Goal: Transaction & Acquisition: Book appointment/travel/reservation

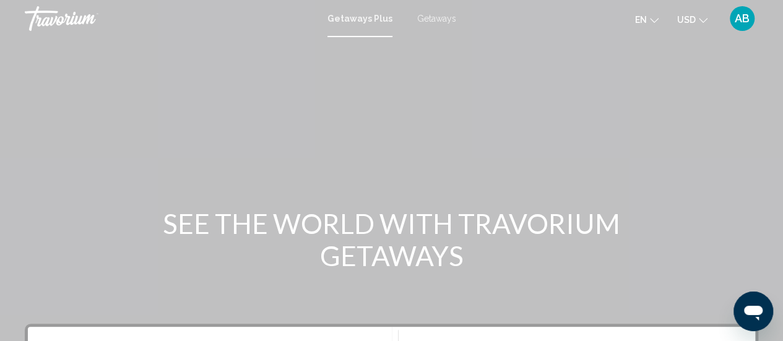
click at [435, 15] on span "Getaways" at bounding box center [436, 19] width 39 height 10
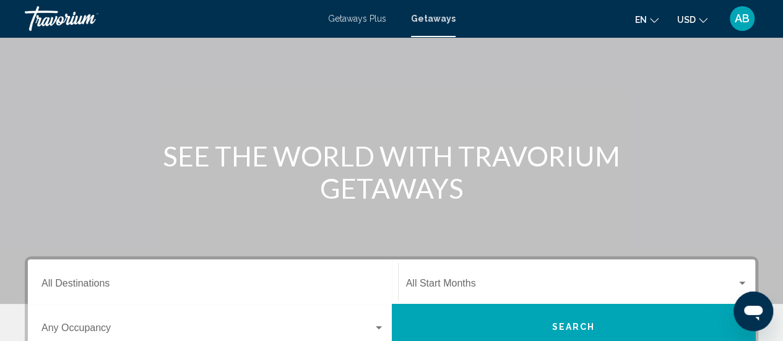
scroll to position [127, 0]
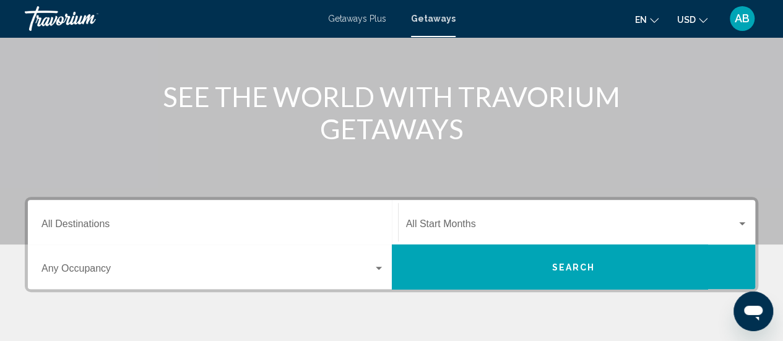
click at [453, 215] on div "Start Month All Start Months" at bounding box center [577, 222] width 342 height 39
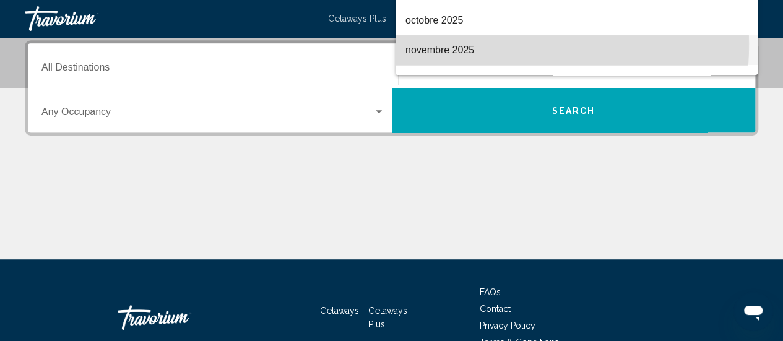
click at [446, 43] on span "novembre 2025" at bounding box center [576, 50] width 342 height 30
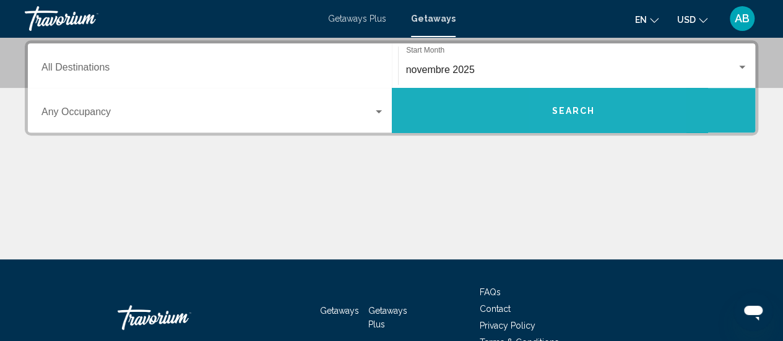
click at [564, 101] on button "Search" at bounding box center [574, 110] width 364 height 45
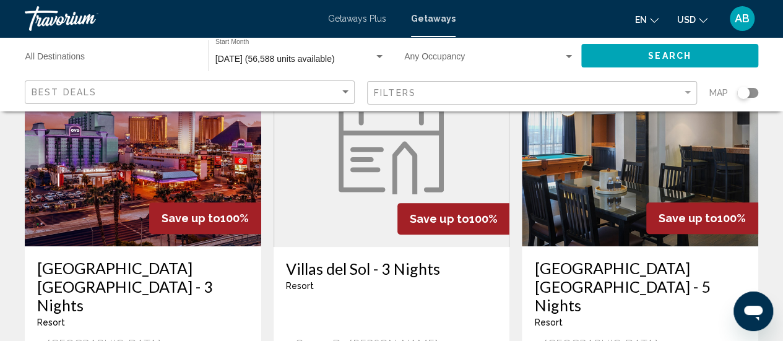
scroll to position [105, 0]
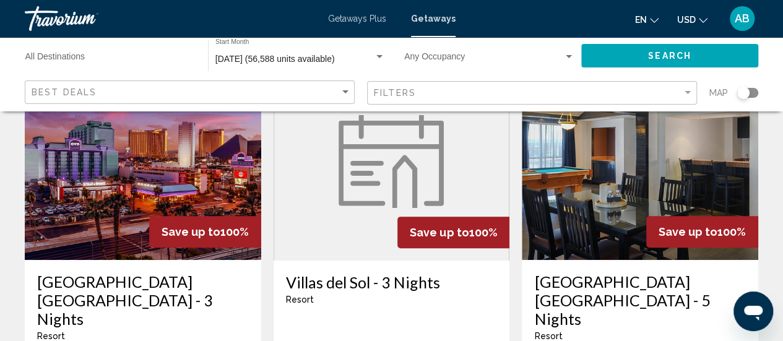
click at [753, 95] on div "Search widget" at bounding box center [747, 93] width 21 height 10
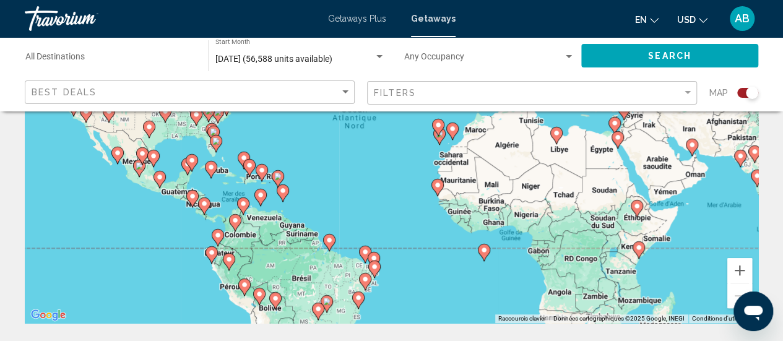
scroll to position [166, 0]
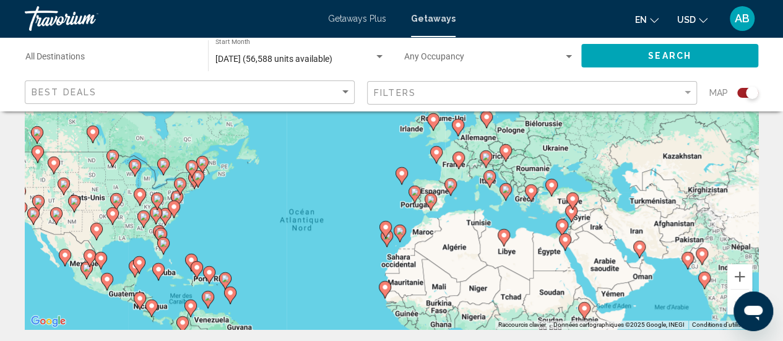
drag, startPoint x: 501, startPoint y: 184, endPoint x: 447, endPoint y: 280, distance: 110.5
click at [447, 280] on div "Pour activer le glissement avec le clavier, appuyez sur Alt+Entrée. Une fois ce…" at bounding box center [391, 143] width 733 height 371
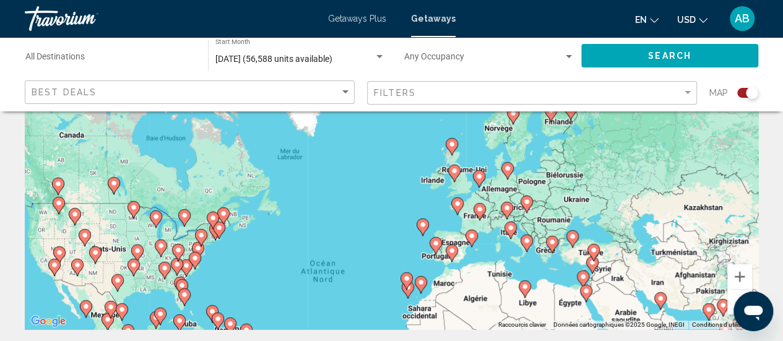
drag, startPoint x: 466, startPoint y: 200, endPoint x: 488, endPoint y: 254, distance: 58.0
click at [488, 254] on div "Pour activer le glissement avec le clavier, appuyez sur Alt+Entrée. Une fois ce…" at bounding box center [391, 143] width 733 height 371
click at [735, 276] on button "Zoom avant" at bounding box center [739, 276] width 25 height 25
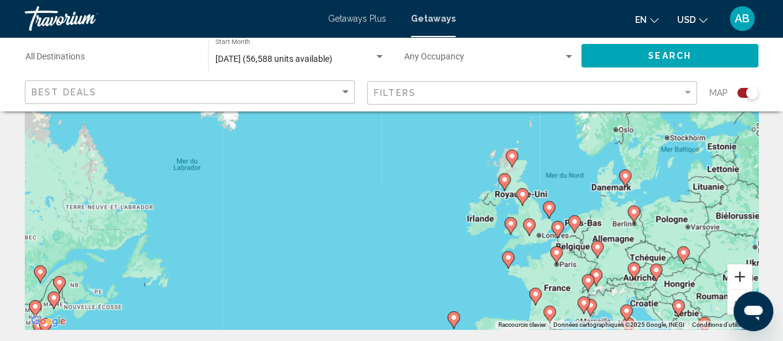
click at [735, 276] on button "Zoom avant" at bounding box center [739, 276] width 25 height 25
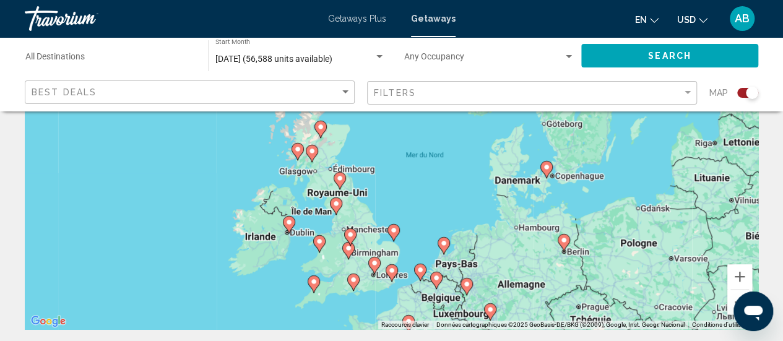
drag, startPoint x: 668, startPoint y: 269, endPoint x: 351, endPoint y: 215, distance: 321.4
click at [351, 215] on div "Pour activer le glissement avec le clavier, appuyez sur Alt+Entrée. Une fois ce…" at bounding box center [391, 143] width 733 height 371
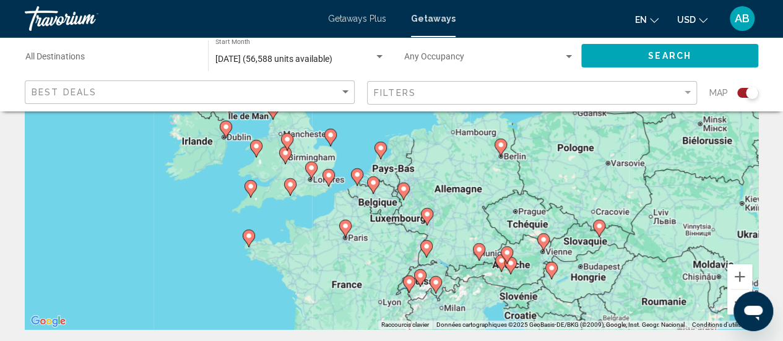
drag, startPoint x: 448, startPoint y: 263, endPoint x: 384, endPoint y: 168, distance: 115.0
click at [384, 168] on div "Pour activer le glissement avec le clavier, appuyez sur Alt+Entrée. Une fois ce…" at bounding box center [391, 143] width 733 height 371
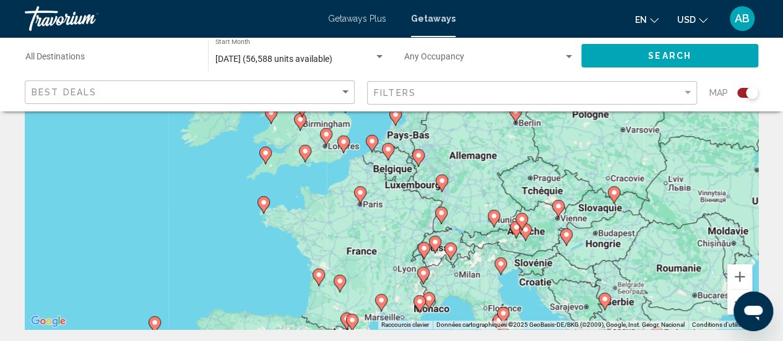
drag, startPoint x: 423, startPoint y: 264, endPoint x: 438, endPoint y: 230, distance: 37.7
click at [438, 230] on div "Pour activer le glissement avec le clavier, appuyez sur Alt+Entrée. Une fois ce…" at bounding box center [391, 143] width 733 height 371
click at [736, 275] on button "Zoom avant" at bounding box center [739, 276] width 25 height 25
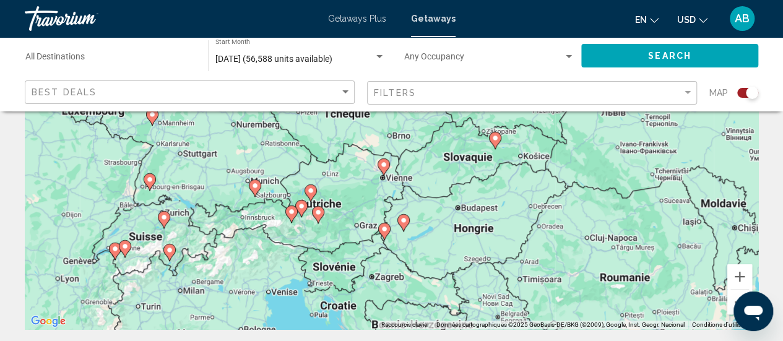
drag, startPoint x: 679, startPoint y: 268, endPoint x: 338, endPoint y: 152, distance: 360.9
click at [338, 152] on div "Pour activer le glissement avec le clavier, appuyez sur Alt+Entrée. Une fois ce…" at bounding box center [391, 143] width 733 height 371
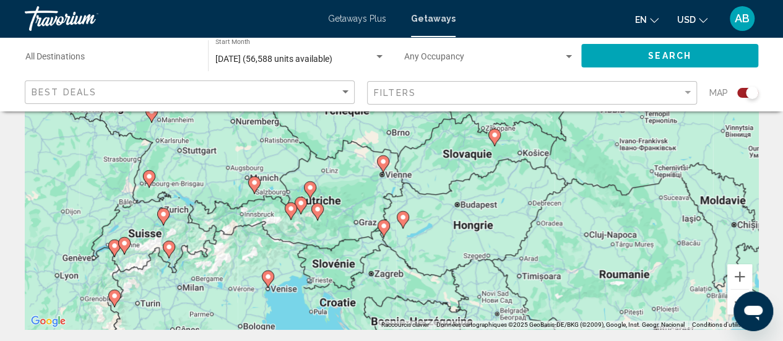
click at [311, 186] on image "Main content" at bounding box center [309, 187] width 7 height 7
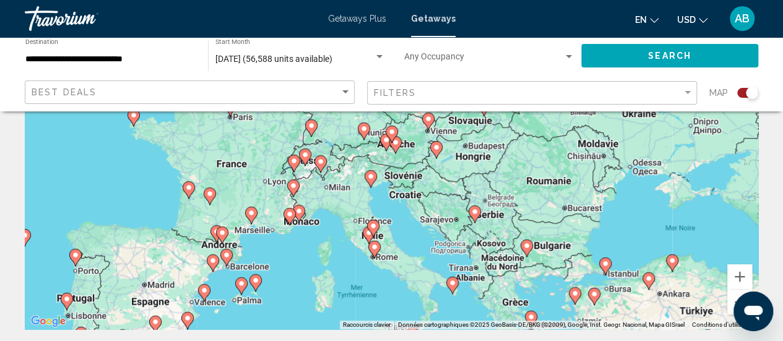
click at [395, 143] on gmp-advanced-marker "Main content" at bounding box center [392, 134] width 12 height 19
type input "**********"
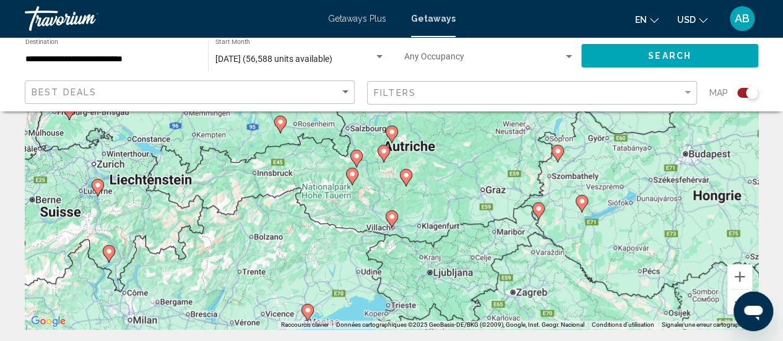
click at [385, 151] on image "Main content" at bounding box center [383, 150] width 7 height 7
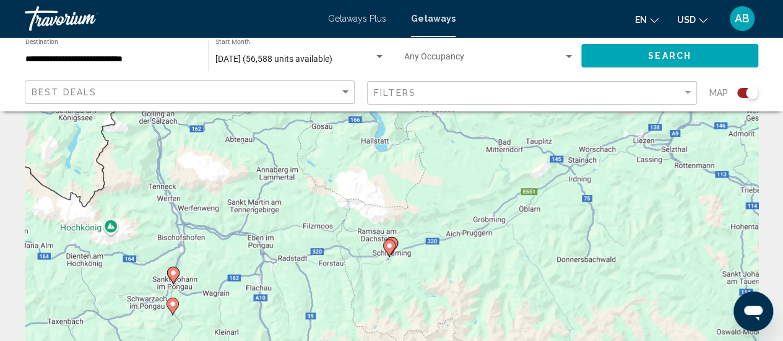
scroll to position [0, 0]
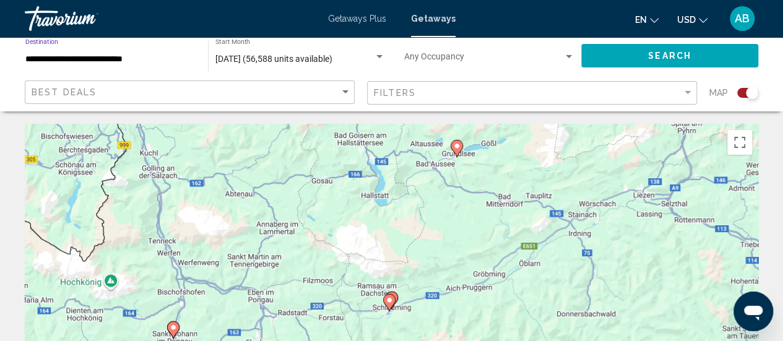
click at [110, 58] on input "**********" at bounding box center [110, 59] width 170 height 10
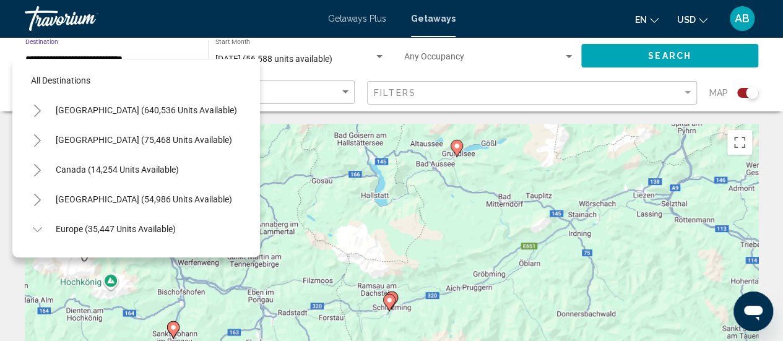
scroll to position [137, 0]
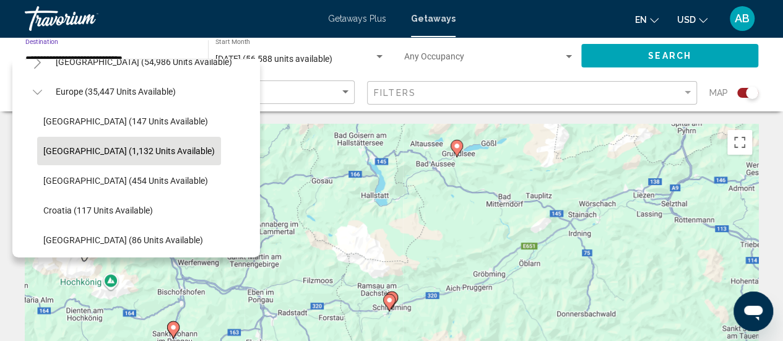
click at [88, 144] on button "Austria (1,132 units available)" at bounding box center [129, 151] width 184 height 28
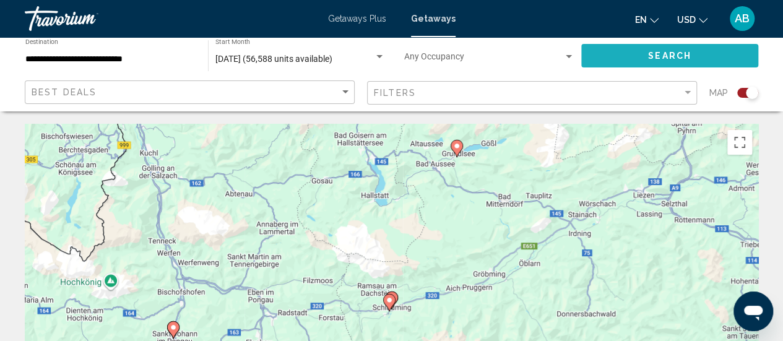
click at [655, 62] on button "Search" at bounding box center [669, 55] width 177 height 23
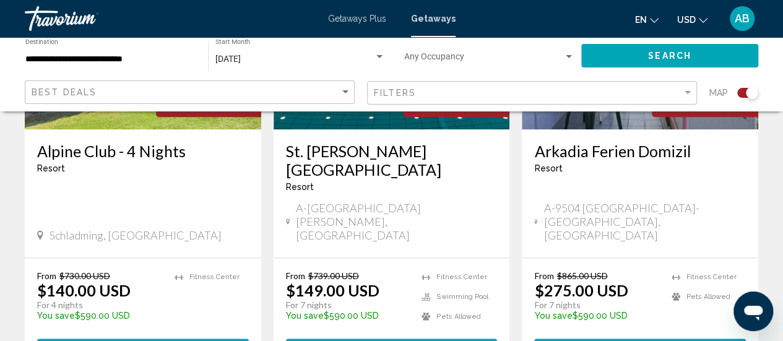
scroll to position [613, 0]
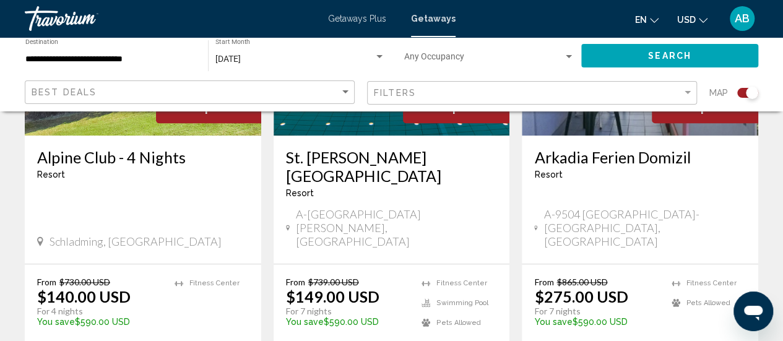
click at [142, 158] on h3 "Alpine Club - 4 Nights" at bounding box center [143, 157] width 212 height 19
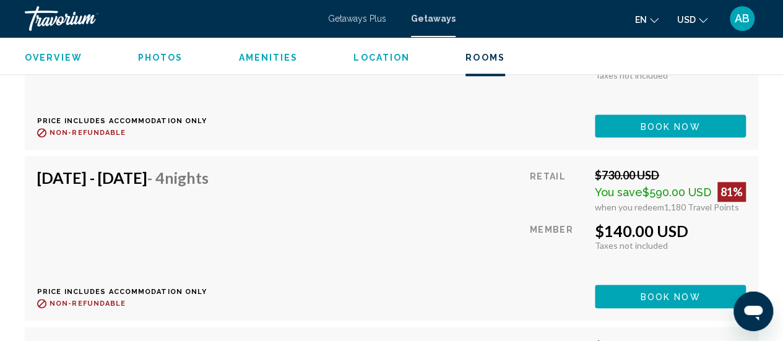
scroll to position [2708, 0]
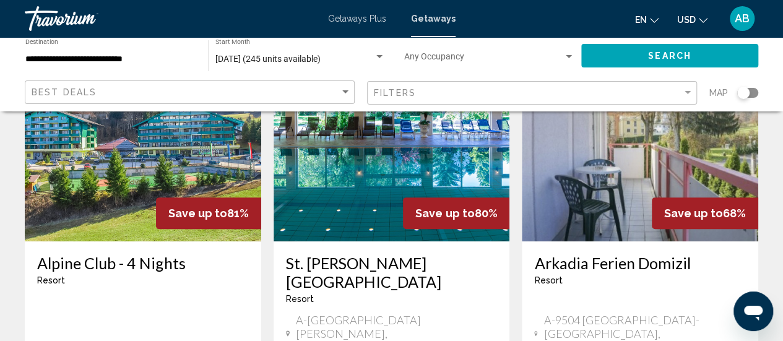
scroll to position [203, 0]
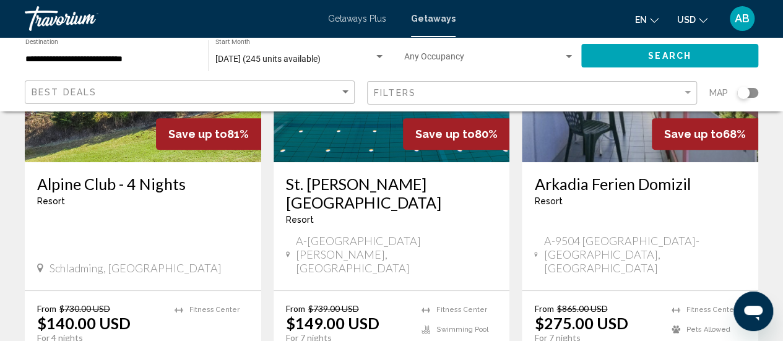
click at [422, 183] on h3 "St. Johann Alpenland Resort" at bounding box center [392, 193] width 212 height 37
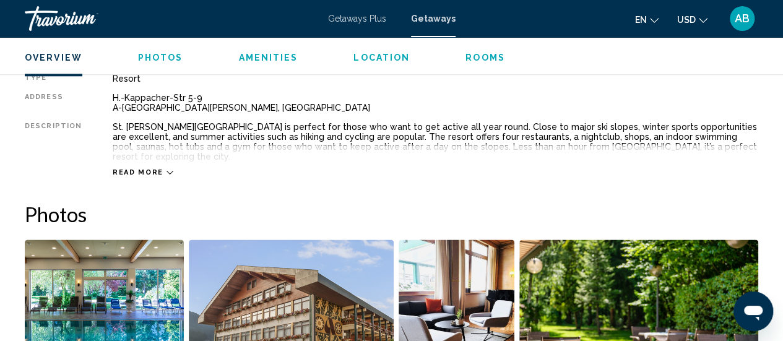
scroll to position [634, 0]
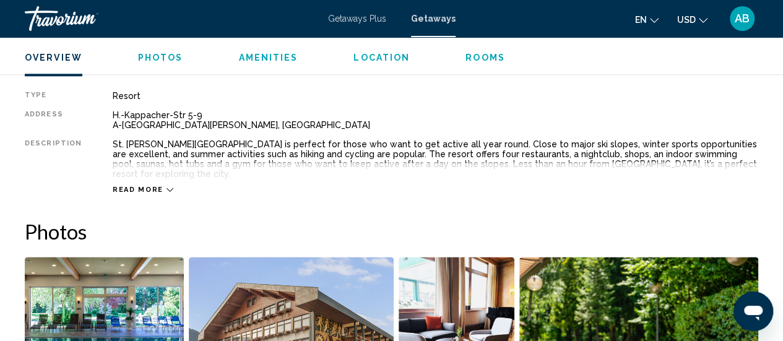
click at [83, 275] on img "Open full-screen image slider" at bounding box center [104, 333] width 159 height 153
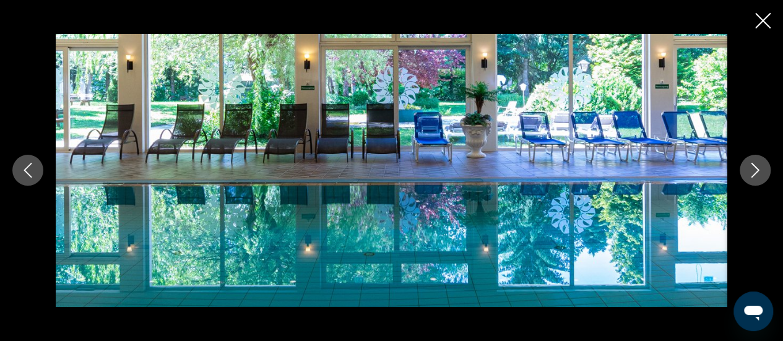
click at [749, 166] on icon "Next image" at bounding box center [755, 170] width 15 height 15
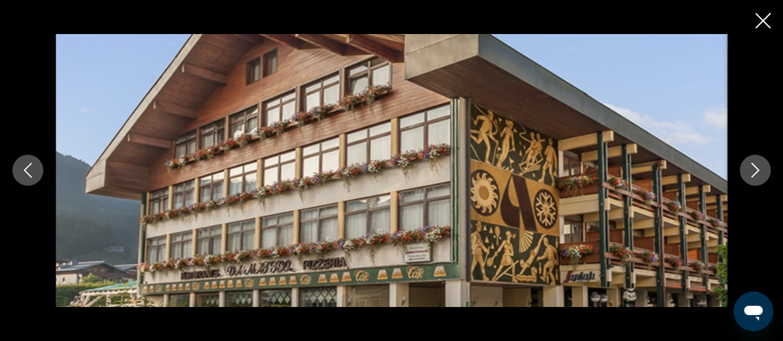
click at [749, 166] on icon "Next image" at bounding box center [755, 170] width 15 height 15
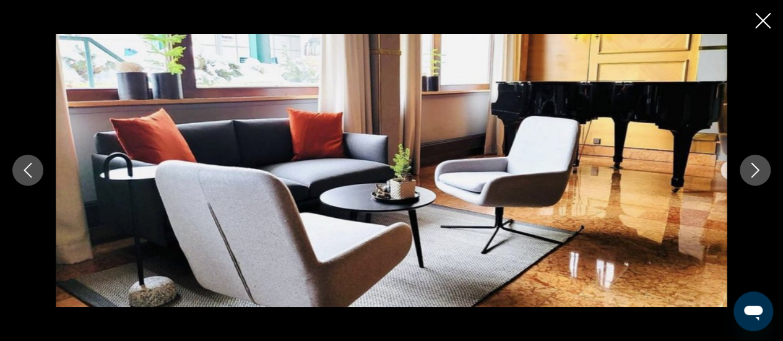
click at [749, 166] on icon "Next image" at bounding box center [755, 170] width 15 height 15
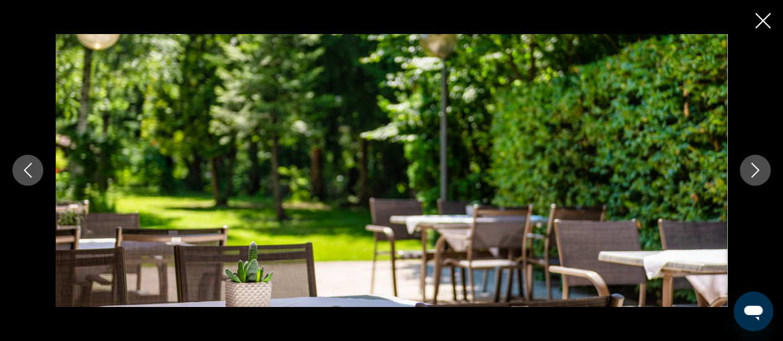
click at [749, 166] on icon "Next image" at bounding box center [755, 170] width 15 height 15
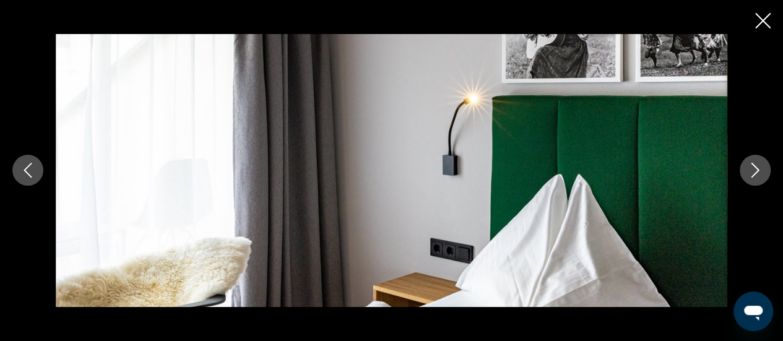
click at [749, 166] on icon "Next image" at bounding box center [755, 170] width 15 height 15
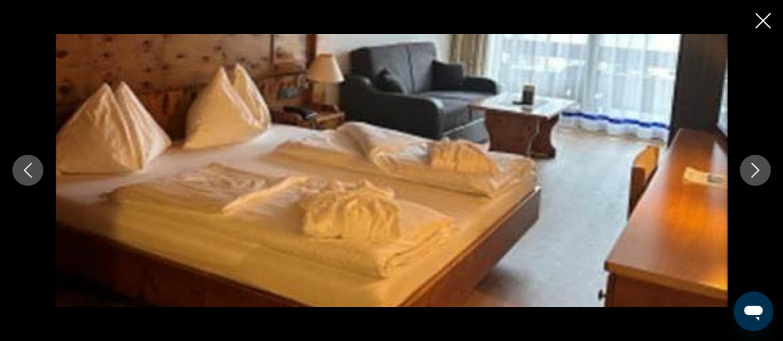
click at [749, 166] on icon "Next image" at bounding box center [755, 170] width 15 height 15
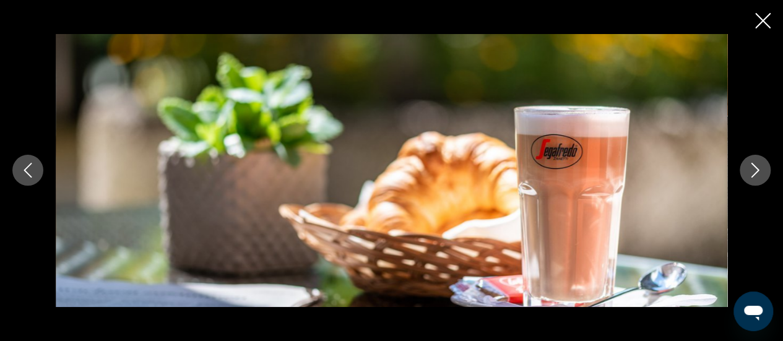
click at [749, 166] on icon "Next image" at bounding box center [755, 170] width 15 height 15
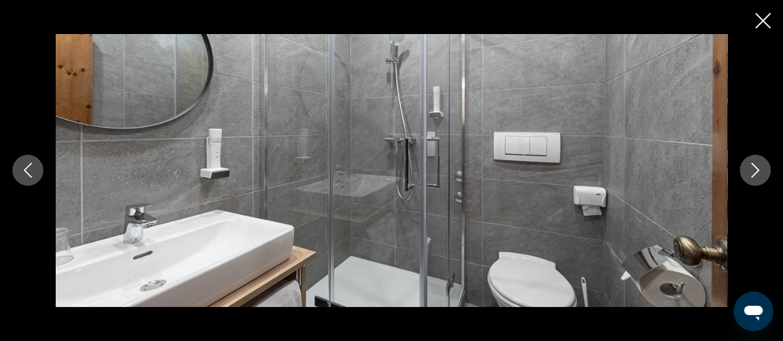
click at [749, 166] on icon "Next image" at bounding box center [755, 170] width 15 height 15
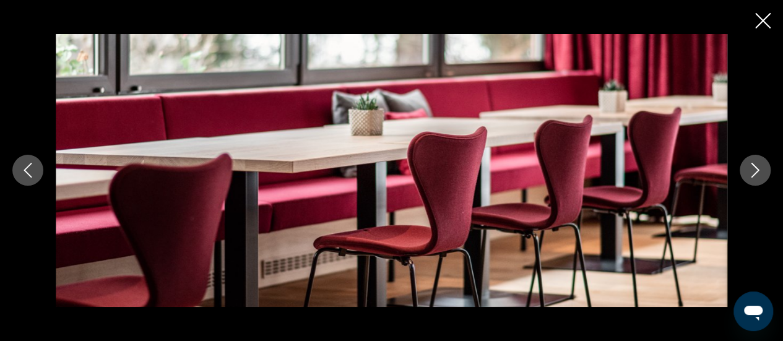
click at [749, 166] on icon "Next image" at bounding box center [755, 170] width 15 height 15
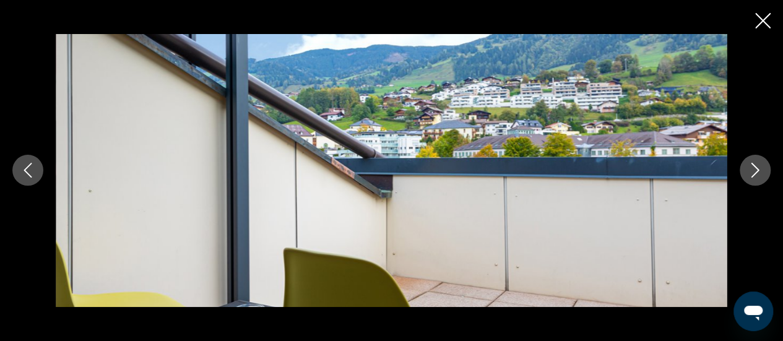
click at [749, 166] on icon "Next image" at bounding box center [755, 170] width 15 height 15
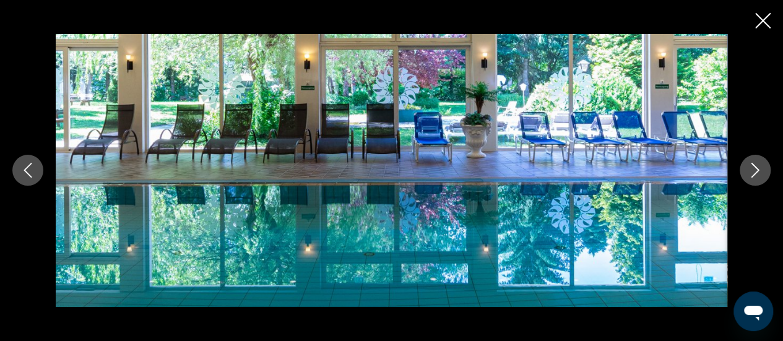
click at [749, 166] on icon "Next image" at bounding box center [755, 170] width 15 height 15
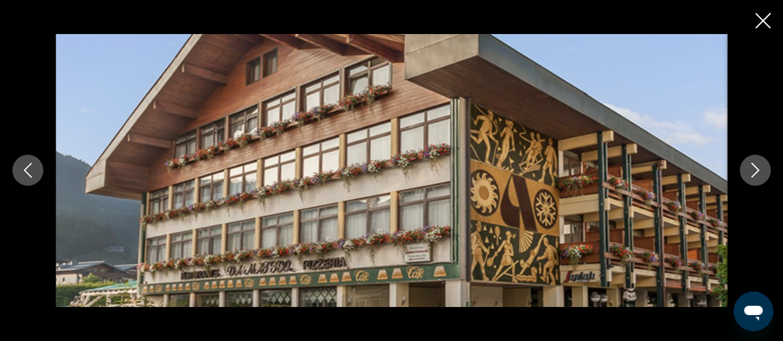
click at [749, 166] on icon "Next image" at bounding box center [755, 170] width 15 height 15
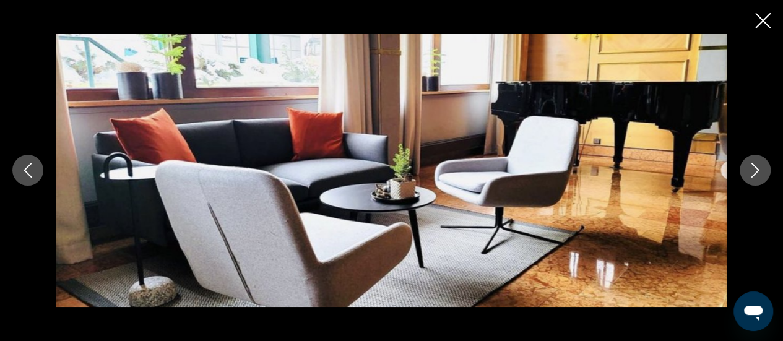
click at [749, 166] on icon "Next image" at bounding box center [755, 170] width 15 height 15
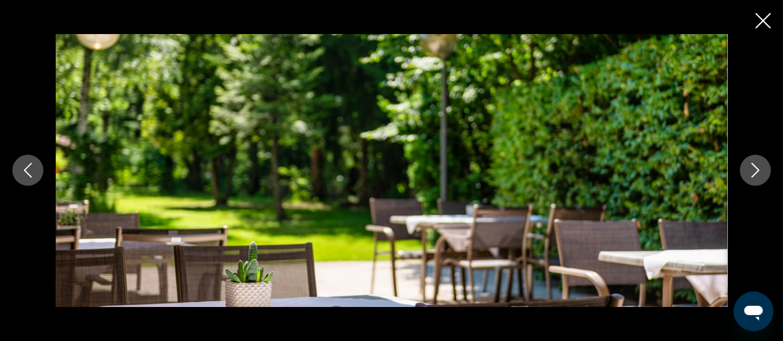
click at [749, 166] on icon "Next image" at bounding box center [755, 170] width 15 height 15
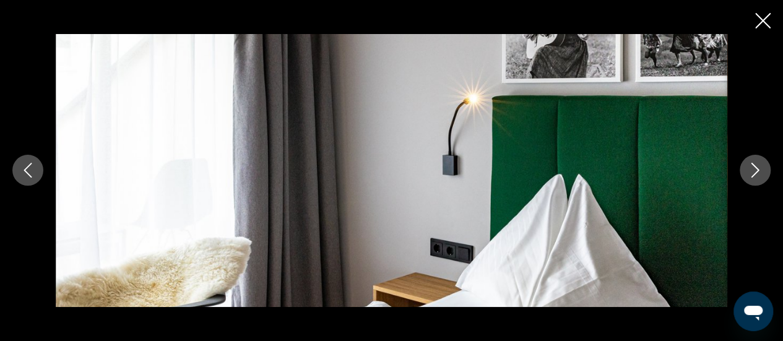
click at [749, 166] on icon "Next image" at bounding box center [755, 170] width 15 height 15
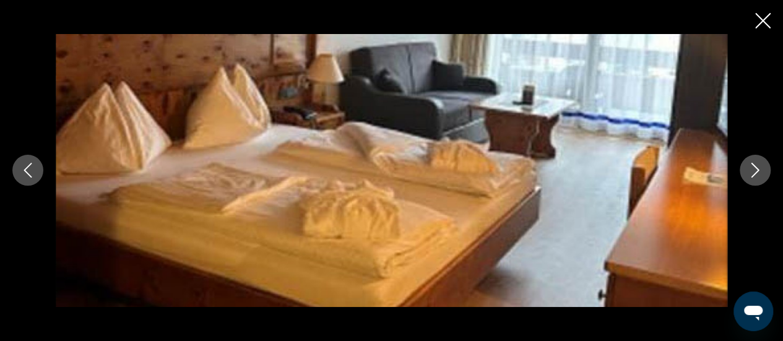
click at [749, 166] on icon "Next image" at bounding box center [755, 170] width 15 height 15
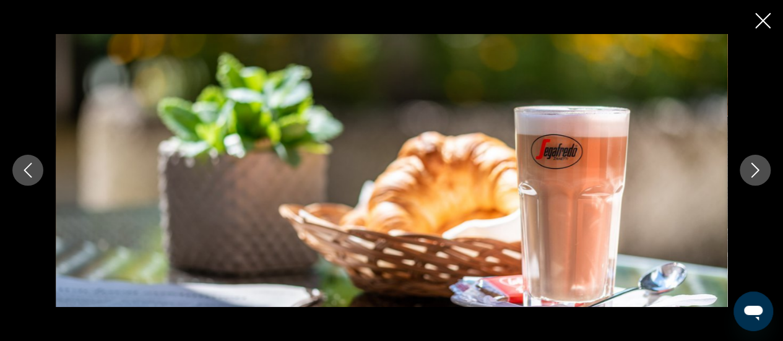
click at [749, 166] on icon "Next image" at bounding box center [755, 170] width 15 height 15
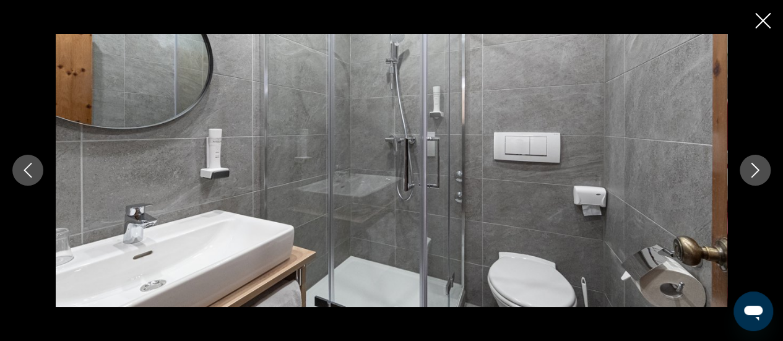
click at [749, 166] on icon "Next image" at bounding box center [755, 170] width 15 height 15
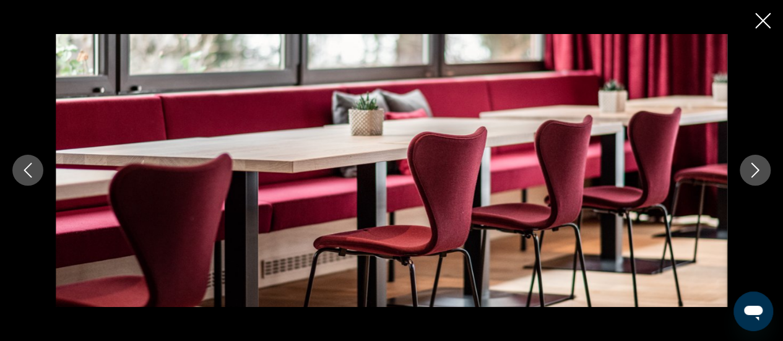
click at [749, 166] on icon "Next image" at bounding box center [755, 170] width 15 height 15
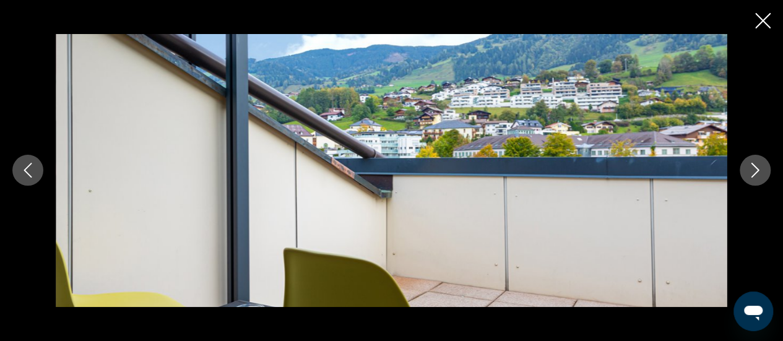
click at [765, 21] on icon "Close slideshow" at bounding box center [762, 20] width 15 height 15
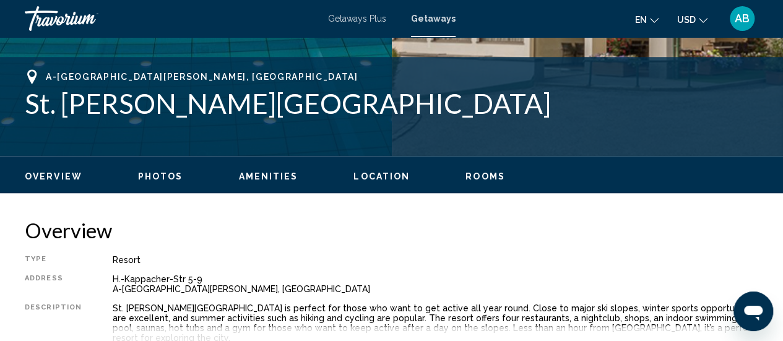
scroll to position [452, 0]
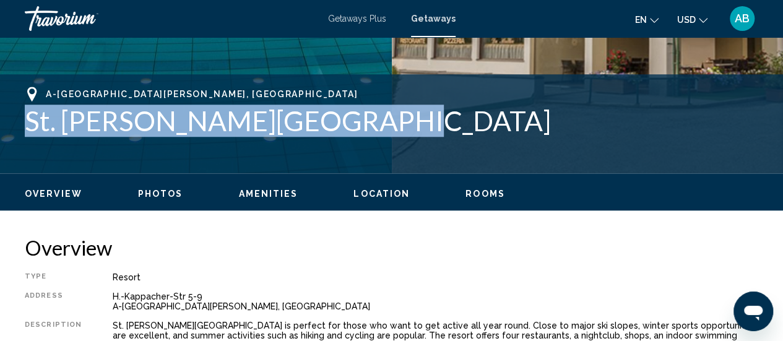
drag, startPoint x: 371, startPoint y: 110, endPoint x: 26, endPoint y: 115, distance: 345.3
click at [26, 115] on h1 "St. Johann Alpenland Resort" at bounding box center [391, 121] width 733 height 32
copy h1 "St. Johann Alpenland Resort"
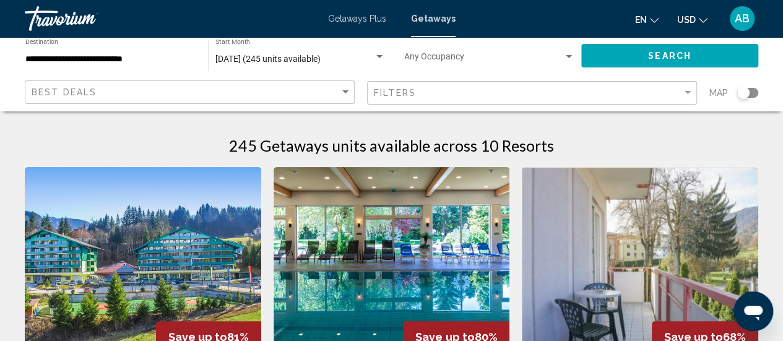
click at [403, 249] on img "Main content" at bounding box center [392, 266] width 236 height 198
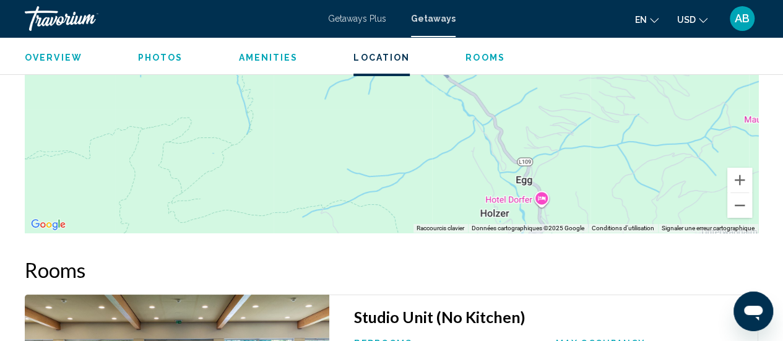
scroll to position [2255, 0]
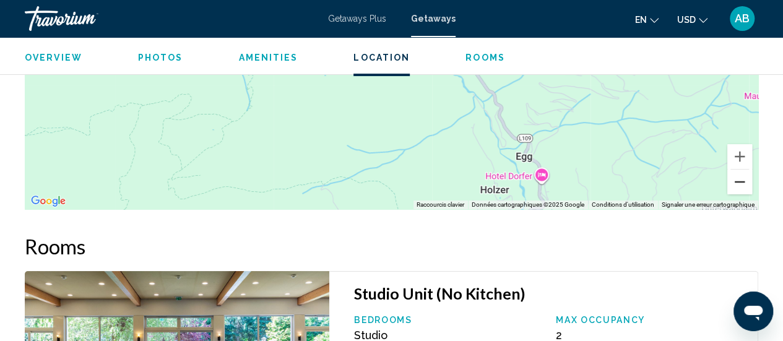
click at [739, 170] on button "Zoom arrière" at bounding box center [739, 182] width 25 height 25
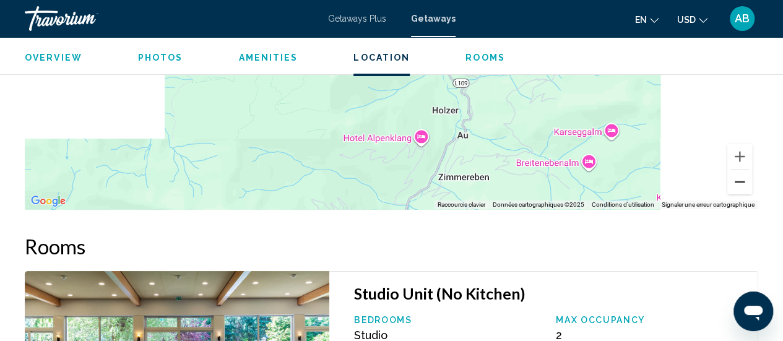
click at [739, 170] on button "Zoom arrière" at bounding box center [739, 182] width 25 height 25
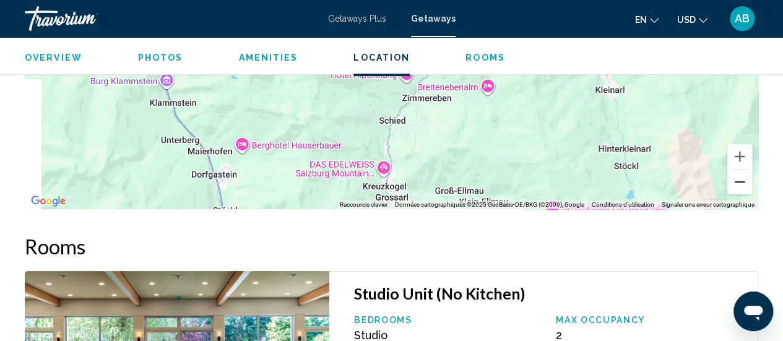
click at [739, 170] on button "Zoom arrière" at bounding box center [739, 182] width 25 height 25
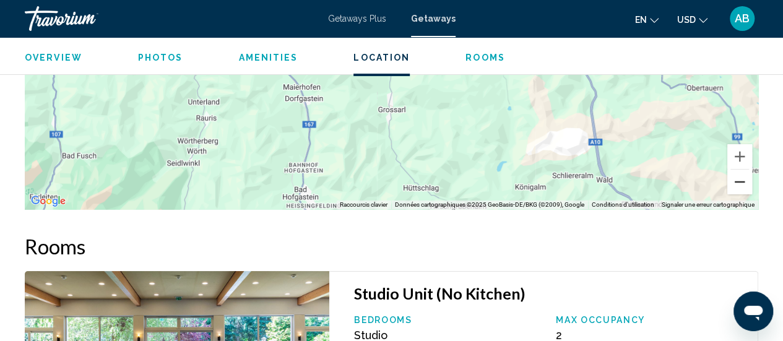
click at [739, 170] on button "Zoom arrière" at bounding box center [739, 182] width 25 height 25
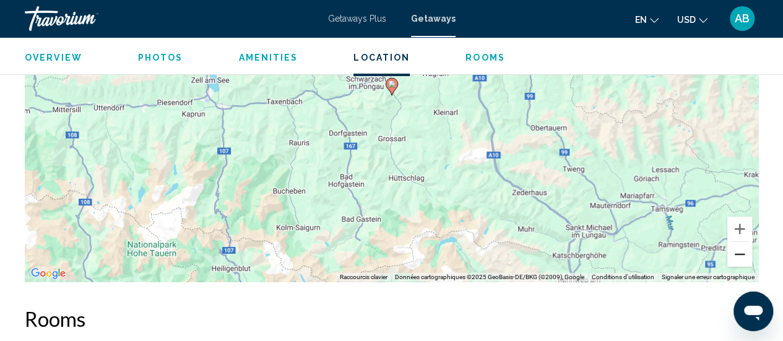
scroll to position [2205, 0]
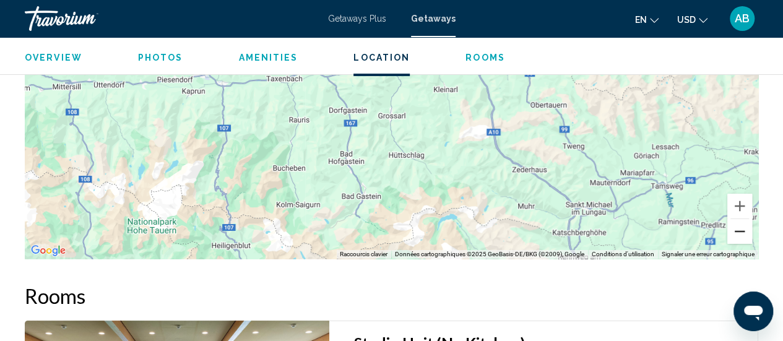
click at [739, 219] on button "Zoom arrière" at bounding box center [739, 231] width 25 height 25
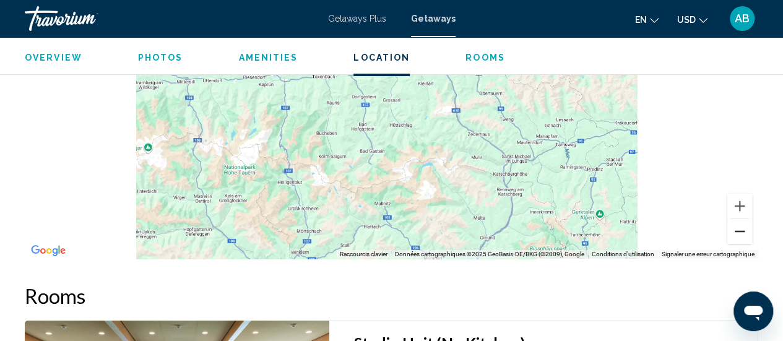
click at [739, 219] on button "Zoom arrière" at bounding box center [739, 231] width 25 height 25
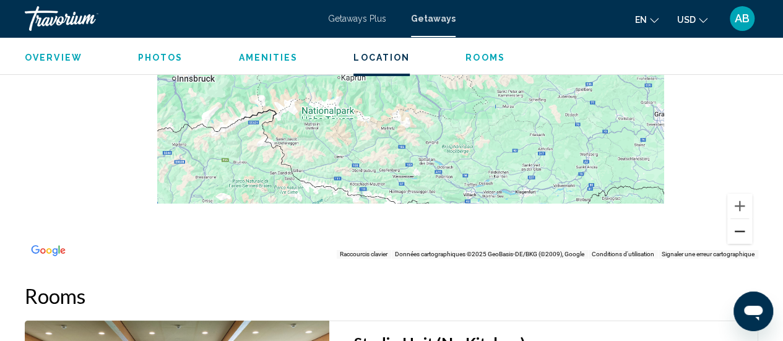
click at [739, 219] on button "Zoom arrière" at bounding box center [739, 231] width 25 height 25
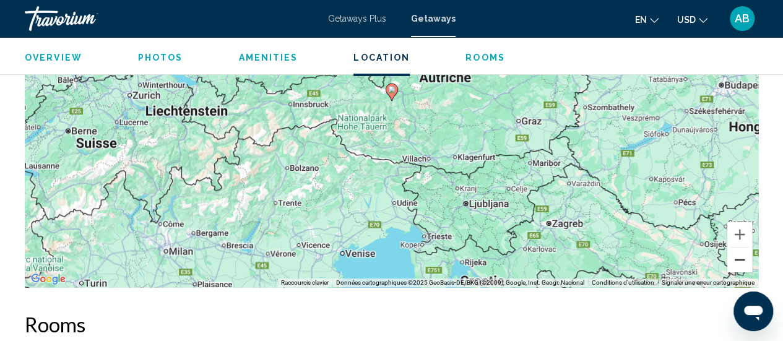
scroll to position [2194, 0]
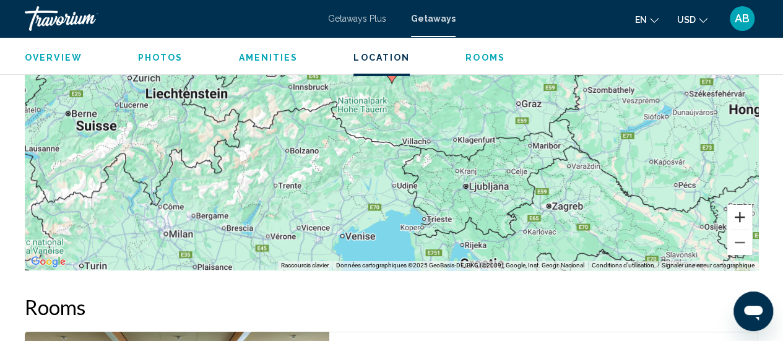
click at [741, 207] on button "Zoom avant" at bounding box center [739, 217] width 25 height 25
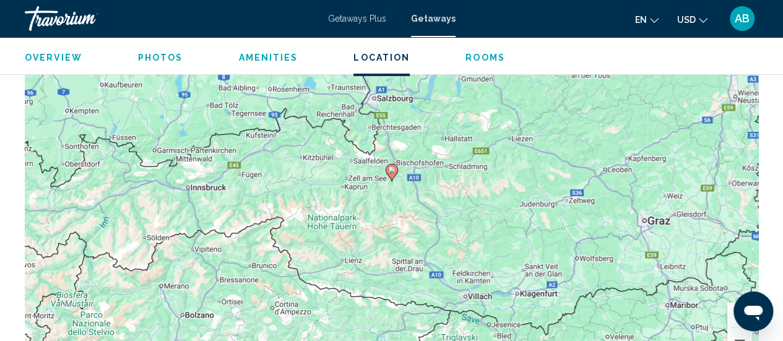
scroll to position [2119, 0]
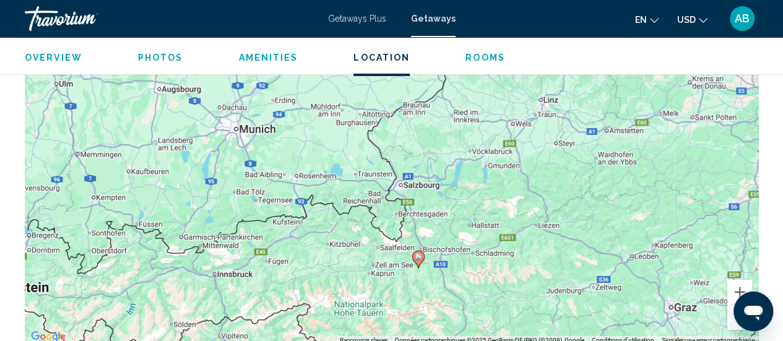
drag, startPoint x: 462, startPoint y: 165, endPoint x: 488, endPoint y: 276, distance: 113.9
click at [488, 276] on div "Pour activer le glissement avec le clavier, appuyez sur Alt+Entrée. Une fois ce…" at bounding box center [391, 158] width 733 height 371
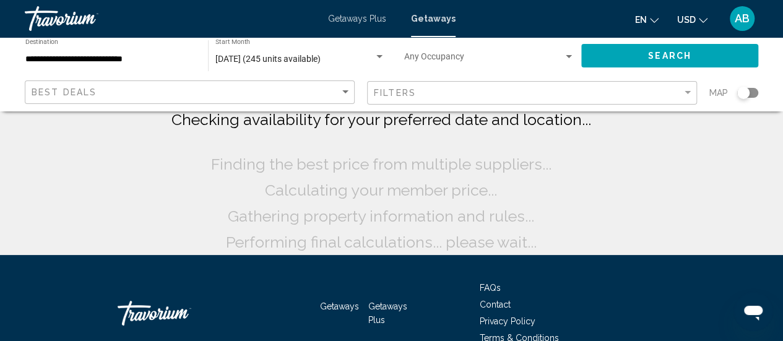
click at [338, 24] on div "Getaways Plus Getaways en English Español Français Italiano Português русский U…" at bounding box center [391, 19] width 783 height 26
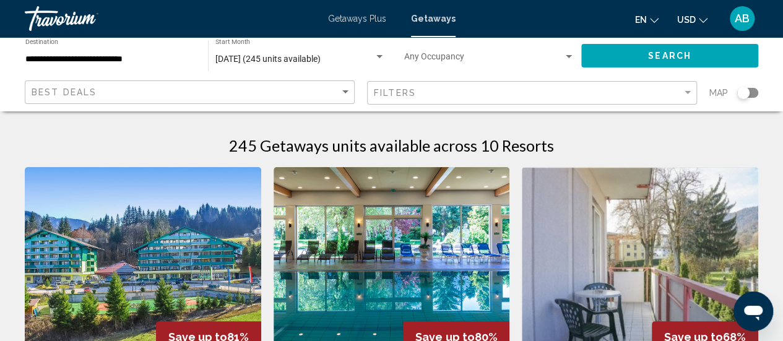
click at [377, 20] on span "Getaways Plus" at bounding box center [357, 19] width 58 height 10
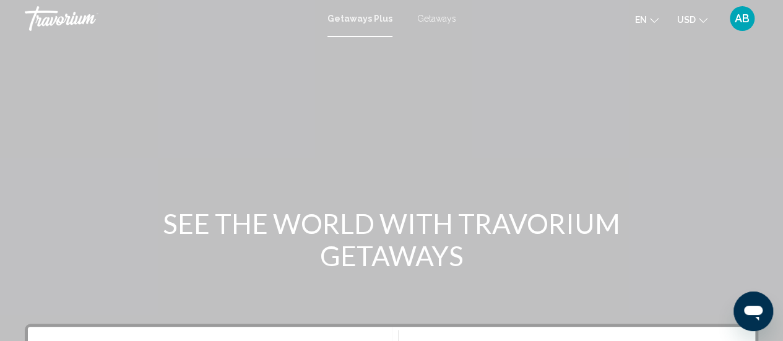
click at [436, 20] on span "Getaways" at bounding box center [436, 19] width 39 height 10
click at [426, 24] on div "Getaways Plus Getaways en English Español Français Italiano Português русский U…" at bounding box center [391, 19] width 783 height 26
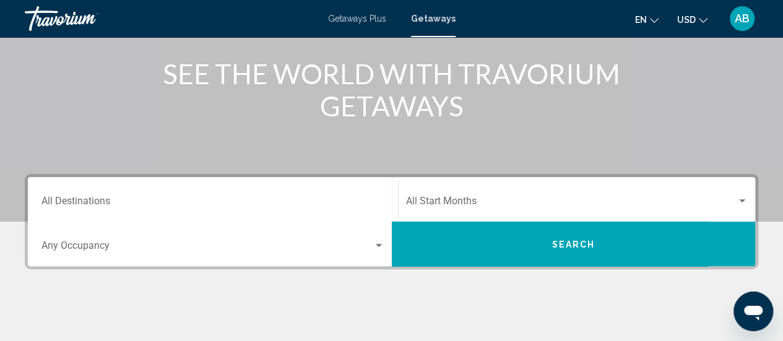
scroll to position [161, 0]
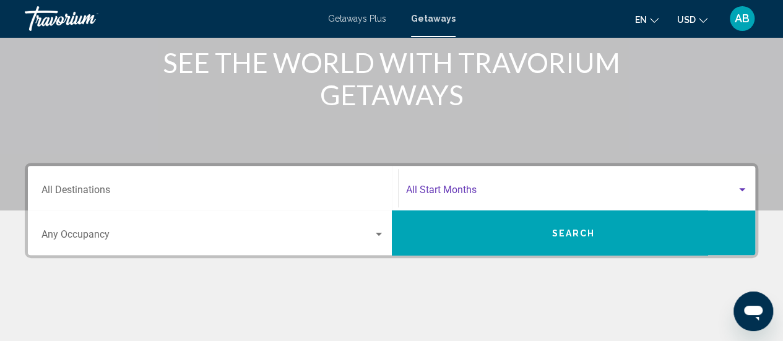
click at [435, 187] on span "Search widget" at bounding box center [571, 192] width 331 height 11
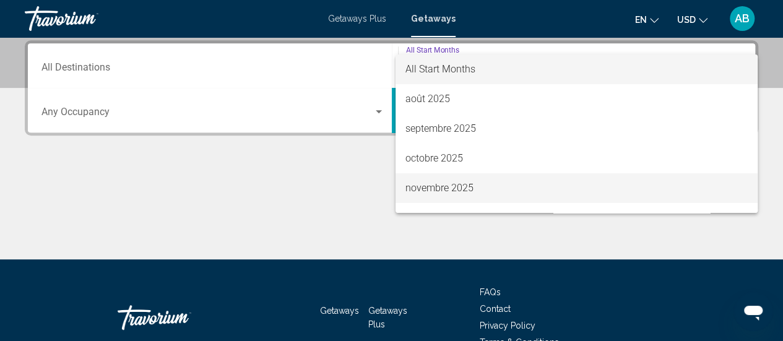
click at [447, 192] on span "novembre 2025" at bounding box center [576, 188] width 342 height 30
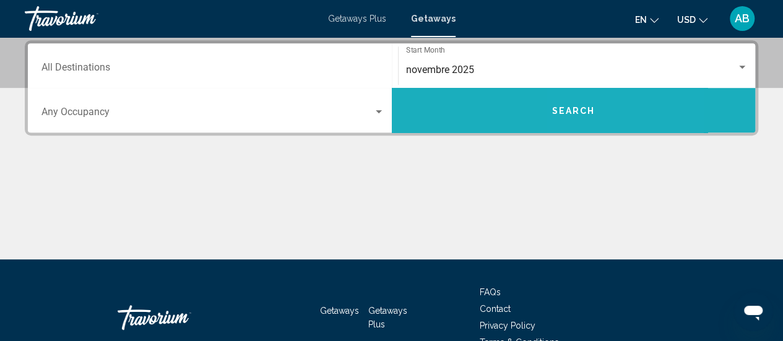
click at [595, 123] on button "Search" at bounding box center [574, 110] width 364 height 45
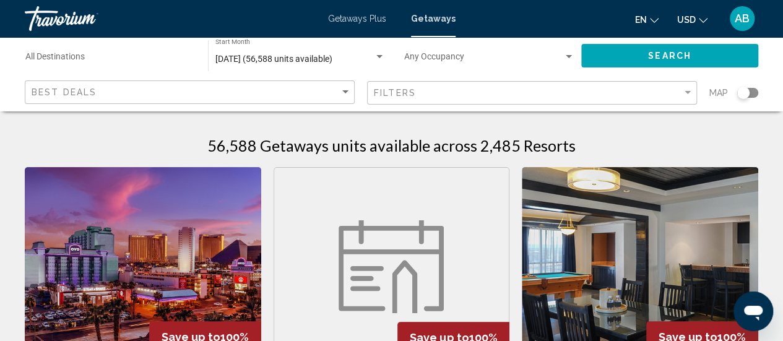
click at [749, 95] on div "Search widget" at bounding box center [747, 93] width 21 height 10
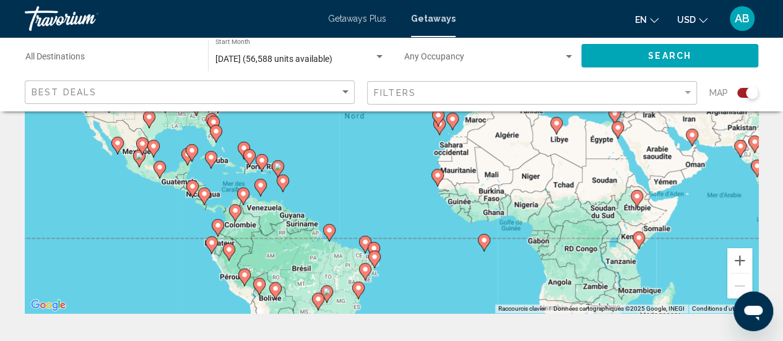
scroll to position [204, 0]
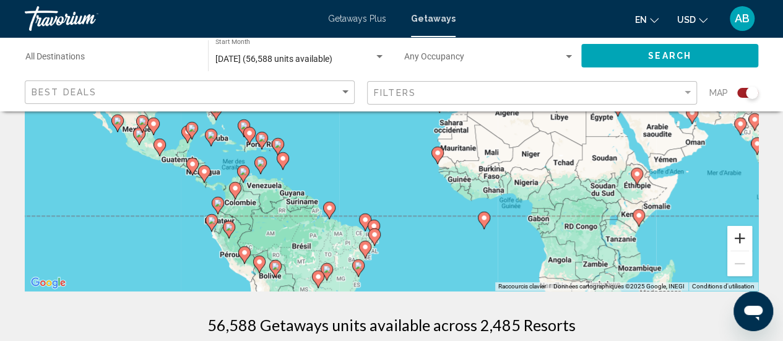
click at [740, 239] on button "Zoom avant" at bounding box center [739, 238] width 25 height 25
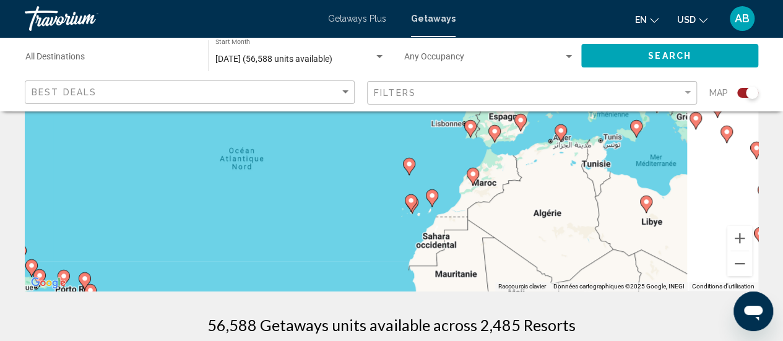
drag, startPoint x: 718, startPoint y: 181, endPoint x: 629, endPoint y: 293, distance: 142.7
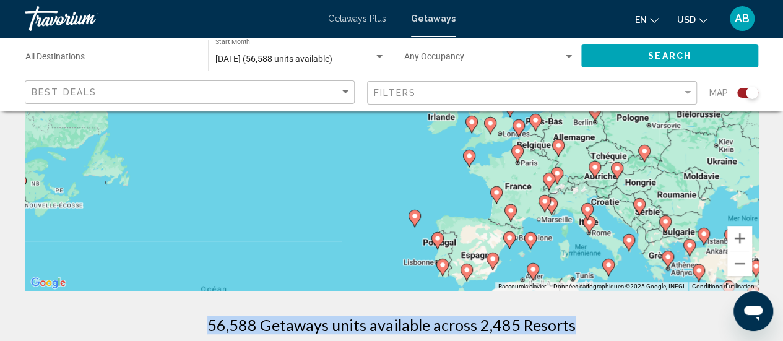
drag, startPoint x: 667, startPoint y: 179, endPoint x: 647, endPoint y: 315, distance: 137.6
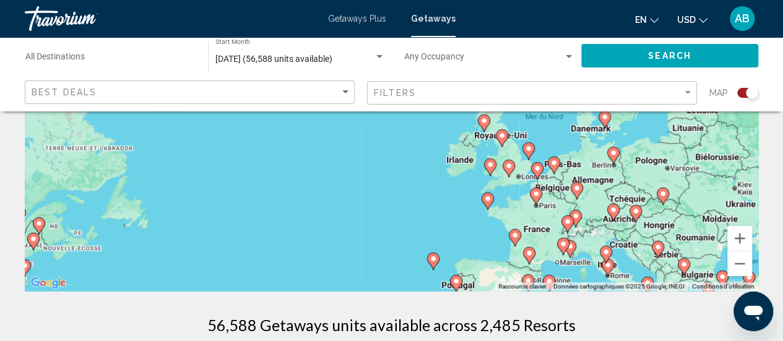
drag, startPoint x: 607, startPoint y: 205, endPoint x: 627, endPoint y: 242, distance: 42.4
click at [627, 242] on div "Pour activer le glissement avec le clavier, appuyez sur Alt+Entrée. Une fois ce…" at bounding box center [391, 105] width 733 height 371
click at [739, 241] on button "Zoom avant" at bounding box center [739, 238] width 25 height 25
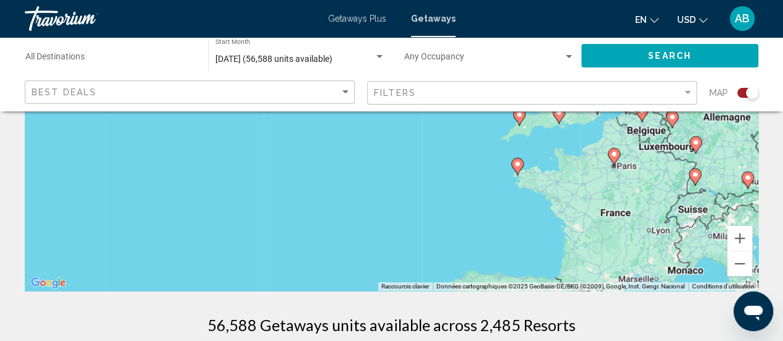
drag, startPoint x: 643, startPoint y: 246, endPoint x: 571, endPoint y: 98, distance: 164.1
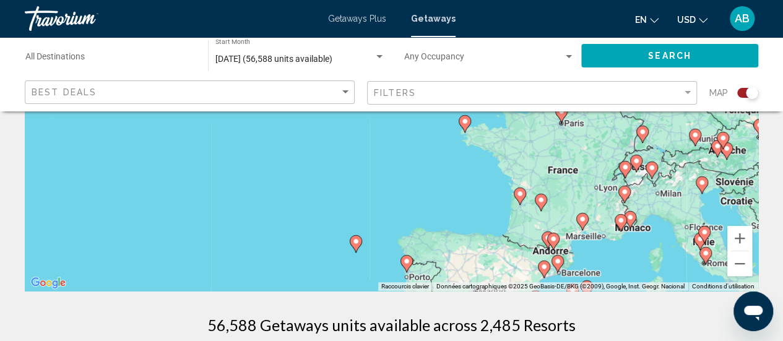
drag, startPoint x: 653, startPoint y: 183, endPoint x: 603, endPoint y: 147, distance: 62.2
click at [603, 147] on div "Pour activer le glissement avec le clavier, appuyez sur Alt+Entrée. Une fois ce…" at bounding box center [391, 105] width 733 height 371
click at [742, 235] on button "Zoom avant" at bounding box center [739, 238] width 25 height 25
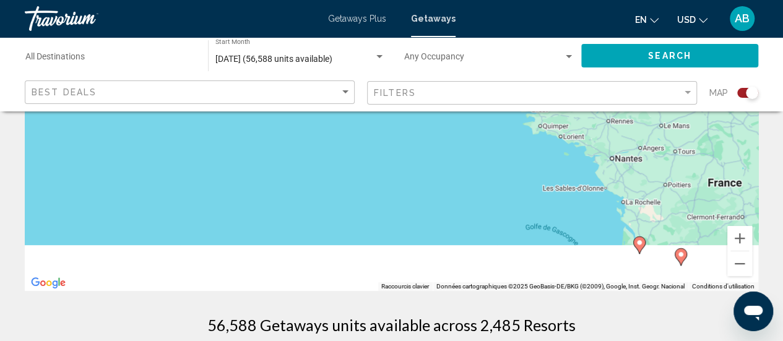
drag, startPoint x: 612, startPoint y: 226, endPoint x: 599, endPoint y: 124, distance: 102.3
click at [599, 124] on div "Pour activer le glissement avec le clavier, appuyez sur Alt+Entrée. Une fois ce…" at bounding box center [391, 105] width 733 height 371
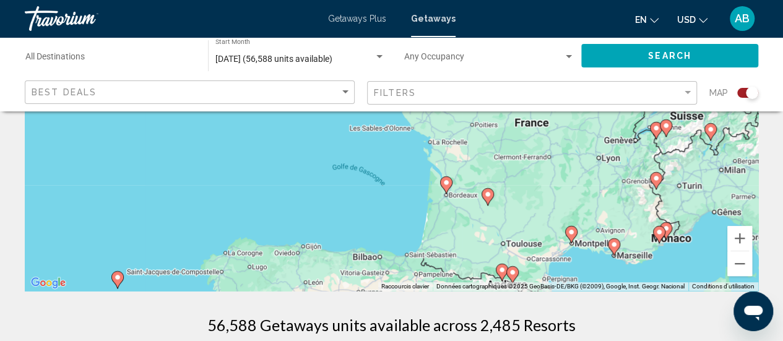
drag, startPoint x: 641, startPoint y: 232, endPoint x: 447, endPoint y: 220, distance: 194.7
click at [447, 220] on div "Pour activer le glissement avec le clavier, appuyez sur Alt+Entrée. Une fois ce…" at bounding box center [391, 105] width 733 height 371
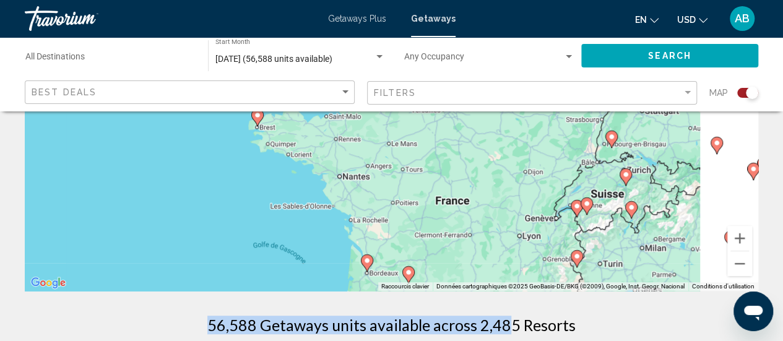
drag, startPoint x: 601, startPoint y: 202, endPoint x: 506, endPoint y: 293, distance: 131.7
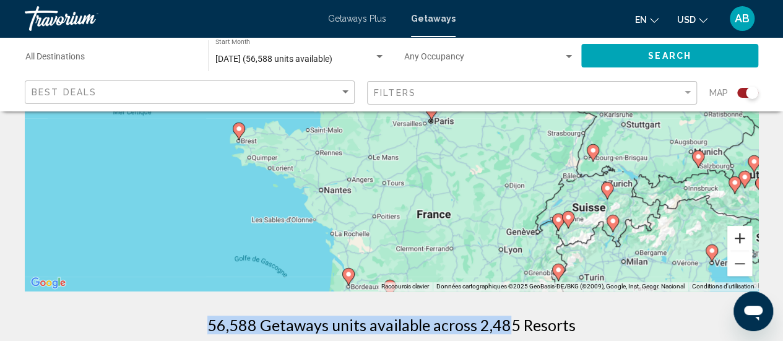
click at [743, 242] on button "Zoom avant" at bounding box center [739, 238] width 25 height 25
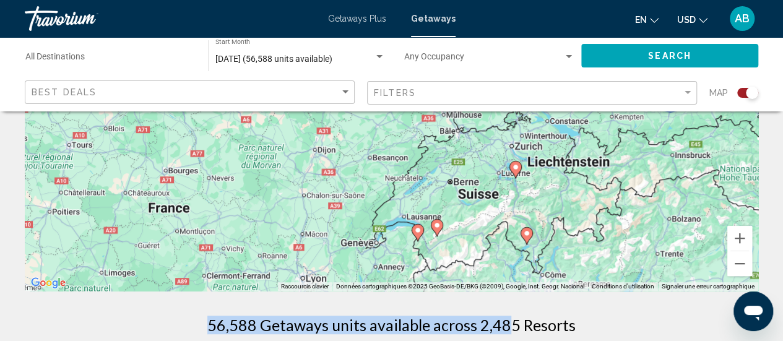
drag, startPoint x: 677, startPoint y: 238, endPoint x: 368, endPoint y: 120, distance: 331.2
click at [368, 120] on div "Pour activer le glissement avec le clavier, appuyez sur Alt+Entrée. Une fois ce…" at bounding box center [391, 105] width 733 height 371
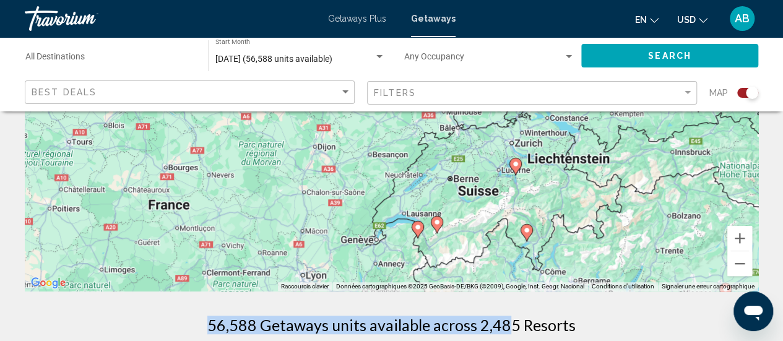
click at [516, 165] on image "Main content" at bounding box center [515, 163] width 7 height 7
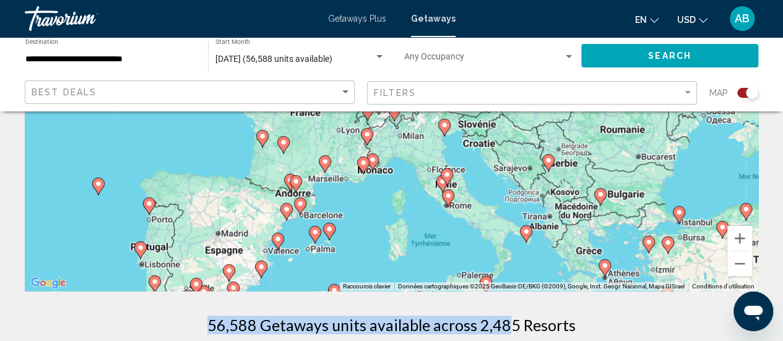
click at [393, 116] on icon "Main content" at bounding box center [393, 113] width 11 height 16
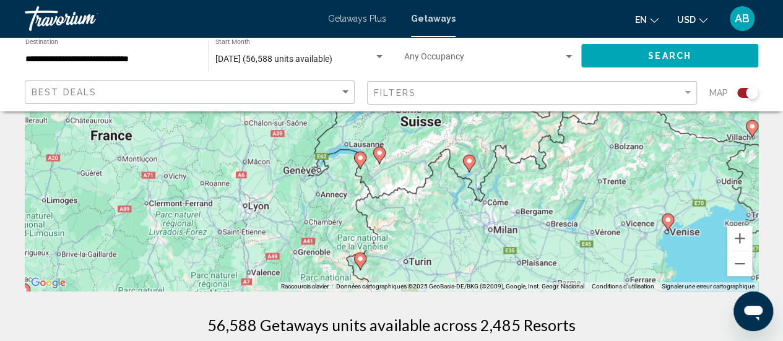
drag, startPoint x: 393, startPoint y: 116, endPoint x: 470, endPoint y: 186, distance: 104.3
click at [470, 186] on div "Pour naviguer, appuyez sur les touches fléchées. Pour activer le glissement ave…" at bounding box center [391, 105] width 733 height 371
click at [360, 261] on image "Main content" at bounding box center [359, 258] width 7 height 7
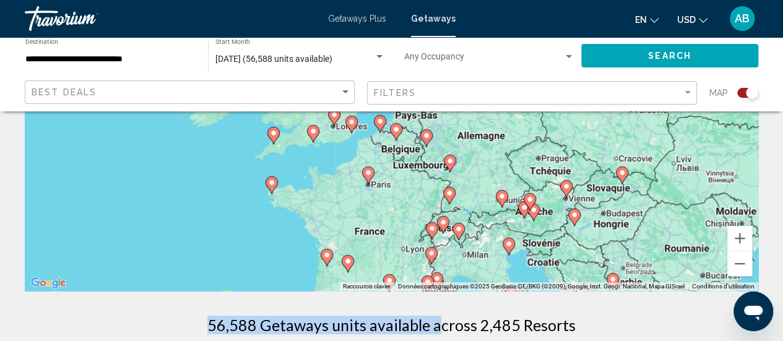
drag, startPoint x: 397, startPoint y: 134, endPoint x: 437, endPoint y: 296, distance: 166.9
click at [432, 252] on image "Main content" at bounding box center [431, 252] width 7 height 7
type input "**********"
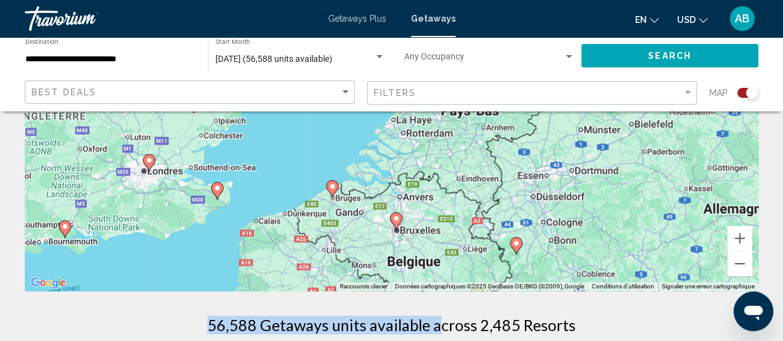
drag, startPoint x: 432, startPoint y: 251, endPoint x: 364, endPoint y: 122, distance: 145.6
click at [364, 122] on div "Pour naviguer, appuyez sur les touches fléchées. Pour activer le glissement ave…" at bounding box center [391, 105] width 733 height 371
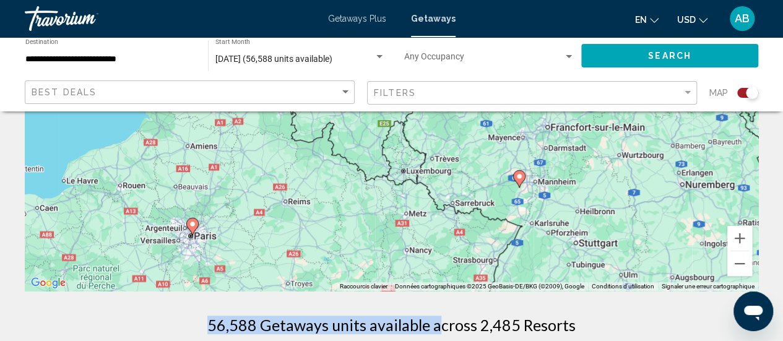
drag, startPoint x: 408, startPoint y: 243, endPoint x: 340, endPoint y: 117, distance: 142.6
click at [340, 117] on div "Pour naviguer, appuyez sur les touches fléchées. Pour activer le glissement ave…" at bounding box center [391, 105] width 733 height 371
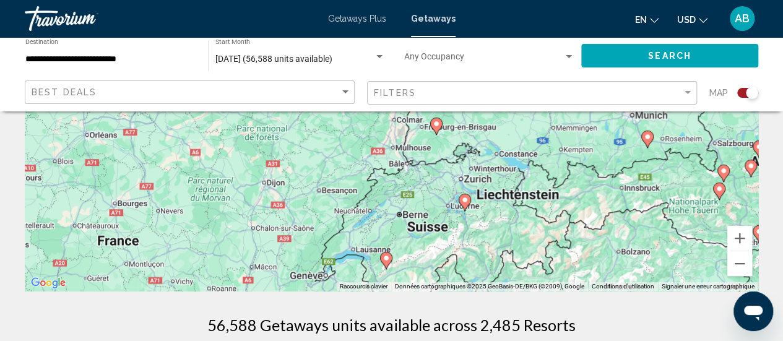
drag, startPoint x: 381, startPoint y: 231, endPoint x: 332, endPoint y: 114, distance: 126.2
click at [332, 114] on div "Pour naviguer, appuyez sur les touches fléchées. Pour activer le glissement ave…" at bounding box center [391, 105] width 733 height 371
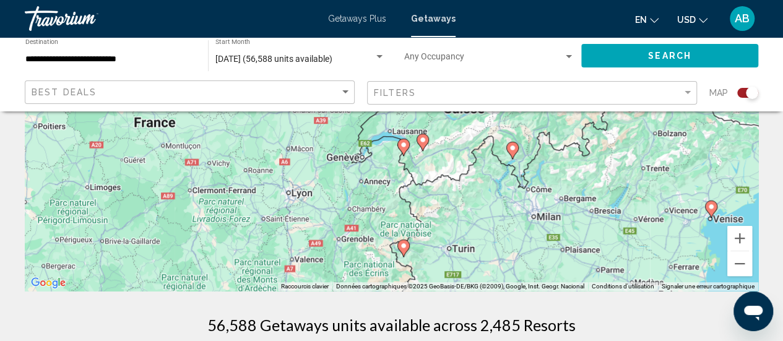
drag, startPoint x: 356, startPoint y: 220, endPoint x: 395, endPoint y: 131, distance: 96.7
click at [395, 131] on div "Pour naviguer, appuyez sur les touches fléchées. Pour activer le glissement ave…" at bounding box center [391, 105] width 733 height 371
click at [402, 242] on image "Main content" at bounding box center [403, 244] width 7 height 7
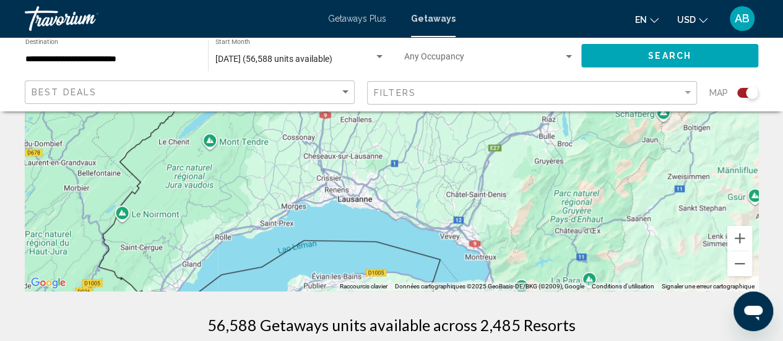
drag, startPoint x: 470, startPoint y: 249, endPoint x: 447, endPoint y: 139, distance: 113.2
click at [447, 139] on div "Pour naviguer, appuyez sur les touches fléchées." at bounding box center [391, 105] width 733 height 371
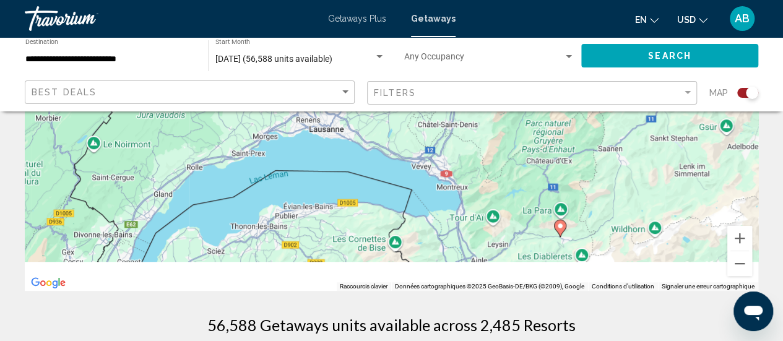
drag, startPoint x: 441, startPoint y: 204, endPoint x: 406, endPoint y: 110, distance: 100.2
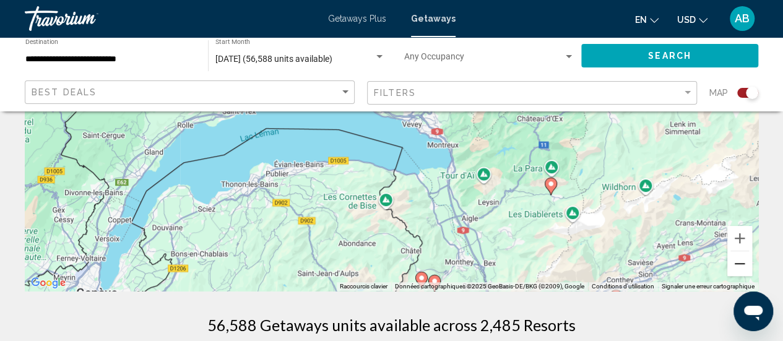
click at [738, 263] on button "Zoom arrière" at bounding box center [739, 263] width 25 height 25
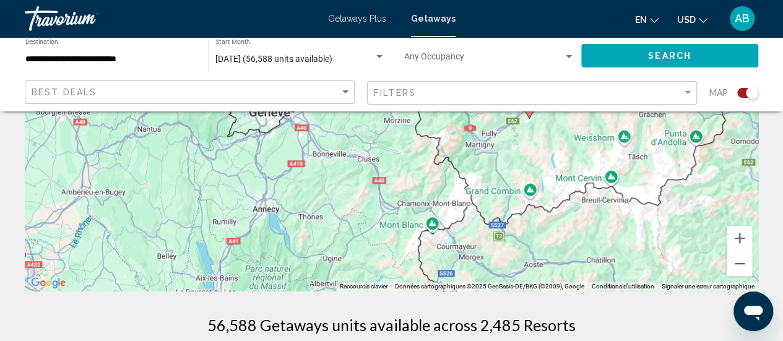
drag, startPoint x: 436, startPoint y: 225, endPoint x: 462, endPoint y: 130, distance: 98.6
click at [462, 130] on div "Pour naviguer, appuyez sur les touches fléchées. Pour activer le glissement ave…" at bounding box center [391, 105] width 733 height 371
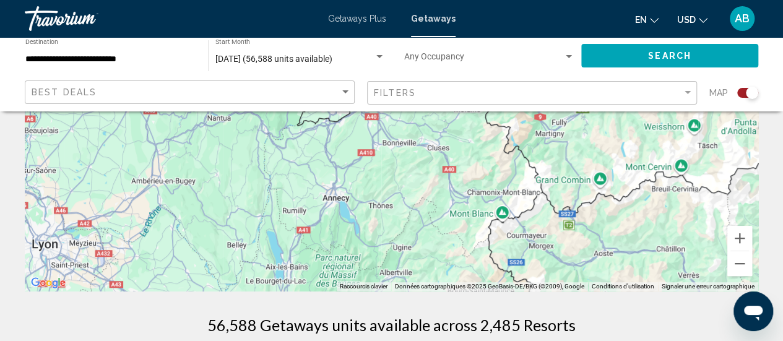
drag, startPoint x: 430, startPoint y: 257, endPoint x: 501, endPoint y: 252, distance: 70.7
click at [501, 252] on div "Pour naviguer, appuyez sur les touches fléchées. Pour activer le glissement ave…" at bounding box center [391, 105] width 733 height 371
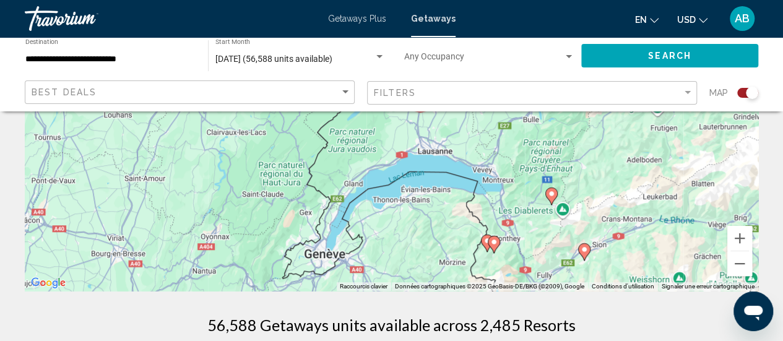
drag, startPoint x: 522, startPoint y: 158, endPoint x: 507, endPoint y: 315, distance: 157.3
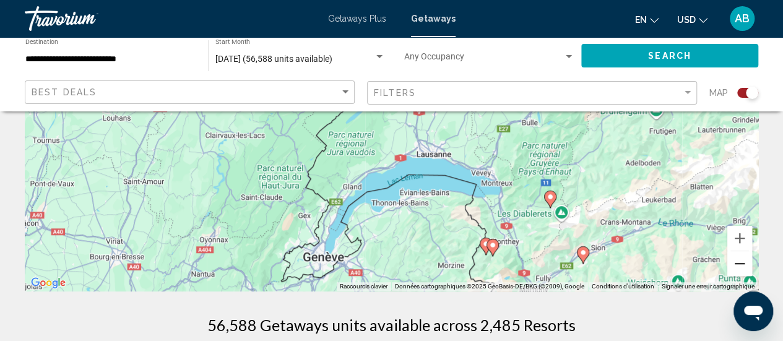
click at [744, 261] on button "Zoom arrière" at bounding box center [739, 263] width 25 height 25
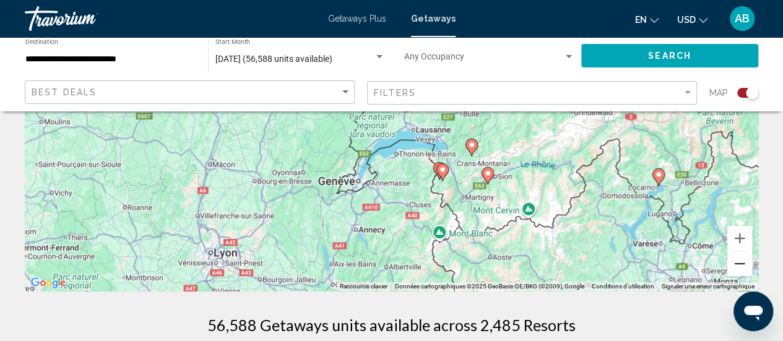
click at [744, 261] on button "Zoom arrière" at bounding box center [739, 263] width 25 height 25
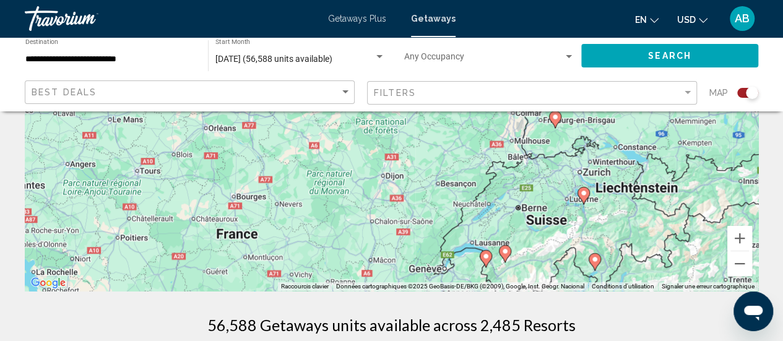
drag, startPoint x: 348, startPoint y: 174, endPoint x: 429, endPoint y: 320, distance: 167.0
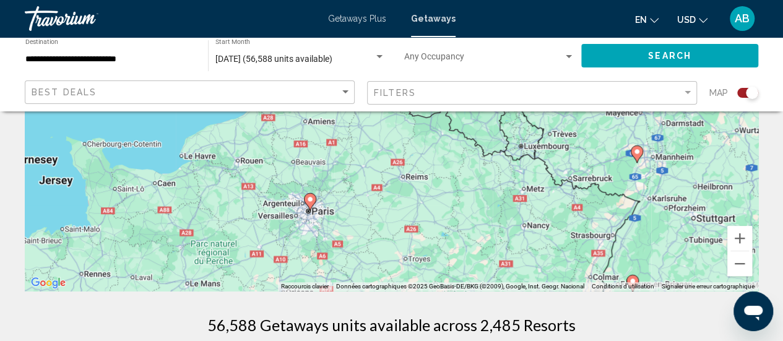
drag, startPoint x: 375, startPoint y: 195, endPoint x: 441, endPoint y: 343, distance: 162.6
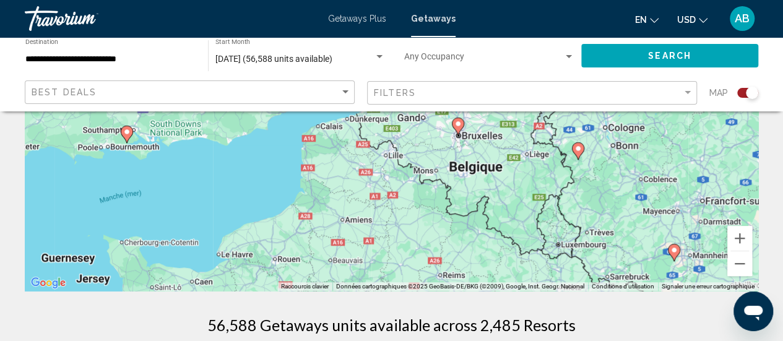
drag, startPoint x: 396, startPoint y: 217, endPoint x: 439, endPoint y: 351, distance: 141.1
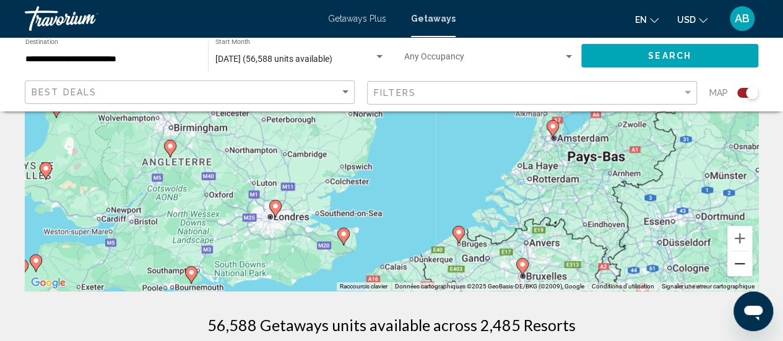
click at [738, 266] on button "Zoom arrière" at bounding box center [739, 263] width 25 height 25
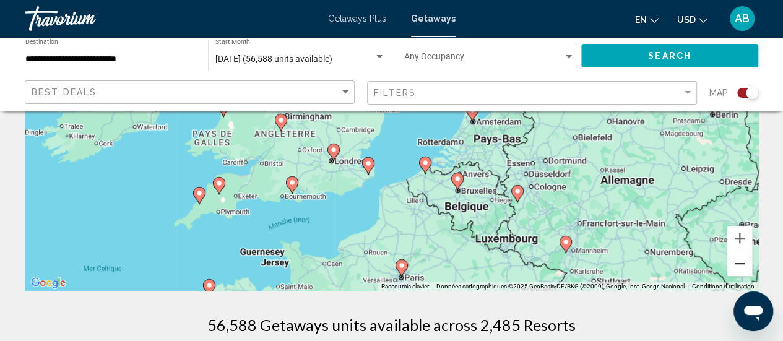
click at [738, 266] on button "Zoom arrière" at bounding box center [739, 263] width 25 height 25
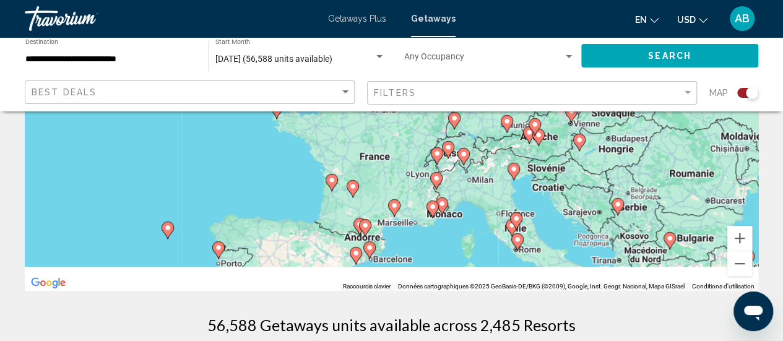
drag, startPoint x: 573, startPoint y: 226, endPoint x: 547, endPoint y: 117, distance: 112.0
click at [547, 117] on div "Pour naviguer, appuyez sur les touches fléchées. Pour activer le glissement ave…" at bounding box center [391, 105] width 733 height 371
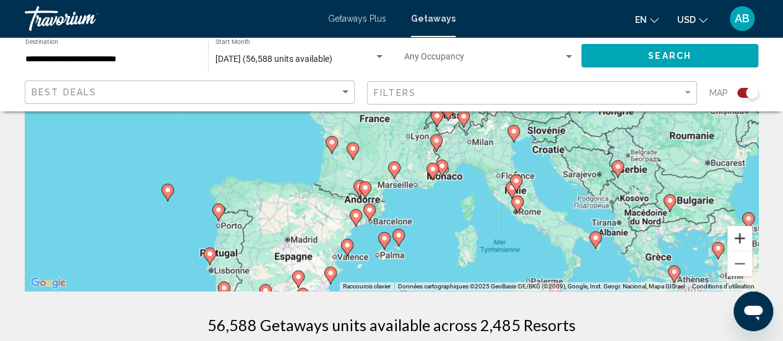
click at [745, 239] on button "Zoom avant" at bounding box center [739, 238] width 25 height 25
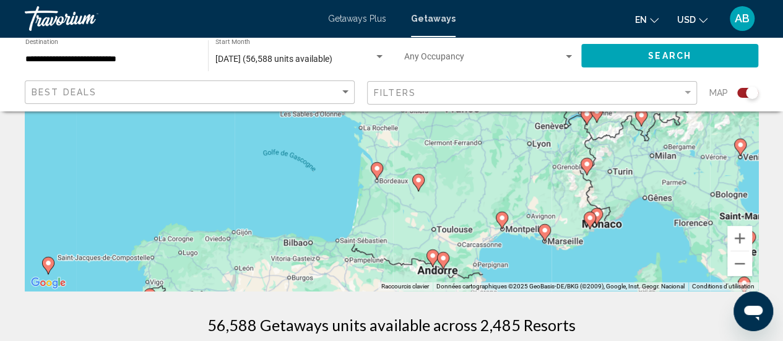
drag, startPoint x: 494, startPoint y: 233, endPoint x: 639, endPoint y: 179, distance: 155.3
click at [639, 179] on div "Pour naviguer, appuyez sur les touches fléchées. Pour activer le glissement ave…" at bounding box center [391, 105] width 733 height 371
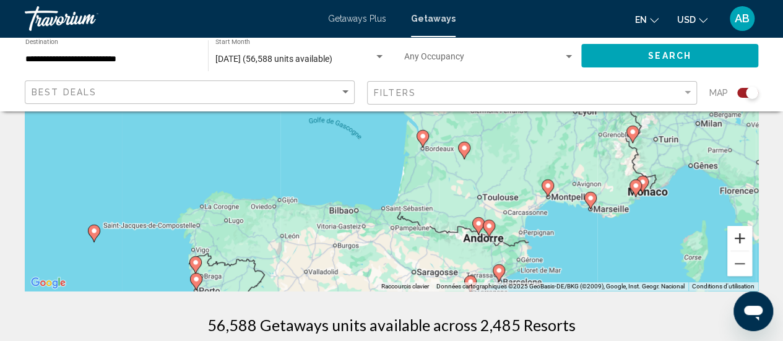
click at [743, 243] on button "Zoom avant" at bounding box center [739, 238] width 25 height 25
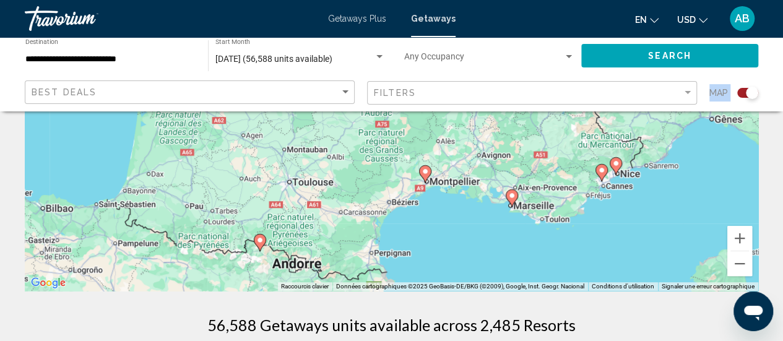
drag, startPoint x: 672, startPoint y: 200, endPoint x: 391, endPoint y: 91, distance: 301.3
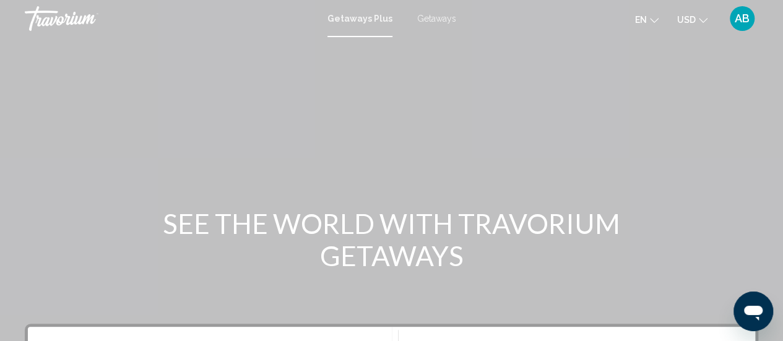
click at [433, 12] on div "Getaways Plus Getaways en English Español Français Italiano Português русский U…" at bounding box center [391, 19] width 783 height 26
click at [437, 19] on span "Getaways" at bounding box center [436, 19] width 39 height 10
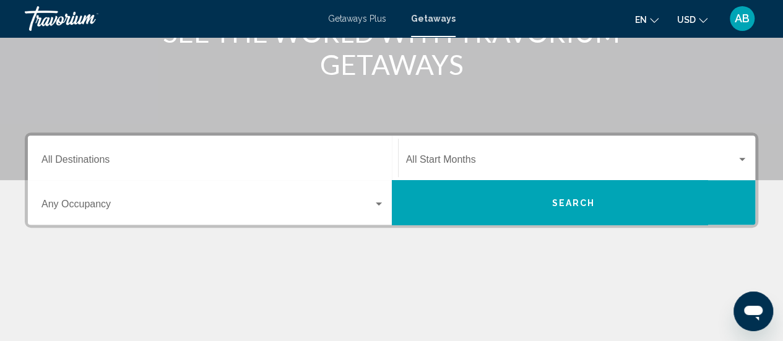
scroll to position [192, 0]
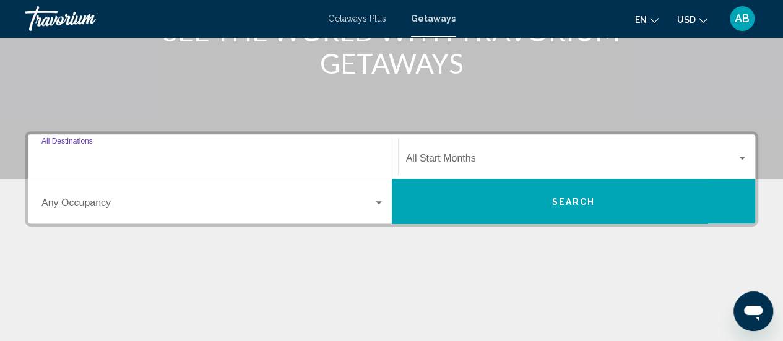
click at [286, 155] on input "Destination All Destinations" at bounding box center [212, 160] width 343 height 11
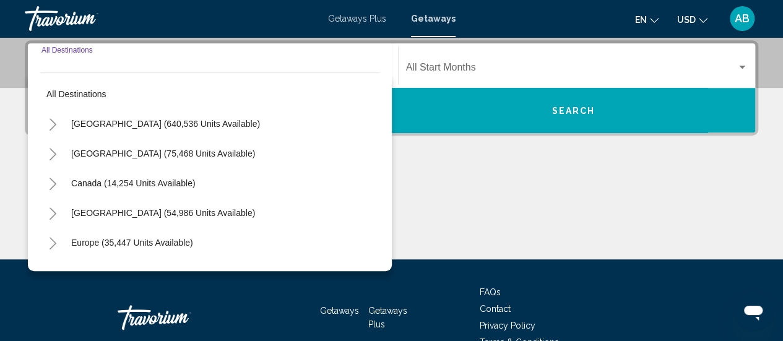
click at [481, 67] on span "Search widget" at bounding box center [571, 69] width 331 height 11
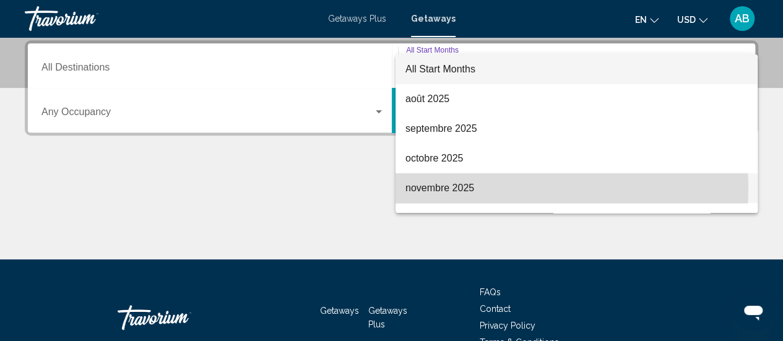
click at [446, 187] on span "novembre 2025" at bounding box center [576, 188] width 342 height 30
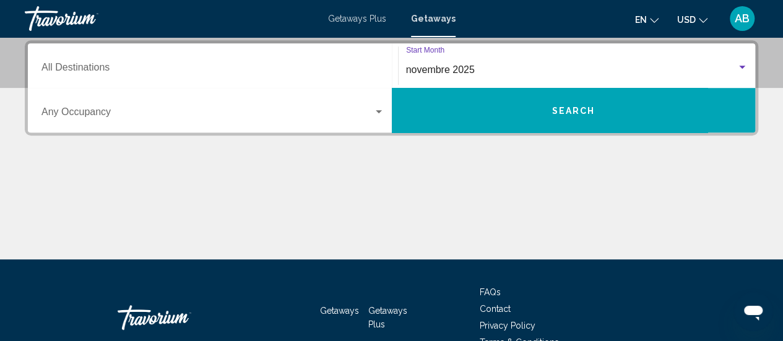
click at [546, 96] on button "Search" at bounding box center [574, 110] width 364 height 45
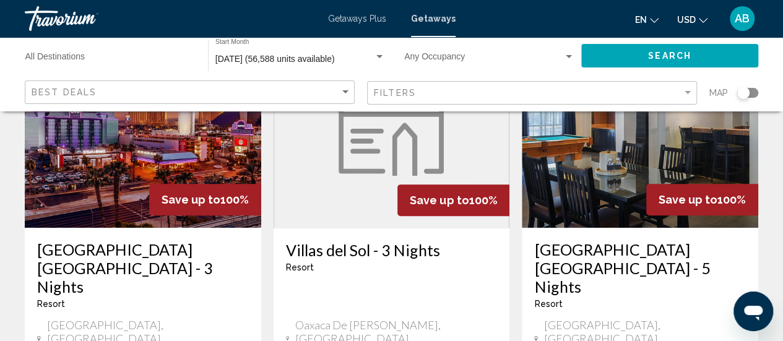
scroll to position [140, 0]
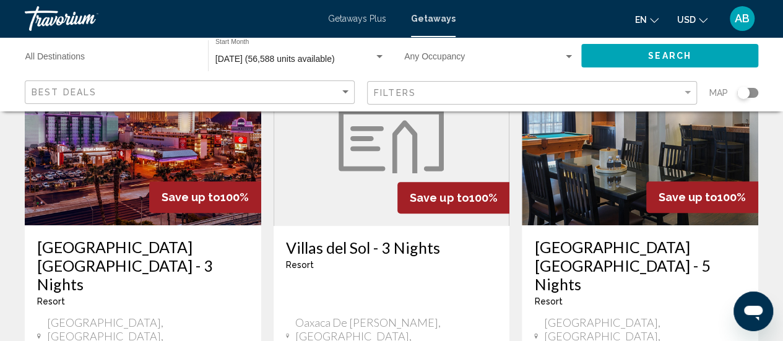
click at [757, 92] on div "Search widget" at bounding box center [747, 93] width 21 height 10
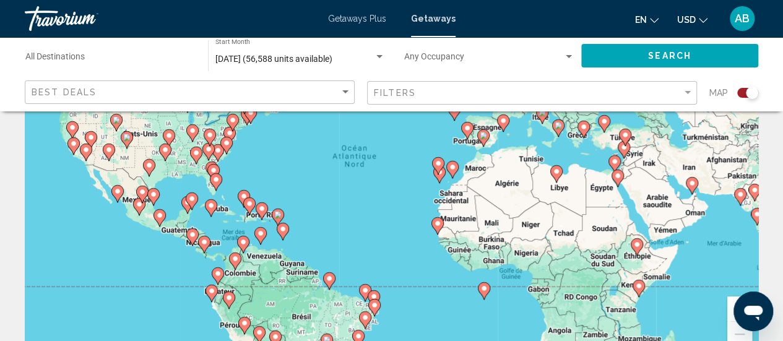
scroll to position [153, 0]
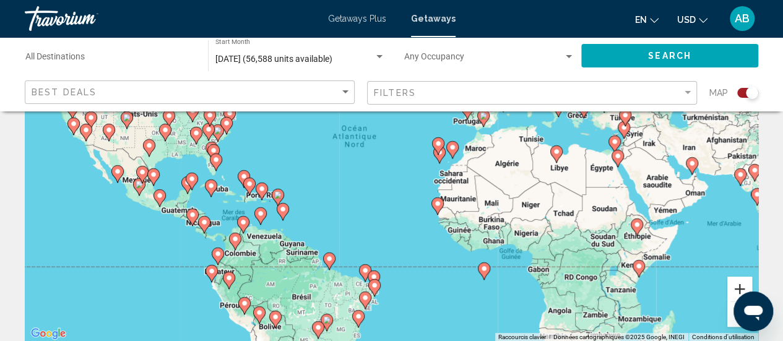
click at [730, 287] on button "Zoom avant" at bounding box center [739, 289] width 25 height 25
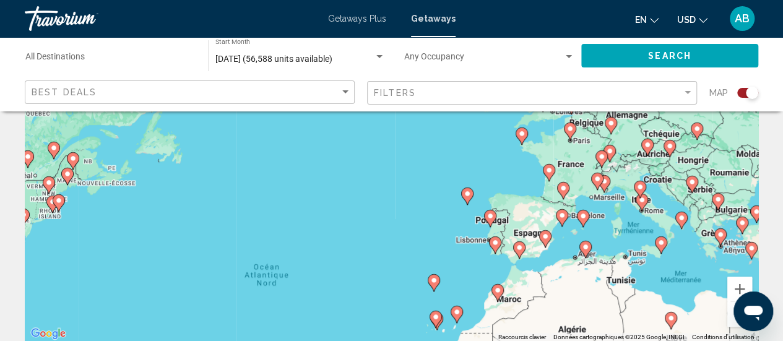
drag, startPoint x: 631, startPoint y: 139, endPoint x: 581, endPoint y: 300, distance: 168.5
click at [581, 300] on div "Pour activer le glissement avec le clavier, appuyez sur Alt+Entrée. Une fois ce…" at bounding box center [391, 155] width 733 height 371
click at [739, 286] on button "Zoom avant" at bounding box center [739, 289] width 25 height 25
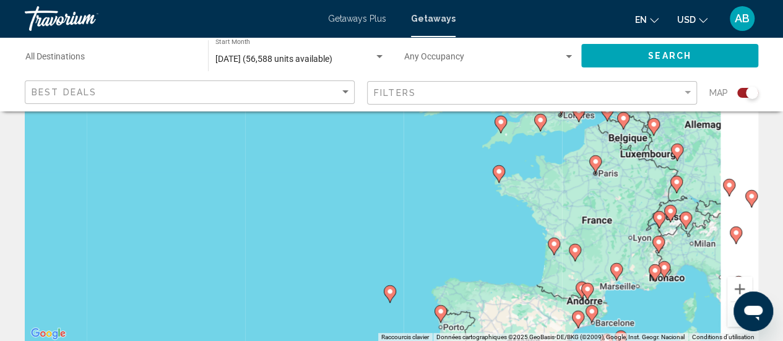
drag, startPoint x: 709, startPoint y: 261, endPoint x: 546, endPoint y: 313, distance: 171.6
click at [546, 313] on div "Pour activer le glissement avec le clavier, appuyez sur Alt+Entrée. Une fois ce…" at bounding box center [391, 155] width 733 height 371
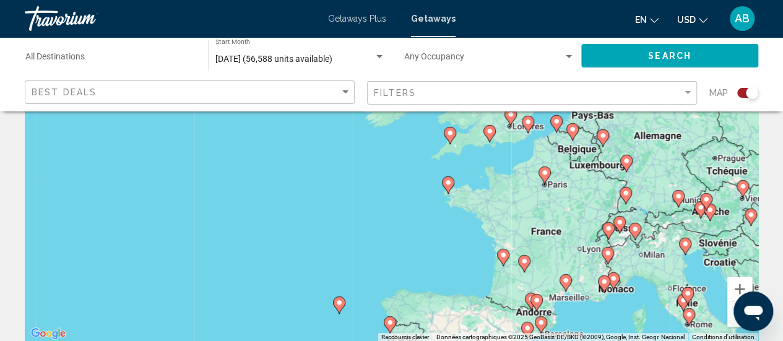
drag, startPoint x: 592, startPoint y: 275, endPoint x: 546, endPoint y: 284, distance: 46.6
click at [546, 284] on div "Pour activer le glissement avec le clavier, appuyez sur Alt+Entrée. Une fois ce…" at bounding box center [391, 155] width 733 height 371
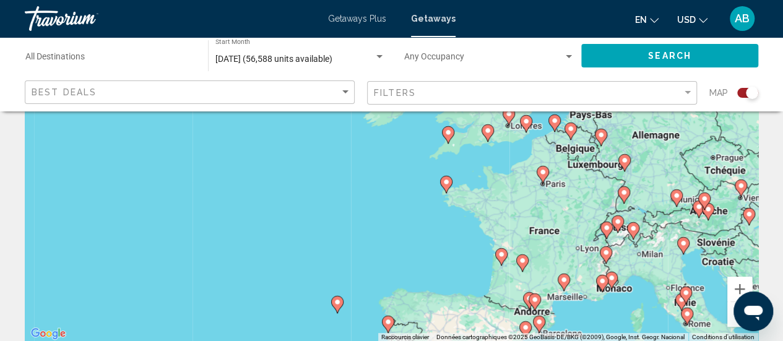
click at [613, 281] on image "Main content" at bounding box center [611, 277] width 7 height 7
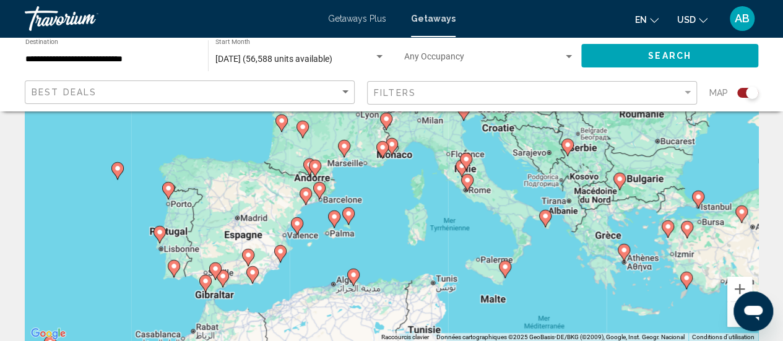
click at [392, 144] on image "Main content" at bounding box center [391, 143] width 7 height 7
type input "**********"
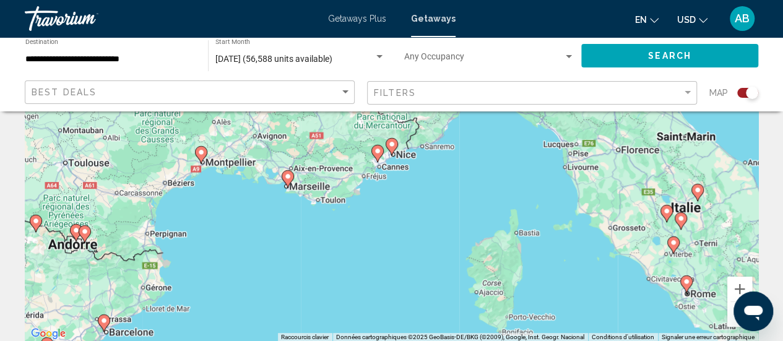
click at [392, 144] on image "Main content" at bounding box center [391, 143] width 7 height 7
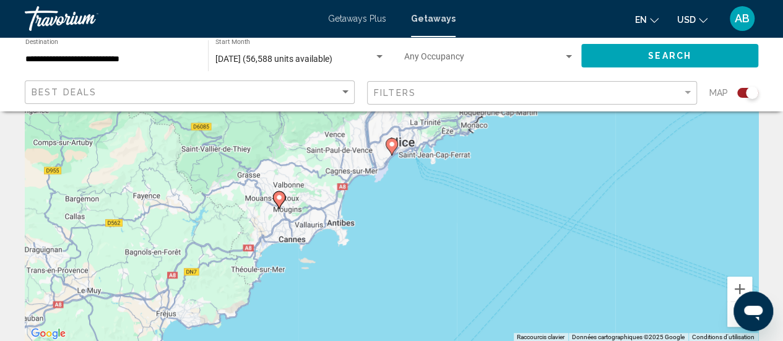
click at [392, 144] on image "Main content" at bounding box center [391, 143] width 7 height 7
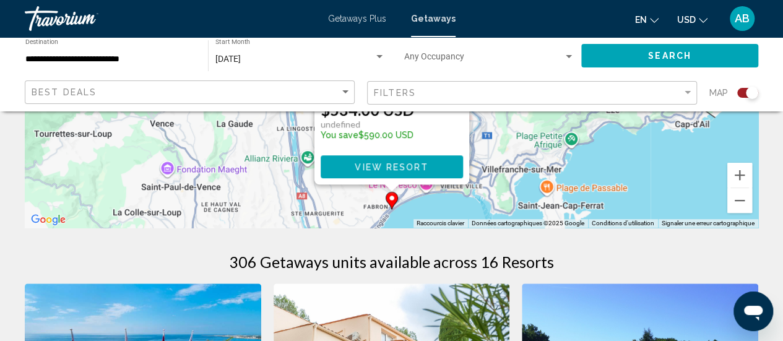
scroll to position [271, 0]
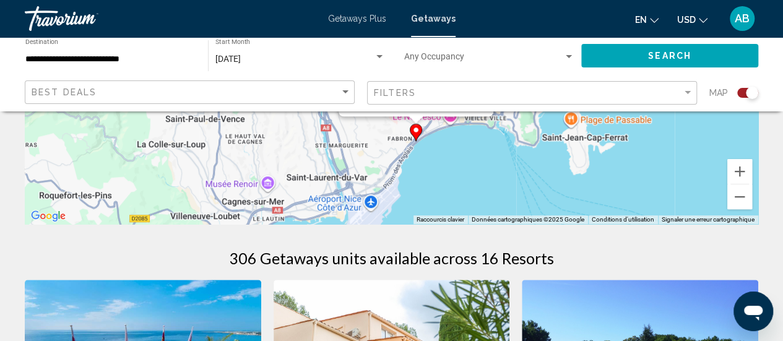
drag, startPoint x: 553, startPoint y: 165, endPoint x: 578, endPoint y: 97, distance: 71.8
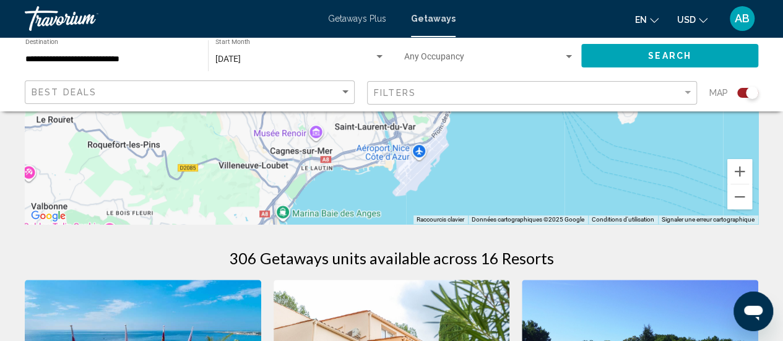
drag, startPoint x: 439, startPoint y: 155, endPoint x: 491, endPoint y: 103, distance: 73.5
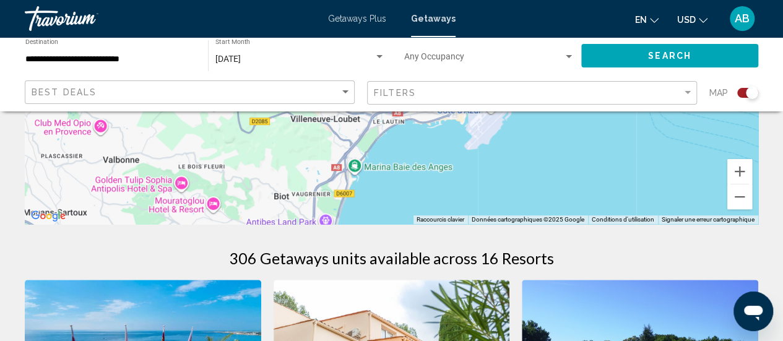
drag, startPoint x: 330, startPoint y: 183, endPoint x: 412, endPoint y: 127, distance: 98.9
click at [412, 127] on div "Pour activer le glissement avec le clavier, appuyez sur Alt+Entrée. Une fois ce…" at bounding box center [391, 38] width 733 height 371
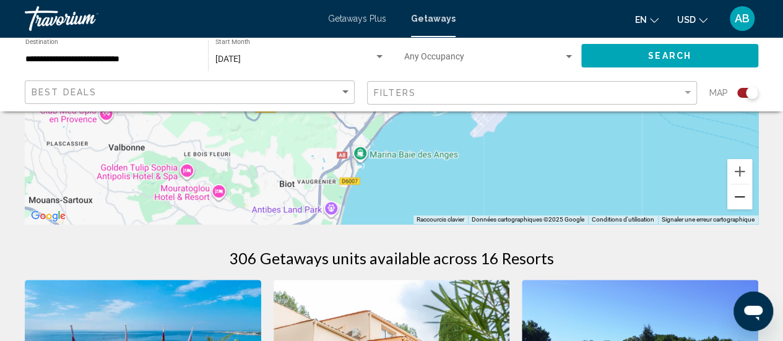
click at [736, 203] on button "Zoom arrière" at bounding box center [739, 196] width 25 height 25
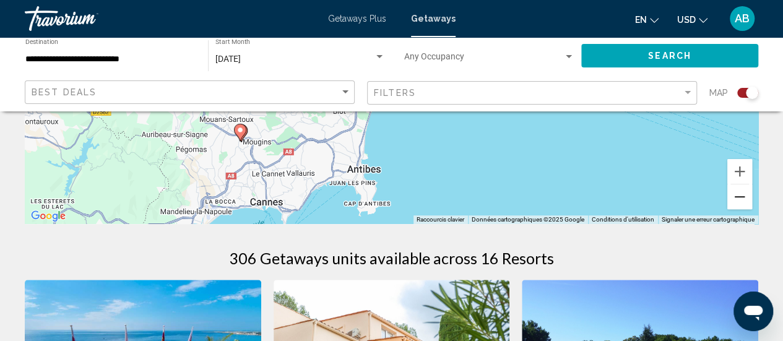
click at [736, 203] on button "Zoom arrière" at bounding box center [739, 196] width 25 height 25
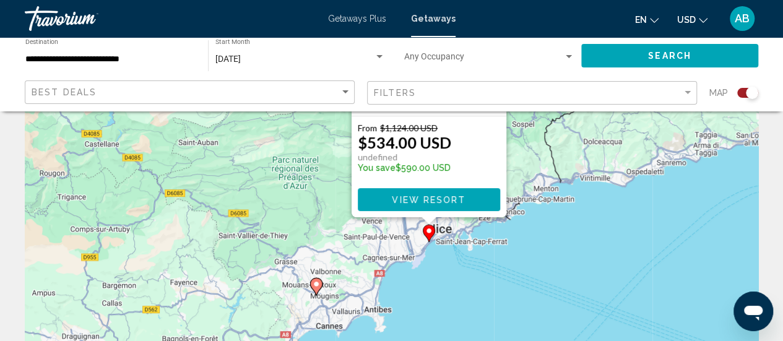
scroll to position [62, 0]
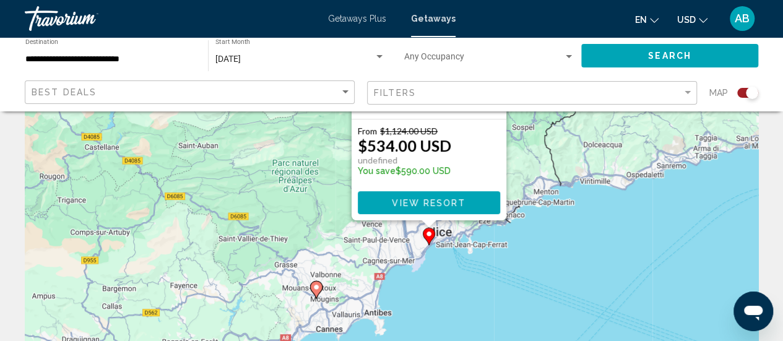
click at [474, 260] on div "Pour activer le glissement avec le clavier, appuyez sur Alt+Entrée. Une fois ce…" at bounding box center [391, 246] width 733 height 371
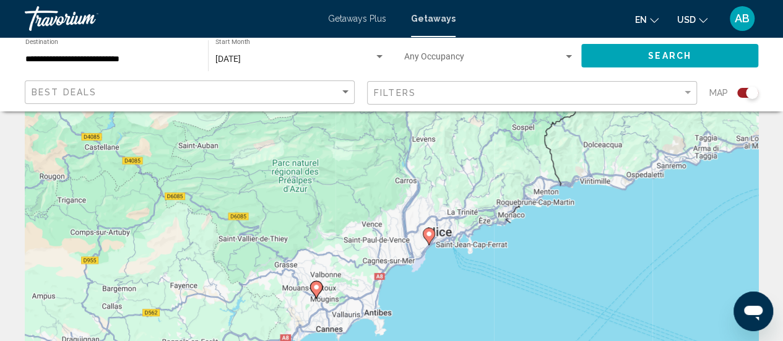
click at [318, 289] on image "Main content" at bounding box center [315, 286] width 7 height 7
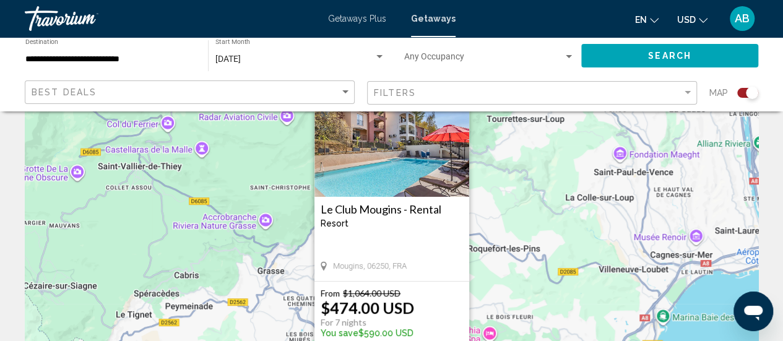
scroll to position [66, 0]
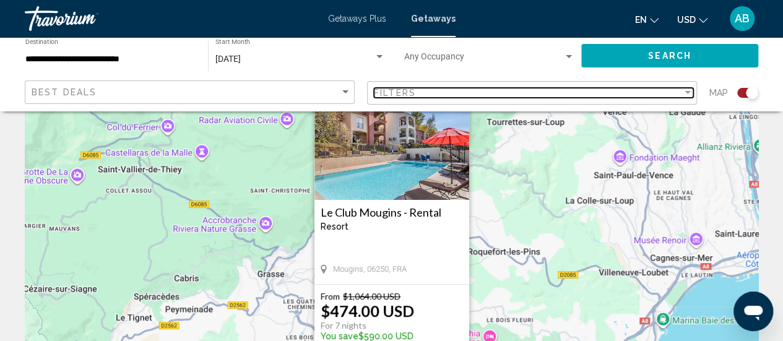
click at [664, 93] on div "Filters" at bounding box center [528, 93] width 308 height 10
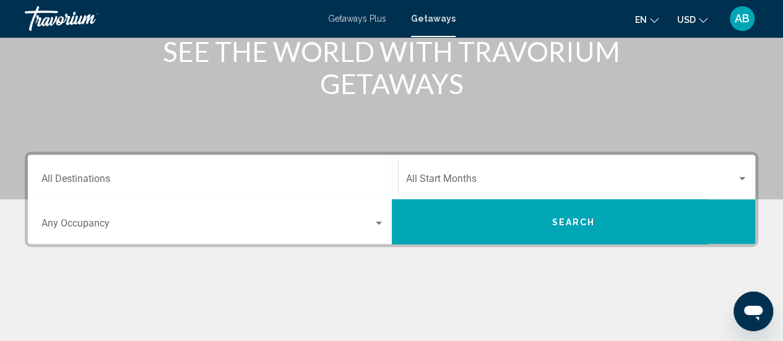
scroll to position [173, 0]
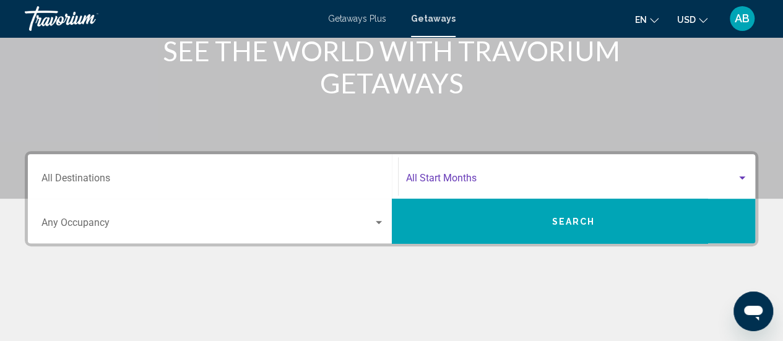
click at [444, 183] on span "Search widget" at bounding box center [571, 180] width 331 height 11
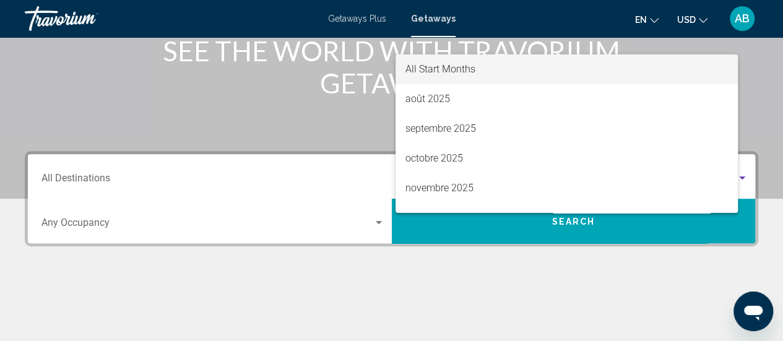
scroll to position [283, 0]
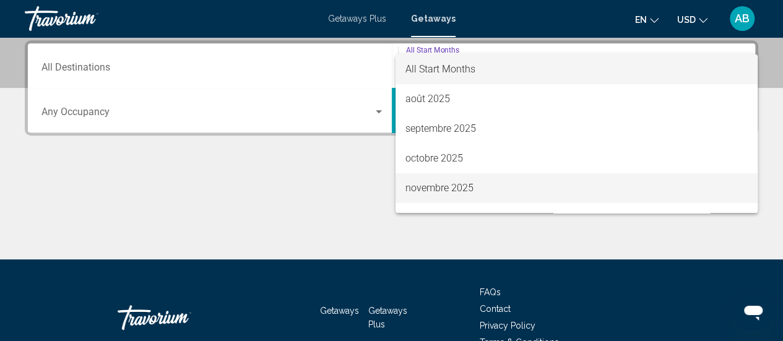
click at [430, 187] on span "novembre 2025" at bounding box center [576, 188] width 342 height 30
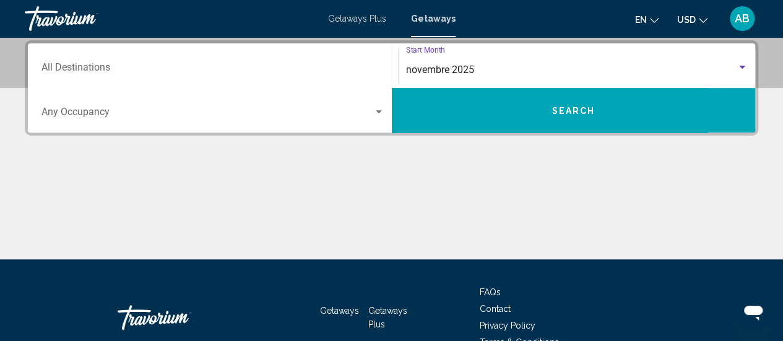
click at [547, 114] on button "Search" at bounding box center [574, 110] width 364 height 45
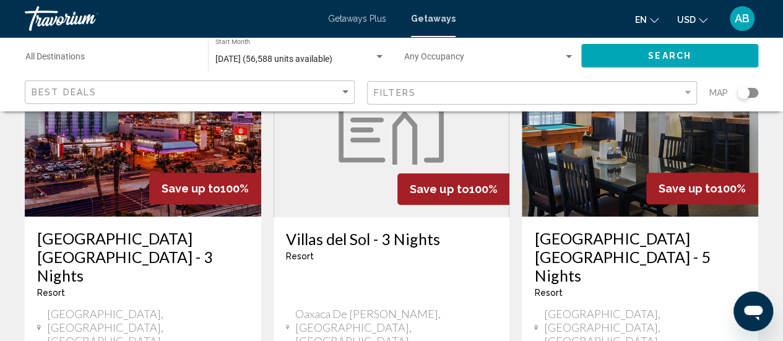
scroll to position [64, 0]
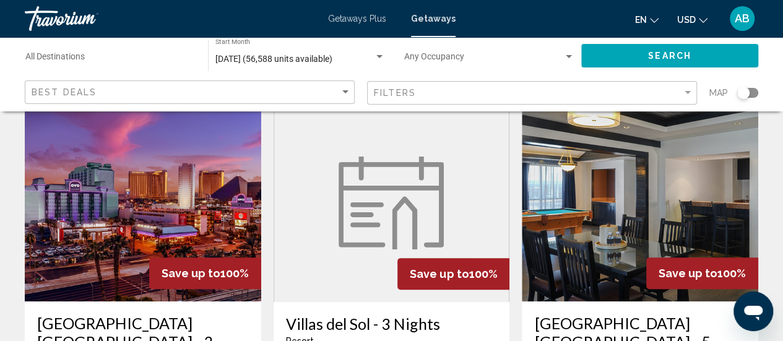
click at [746, 91] on div "Search widget" at bounding box center [743, 93] width 12 height 12
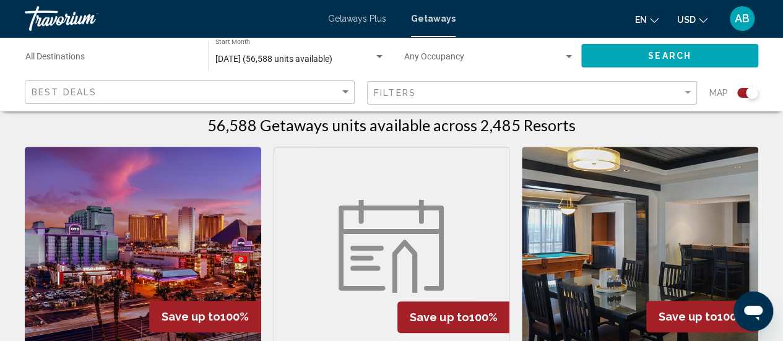
scroll to position [401, 0]
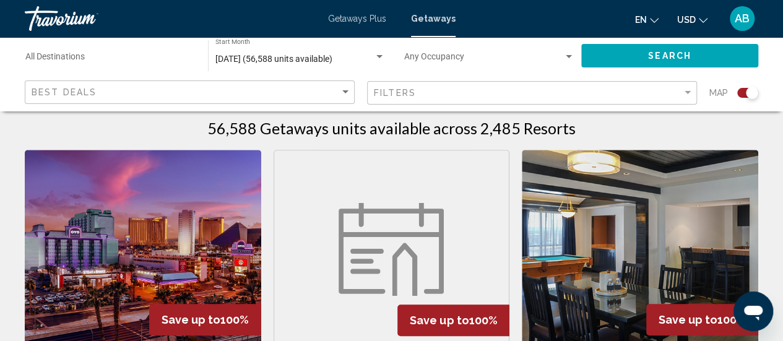
click at [673, 107] on app-map-search-filters "Best Deals Filters Map" at bounding box center [391, 92] width 758 height 37
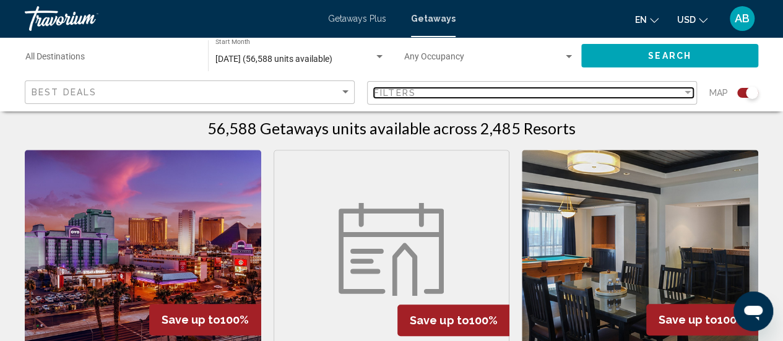
click at [665, 95] on div "Filters" at bounding box center [528, 93] width 308 height 10
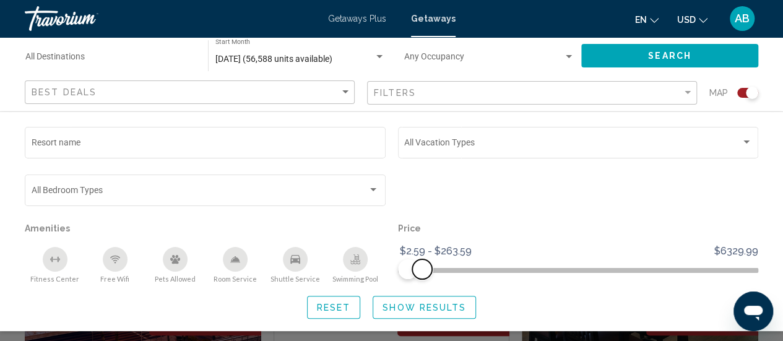
drag, startPoint x: 748, startPoint y: 267, endPoint x: 422, endPoint y: 267, distance: 325.5
click at [422, 267] on span "Search widget" at bounding box center [422, 269] width 20 height 20
click at [413, 308] on span "Show Results" at bounding box center [424, 308] width 84 height 10
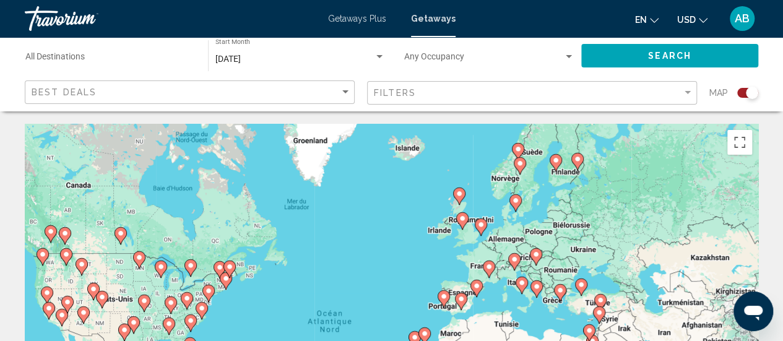
drag, startPoint x: 528, startPoint y: 256, endPoint x: 502, endPoint y: 288, distance: 41.8
click at [502, 288] on div "Pour activer le glissement avec le clavier, appuyez sur Alt+Entrée. Une fois ce…" at bounding box center [391, 309] width 733 height 371
click at [489, 269] on image "Main content" at bounding box center [488, 266] width 7 height 7
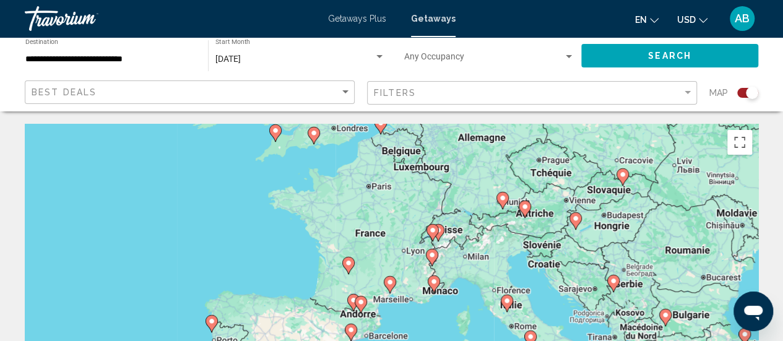
drag, startPoint x: 433, startPoint y: 307, endPoint x: 476, endPoint y: 259, distance: 64.4
click at [476, 259] on div "Pour activer le glissement avec le clavier, appuyez sur Alt+Entrée. Une fois ce…" at bounding box center [391, 309] width 733 height 371
click at [435, 230] on image "Main content" at bounding box center [432, 229] width 7 height 7
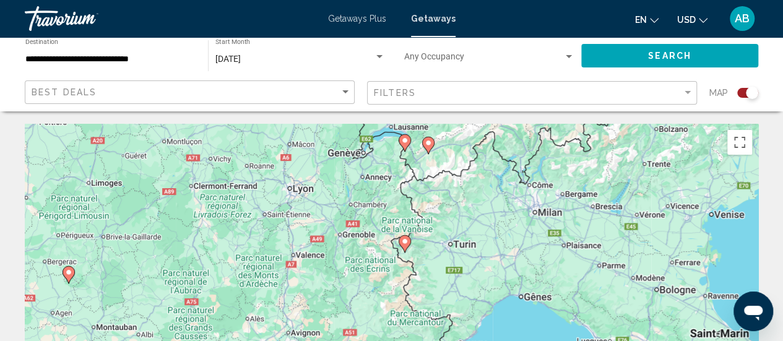
drag, startPoint x: 436, startPoint y: 291, endPoint x: 447, endPoint y: 123, distance: 169.3
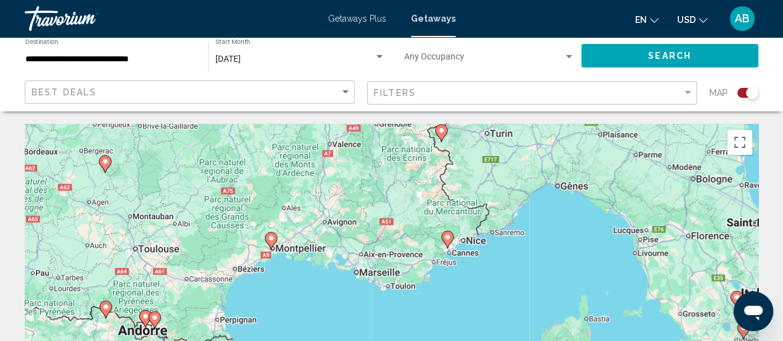
drag, startPoint x: 331, startPoint y: 228, endPoint x: 369, endPoint y: 123, distance: 112.0
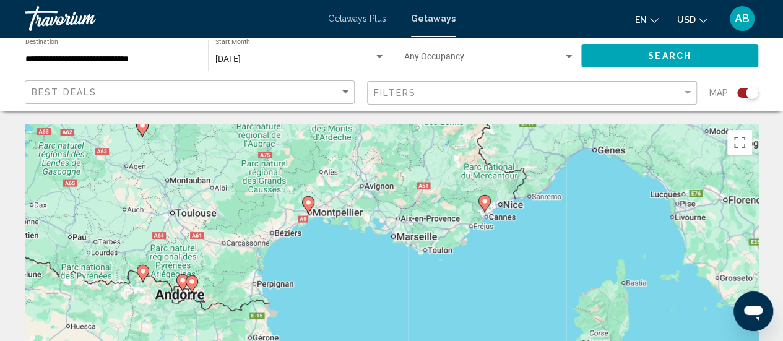
drag, startPoint x: 328, startPoint y: 256, endPoint x: 370, endPoint y: 222, distance: 53.7
click at [370, 222] on div "Pour activer le glissement avec le clavier, appuyez sur Alt+Entrée. Une fois ce…" at bounding box center [391, 309] width 733 height 371
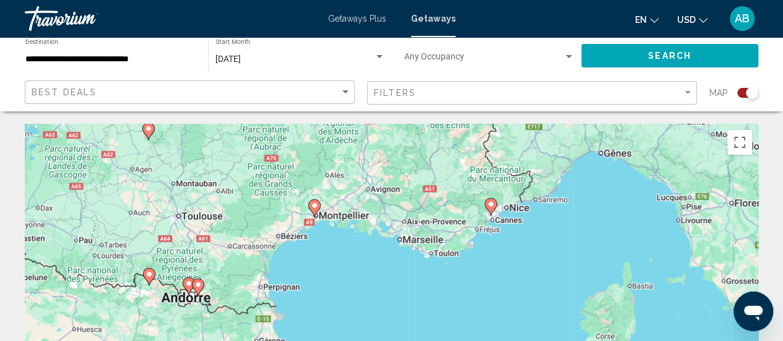
click at [316, 207] on image "Main content" at bounding box center [314, 205] width 7 height 7
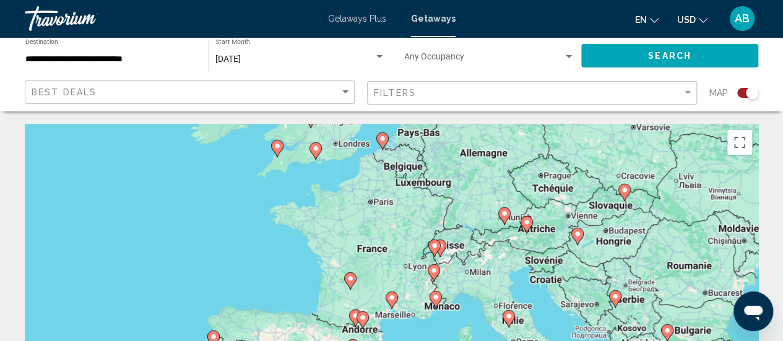
click at [389, 294] on image "Main content" at bounding box center [391, 297] width 7 height 7
type input "**********"
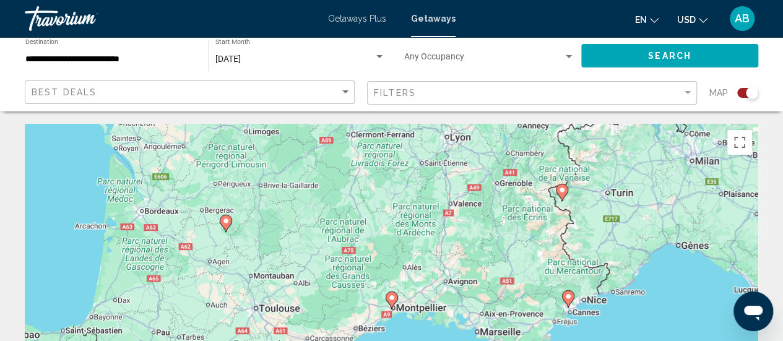
click at [389, 294] on div "Pour naviguer, appuyez sur les touches fléchées. Pour activer le glissement ave…" at bounding box center [391, 309] width 733 height 371
click at [389, 294] on image "Main content" at bounding box center [391, 297] width 7 height 7
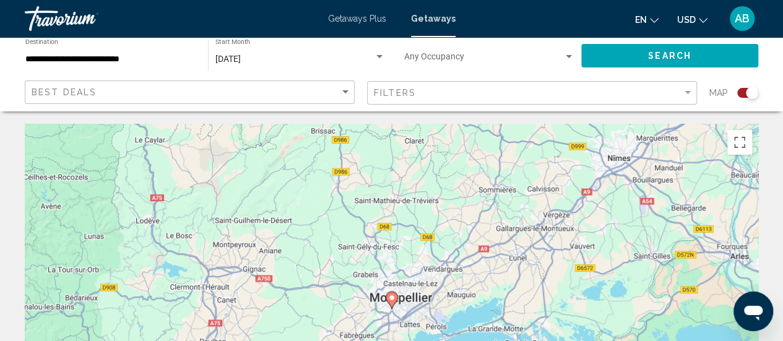
click at [389, 294] on image "Main content" at bounding box center [391, 297] width 7 height 7
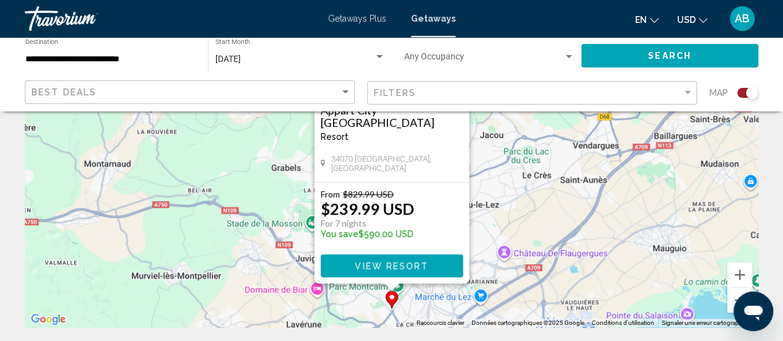
scroll to position [141, 0]
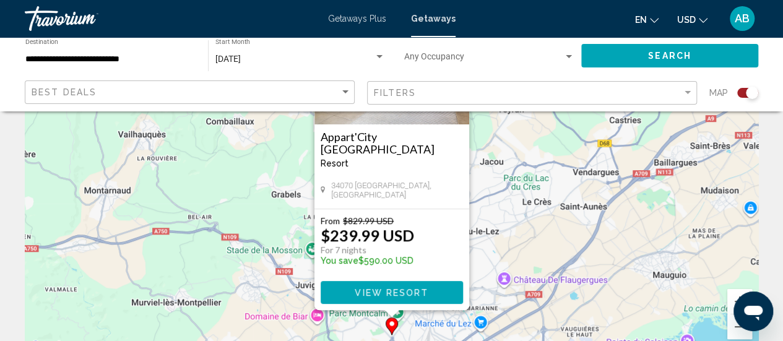
click at [632, 226] on div "Pour activer le glissement avec le clavier, appuyez sur Alt+Entrée. Une fois ce…" at bounding box center [391, 168] width 733 height 371
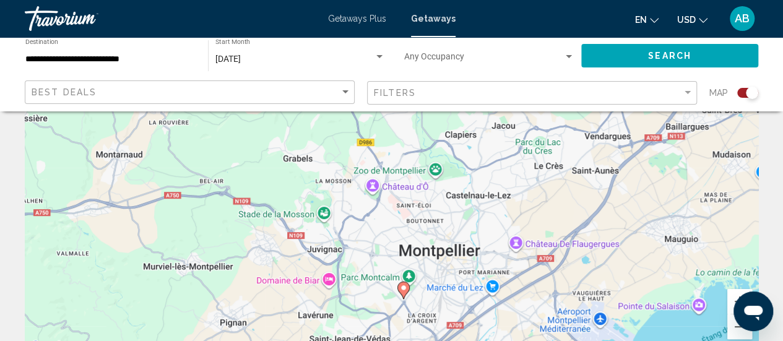
drag, startPoint x: 320, startPoint y: 290, endPoint x: 369, endPoint y: 191, distance: 110.4
click at [369, 191] on div "Pour activer le glissement avec le clavier, appuyez sur Alt+Entrée. Une fois ce…" at bounding box center [391, 168] width 733 height 371
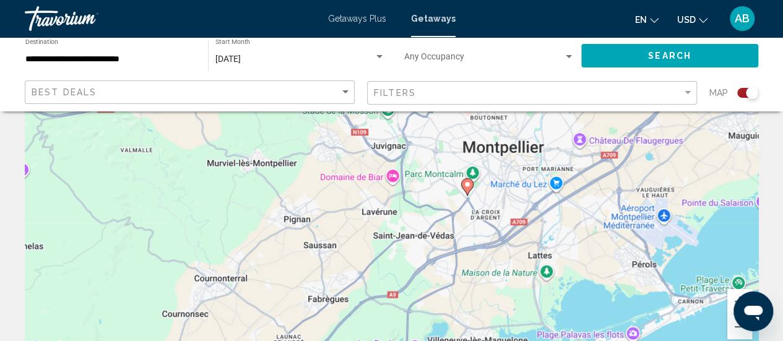
scroll to position [175, 0]
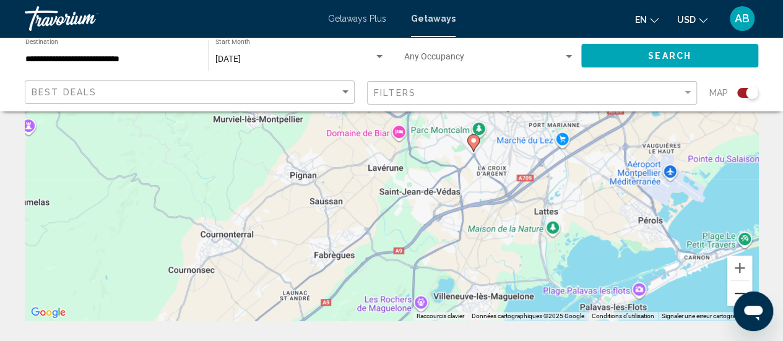
click at [736, 290] on button "Zoom arrière" at bounding box center [739, 293] width 25 height 25
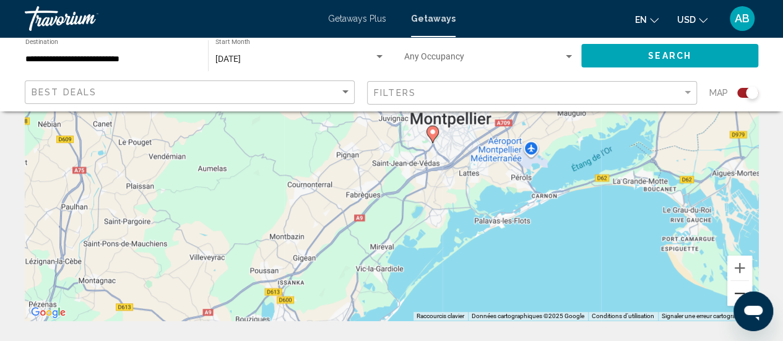
click at [736, 290] on button "Zoom arrière" at bounding box center [739, 293] width 25 height 25
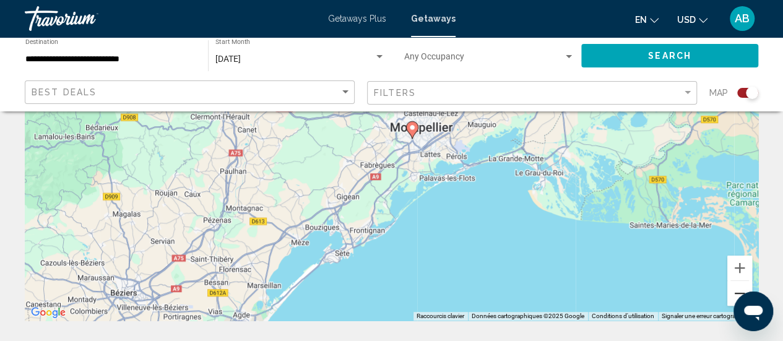
click at [736, 290] on button "Zoom arrière" at bounding box center [739, 293] width 25 height 25
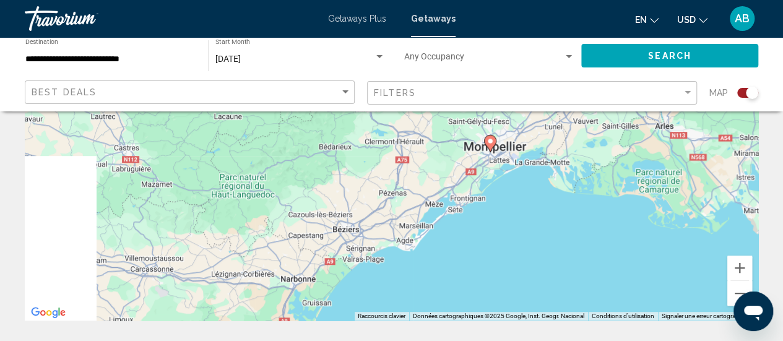
drag, startPoint x: 359, startPoint y: 252, endPoint x: 481, endPoint y: 279, distance: 125.5
click at [481, 279] on div "Pour activer le glissement avec le clavier, appuyez sur Alt+Entrée. Une fois ce…" at bounding box center [391, 134] width 733 height 371
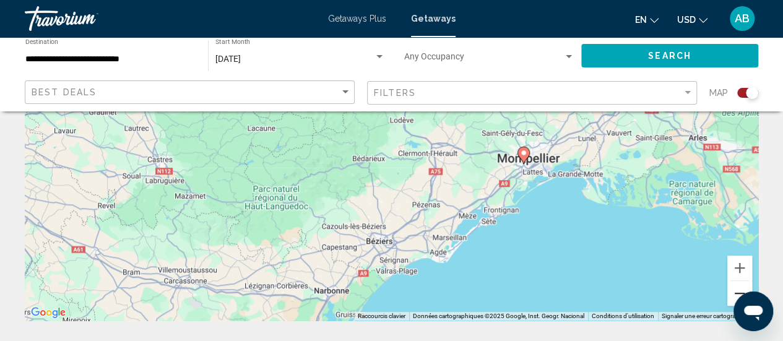
click at [736, 291] on button "Zoom arrière" at bounding box center [739, 293] width 25 height 25
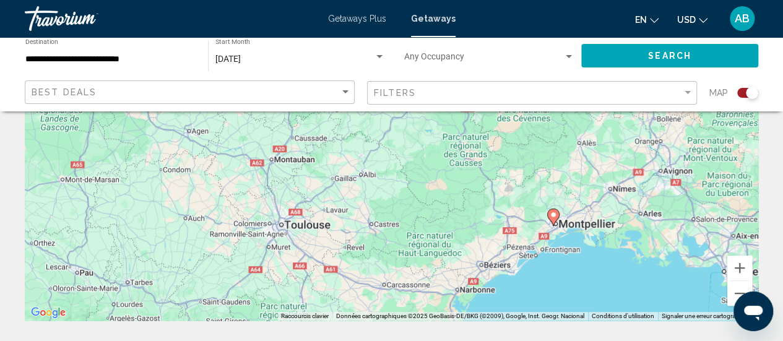
drag, startPoint x: 337, startPoint y: 226, endPoint x: 435, endPoint y: 306, distance: 126.7
click at [435, 306] on div "Pour activer le glissement avec le clavier, appuyez sur Alt+Entrée. Une fois ce…" at bounding box center [391, 134] width 733 height 371
click at [732, 291] on button "Zoom arrière" at bounding box center [739, 293] width 25 height 25
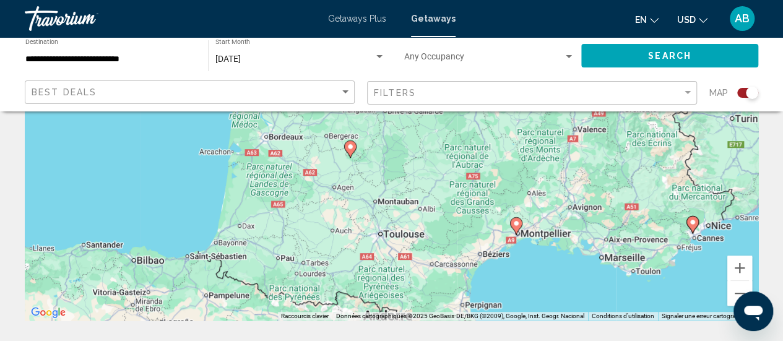
drag, startPoint x: 360, startPoint y: 233, endPoint x: 408, endPoint y: 291, distance: 76.0
click at [408, 291] on div "Pour activer le glissement avec le clavier, appuyez sur Alt+Entrée. Une fois ce…" at bounding box center [391, 134] width 733 height 371
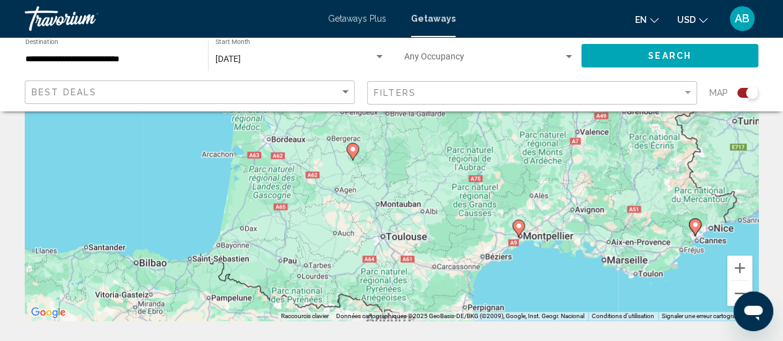
click at [405, 175] on div "Pour activer le glissement avec le clavier, appuyez sur Alt+Entrée. Une fois ce…" at bounding box center [391, 134] width 733 height 371
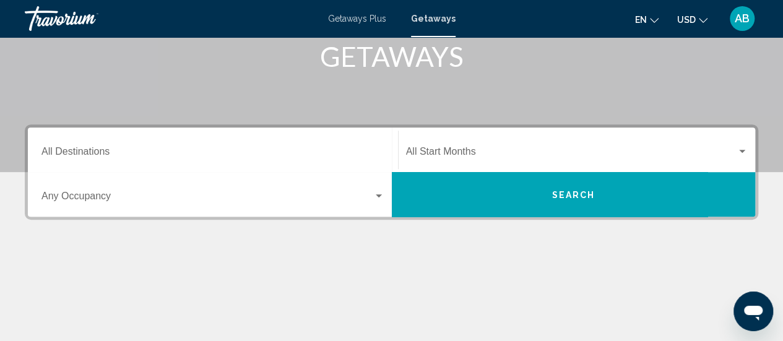
scroll to position [231, 0]
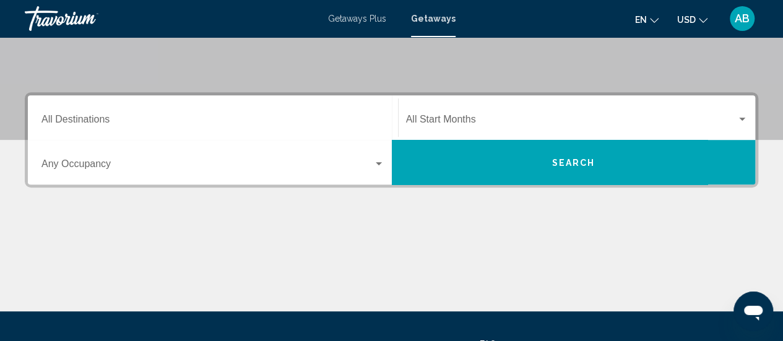
click at [457, 116] on span "Search widget" at bounding box center [571, 121] width 331 height 11
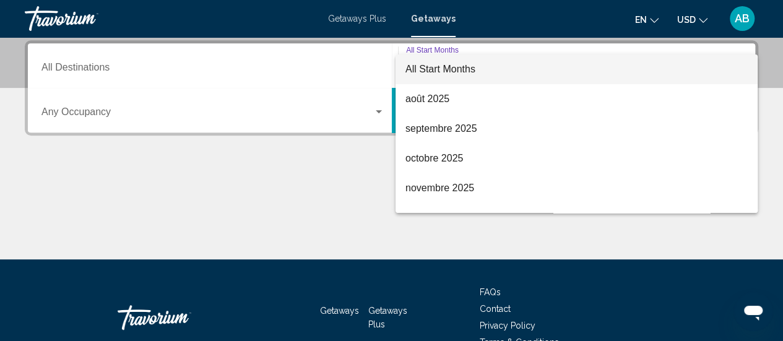
scroll to position [25, 0]
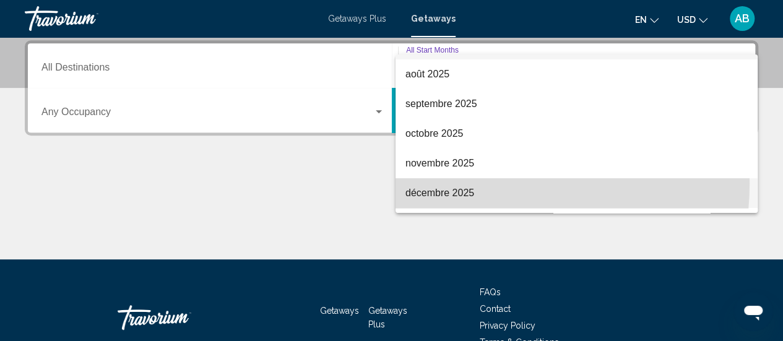
click at [483, 183] on span "décembre 2025" at bounding box center [576, 193] width 342 height 30
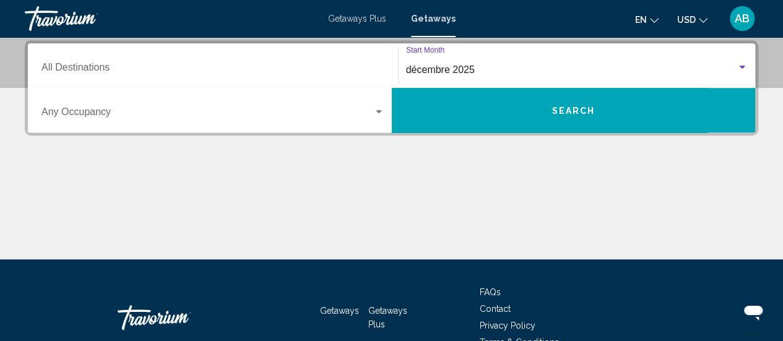
click at [601, 98] on button "Search" at bounding box center [574, 110] width 364 height 45
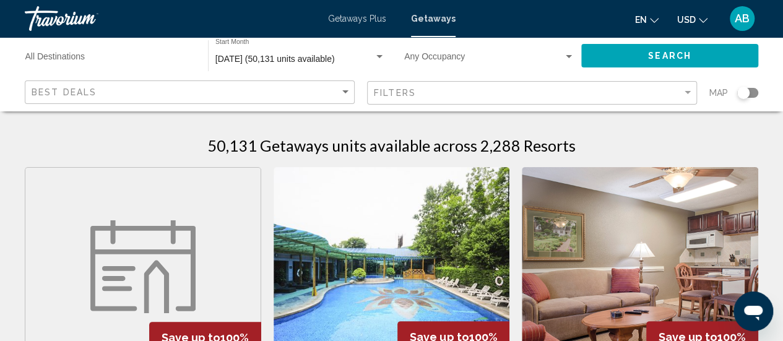
click at [749, 93] on div "Search widget" at bounding box center [747, 93] width 21 height 10
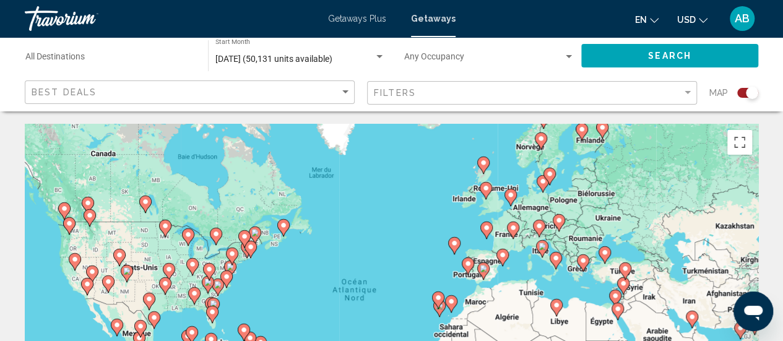
click at [488, 228] on image "Main content" at bounding box center [486, 227] width 7 height 7
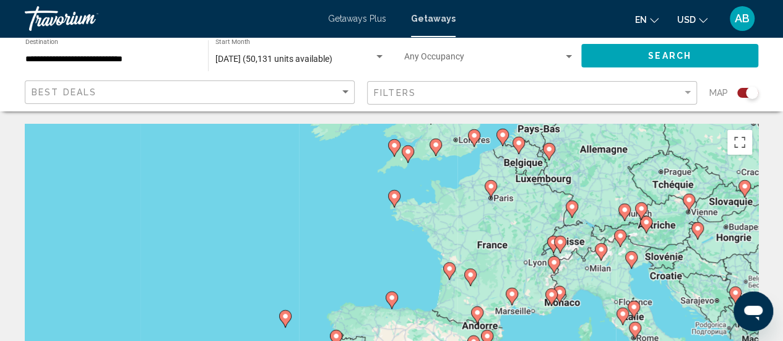
click at [563, 246] on icon "Main content" at bounding box center [560, 244] width 12 height 17
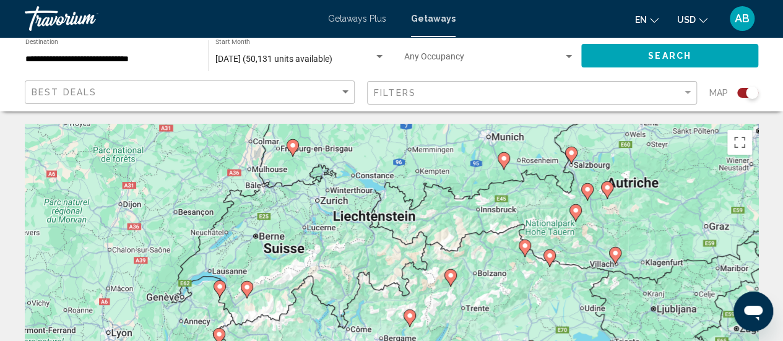
drag, startPoint x: 563, startPoint y: 246, endPoint x: 416, endPoint y: 236, distance: 147.7
click at [416, 236] on div "Pour activer le glissement avec le clavier, appuyez sur Alt+Entrée. Une fois ce…" at bounding box center [391, 309] width 733 height 371
click at [586, 191] on image "Main content" at bounding box center [585, 189] width 7 height 7
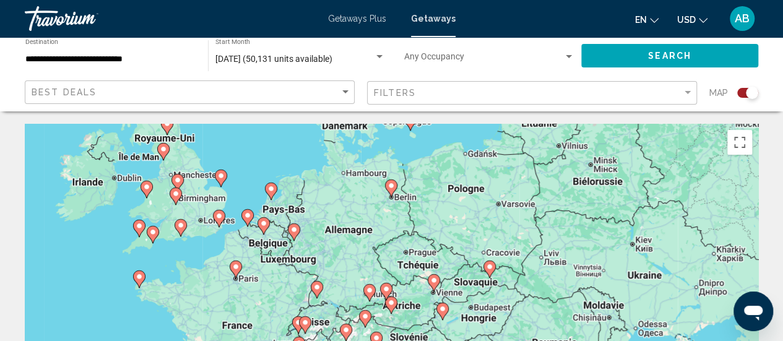
click at [390, 299] on gmp-advanced-marker "Main content" at bounding box center [386, 291] width 12 height 19
type input "**********"
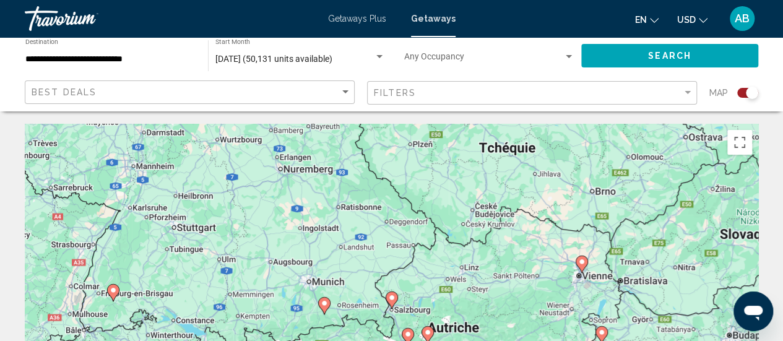
click at [405, 336] on image "Main content" at bounding box center [407, 333] width 7 height 7
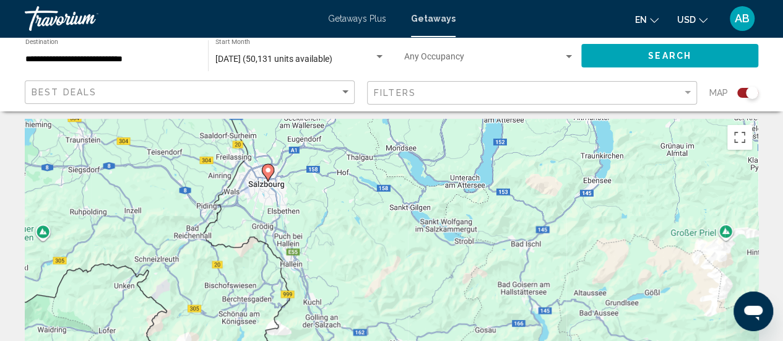
drag, startPoint x: 357, startPoint y: 173, endPoint x: 421, endPoint y: 330, distance: 169.8
click at [421, 330] on div "Pour activer le glissement avec le clavier, appuyez sur Alt+Entrée. Une fois ce…" at bounding box center [391, 304] width 733 height 371
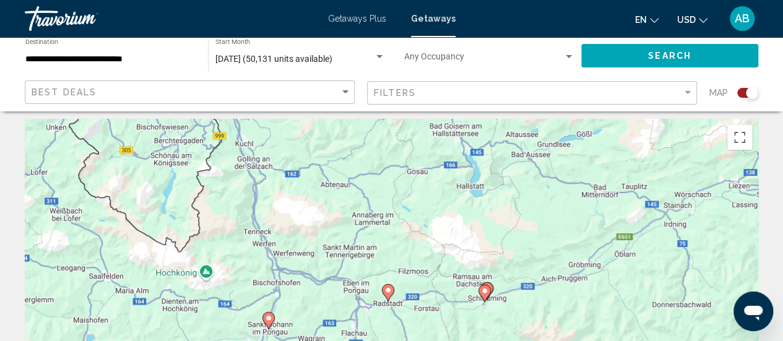
drag, startPoint x: 423, startPoint y: 287, endPoint x: 354, endPoint y: 127, distance: 174.4
click at [354, 127] on div "Pour activer le glissement avec le clavier, appuyez sur Alt+Entrée. Une fois ce…" at bounding box center [391, 304] width 733 height 371
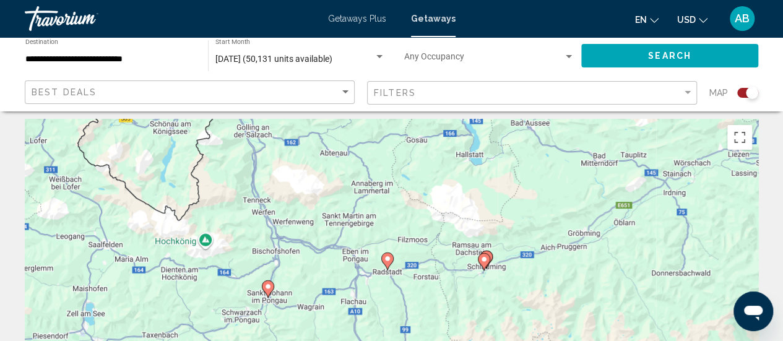
drag, startPoint x: 421, startPoint y: 262, endPoint x: 412, endPoint y: 189, distance: 72.9
click at [412, 189] on div "Pour activer le glissement avec le clavier, appuyez sur Alt+Entrée. Une fois ce…" at bounding box center [391, 304] width 733 height 371
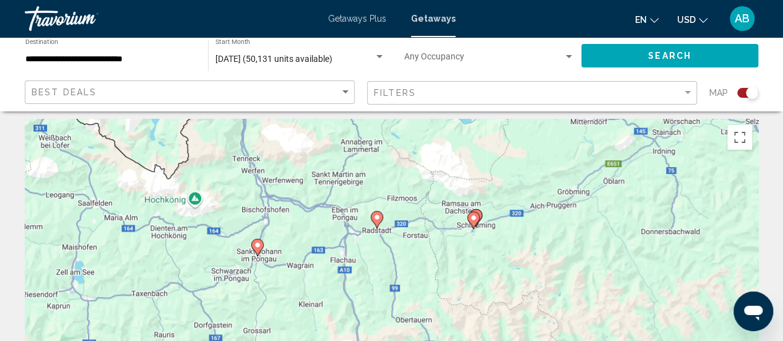
click at [379, 216] on image "Main content" at bounding box center [376, 216] width 7 height 7
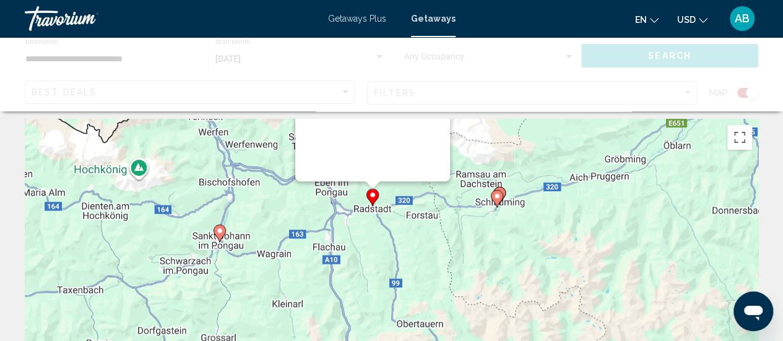
scroll to position [0, 0]
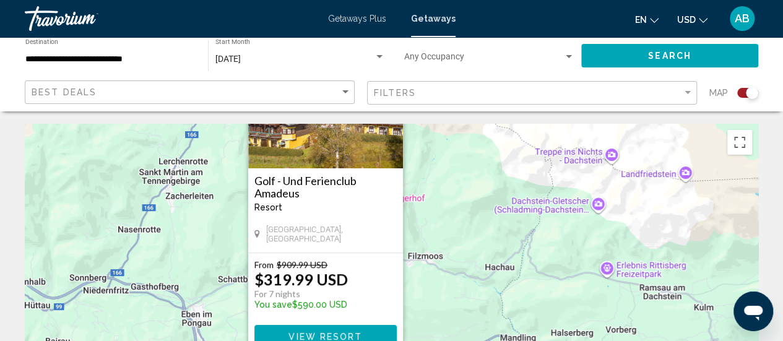
drag, startPoint x: 472, startPoint y: 279, endPoint x: 464, endPoint y: 181, distance: 98.7
click at [464, 181] on div "Pour activer le glissement avec le clavier, appuyez sur Alt+Entrée. Une fois ce…" at bounding box center [391, 309] width 733 height 371
click at [318, 51] on div "December 2025 Start Month All Start Months" at bounding box center [300, 56] width 170 height 34
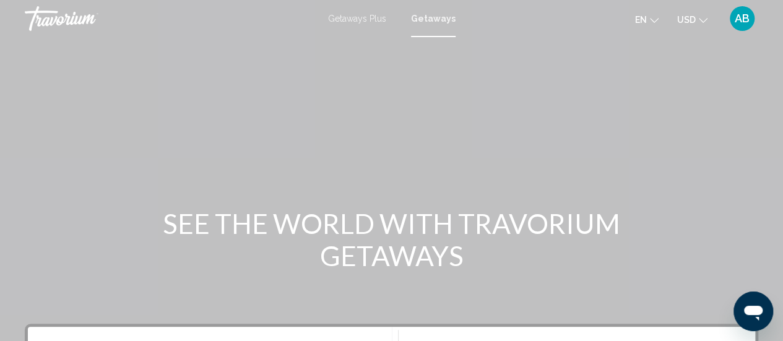
scroll to position [176, 0]
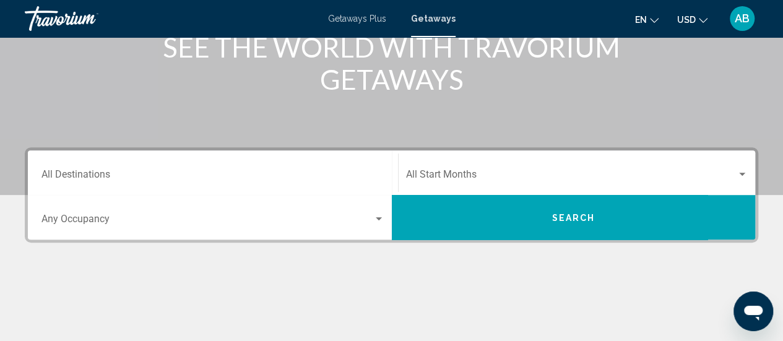
click at [537, 181] on span "Search widget" at bounding box center [571, 176] width 331 height 11
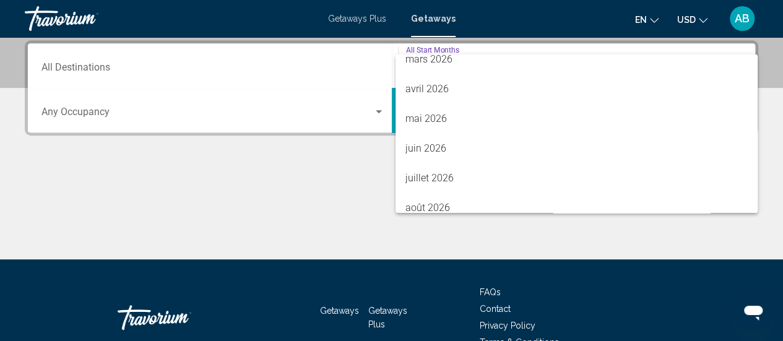
scroll to position [257, 0]
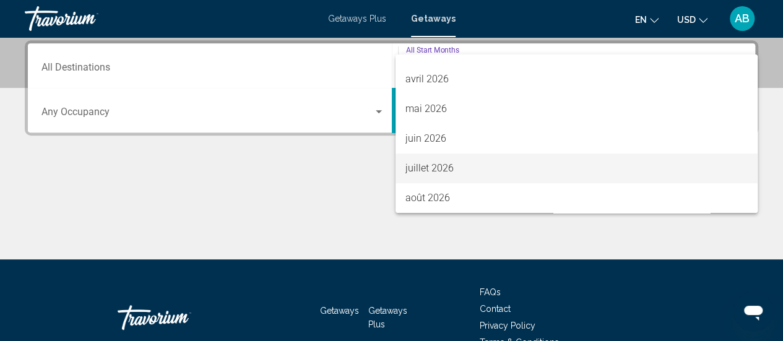
click at [473, 170] on span "juillet 2026" at bounding box center [576, 168] width 342 height 30
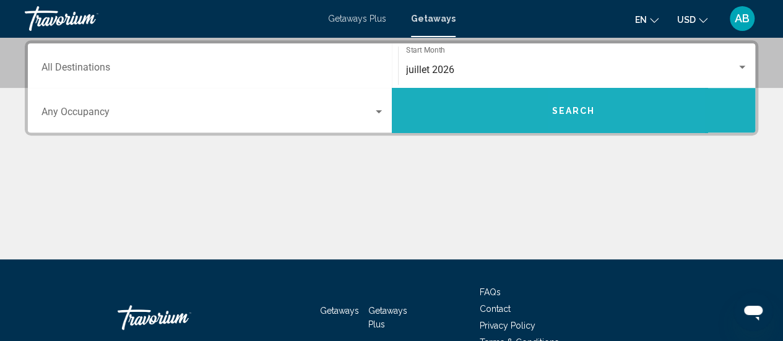
click at [591, 110] on span "Search" at bounding box center [572, 111] width 43 height 10
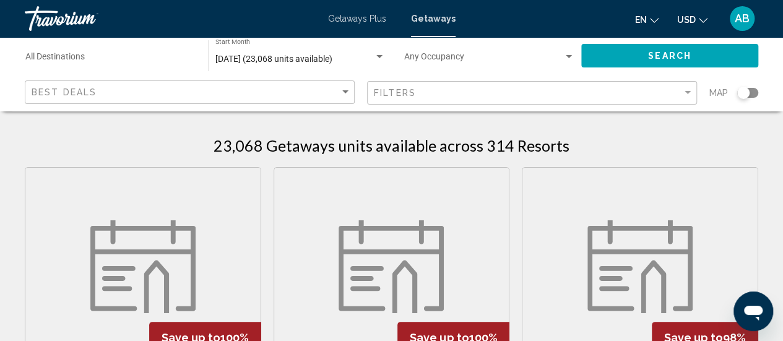
click at [756, 95] on div "Search widget" at bounding box center [747, 93] width 21 height 10
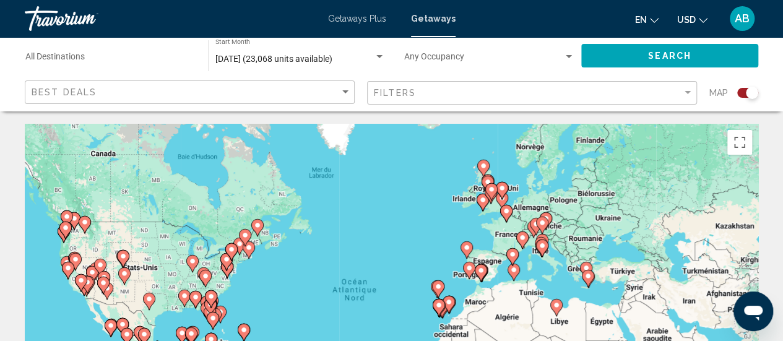
click at [536, 230] on gmp-advanced-marker "Main content" at bounding box center [542, 225] width 12 height 19
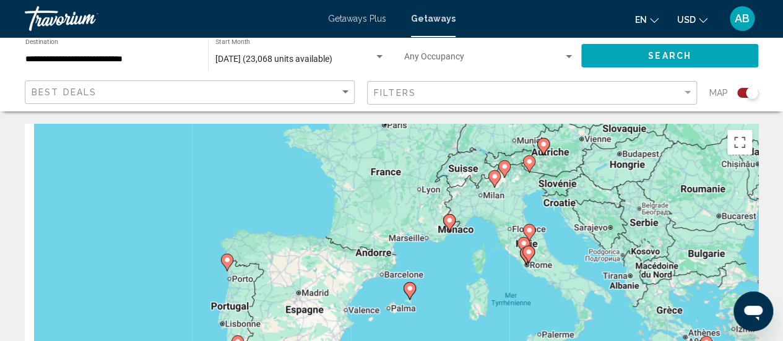
drag, startPoint x: 367, startPoint y: 290, endPoint x: 507, endPoint y: 152, distance: 196.5
click at [507, 152] on div "Pour activer le glissement avec le clavier, appuyez sur Alt+Entrée. Une fois ce…" at bounding box center [391, 309] width 733 height 371
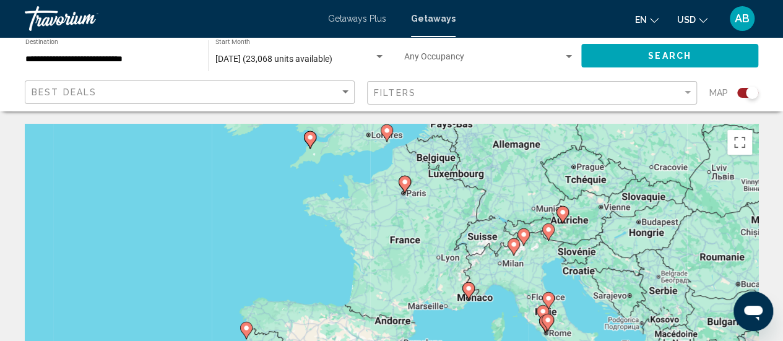
drag, startPoint x: 483, startPoint y: 202, endPoint x: 502, endPoint y: 272, distance: 73.3
click at [502, 272] on div "Pour activer le glissement avec le clavier, appuyez sur Alt+Entrée. Une fois ce…" at bounding box center [391, 309] width 733 height 371
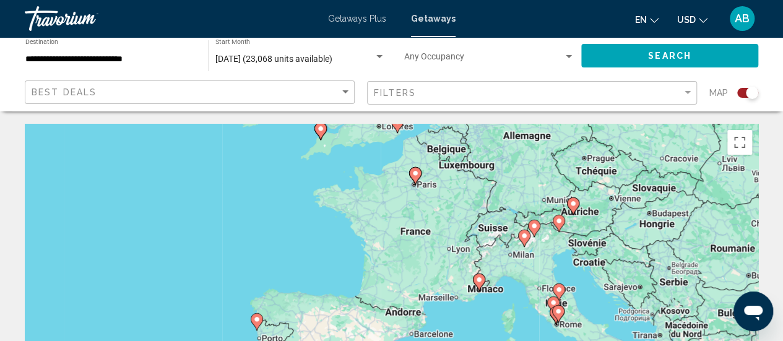
drag, startPoint x: 434, startPoint y: 261, endPoint x: 454, endPoint y: 248, distance: 23.7
click at [454, 248] on div "Pour activer le glissement avec le clavier, appuyez sur Alt+Entrée. Une fois ce…" at bounding box center [391, 309] width 733 height 371
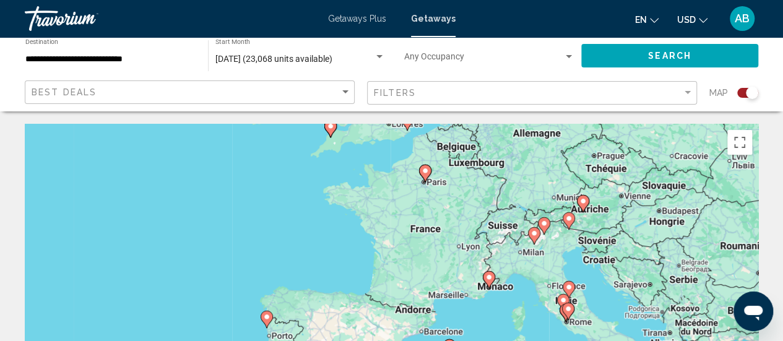
click at [492, 274] on image "Main content" at bounding box center [488, 277] width 7 height 7
type input "**********"
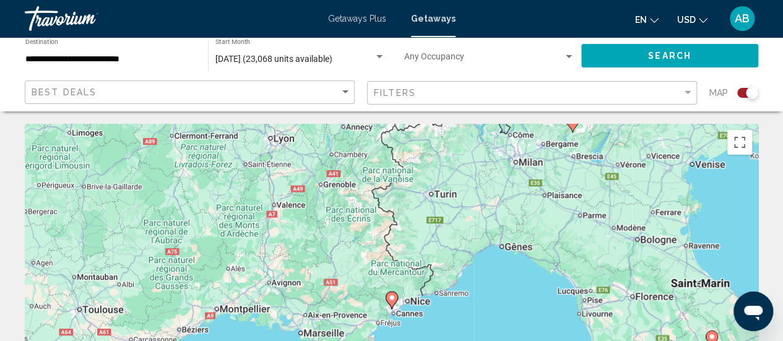
click at [392, 303] on icon "Main content" at bounding box center [391, 300] width 11 height 16
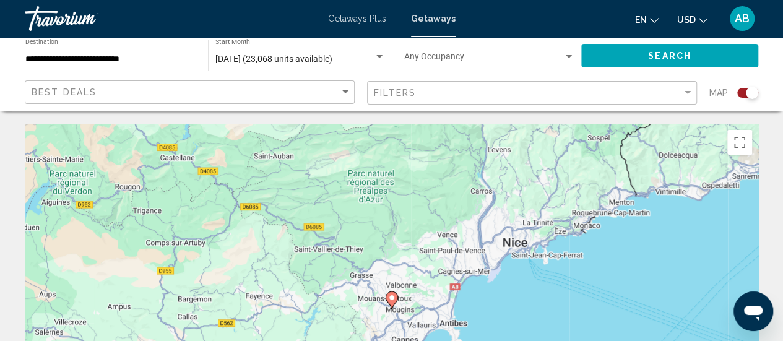
click at [392, 303] on icon "Main content" at bounding box center [391, 300] width 11 height 16
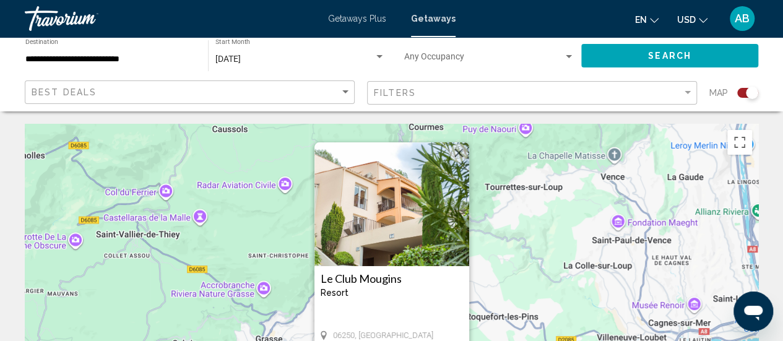
click at [219, 179] on div "Pour activer le glissement avec le clavier, appuyez sur Alt+Entrée. Une fois ce…" at bounding box center [391, 309] width 733 height 371
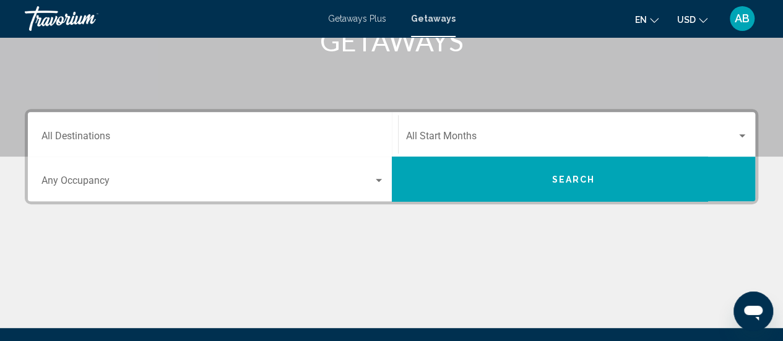
scroll to position [215, 0]
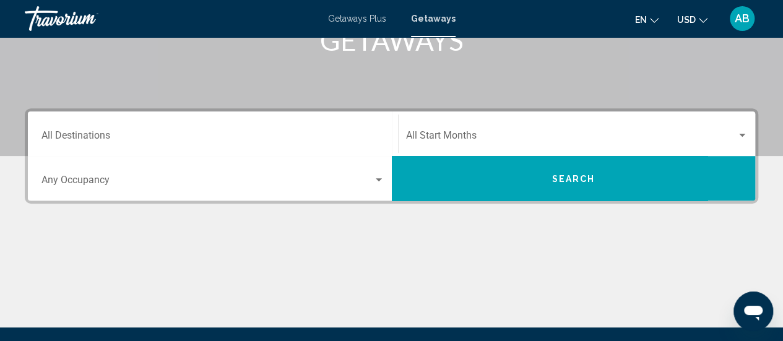
click at [438, 140] on span "Search widget" at bounding box center [571, 137] width 331 height 11
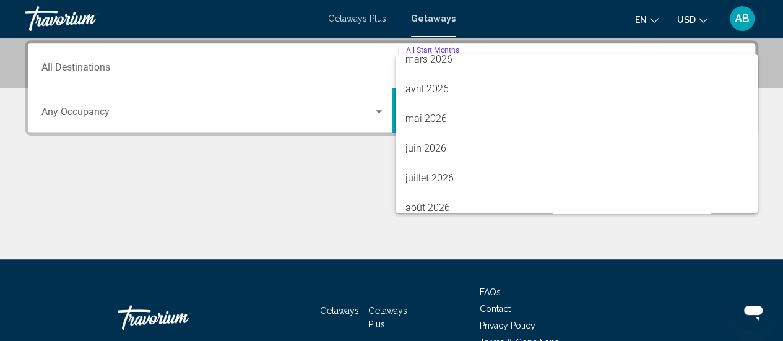
scroll to position [257, 0]
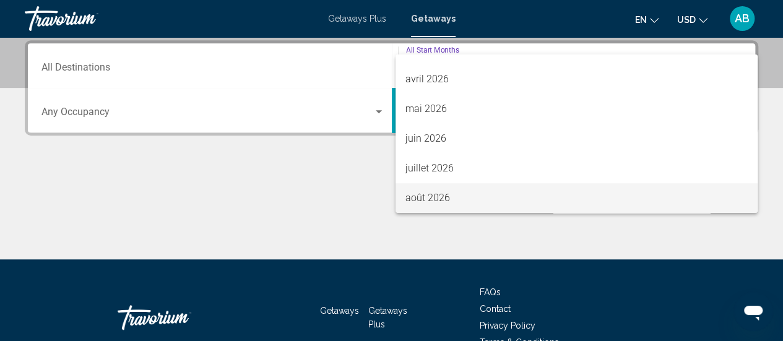
click at [453, 187] on span "août 2026" at bounding box center [576, 198] width 342 height 30
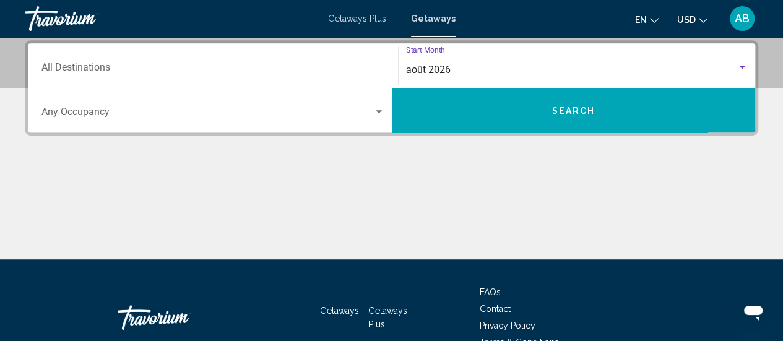
click at [566, 124] on button "Search" at bounding box center [574, 110] width 364 height 45
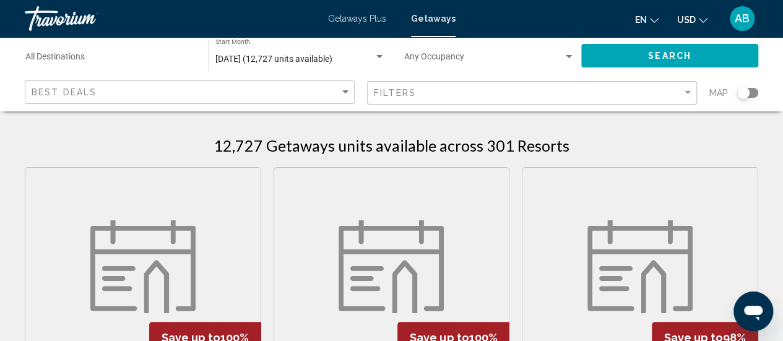
click at [749, 95] on div "Search widget" at bounding box center [747, 93] width 21 height 10
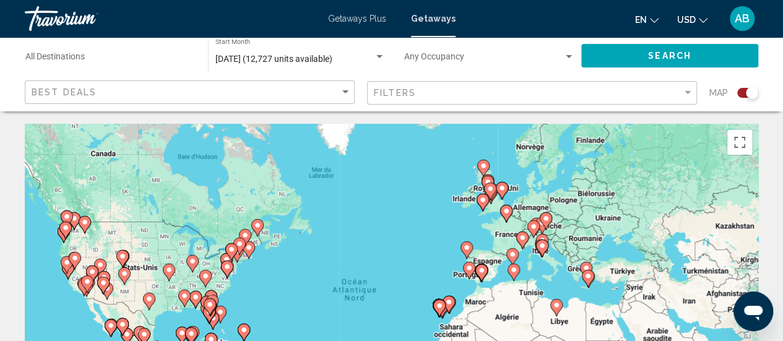
click at [524, 241] on image "Main content" at bounding box center [522, 237] width 7 height 7
type input "**********"
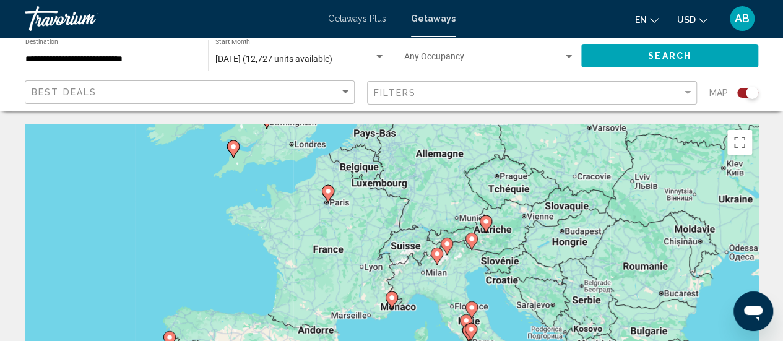
click at [355, 15] on span "Getaways Plus" at bounding box center [357, 19] width 58 height 10
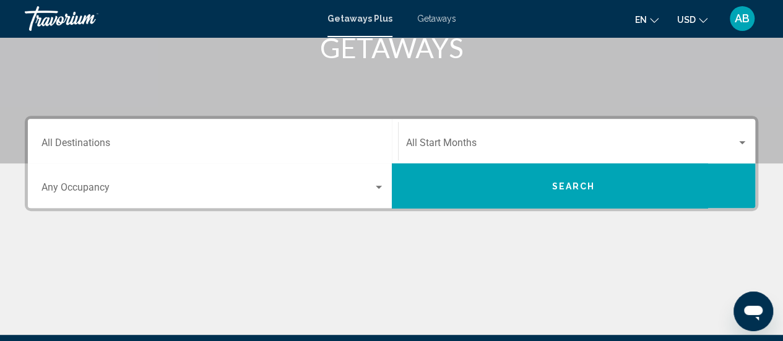
scroll to position [234, 0]
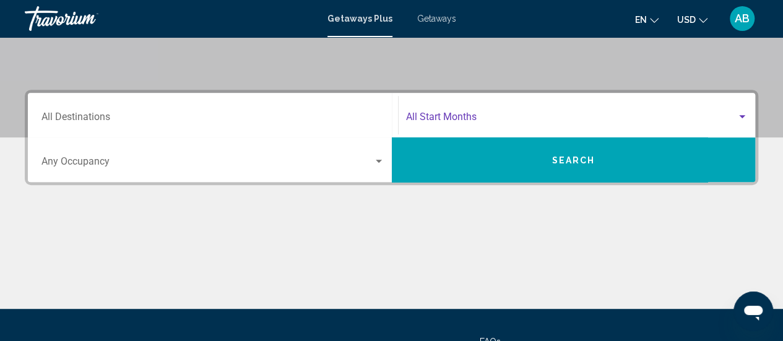
click at [452, 115] on span "Search widget" at bounding box center [571, 119] width 331 height 11
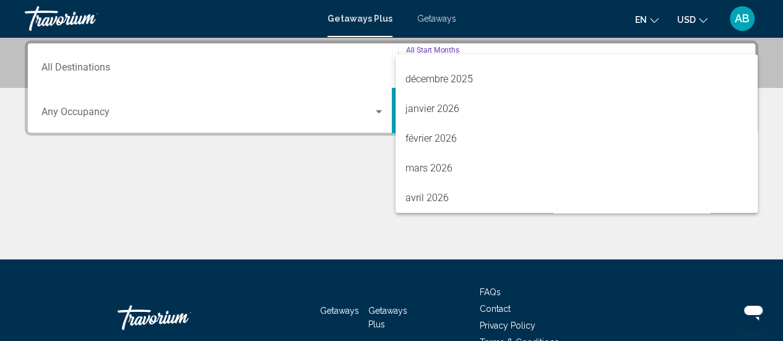
scroll to position [257, 0]
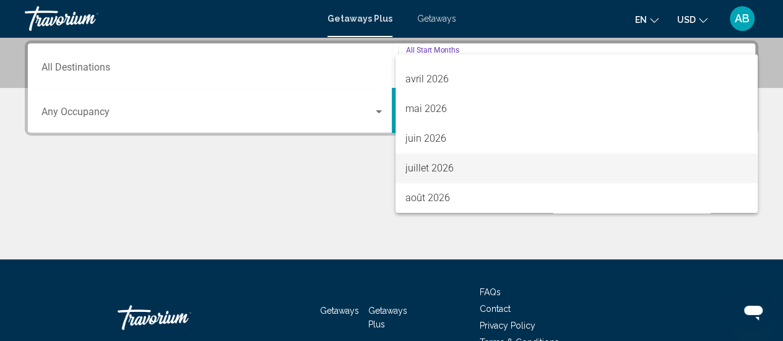
click at [433, 172] on span "juillet 2026" at bounding box center [576, 168] width 342 height 30
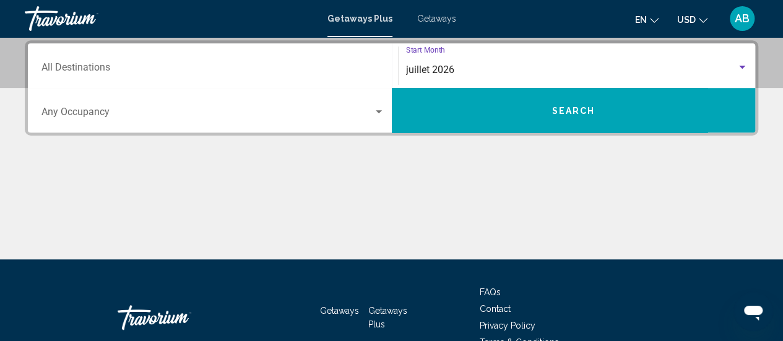
click at [554, 121] on button "Search" at bounding box center [574, 110] width 364 height 45
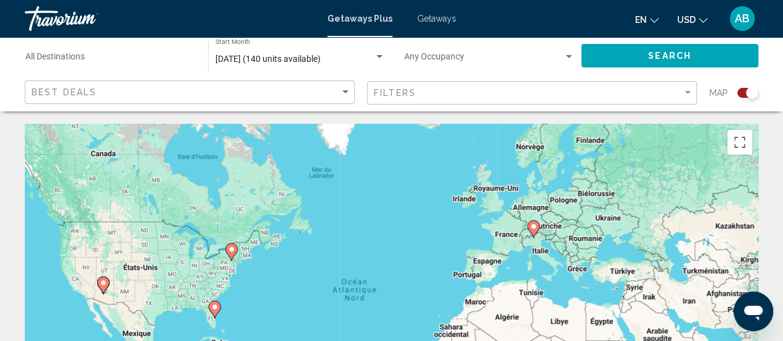
click at [532, 233] on icon "Main content" at bounding box center [532, 229] width 11 height 16
type input "**********"
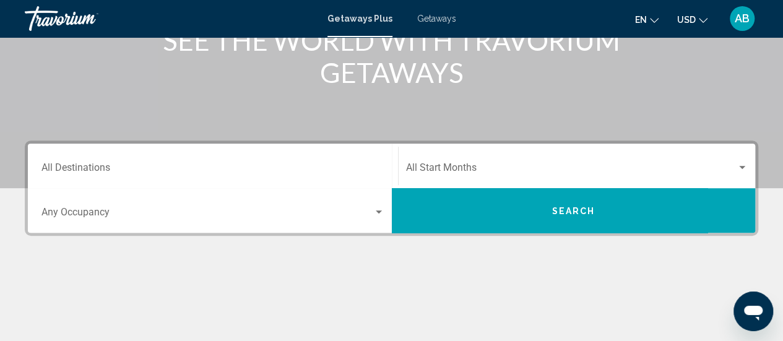
scroll to position [209, 0]
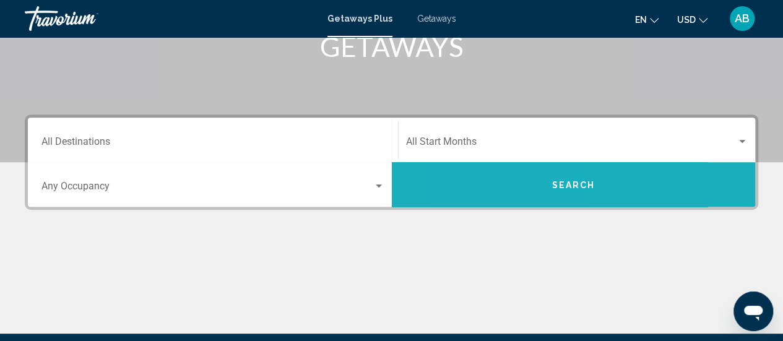
click at [515, 173] on button "Search" at bounding box center [574, 184] width 364 height 45
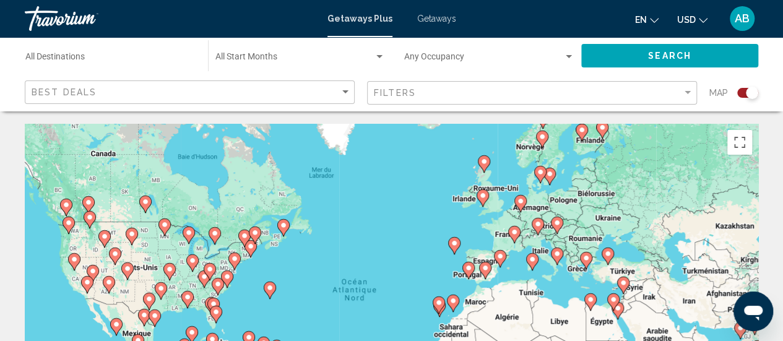
click at [512, 233] on image "Main content" at bounding box center [514, 231] width 7 height 7
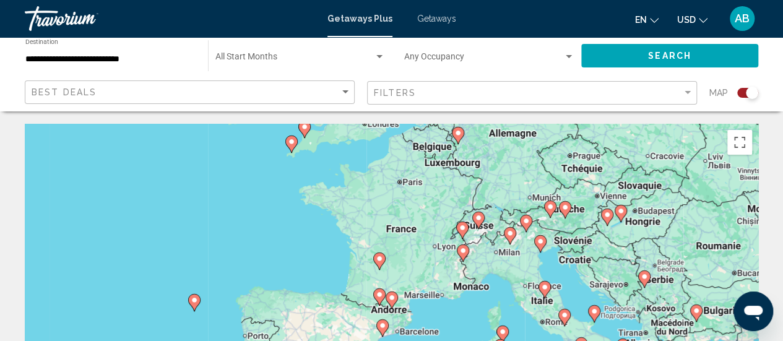
click at [463, 257] on icon "Main content" at bounding box center [462, 253] width 11 height 16
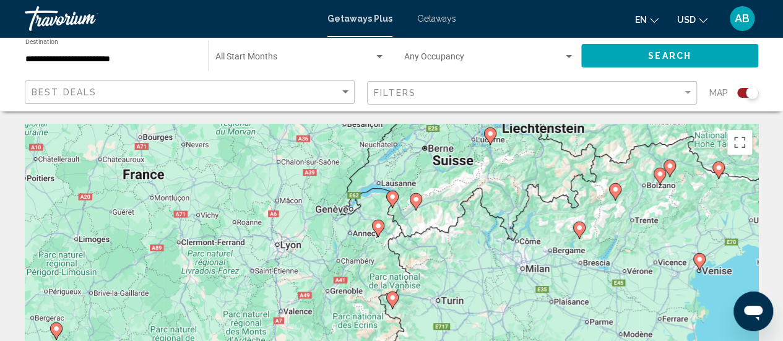
click at [375, 229] on image "Main content" at bounding box center [377, 225] width 7 height 7
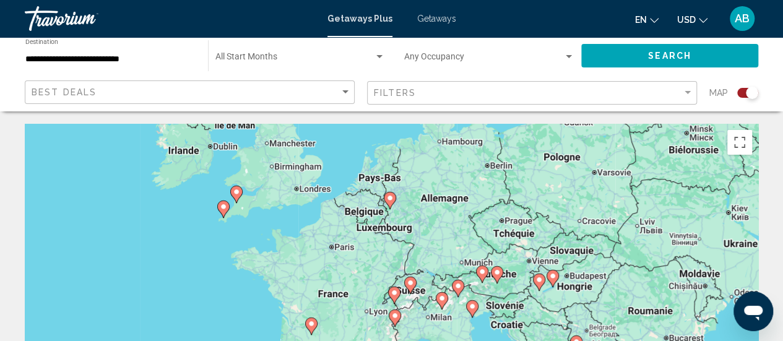
click at [394, 296] on icon "Main content" at bounding box center [393, 295] width 11 height 16
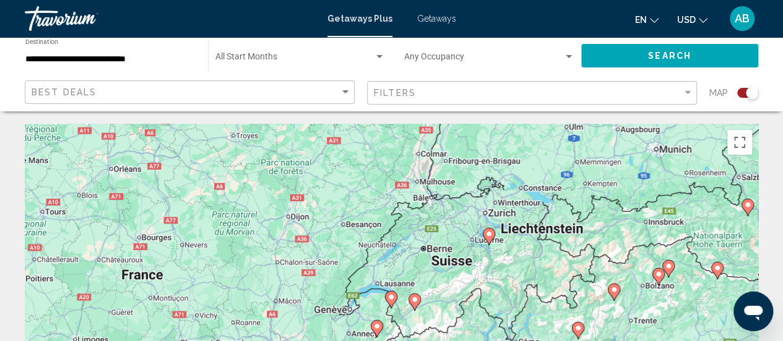
click at [375, 320] on icon "Main content" at bounding box center [377, 328] width 12 height 17
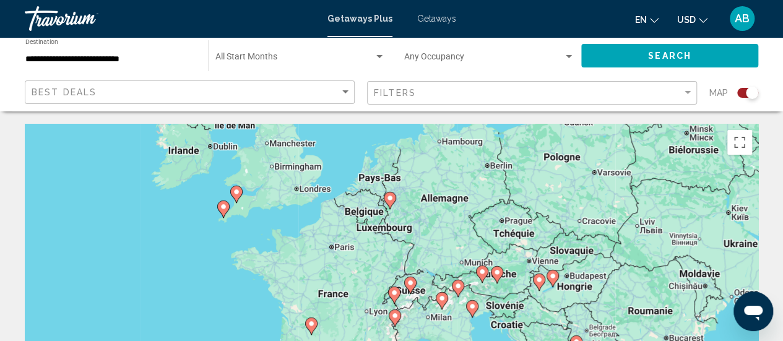
click at [390, 295] on icon "Main content" at bounding box center [393, 295] width 11 height 16
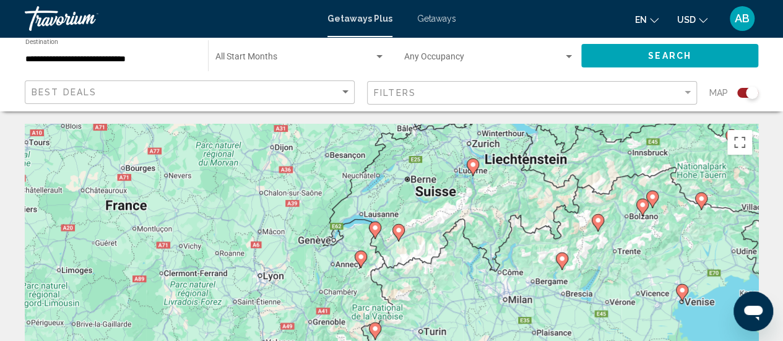
drag, startPoint x: 370, startPoint y: 314, endPoint x: 353, endPoint y: 239, distance: 76.3
click at [353, 239] on div "Pour naviguer, appuyez sur les touches fléchées. Pour activer le glissement ave…" at bounding box center [391, 309] width 733 height 371
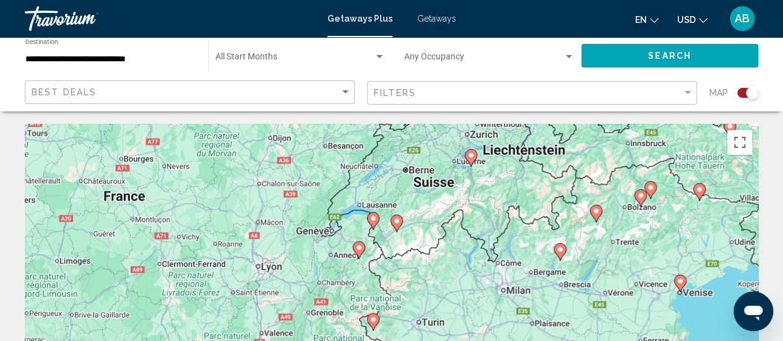
click at [359, 258] on icon "Main content" at bounding box center [359, 249] width 12 height 17
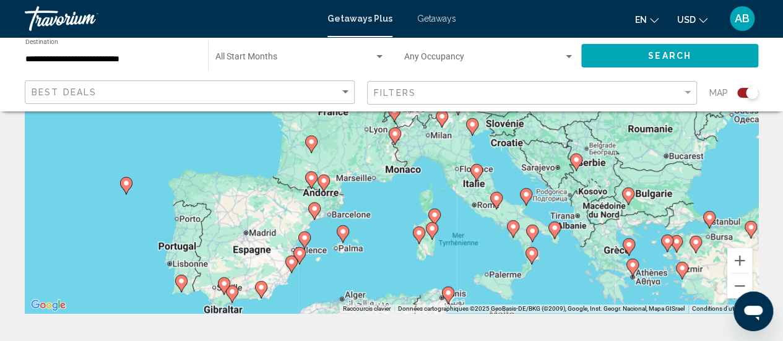
scroll to position [218, 0]
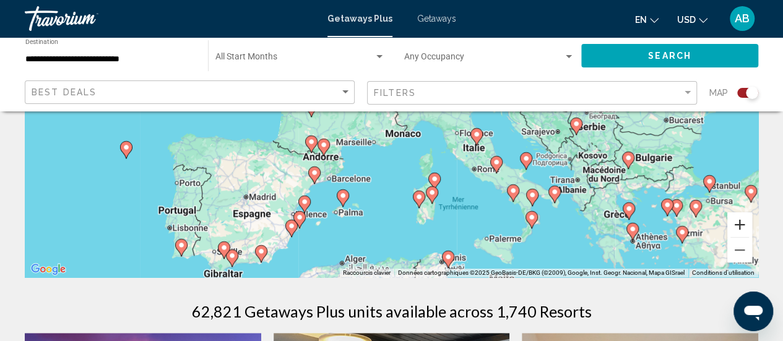
click at [740, 226] on button "Zoom avant" at bounding box center [739, 224] width 25 height 25
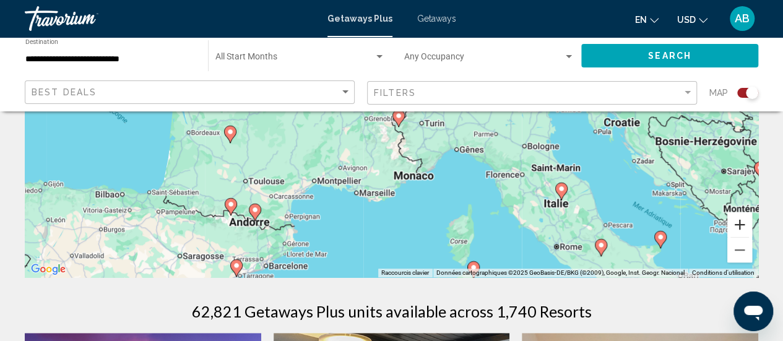
click at [740, 226] on button "Zoom avant" at bounding box center [739, 224] width 25 height 25
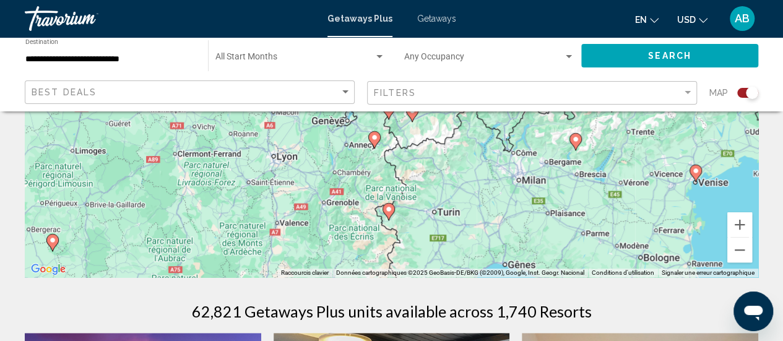
drag, startPoint x: 465, startPoint y: 200, endPoint x: 442, endPoint y: 291, distance: 93.4
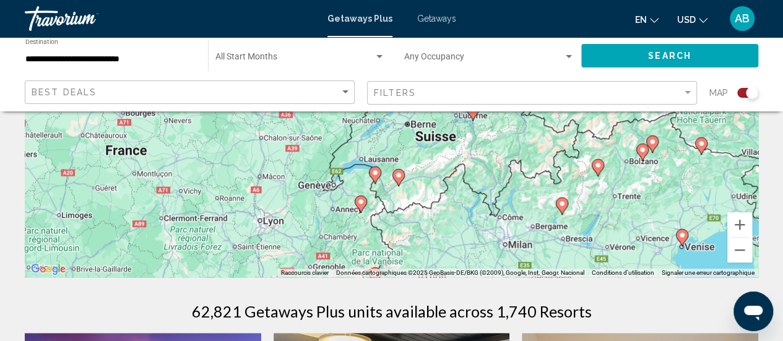
click at [363, 206] on icon "Main content" at bounding box center [360, 204] width 11 height 16
type input "**********"
click at [356, 200] on icon "Main content" at bounding box center [360, 204] width 11 height 16
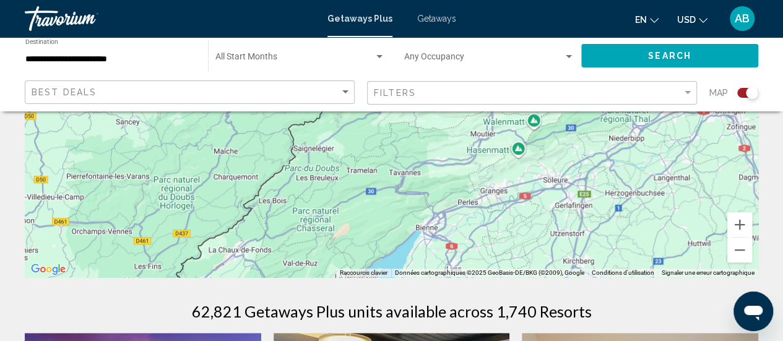
drag, startPoint x: 347, startPoint y: 239, endPoint x: 324, endPoint y: 140, distance: 102.2
click at [324, 140] on div "Pour naviguer, appuyez sur les touches fléchées." at bounding box center [391, 91] width 733 height 371
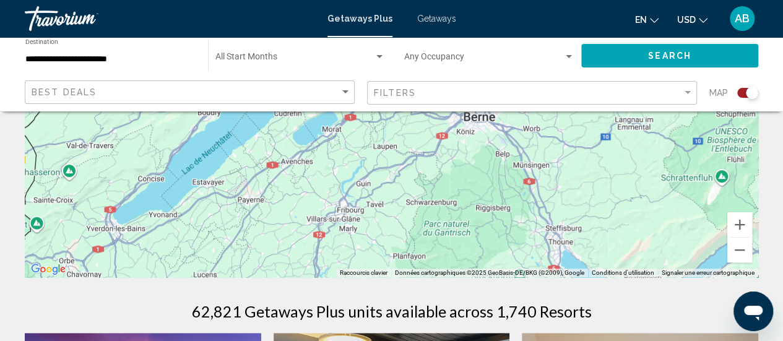
drag, startPoint x: 308, startPoint y: 204, endPoint x: 365, endPoint y: 103, distance: 115.8
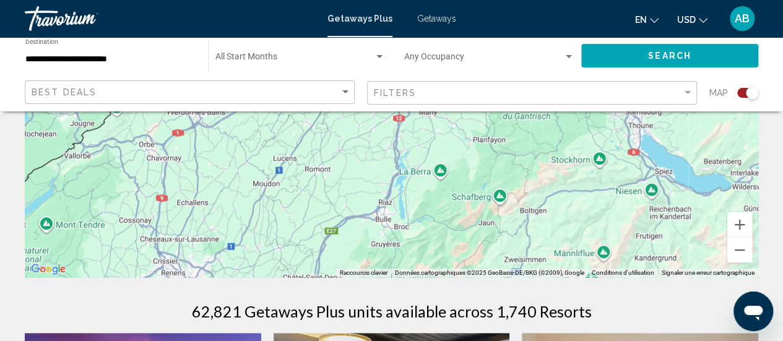
drag, startPoint x: 298, startPoint y: 197, endPoint x: 364, endPoint y: 144, distance: 84.9
click at [364, 144] on div "Pour naviguer, appuyez sur les touches fléchées." at bounding box center [391, 91] width 733 height 371
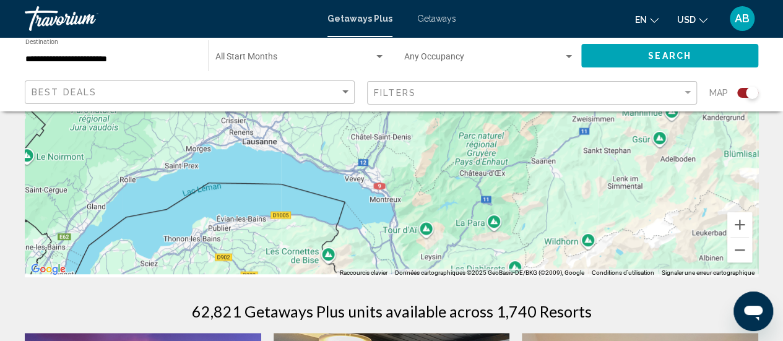
drag, startPoint x: 291, startPoint y: 235, endPoint x: 308, endPoint y: 120, distance: 115.7
click at [308, 120] on div "Pour naviguer, appuyez sur les touches fléchées." at bounding box center [391, 91] width 733 height 371
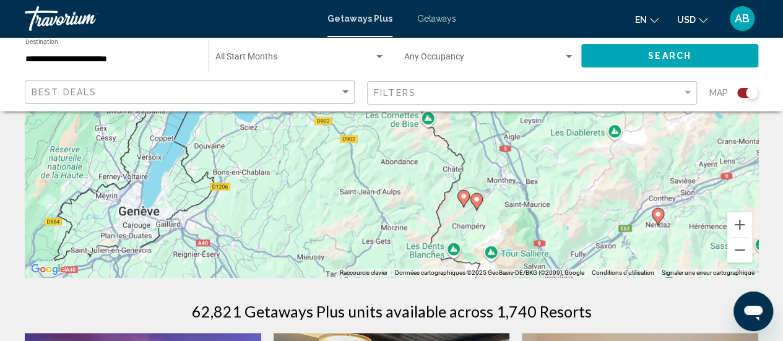
drag, startPoint x: 236, startPoint y: 235, endPoint x: 335, endPoint y: 108, distance: 161.4
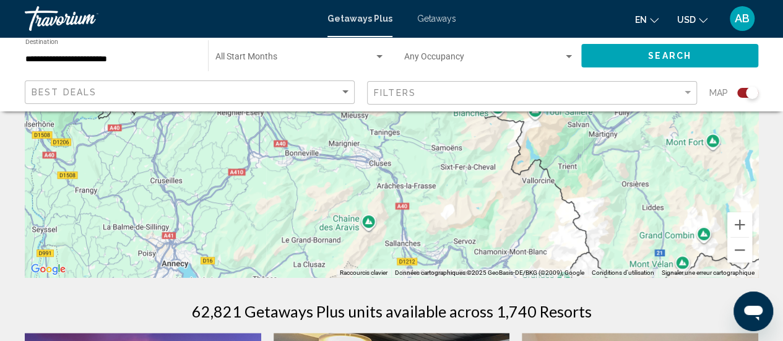
drag, startPoint x: 308, startPoint y: 221, endPoint x: 354, endPoint y: 77, distance: 150.9
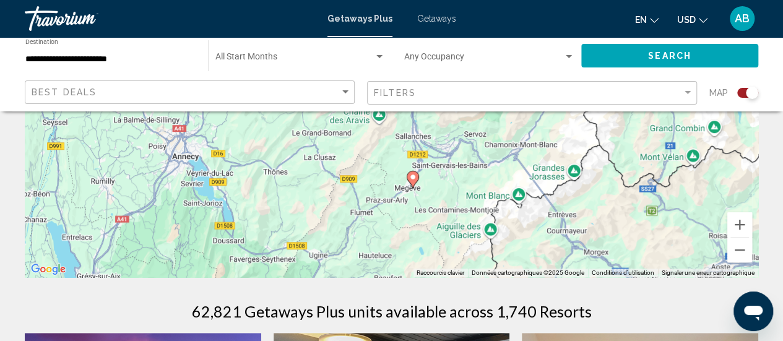
drag, startPoint x: 308, startPoint y: 217, endPoint x: 316, endPoint y: 109, distance: 108.5
click at [413, 176] on image "Main content" at bounding box center [412, 176] width 7 height 7
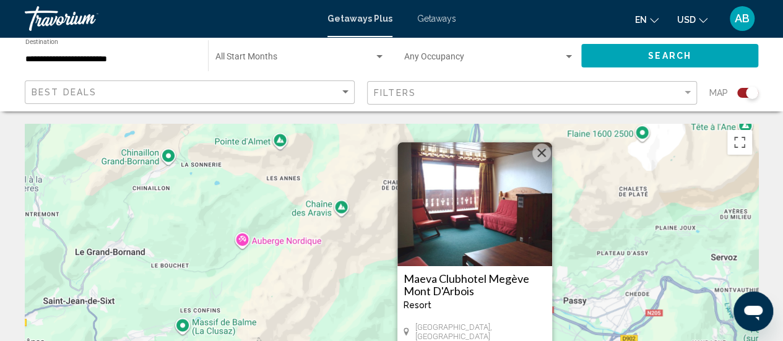
click at [476, 233] on img "Main content" at bounding box center [474, 204] width 155 height 124
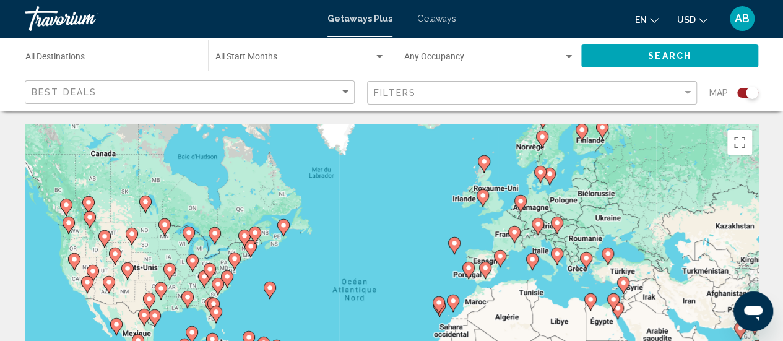
click at [516, 239] on gmp-advanced-marker "Main content" at bounding box center [514, 234] width 12 height 19
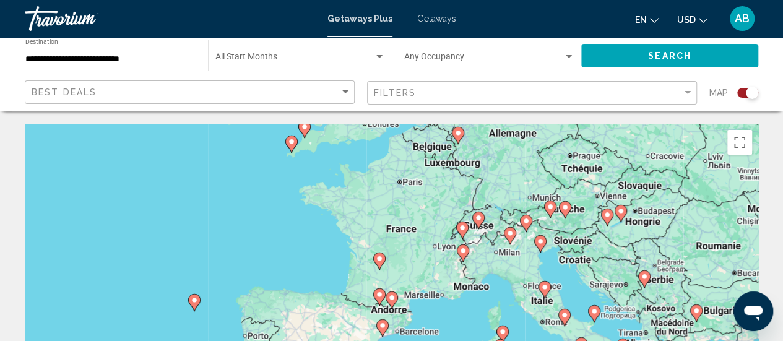
click at [466, 257] on gmp-advanced-marker "Main content" at bounding box center [463, 253] width 12 height 19
type input "**********"
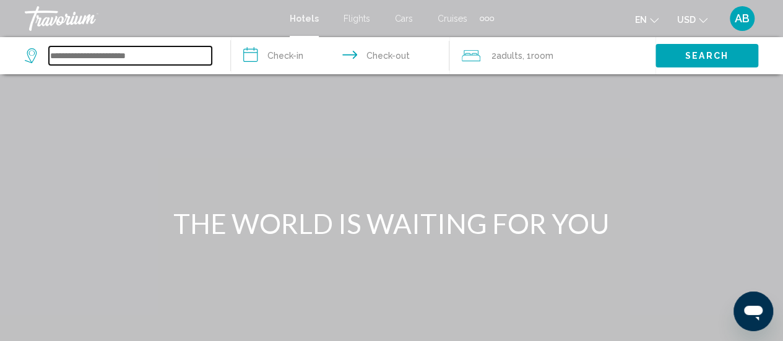
click at [166, 52] on input "Search widget" at bounding box center [130, 55] width 163 height 19
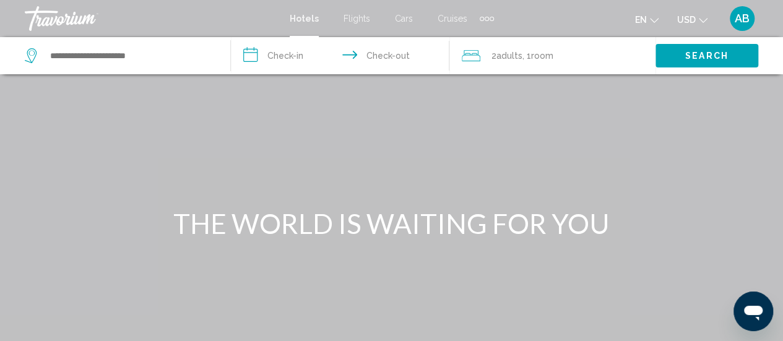
click at [262, 60] on input "**********" at bounding box center [342, 57] width 223 height 41
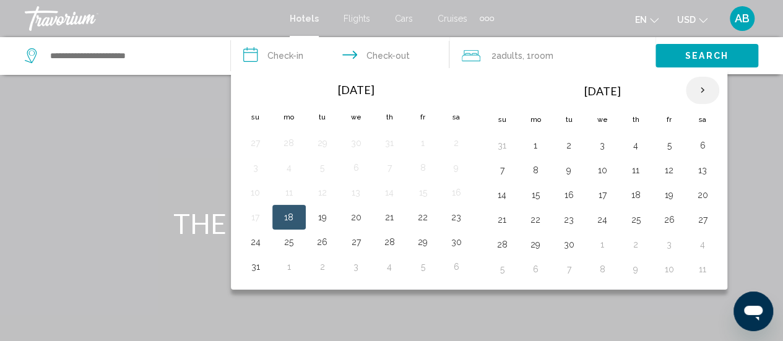
click at [697, 88] on th "Next month" at bounding box center [702, 90] width 33 height 27
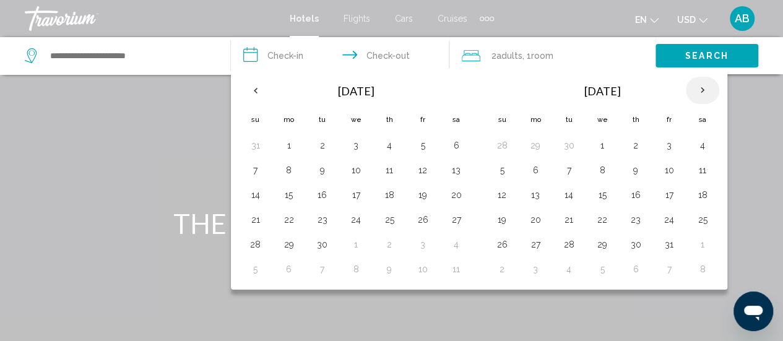
click at [697, 88] on th "Next month" at bounding box center [702, 90] width 33 height 27
click at [693, 174] on button "8" at bounding box center [702, 170] width 20 height 17
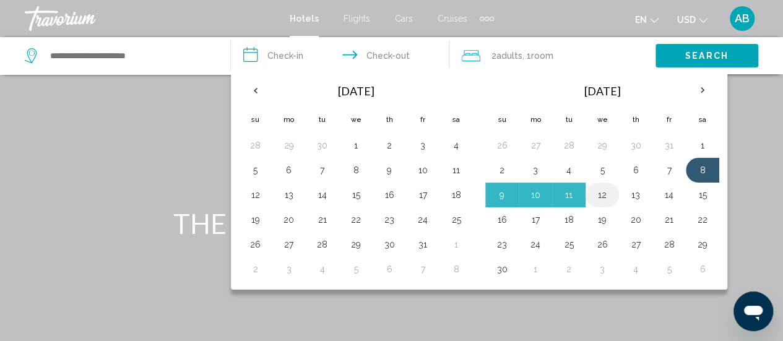
click at [598, 195] on button "12" at bounding box center [602, 194] width 20 height 17
type input "**********"
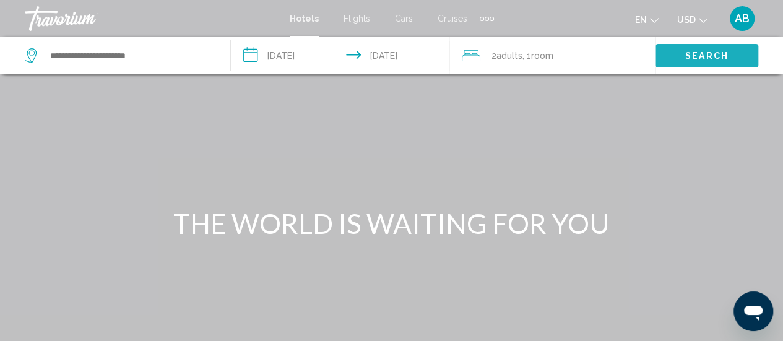
click at [684, 58] on button "Search" at bounding box center [706, 55] width 103 height 23
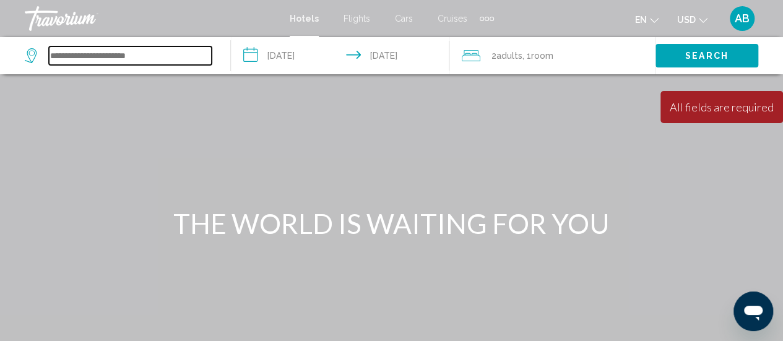
click at [151, 52] on input "Search widget" at bounding box center [130, 55] width 163 height 19
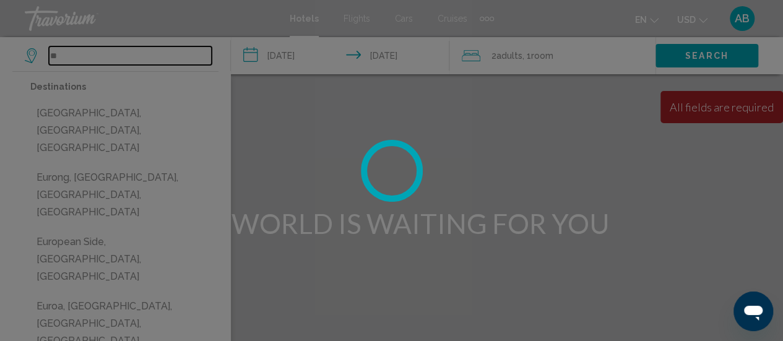
type input "*"
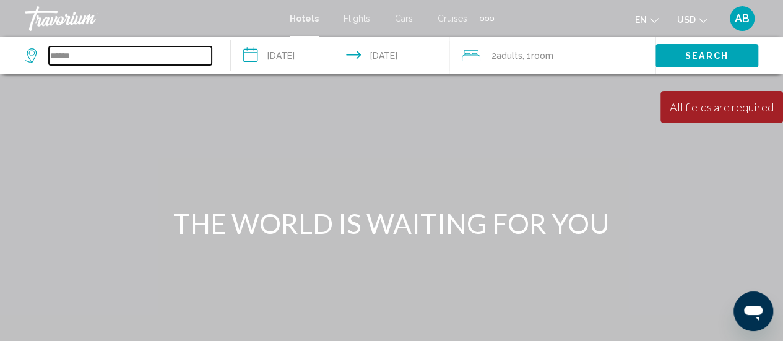
type input "**********"
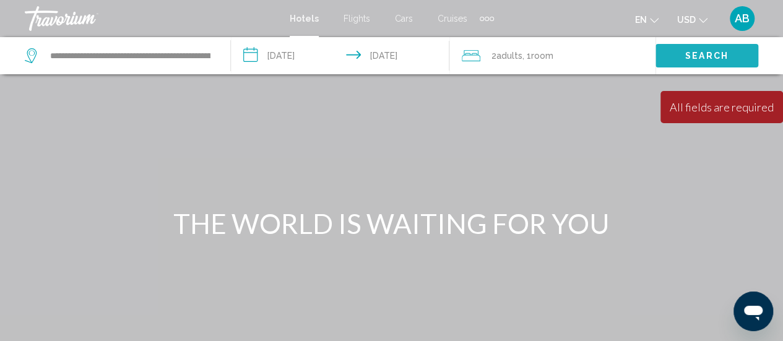
click at [676, 59] on button "Search" at bounding box center [706, 55] width 103 height 23
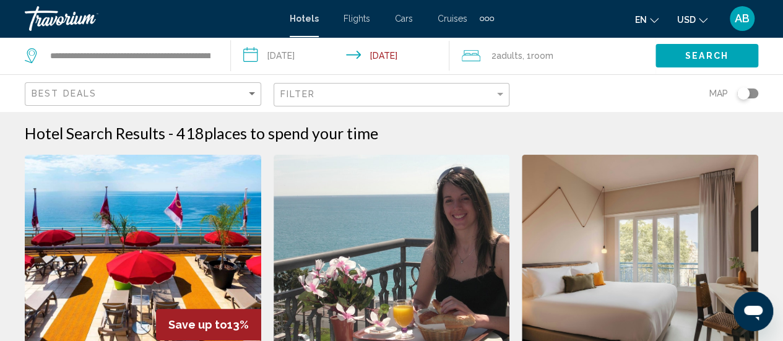
click at [458, 101] on div "Filter" at bounding box center [393, 95] width 226 height 23
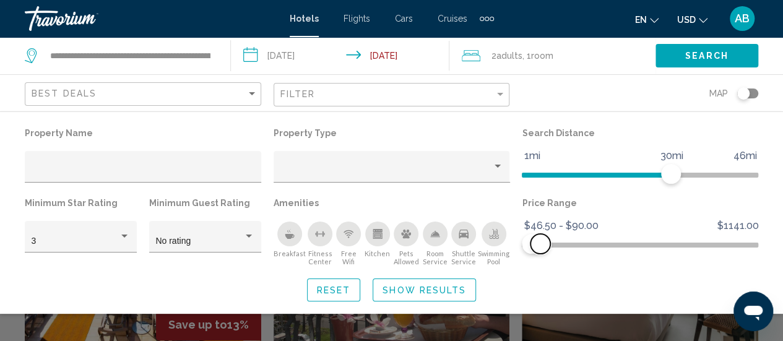
drag, startPoint x: 747, startPoint y: 248, endPoint x: 540, endPoint y: 249, distance: 206.7
click at [540, 249] on span "Hotel Filters" at bounding box center [540, 244] width 20 height 20
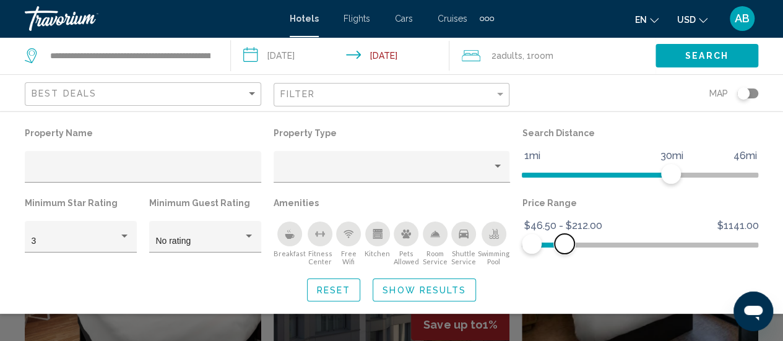
drag, startPoint x: 543, startPoint y: 246, endPoint x: 566, endPoint y: 256, distance: 24.7
click at [566, 256] on div "Price Range $46.50 $1141.00 $46.50 $212.00 $46.50 - $212.00" at bounding box center [639, 230] width 249 height 72
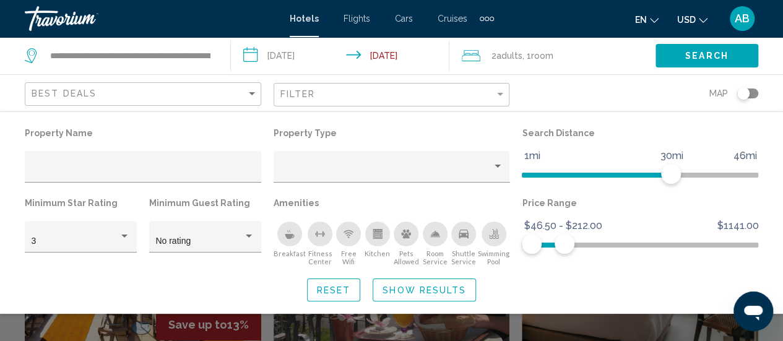
click at [281, 244] on button "Breakfast" at bounding box center [290, 243] width 32 height 45
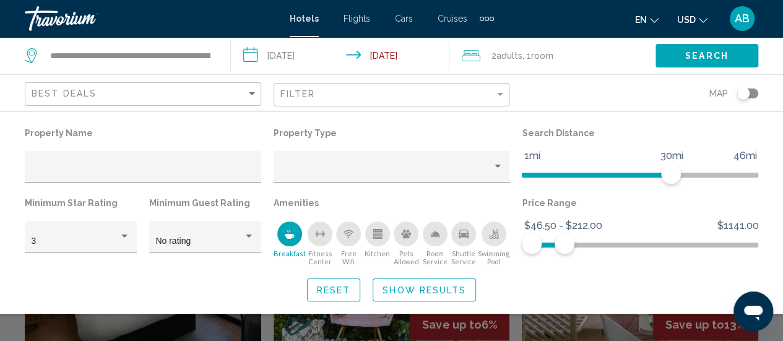
click at [500, 241] on div "Swimming Pool" at bounding box center [493, 234] width 25 height 25
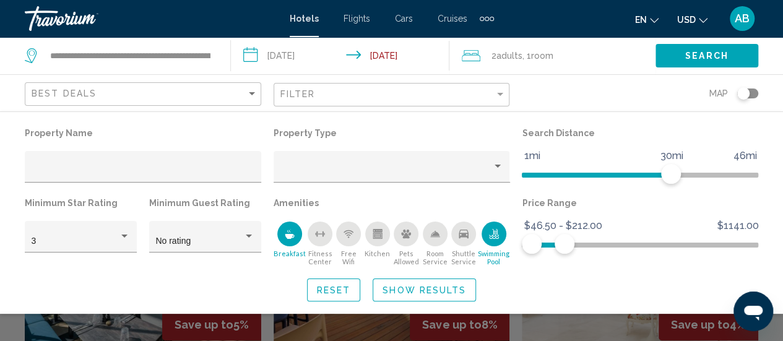
click at [406, 100] on div "Filter" at bounding box center [393, 95] width 226 height 23
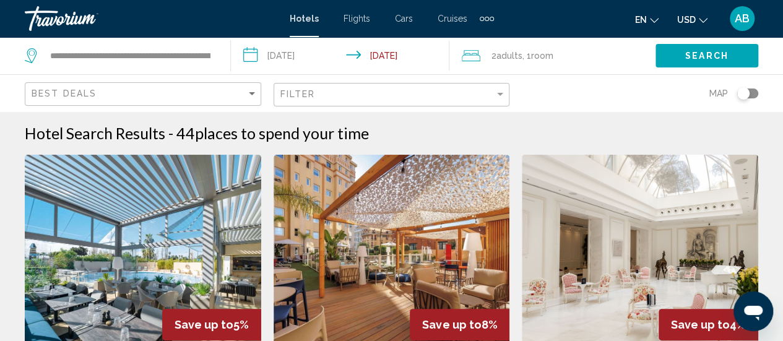
click at [406, 100] on div "Filter" at bounding box center [393, 95] width 226 height 23
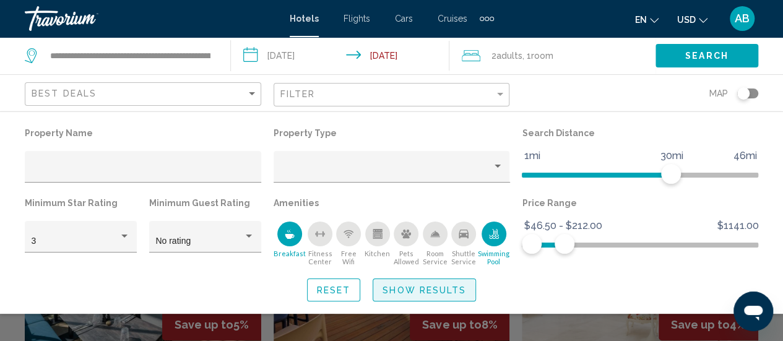
click at [407, 290] on span "Show Results" at bounding box center [424, 290] width 84 height 10
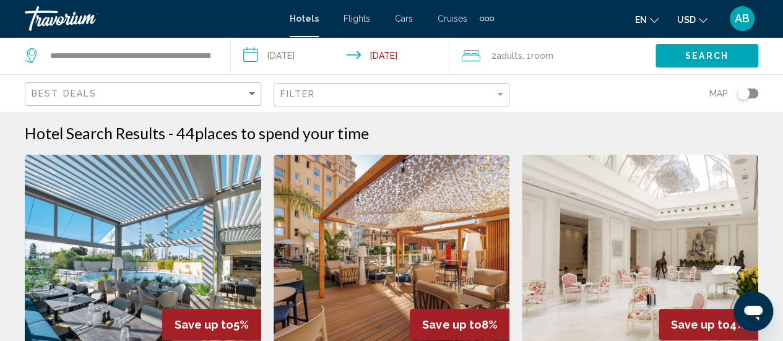
click at [252, 98] on div "Best Deals" at bounding box center [145, 94] width 226 height 23
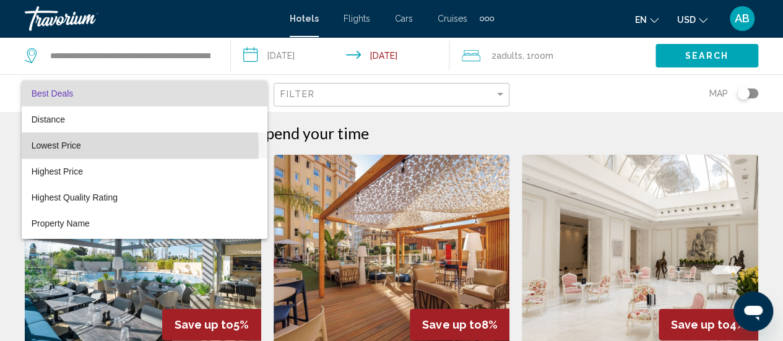
click at [132, 148] on span "Lowest Price" at bounding box center [145, 145] width 226 height 26
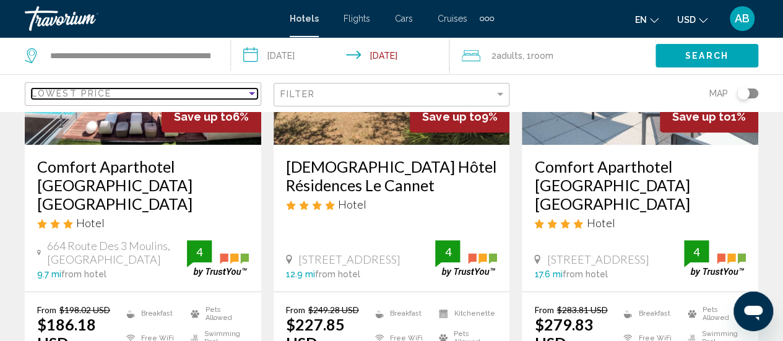
scroll to position [205, 0]
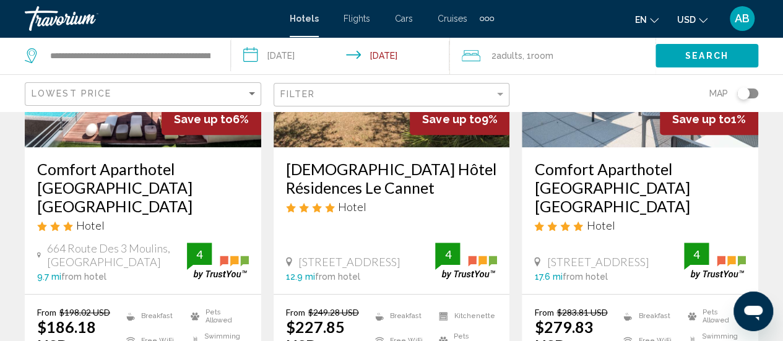
click at [749, 92] on div "Toggle map" at bounding box center [747, 93] width 21 height 10
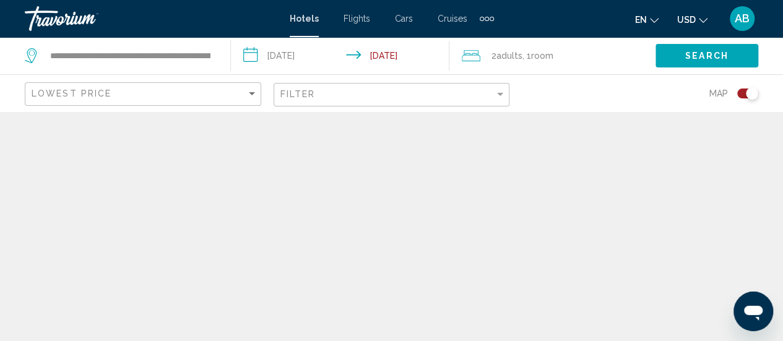
scroll to position [0, 0]
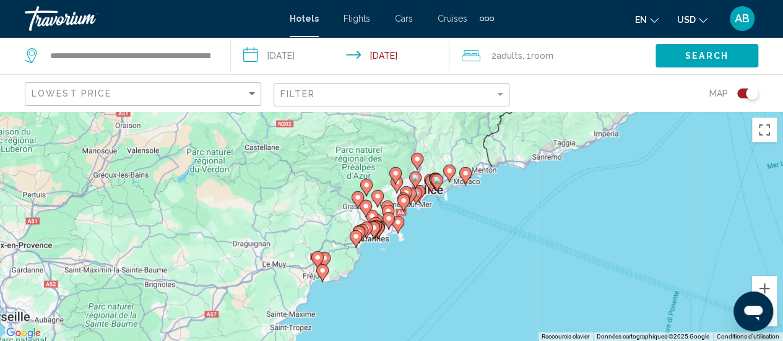
click at [749, 92] on div "Toggle map" at bounding box center [752, 93] width 12 height 12
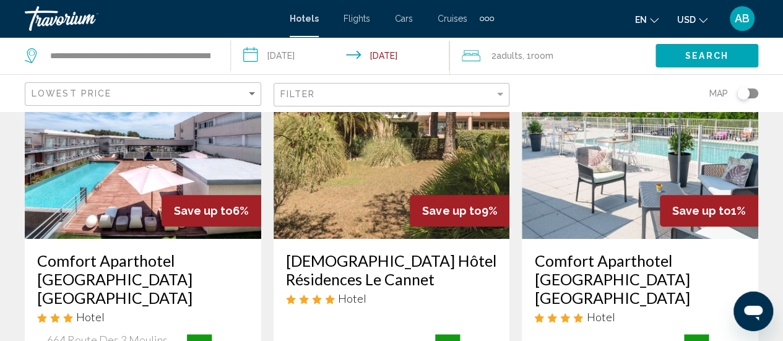
scroll to position [84, 0]
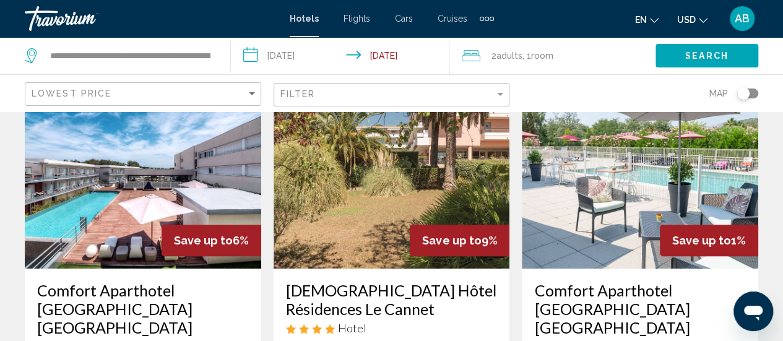
click at [108, 150] on img "Main content" at bounding box center [143, 170] width 236 height 198
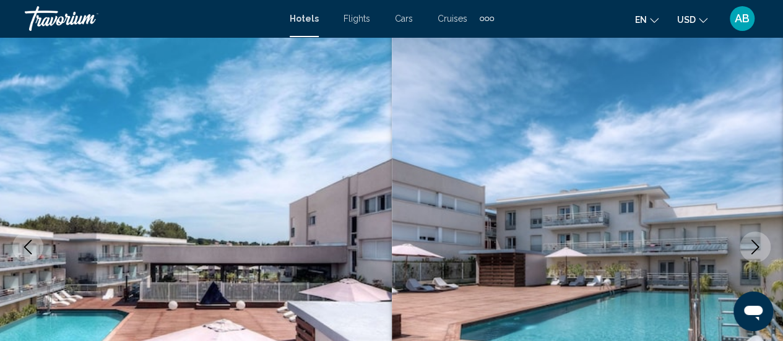
scroll to position [160, 0]
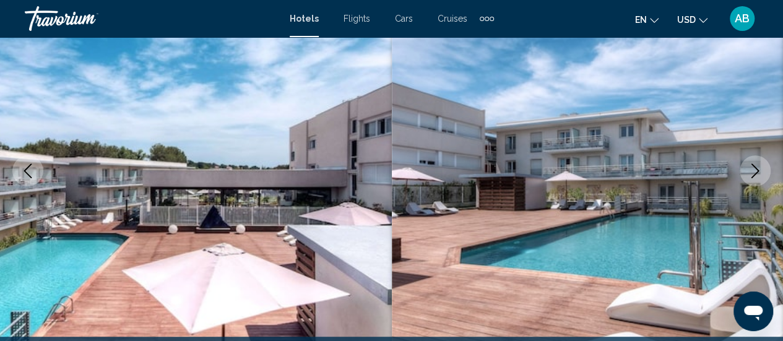
click at [757, 174] on icon "Next image" at bounding box center [755, 170] width 15 height 15
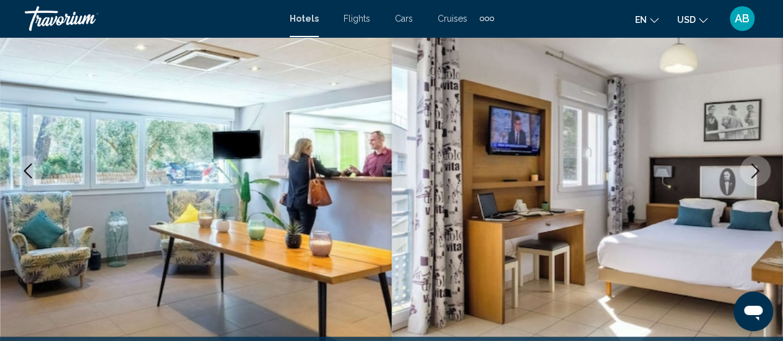
click at [757, 174] on icon "Next image" at bounding box center [755, 170] width 15 height 15
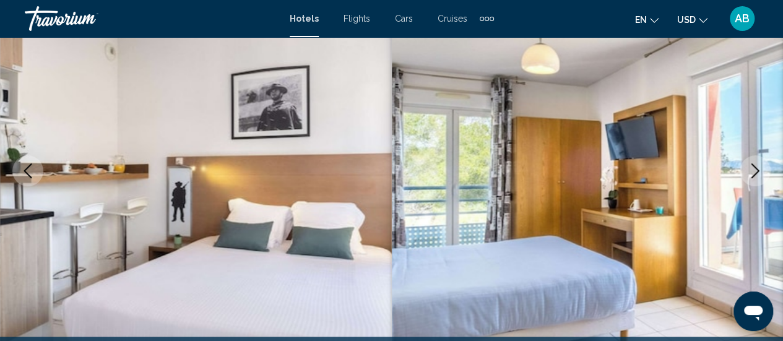
click at [757, 174] on icon "Next image" at bounding box center [755, 170] width 15 height 15
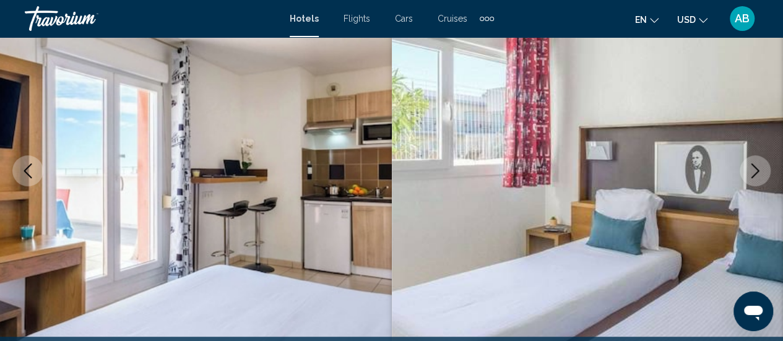
click at [757, 174] on icon "Next image" at bounding box center [755, 170] width 15 height 15
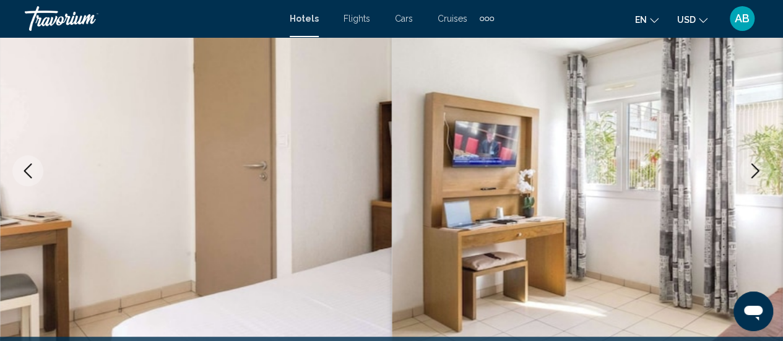
click at [757, 174] on icon "Next image" at bounding box center [755, 170] width 15 height 15
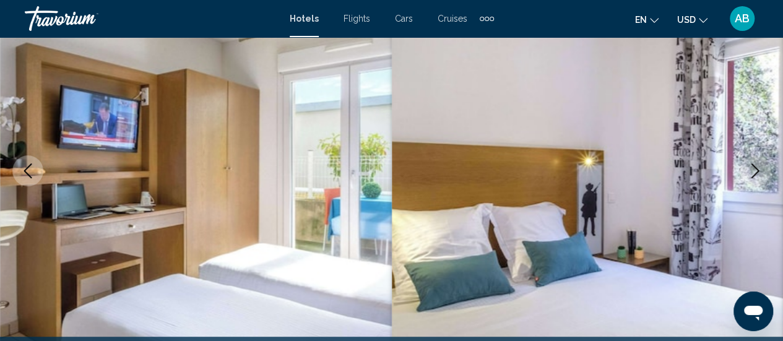
click at [757, 174] on icon "Next image" at bounding box center [755, 170] width 15 height 15
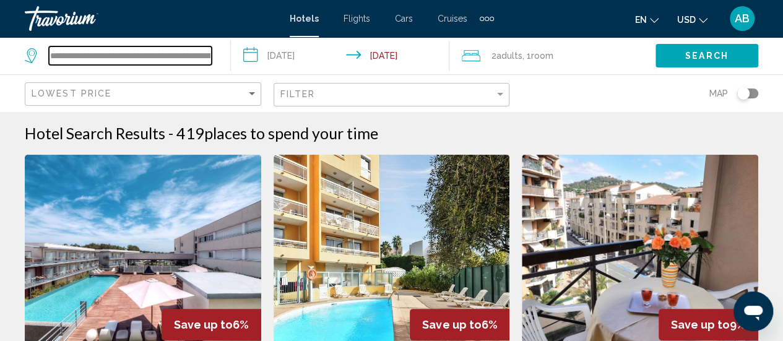
click at [83, 49] on input "**********" at bounding box center [130, 55] width 163 height 19
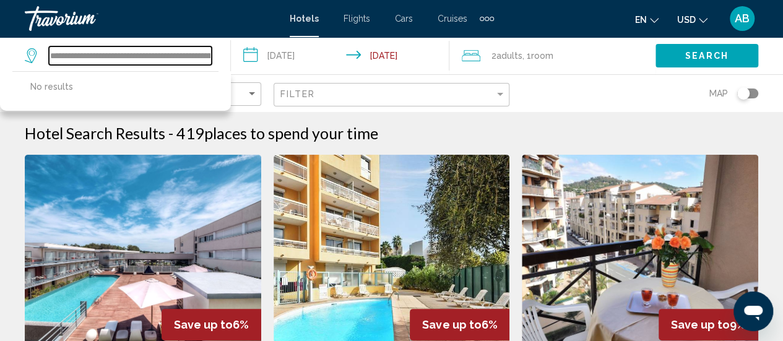
drag, startPoint x: 87, startPoint y: 51, endPoint x: 24, endPoint y: 35, distance: 65.7
click at [24, 35] on div "**********" at bounding box center [391, 170] width 783 height 341
click at [103, 56] on input "**********" at bounding box center [130, 55] width 163 height 19
drag, startPoint x: 103, startPoint y: 56, endPoint x: 253, endPoint y: 79, distance: 152.1
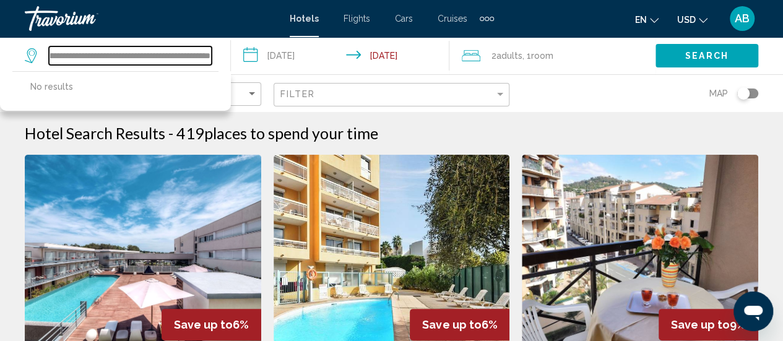
click at [253, 74] on div "**********" at bounding box center [391, 55] width 783 height 37
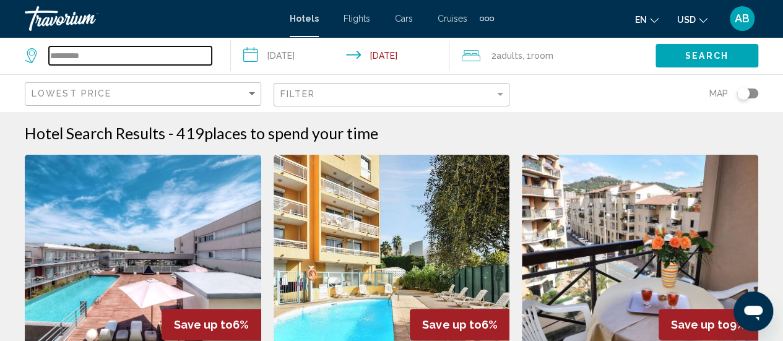
scroll to position [0, 0]
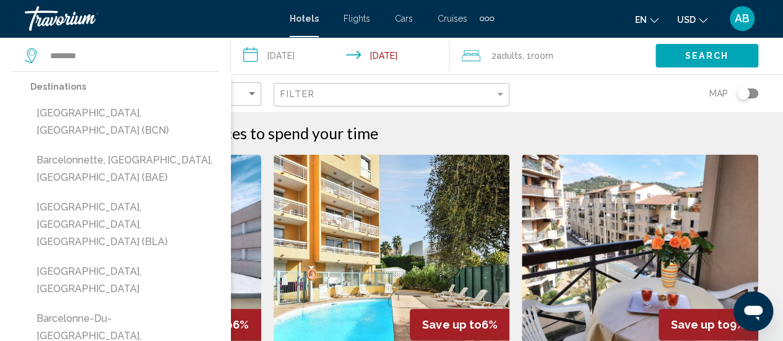
click at [121, 121] on button "[GEOGRAPHIC_DATA], [GEOGRAPHIC_DATA] (BCN)" at bounding box center [124, 121] width 188 height 41
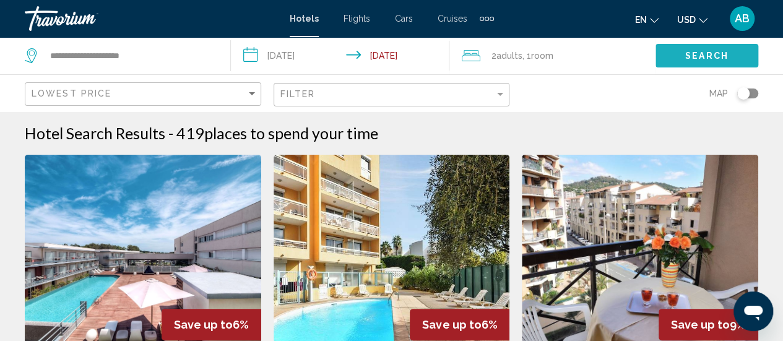
click at [716, 54] on span "Search" at bounding box center [706, 56] width 43 height 10
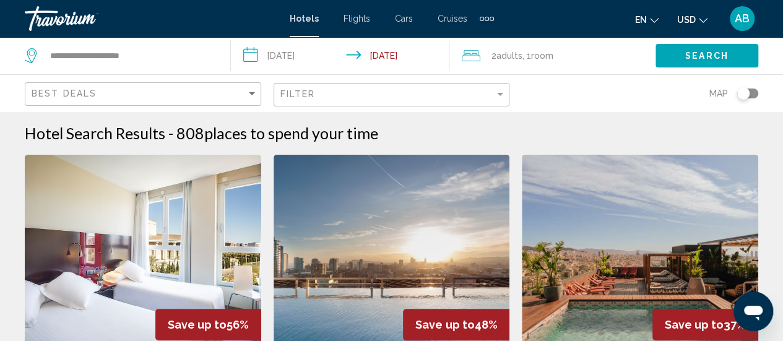
scroll to position [1, 0]
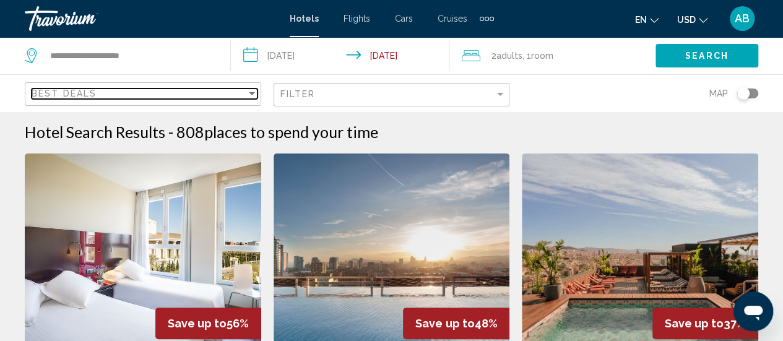
click at [230, 92] on div "Best Deals" at bounding box center [139, 93] width 215 height 10
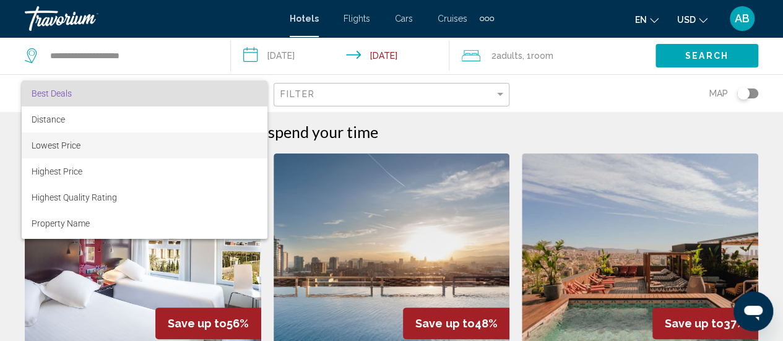
click at [98, 146] on span "Lowest Price" at bounding box center [145, 145] width 226 height 26
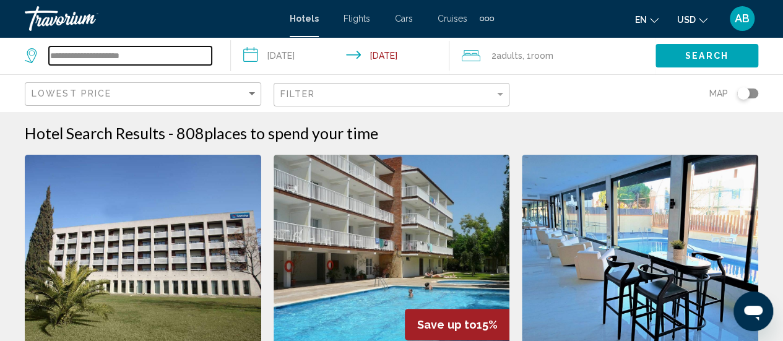
click at [195, 60] on input "**********" at bounding box center [130, 55] width 163 height 19
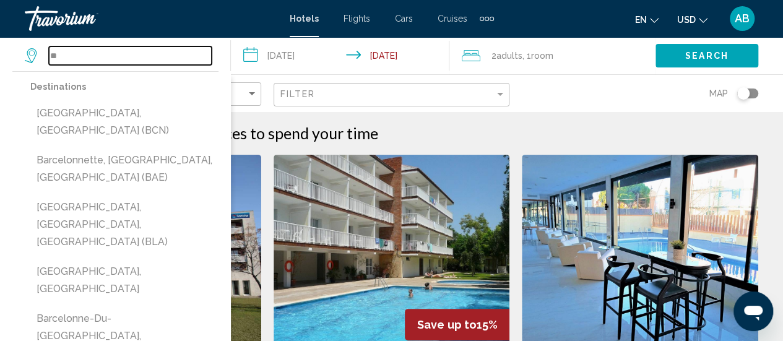
type input "*"
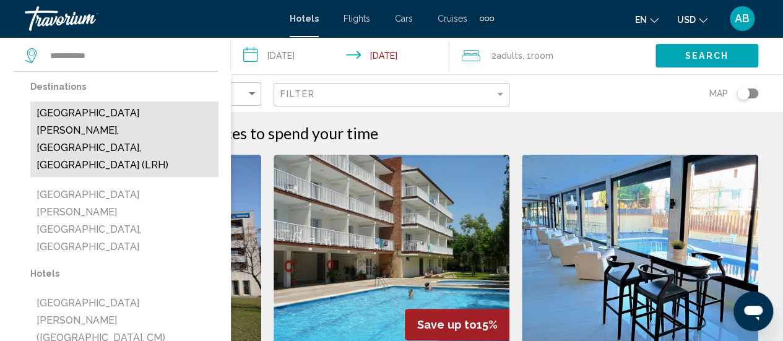
click at [171, 113] on button "La Rochelle, Charente-Maritime, France (LRH)" at bounding box center [124, 138] width 188 height 75
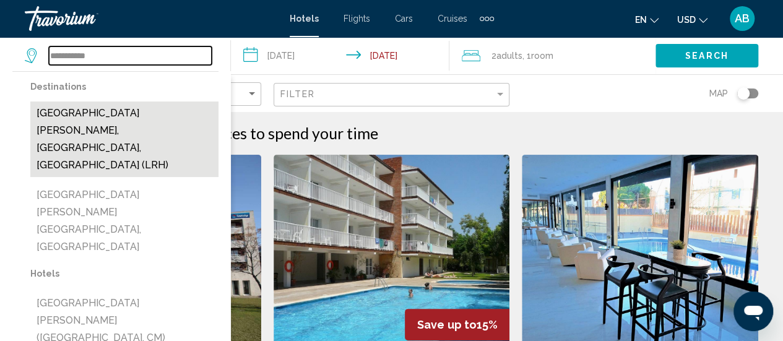
type input "**********"
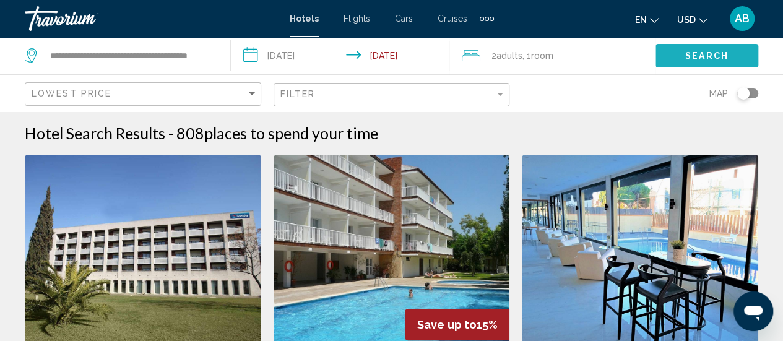
click at [672, 55] on button "Search" at bounding box center [706, 55] width 103 height 23
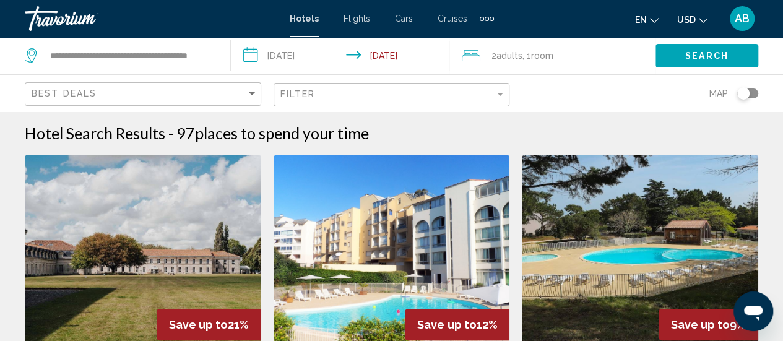
click at [222, 85] on div "Best Deals" at bounding box center [145, 94] width 226 height 23
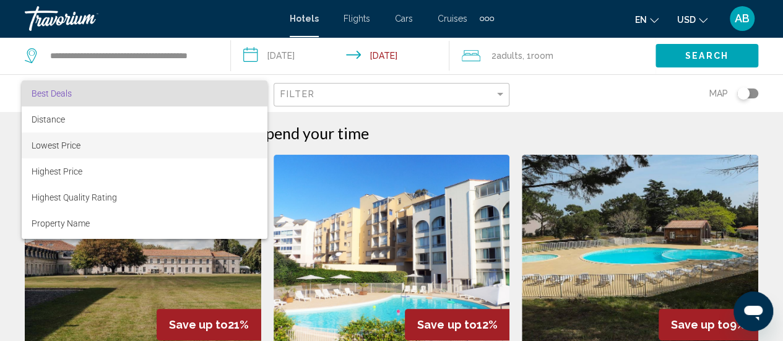
click at [114, 145] on span "Lowest Price" at bounding box center [145, 145] width 226 height 26
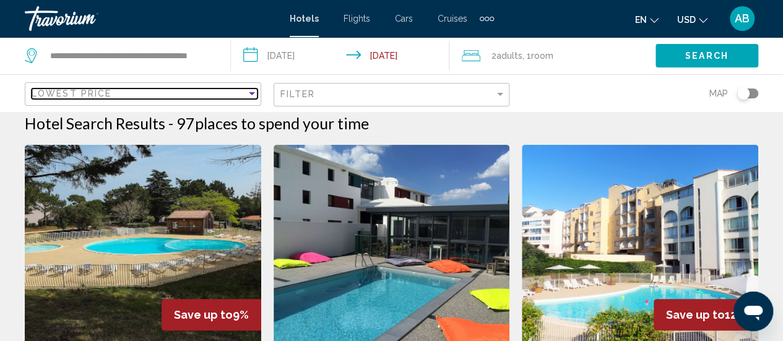
scroll to position [4, 0]
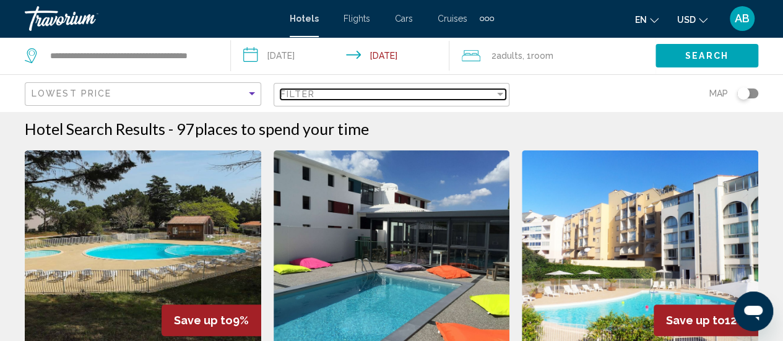
click at [356, 92] on div "Filter" at bounding box center [387, 94] width 215 height 10
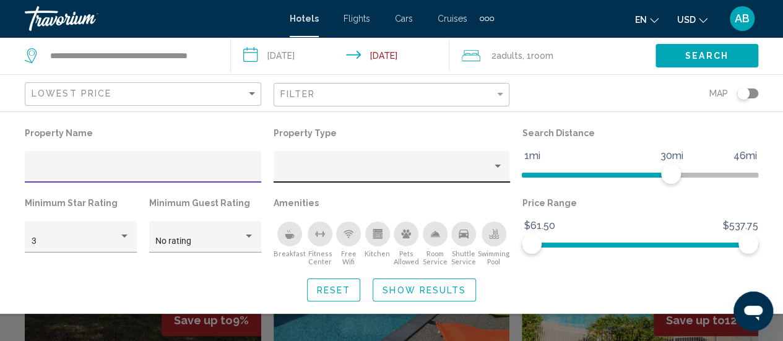
click at [290, 171] on div "Property type" at bounding box center [386, 171] width 212 height 10
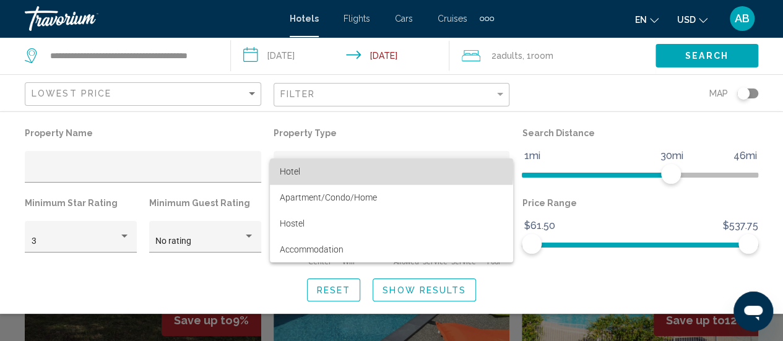
click at [301, 170] on span "Hotel" at bounding box center [391, 171] width 223 height 26
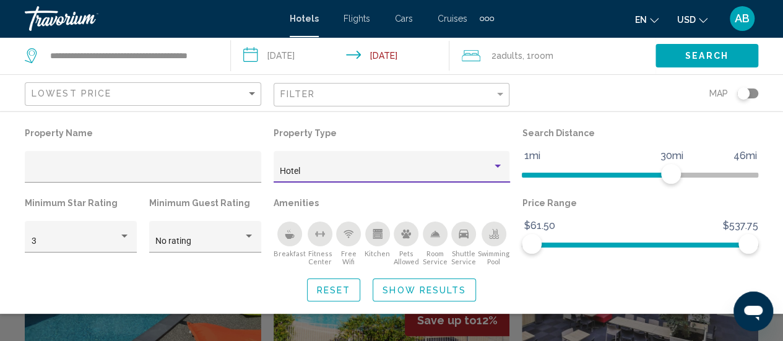
click at [345, 170] on div "Hotel" at bounding box center [386, 171] width 212 height 10
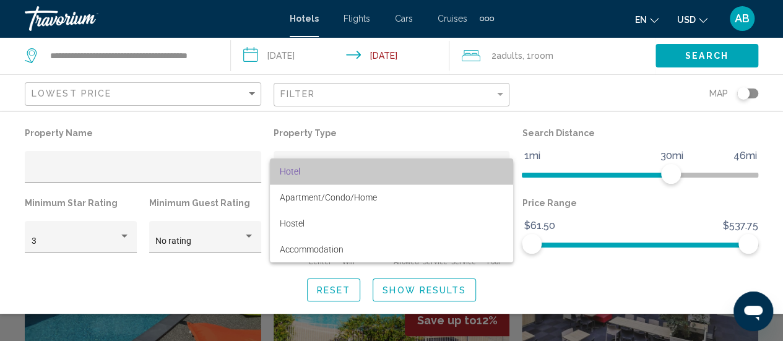
click at [345, 170] on span "Hotel" at bounding box center [391, 171] width 223 height 26
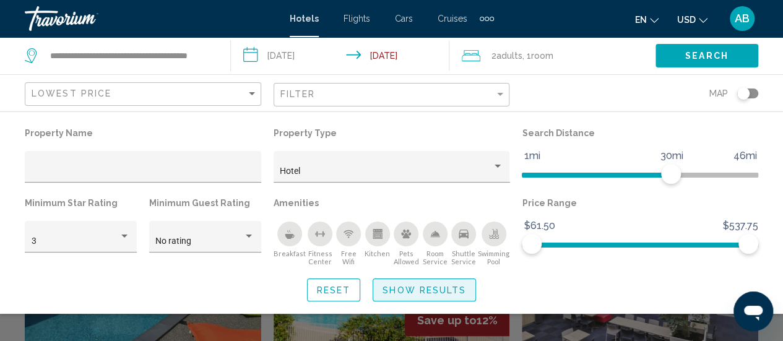
click at [412, 295] on span "Show Results" at bounding box center [424, 290] width 84 height 10
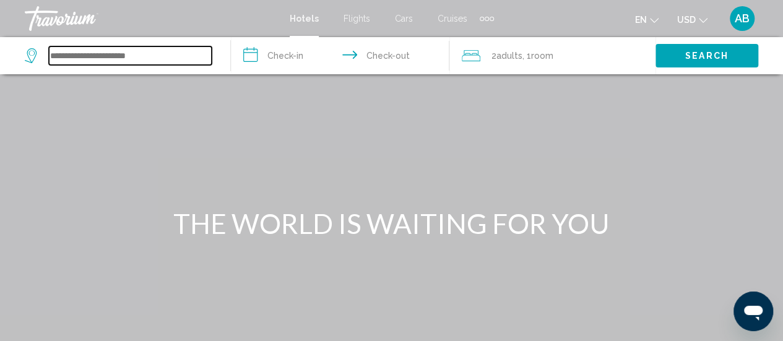
click at [194, 59] on input "Search widget" at bounding box center [130, 55] width 163 height 19
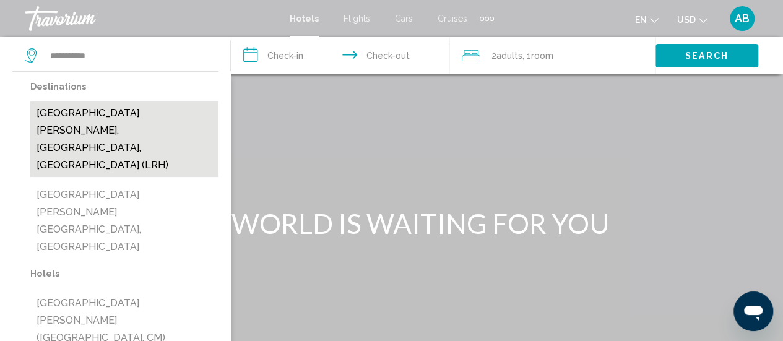
click at [166, 116] on button "[GEOGRAPHIC_DATA][PERSON_NAME], [GEOGRAPHIC_DATA], [GEOGRAPHIC_DATA] (LRH)" at bounding box center [124, 138] width 188 height 75
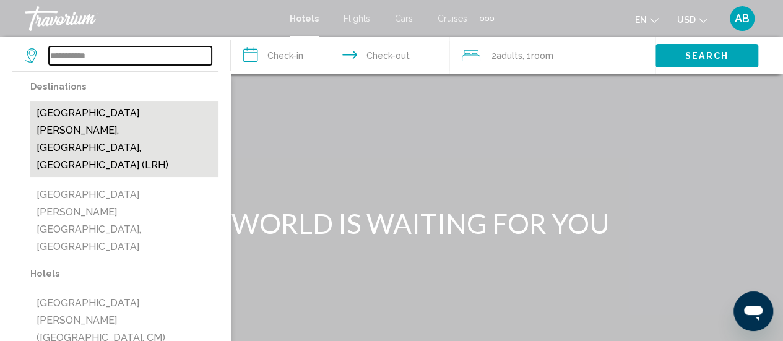
type input "**********"
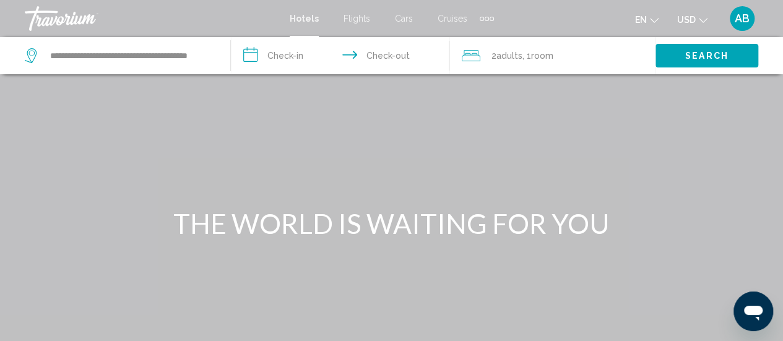
click at [297, 59] on input "**********" at bounding box center [342, 57] width 223 height 41
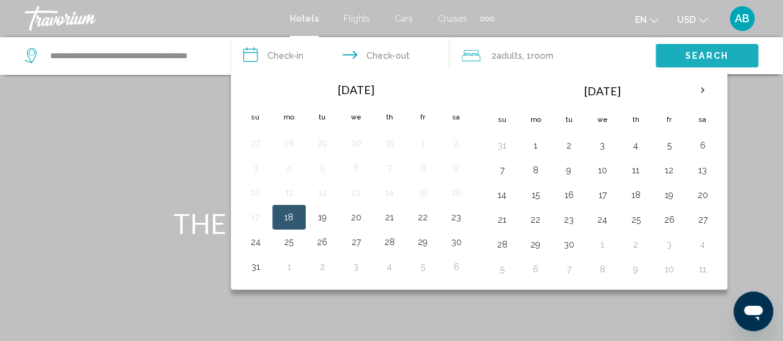
click at [691, 46] on button "Search" at bounding box center [706, 55] width 103 height 23
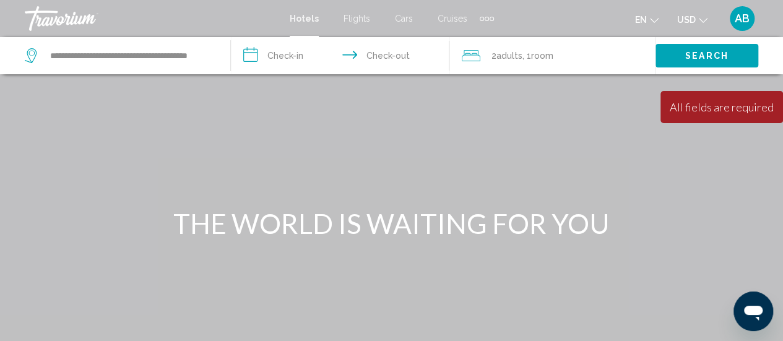
click at [274, 59] on input "**********" at bounding box center [342, 57] width 223 height 41
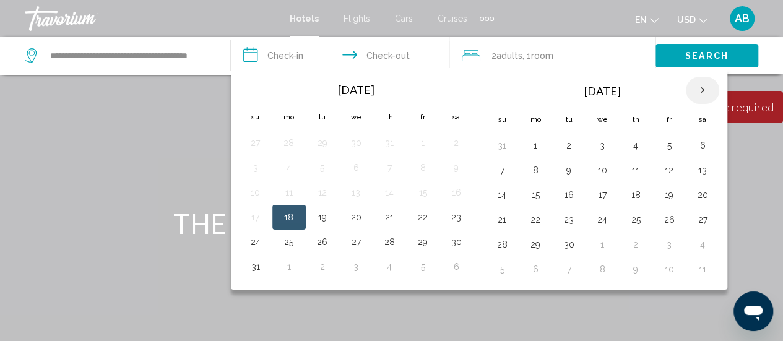
click at [698, 87] on th "Next month" at bounding box center [702, 90] width 33 height 27
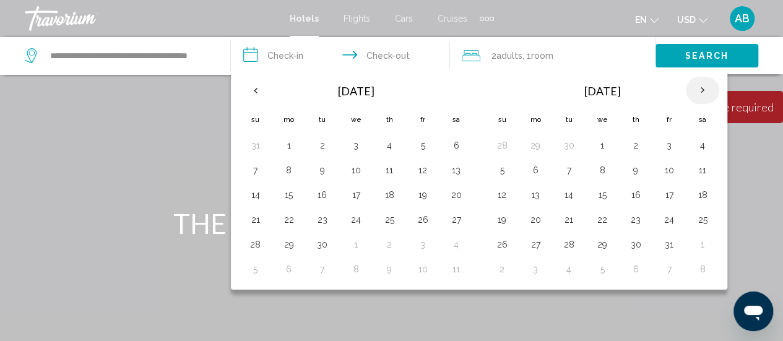
click at [698, 87] on th "Next month" at bounding box center [702, 90] width 33 height 27
click at [694, 168] on button "8" at bounding box center [702, 170] width 20 height 17
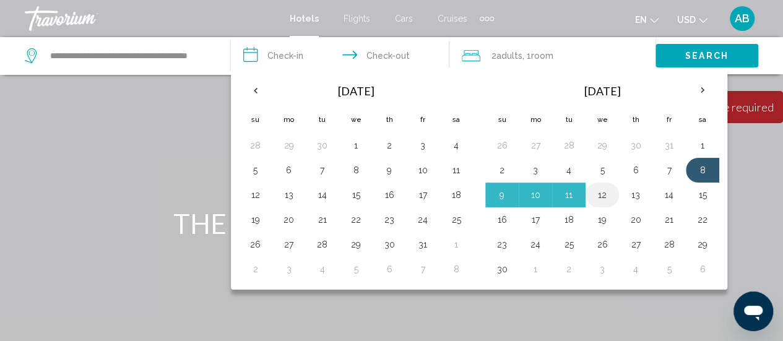
click at [608, 194] on td "12" at bounding box center [601, 195] width 33 height 25
click at [601, 192] on button "12" at bounding box center [602, 194] width 20 height 17
type input "**********"
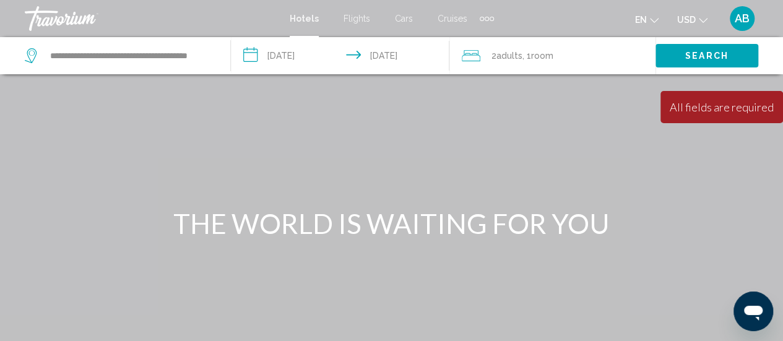
click at [697, 45] on button "Search" at bounding box center [706, 55] width 103 height 23
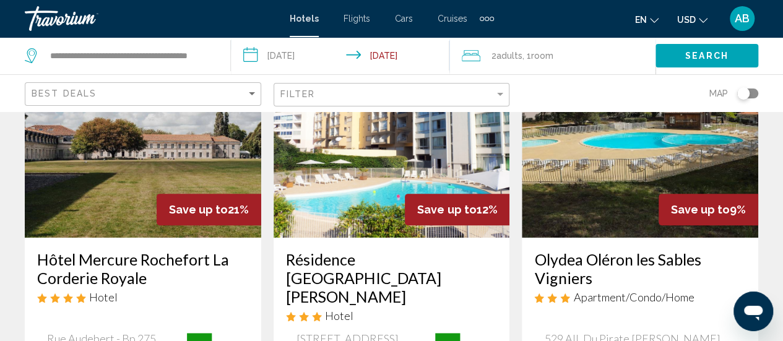
scroll to position [109, 0]
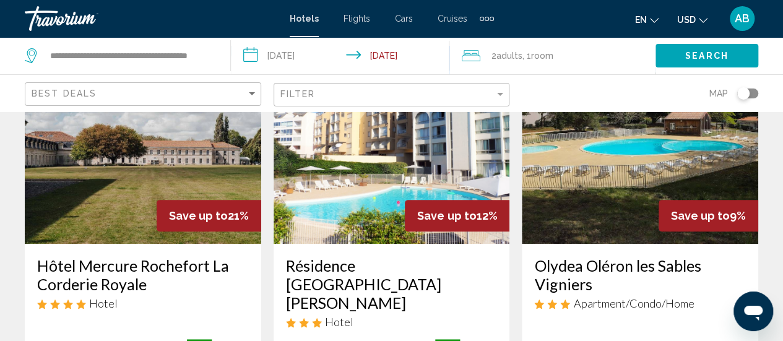
click at [195, 180] on img "Main content" at bounding box center [143, 145] width 236 height 198
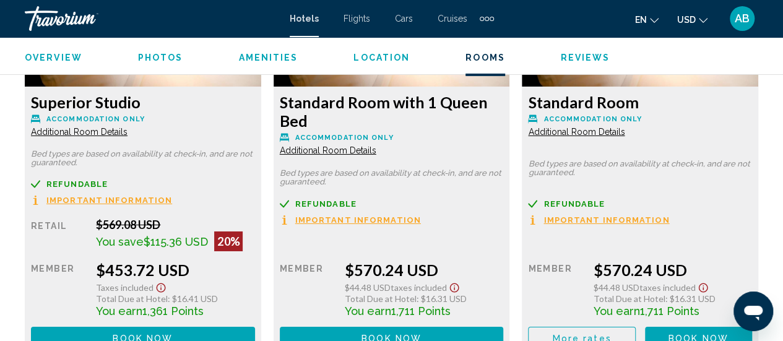
scroll to position [2015, 0]
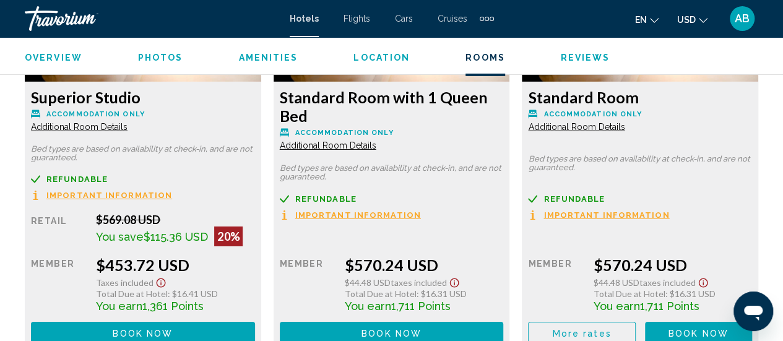
click at [696, 74] on div "Overview Photos Amenities Location Rooms Reviews Check Availability" at bounding box center [391, 56] width 783 height 38
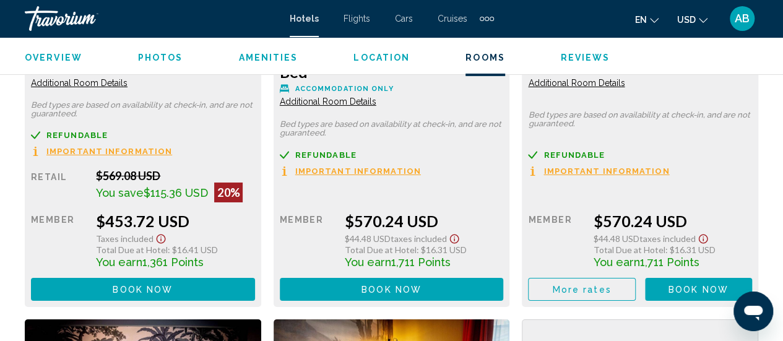
scroll to position [2054, 0]
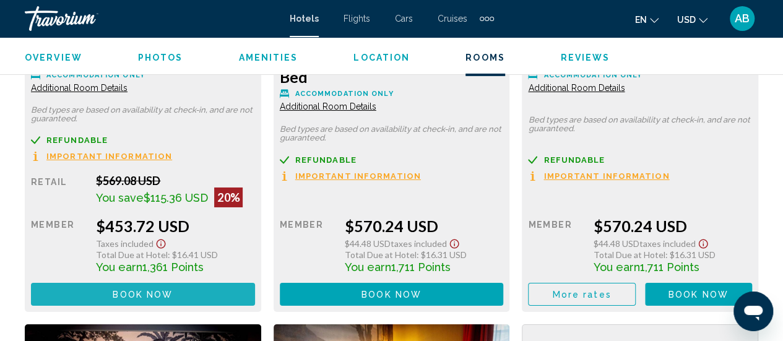
click at [208, 283] on button "Book now No longer available" at bounding box center [143, 294] width 224 height 23
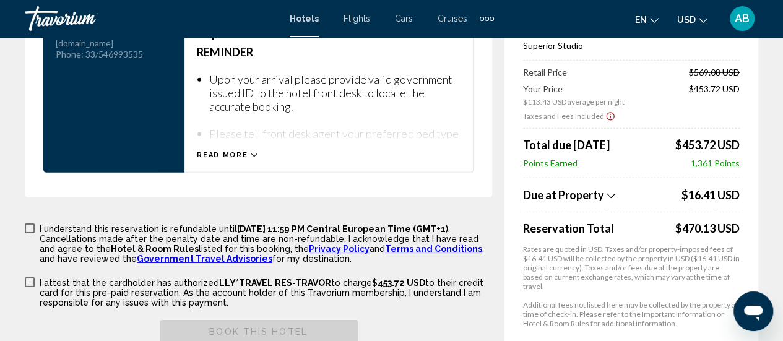
scroll to position [1852, 0]
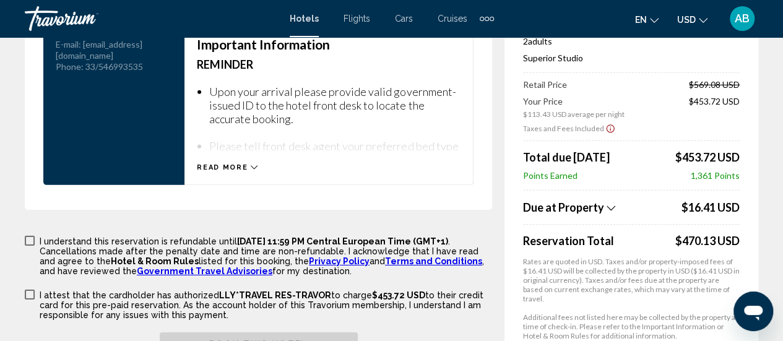
click at [566, 181] on span "Points Earned" at bounding box center [550, 175] width 54 height 11
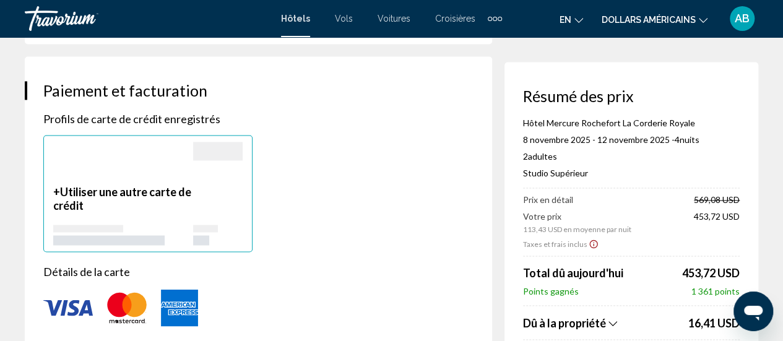
scroll to position [751, 0]
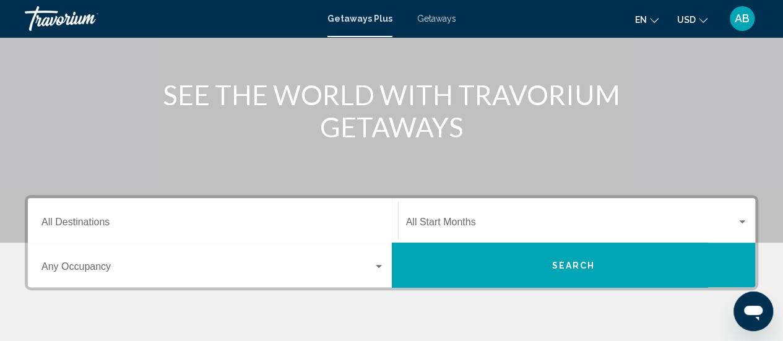
scroll to position [139, 0]
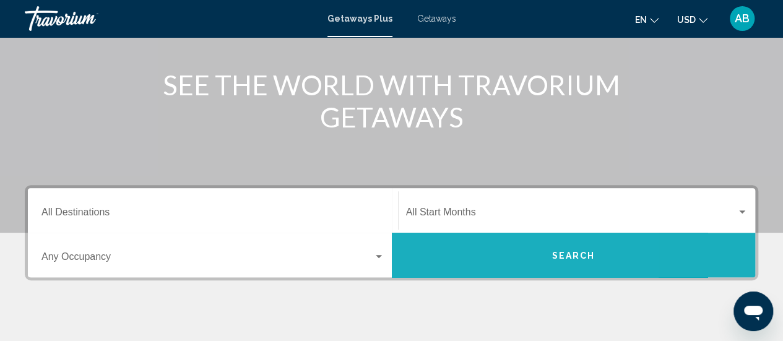
click at [471, 254] on button "Search" at bounding box center [574, 255] width 364 height 45
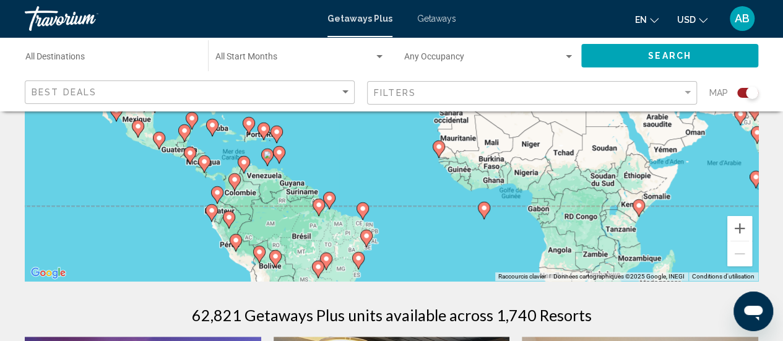
scroll to position [218, 0]
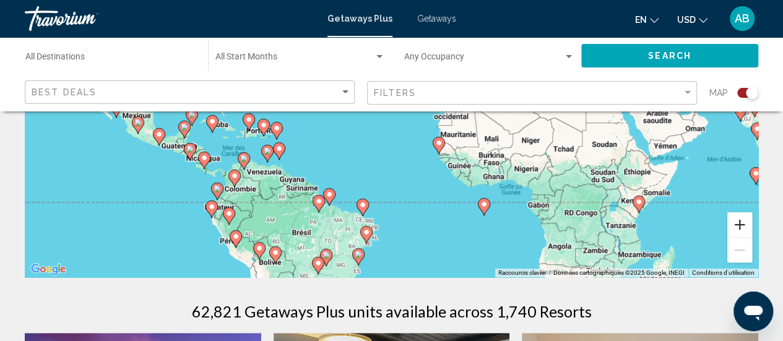
click at [738, 230] on button "Zoom avant" at bounding box center [739, 224] width 25 height 25
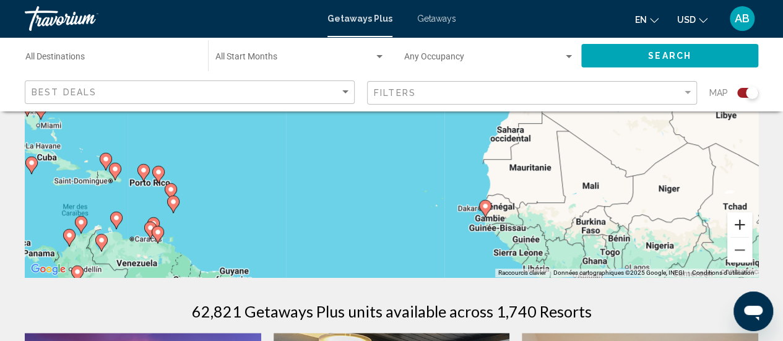
click at [738, 230] on button "Zoom avant" at bounding box center [739, 224] width 25 height 25
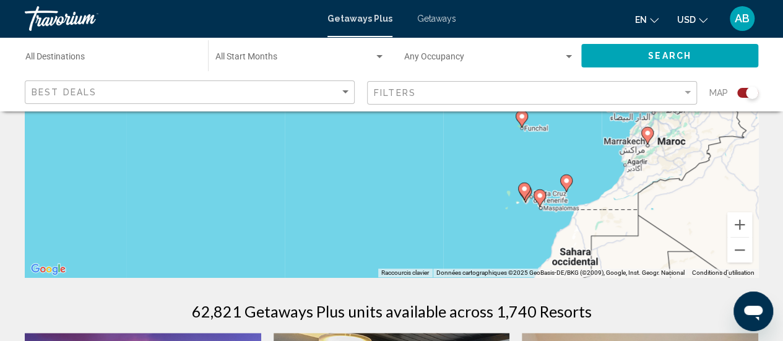
drag, startPoint x: 652, startPoint y: 177, endPoint x: 592, endPoint y: 268, distance: 109.3
click at [592, 268] on div "Pour activer le glissement avec le clavier, appuyez sur Alt+Entrée. Une fois ce…" at bounding box center [391, 91] width 733 height 371
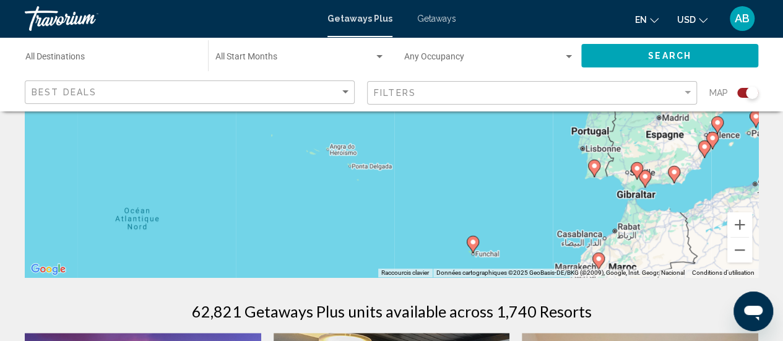
drag, startPoint x: 594, startPoint y: 155, endPoint x: 564, endPoint y: 281, distance: 129.1
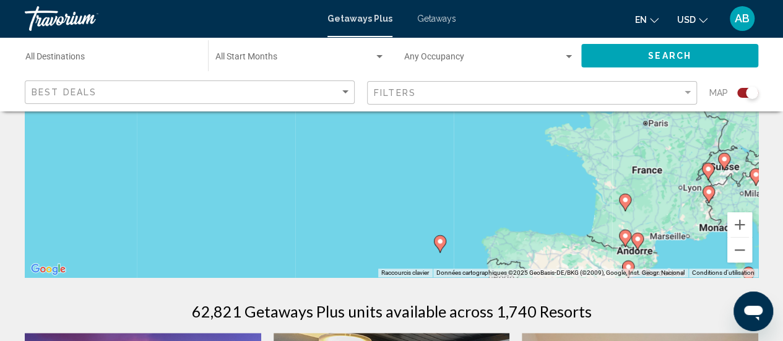
drag, startPoint x: 636, startPoint y: 225, endPoint x: 536, endPoint y: 278, distance: 113.5
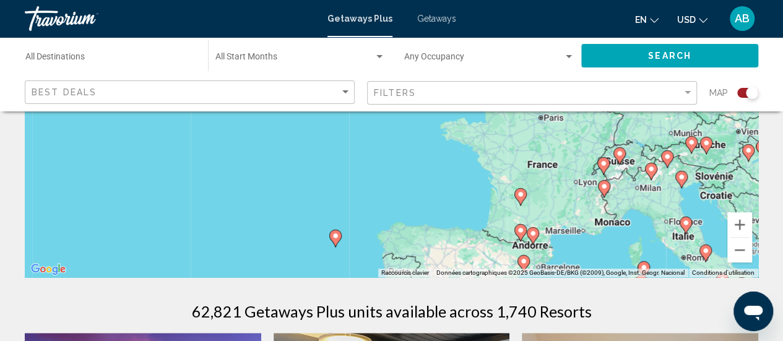
drag, startPoint x: 613, startPoint y: 241, endPoint x: 577, endPoint y: 205, distance: 51.2
click at [577, 205] on div "Pour activer le glissement avec le clavier, appuyez sur Alt+Entrée. Une fois ce…" at bounding box center [391, 91] width 733 height 371
click at [535, 233] on image "Main content" at bounding box center [532, 233] width 7 height 7
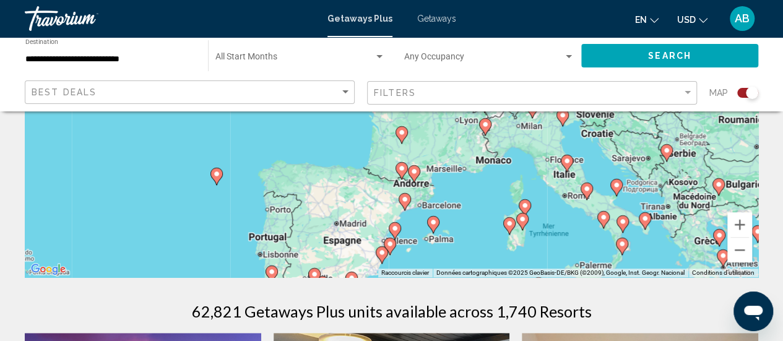
drag, startPoint x: 457, startPoint y: 185, endPoint x: 491, endPoint y: 309, distance: 128.5
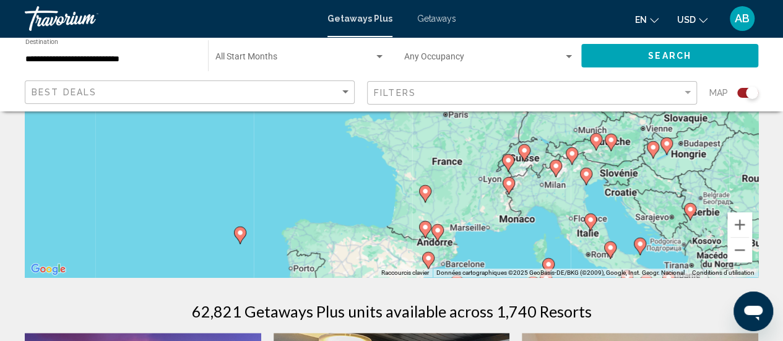
click at [510, 165] on icon "Main content" at bounding box center [507, 163] width 11 height 16
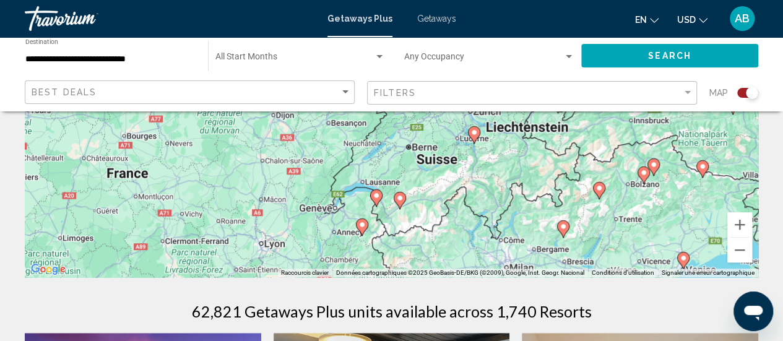
drag, startPoint x: 449, startPoint y: 158, endPoint x: 434, endPoint y: 278, distance: 120.4
click at [359, 230] on icon "Main content" at bounding box center [361, 227] width 11 height 16
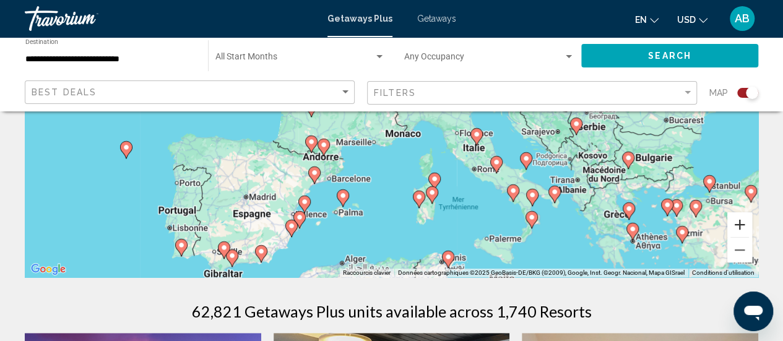
click at [744, 228] on button "Zoom avant" at bounding box center [739, 224] width 25 height 25
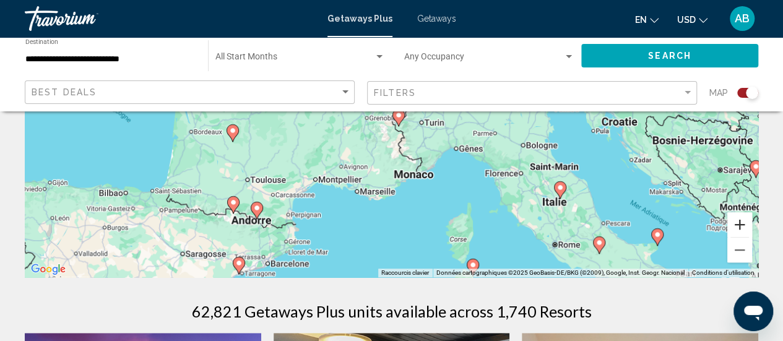
click at [744, 228] on button "Zoom avant" at bounding box center [739, 224] width 25 height 25
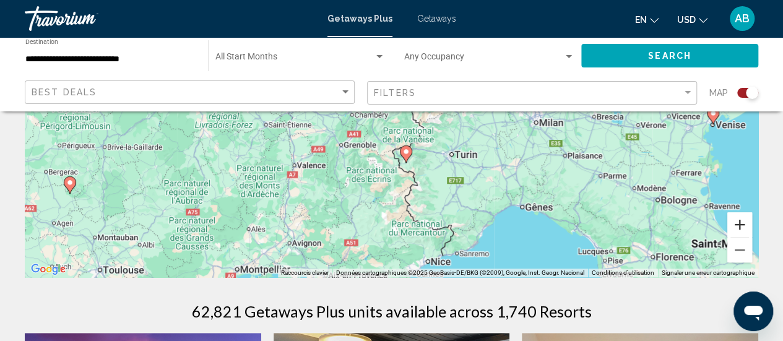
click at [744, 228] on button "Zoom avant" at bounding box center [739, 224] width 25 height 25
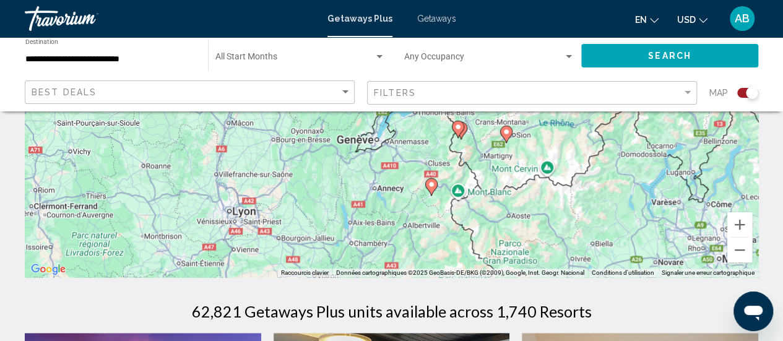
drag, startPoint x: 403, startPoint y: 205, endPoint x: 449, endPoint y: 323, distance: 126.8
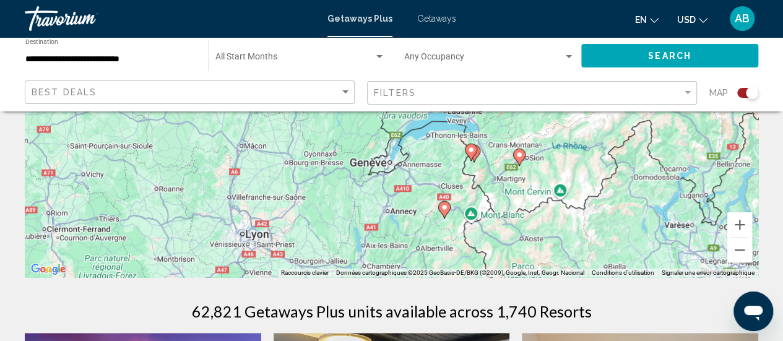
click at [445, 213] on icon "Main content" at bounding box center [443, 210] width 11 height 16
type input "**********"
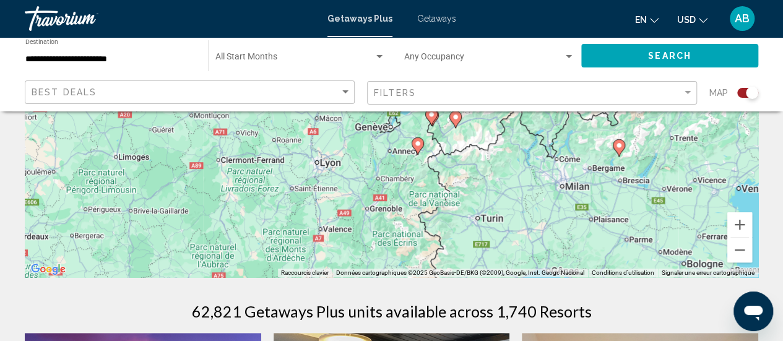
click at [415, 138] on icon "Main content" at bounding box center [417, 146] width 11 height 16
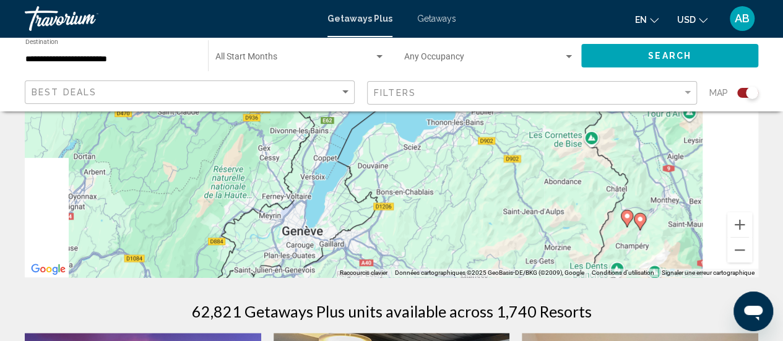
drag, startPoint x: 480, startPoint y: 242, endPoint x: 395, endPoint y: 91, distance: 173.5
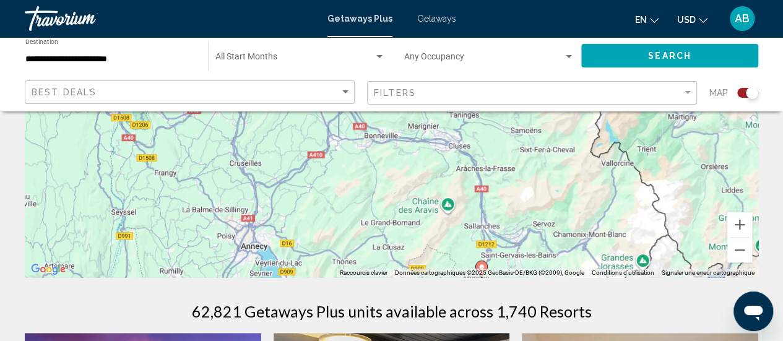
drag, startPoint x: 449, startPoint y: 216, endPoint x: 428, endPoint y: 80, distance: 137.8
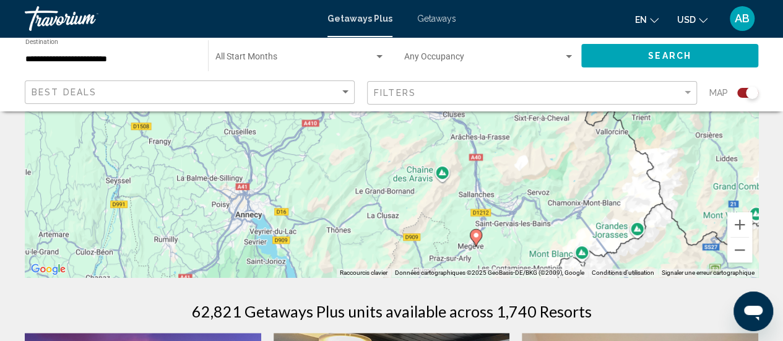
click at [474, 237] on image "Main content" at bounding box center [475, 234] width 7 height 7
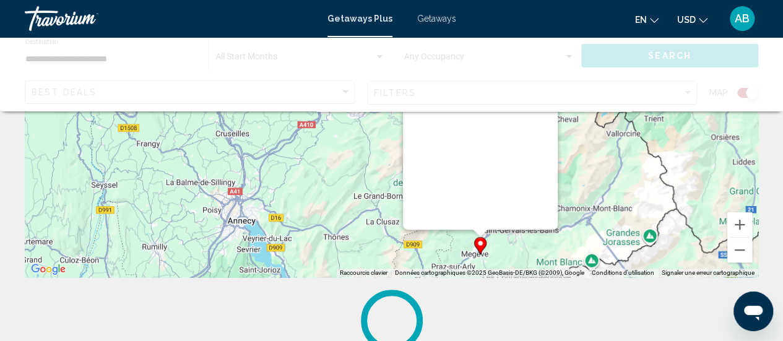
scroll to position [0, 0]
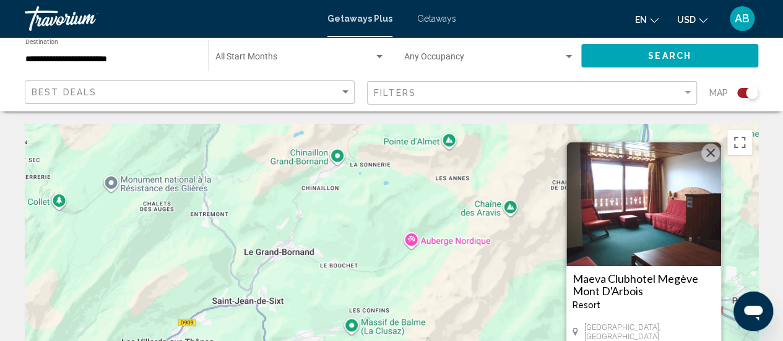
click at [634, 284] on h3 "Maeva Clubhotel Megève Mont D'Arbois" at bounding box center [643, 284] width 142 height 25
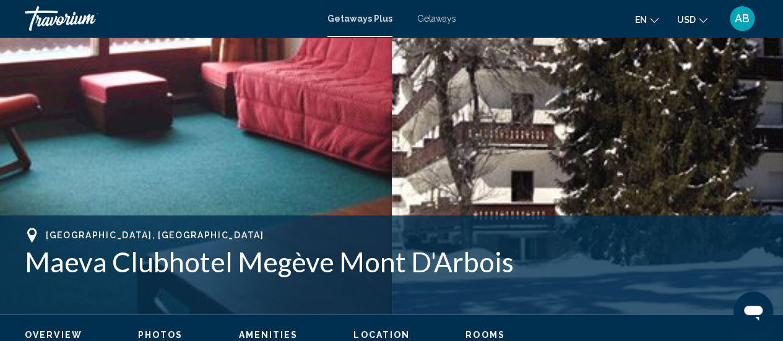
scroll to position [303, 0]
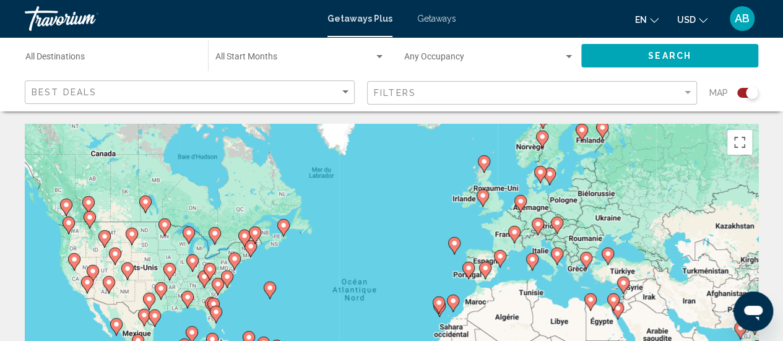
click at [447, 12] on div "Getaways Plus Getaways en English Español Français Italiano Português русский U…" at bounding box center [391, 19] width 783 height 26
click at [448, 14] on span "Getaways" at bounding box center [436, 19] width 39 height 10
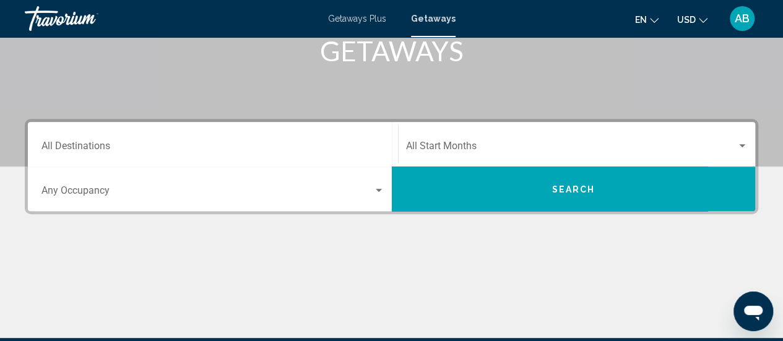
scroll to position [207, 0]
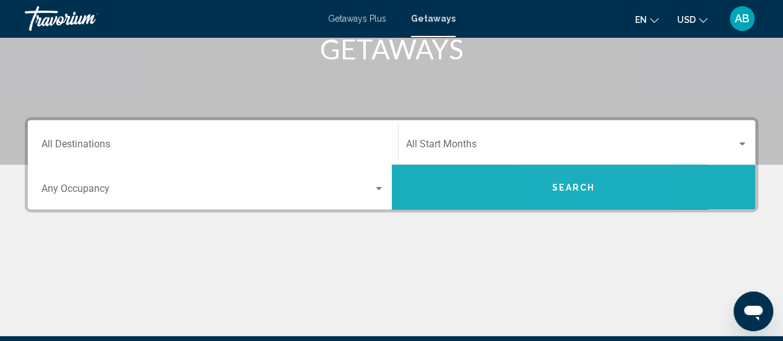
click at [559, 197] on button "Search" at bounding box center [574, 187] width 364 height 45
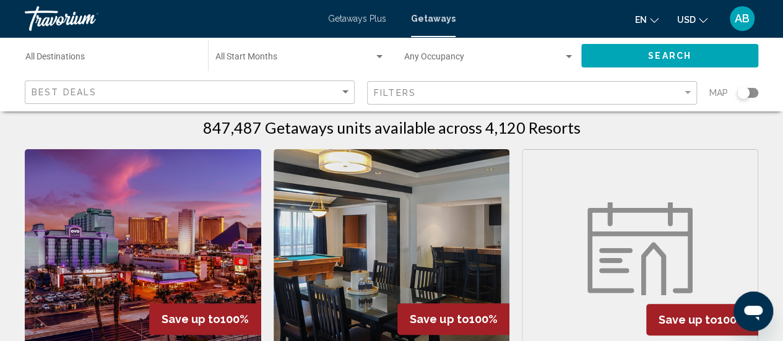
scroll to position [24, 0]
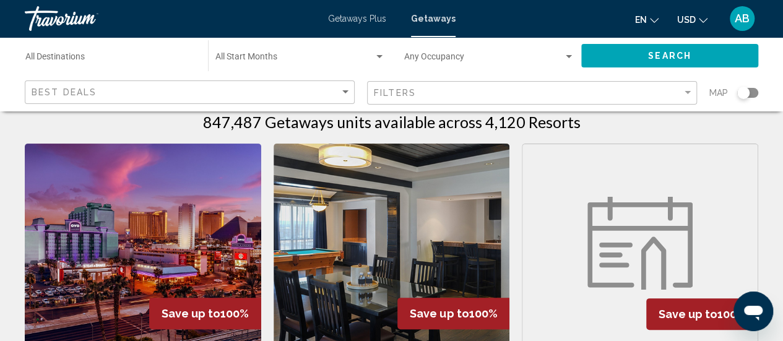
click at [752, 90] on div "Search widget" at bounding box center [747, 93] width 21 height 10
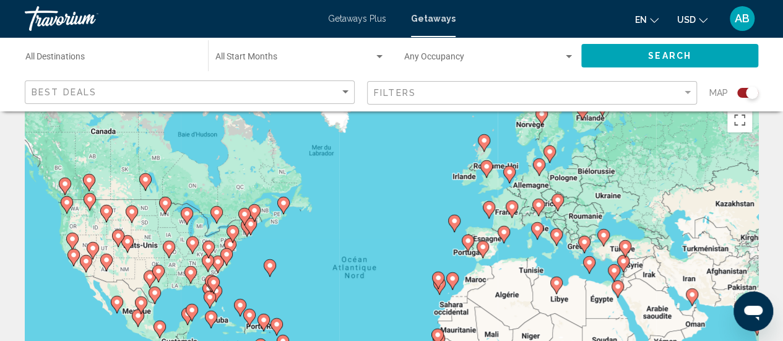
scroll to position [12, 0]
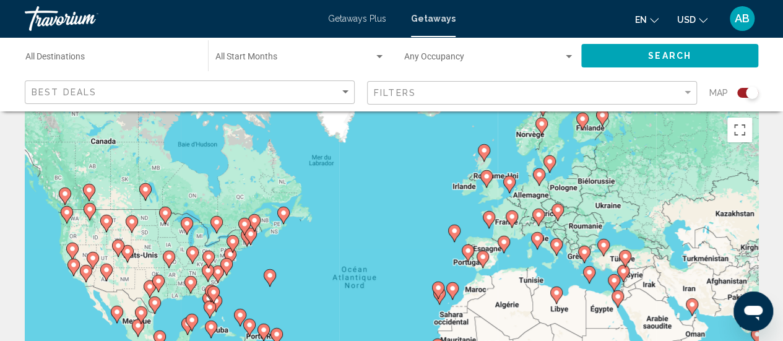
click at [512, 218] on image "Main content" at bounding box center [511, 216] width 7 height 7
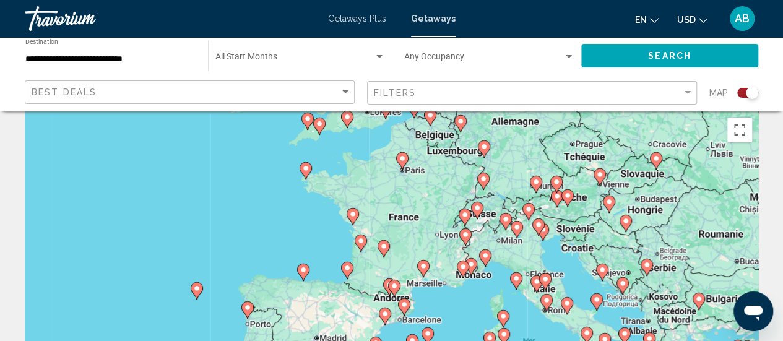
click at [460, 213] on icon "Main content" at bounding box center [464, 217] width 11 height 16
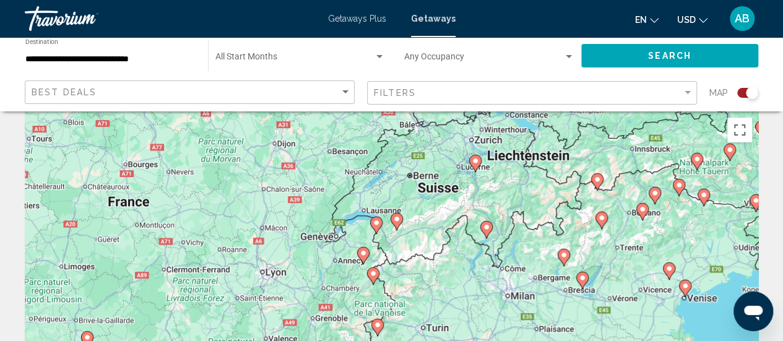
drag, startPoint x: 404, startPoint y: 299, endPoint x: 387, endPoint y: 233, distance: 68.3
click at [387, 233] on div "Pour activer le glissement avec le clavier, appuyez sur Alt+Entrée. Une fois ce…" at bounding box center [391, 296] width 733 height 371
click at [363, 255] on image "Main content" at bounding box center [363, 251] width 7 height 7
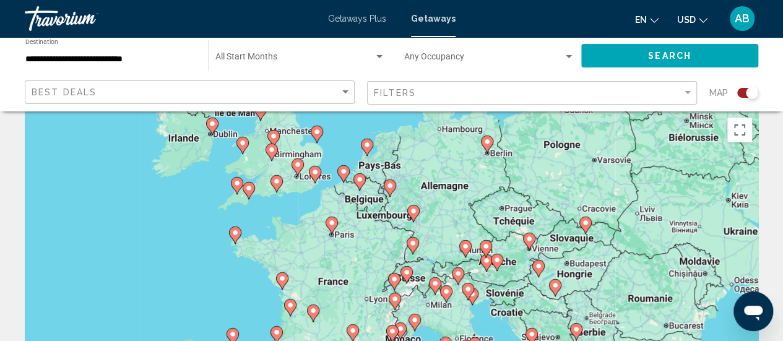
click at [392, 285] on icon "Main content" at bounding box center [393, 282] width 11 height 16
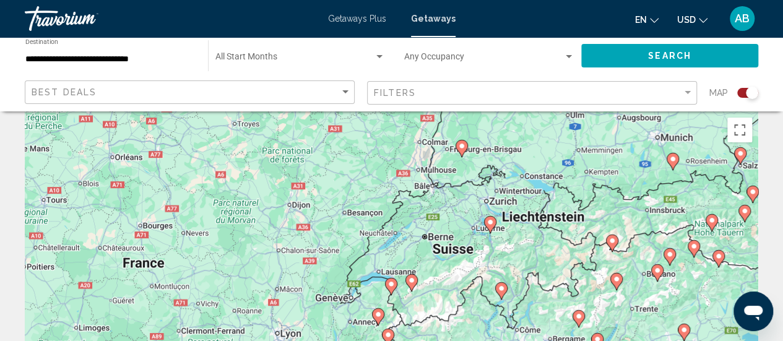
click at [392, 285] on image "Main content" at bounding box center [390, 283] width 7 height 7
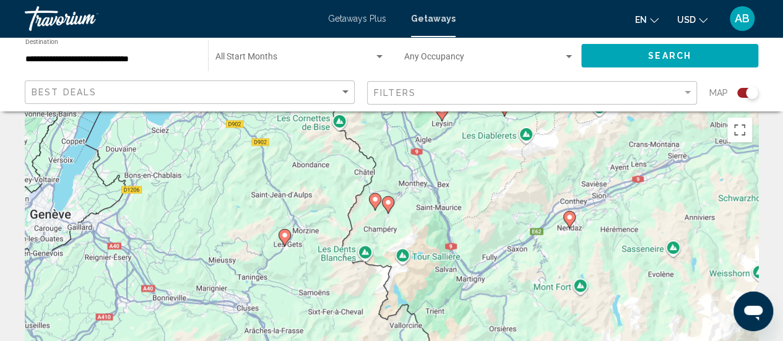
drag, startPoint x: 354, startPoint y: 317, endPoint x: 336, endPoint y: 229, distance: 90.3
click at [336, 229] on div "Pour activer le glissement avec le clavier, appuyez sur Alt+Entrée. Une fois ce…" at bounding box center [391, 296] width 733 height 371
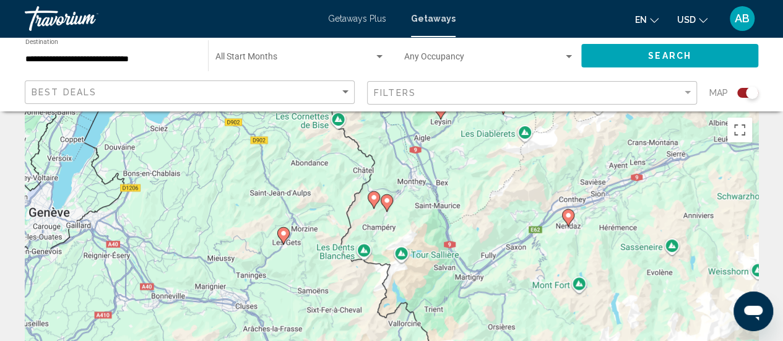
click at [281, 236] on image "Main content" at bounding box center [283, 233] width 7 height 7
type input "**********"
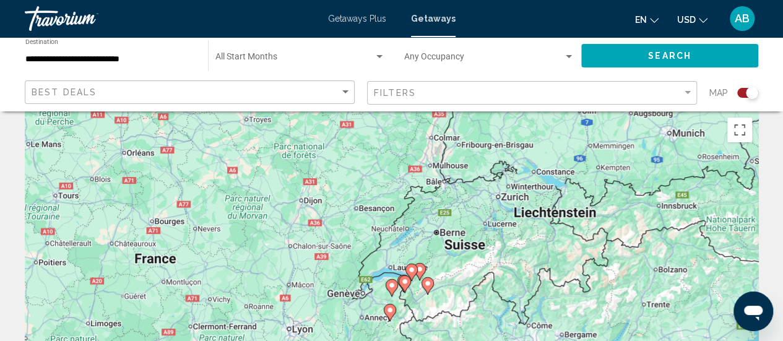
click at [392, 288] on image "Main content" at bounding box center [391, 285] width 7 height 7
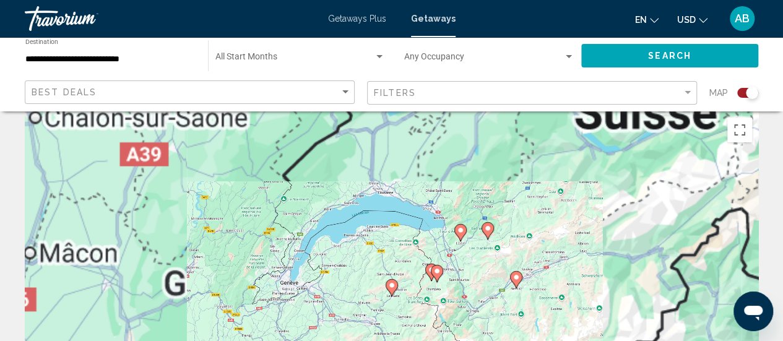
click at [392, 288] on image "Main content" at bounding box center [391, 285] width 7 height 7
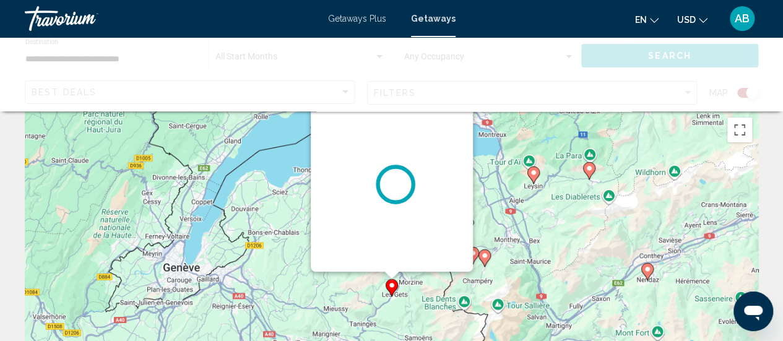
scroll to position [0, 0]
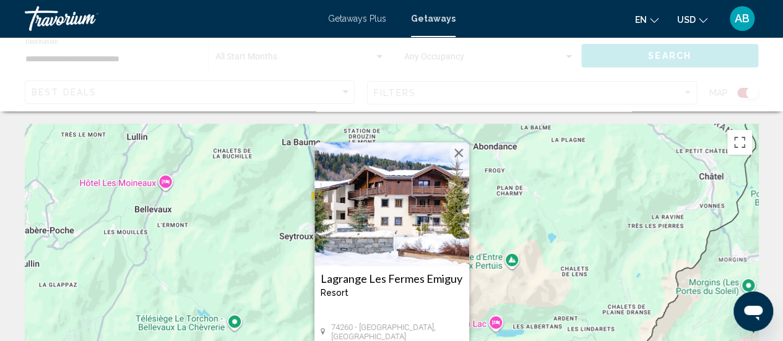
click at [402, 199] on img "Main content" at bounding box center [391, 204] width 155 height 124
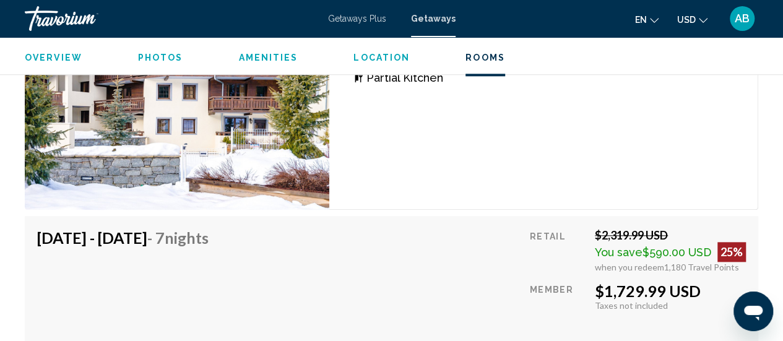
scroll to position [5405, 0]
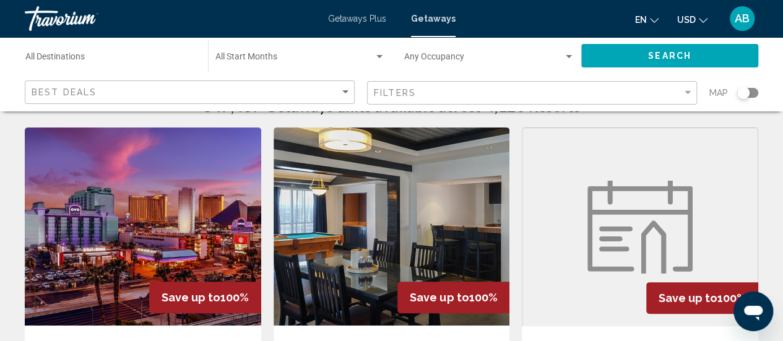
click at [756, 92] on div "Search widget" at bounding box center [747, 93] width 21 height 10
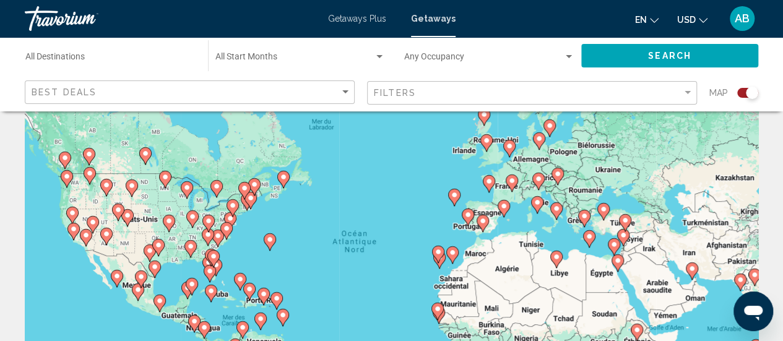
scroll to position [16, 0]
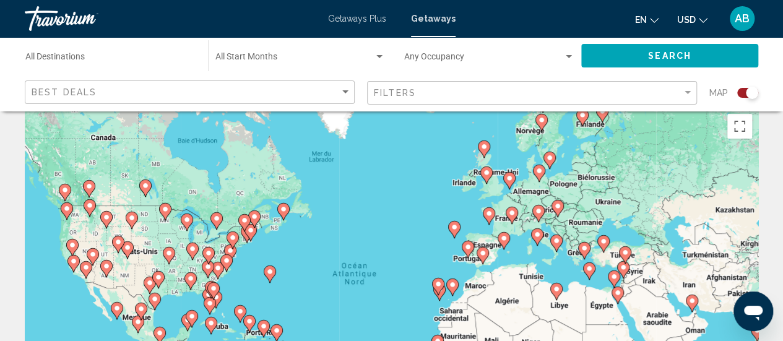
click at [510, 212] on image "Main content" at bounding box center [511, 212] width 7 height 7
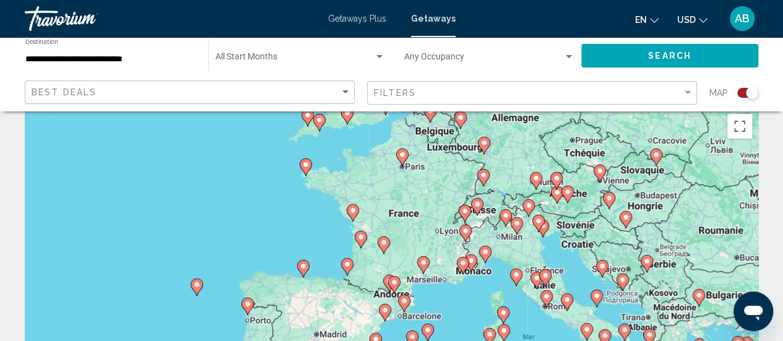
click at [355, 209] on image "Main content" at bounding box center [352, 210] width 7 height 7
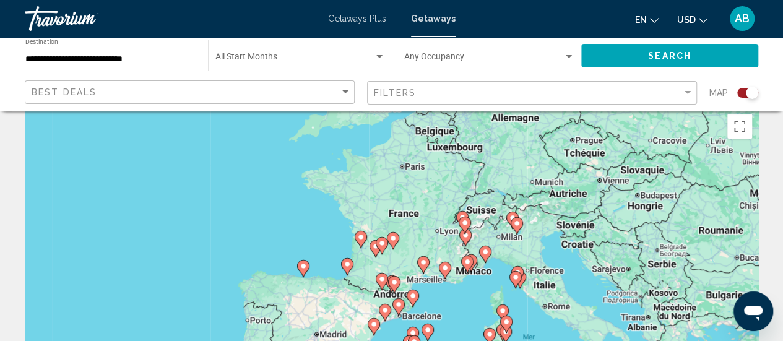
type input "**********"
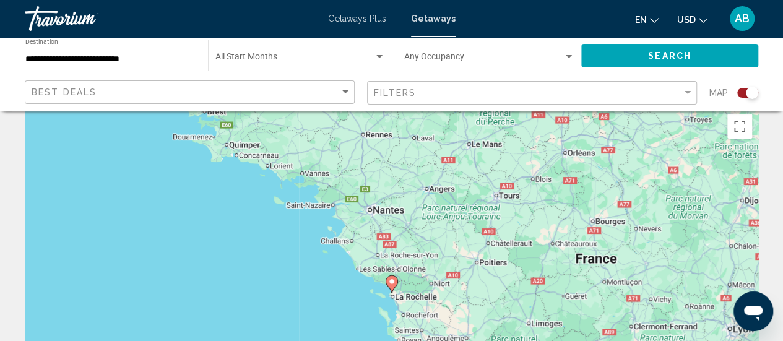
click at [394, 279] on image "Main content" at bounding box center [391, 281] width 7 height 7
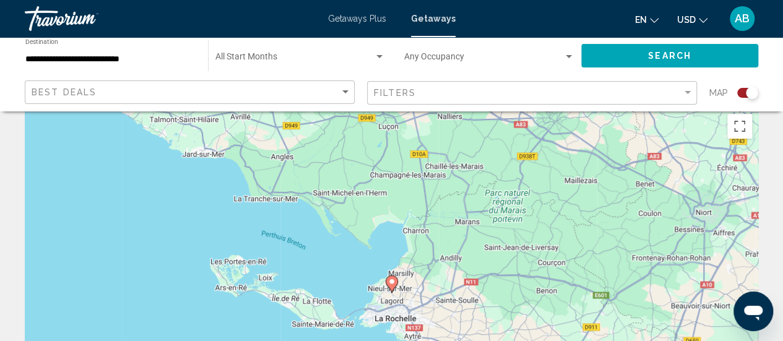
click at [394, 279] on image "Main content" at bounding box center [391, 281] width 7 height 7
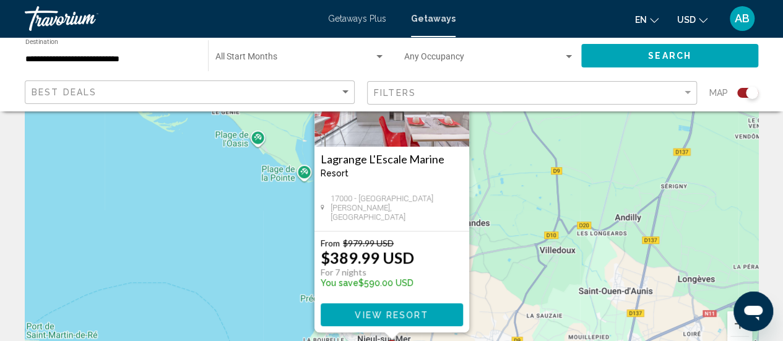
scroll to position [125, 0]
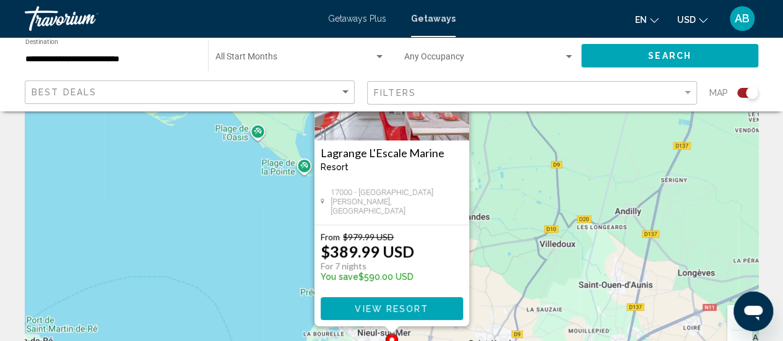
click at [660, 162] on div "Pour activer le glissement avec le clavier, appuyez sur Alt+Entrée. Une fois ce…" at bounding box center [391, 184] width 733 height 371
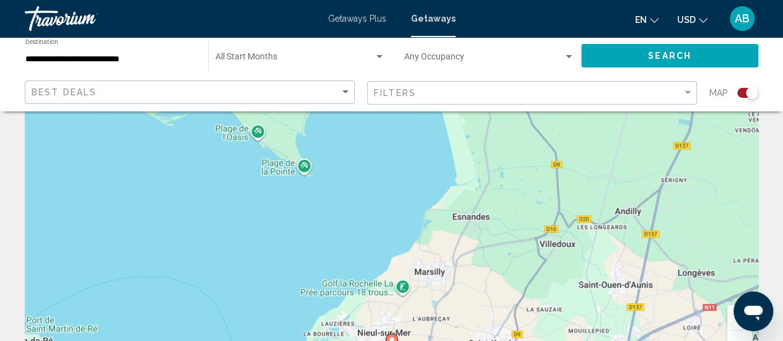
click at [731, 337] on button "Zoom arrière" at bounding box center [739, 342] width 25 height 25
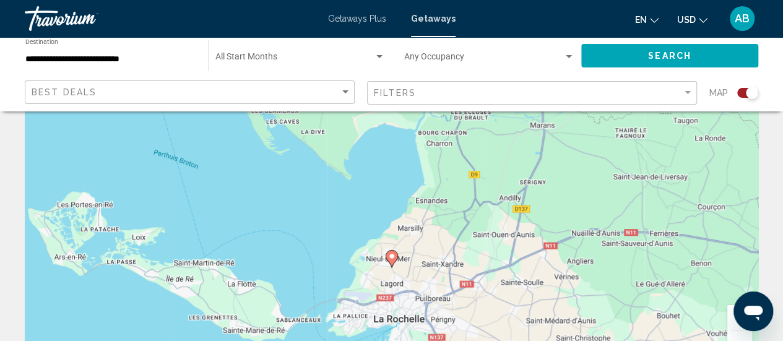
click at [731, 338] on button "Zoom arrière" at bounding box center [739, 342] width 25 height 25
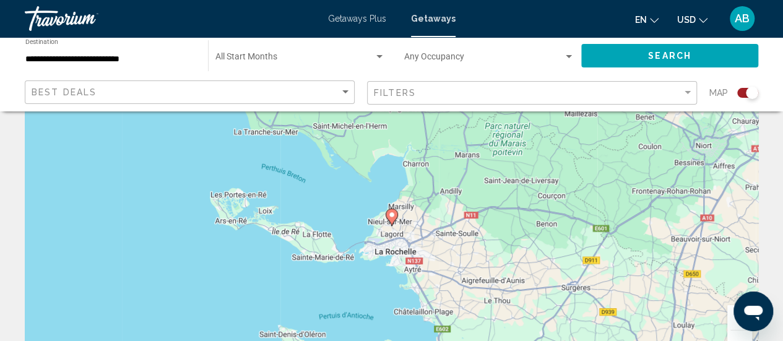
click at [731, 338] on button "Zoom arrière" at bounding box center [739, 342] width 25 height 25
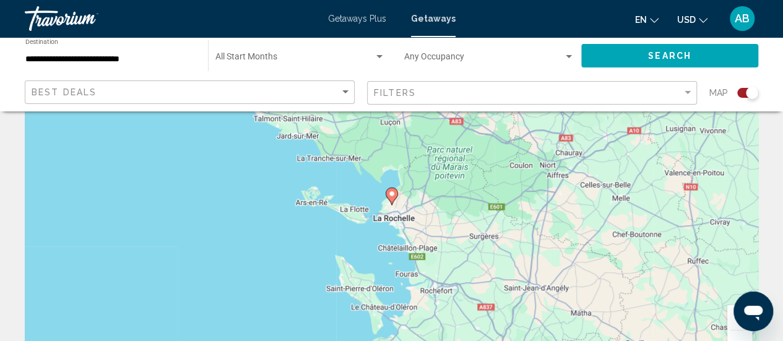
click at [731, 338] on button "Zoom arrière" at bounding box center [739, 342] width 25 height 25
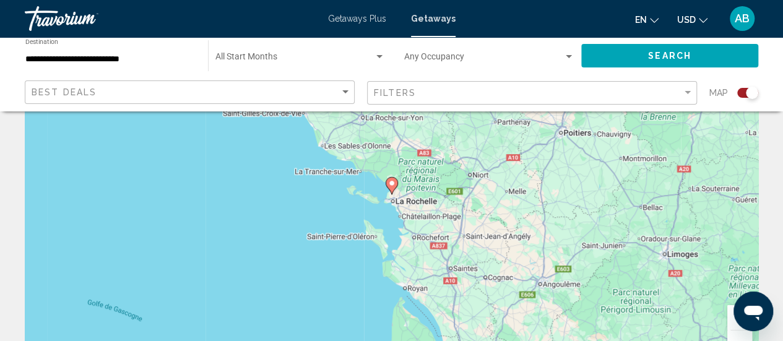
click at [731, 338] on button "Zoom arrière" at bounding box center [739, 342] width 25 height 25
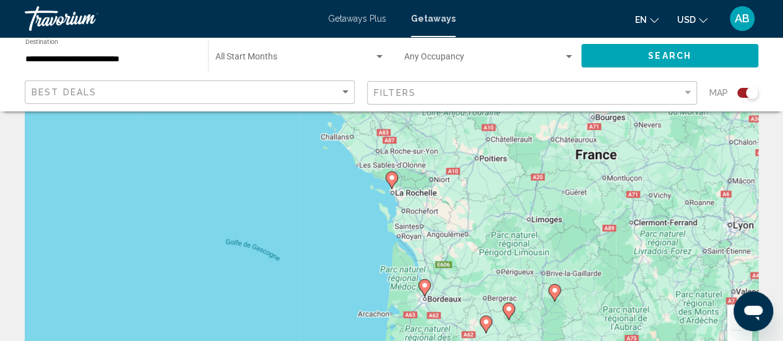
click at [731, 338] on button "Zoom arrière" at bounding box center [739, 342] width 25 height 25
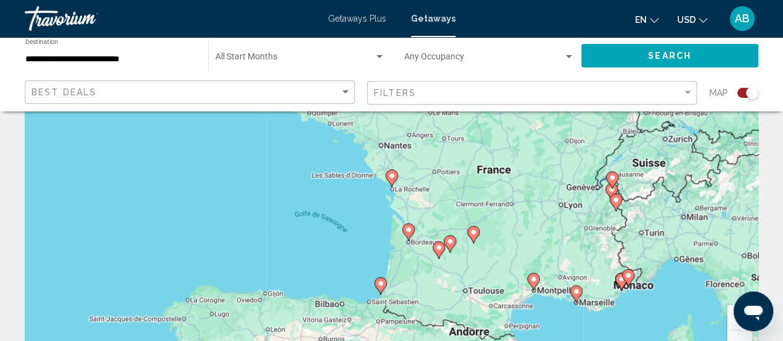
click at [472, 231] on image "Main content" at bounding box center [473, 231] width 7 height 7
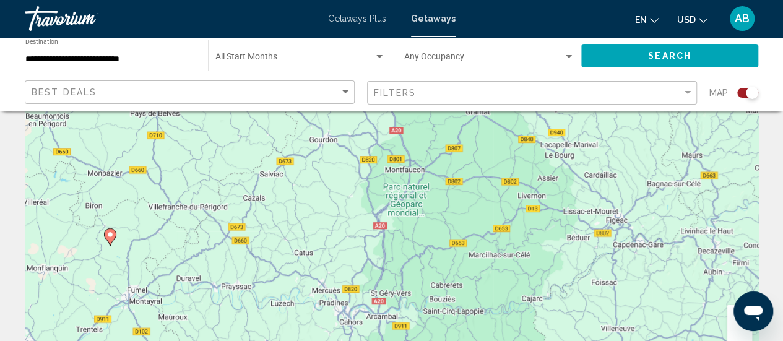
drag, startPoint x: 348, startPoint y: 255, endPoint x: 438, endPoint y: 170, distance: 123.4
click at [438, 170] on div "Pour activer le glissement avec le clavier, appuyez sur Alt+Entrée. Une fois ce…" at bounding box center [391, 184] width 733 height 371
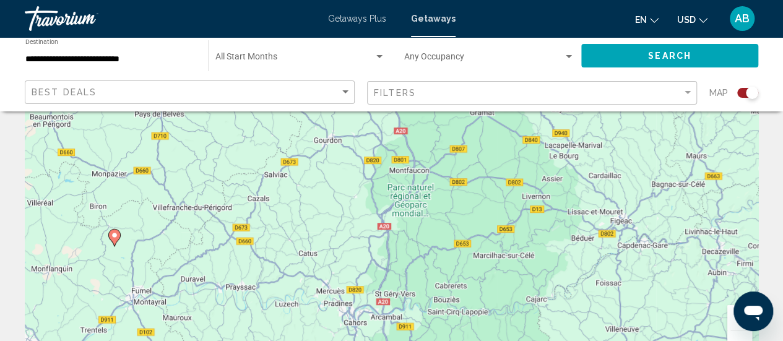
click at [733, 336] on button "Zoom arrière" at bounding box center [739, 342] width 25 height 25
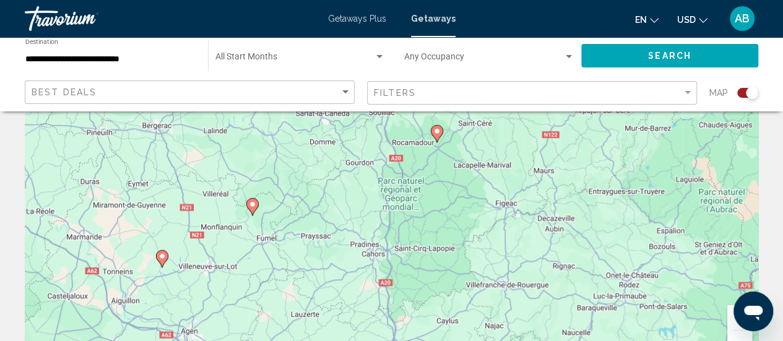
click at [733, 336] on button "Zoom arrière" at bounding box center [739, 342] width 25 height 25
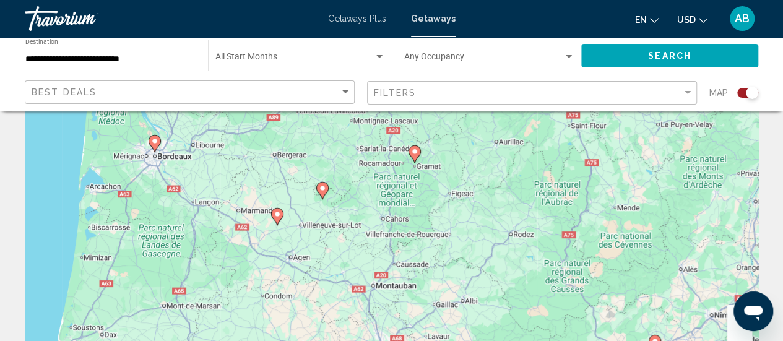
click at [733, 336] on button "Zoom arrière" at bounding box center [739, 342] width 25 height 25
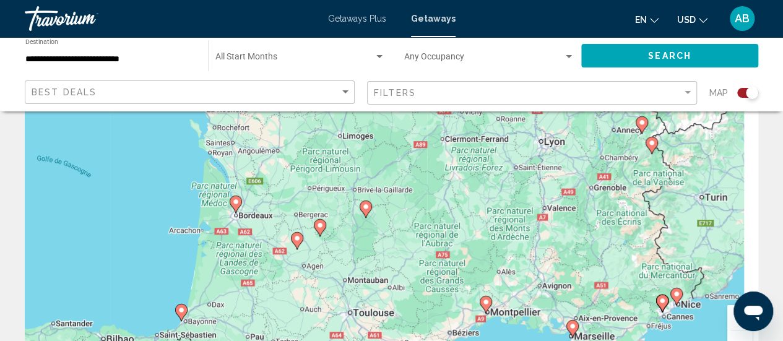
drag, startPoint x: 684, startPoint y: 269, endPoint x: 641, endPoint y: 323, distance: 69.1
click at [641, 323] on div "Pour activer le glissement avec le clavier, appuyez sur Alt+Entrée. Une fois ce…" at bounding box center [391, 184] width 733 height 371
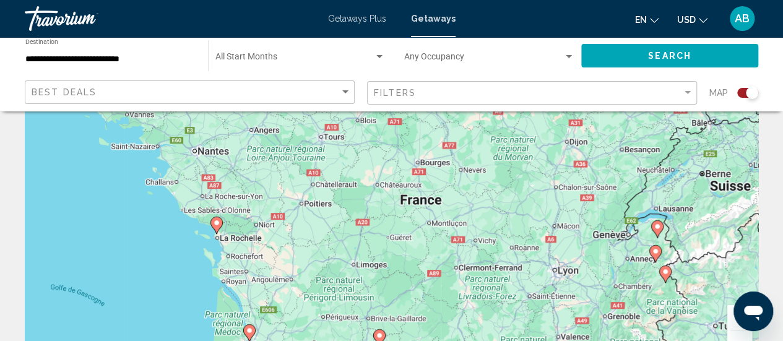
drag, startPoint x: 647, startPoint y: 215, endPoint x: 675, endPoint y: 325, distance: 113.0
click at [675, 325] on div "Pour activer le glissement avec le clavier, appuyez sur Alt+Entrée. Une fois ce…" at bounding box center [391, 184] width 733 height 371
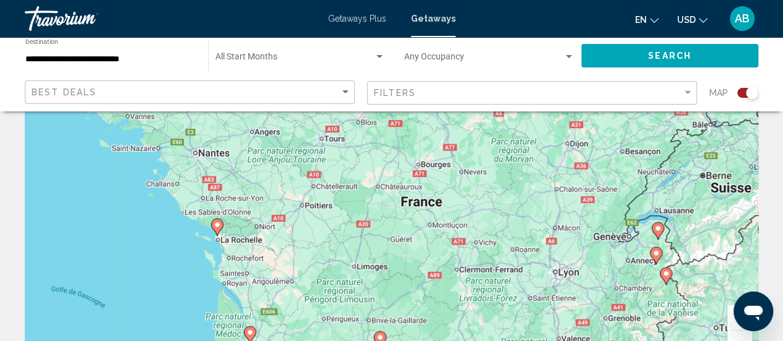
click at [651, 248] on gmp-advanced-marker "Main content" at bounding box center [656, 255] width 12 height 19
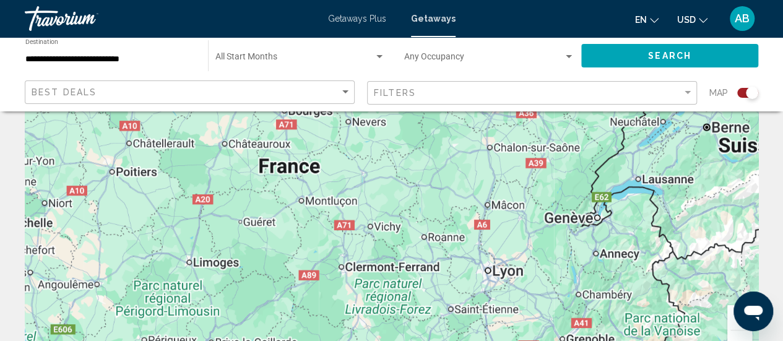
click at [651, 248] on div "Main content" at bounding box center [391, 184] width 733 height 371
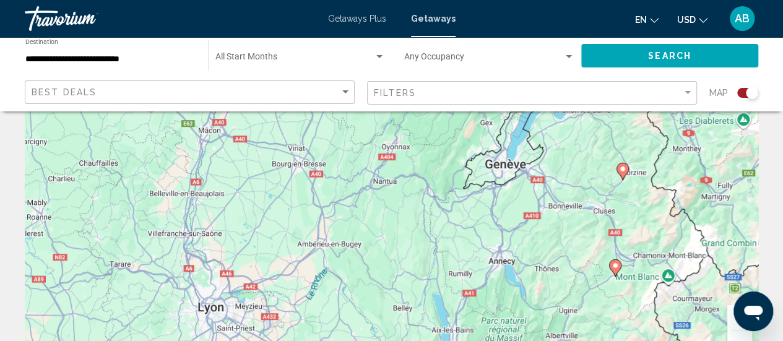
click at [619, 269] on gmp-advanced-marker "Main content" at bounding box center [615, 268] width 12 height 19
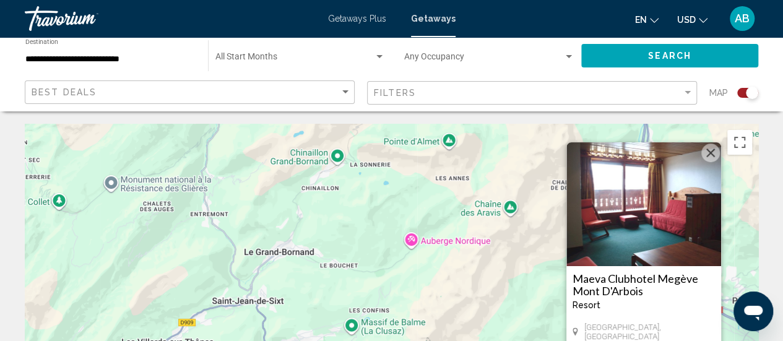
click at [614, 277] on h3 "Maeva Clubhotel Megève Mont D'Arbois" at bounding box center [643, 284] width 142 height 25
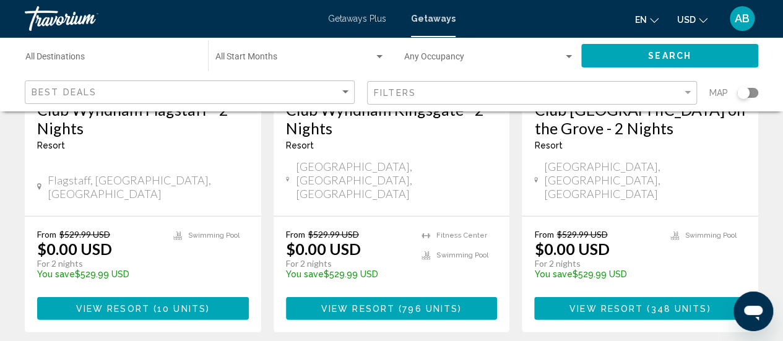
scroll to position [1707, 0]
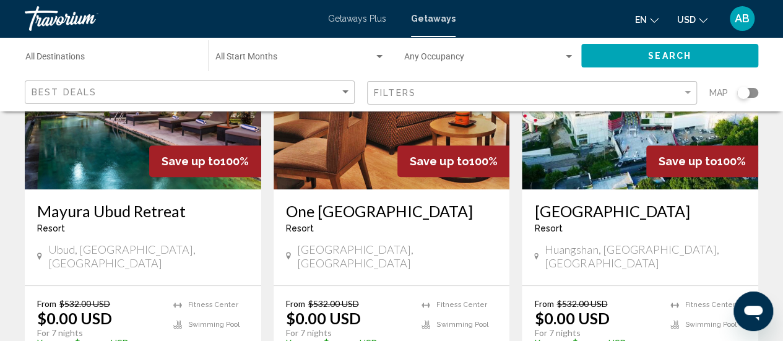
scroll to position [184, 0]
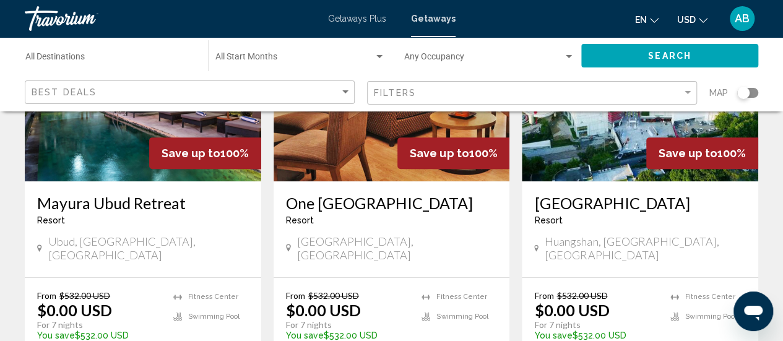
click at [96, 206] on h3 "Mayura Ubud Retreat" at bounding box center [143, 203] width 212 height 19
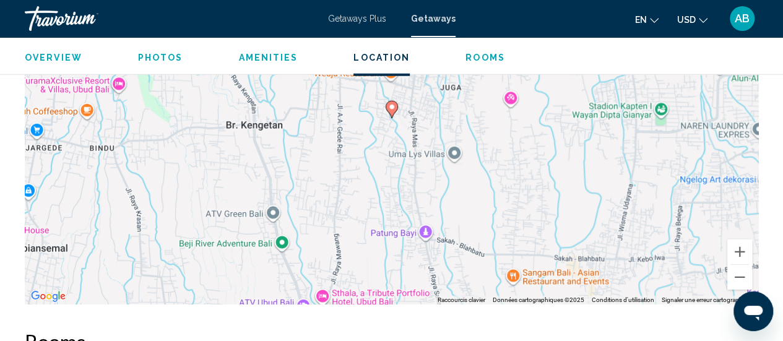
scroll to position [1711, 0]
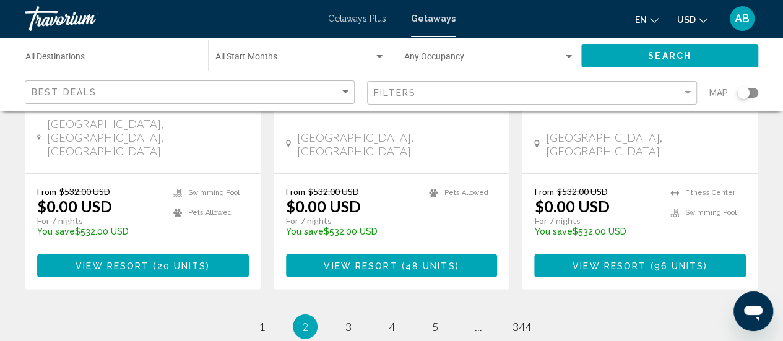
scroll to position [1717, 0]
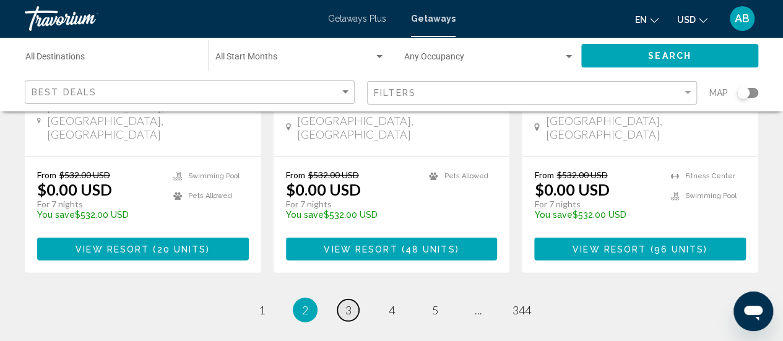
click at [345, 303] on span "3" at bounding box center [348, 310] width 6 height 14
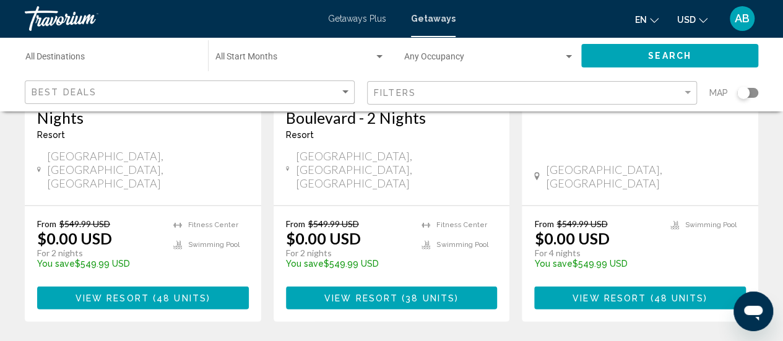
scroll to position [1721, 0]
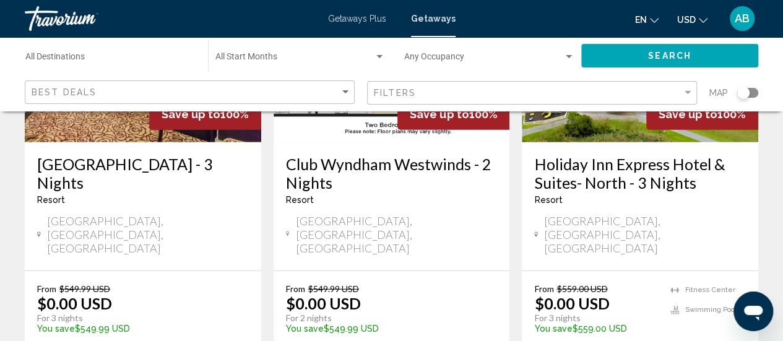
scroll to position [1641, 0]
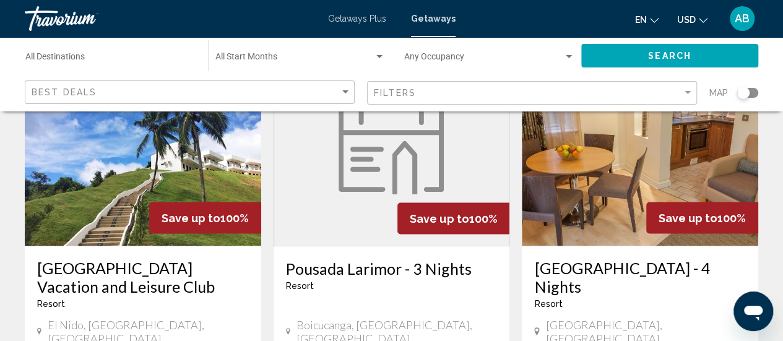
scroll to position [1084, 0]
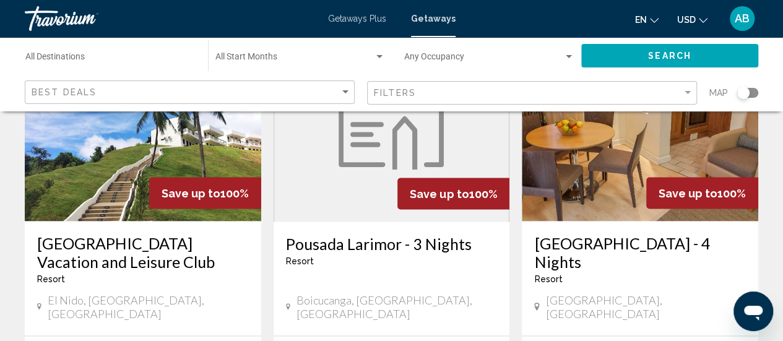
click at [689, 233] on h3 "[GEOGRAPHIC_DATA] - 4 Nights" at bounding box center [640, 251] width 212 height 37
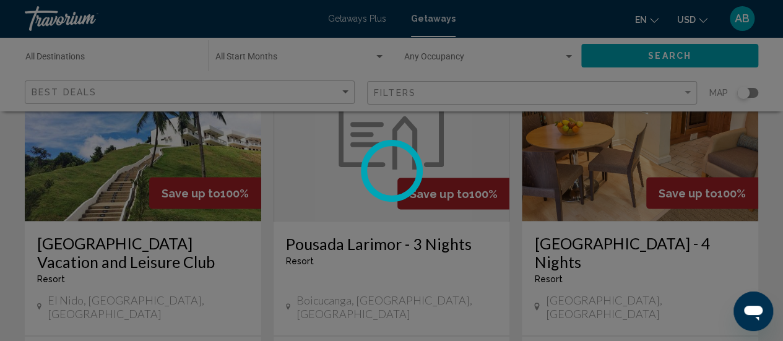
scroll to position [160, 0]
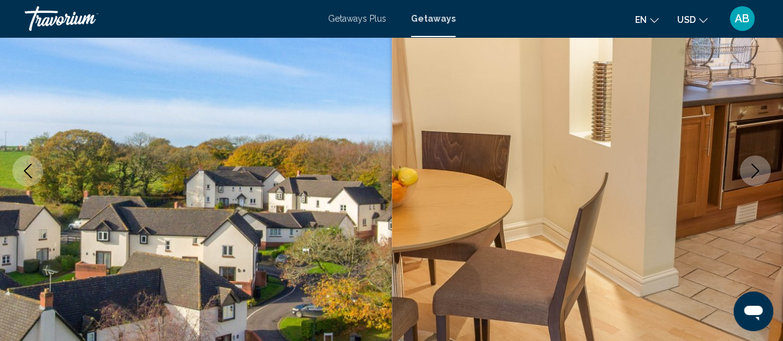
click at [750, 163] on icon "Next image" at bounding box center [755, 170] width 15 height 15
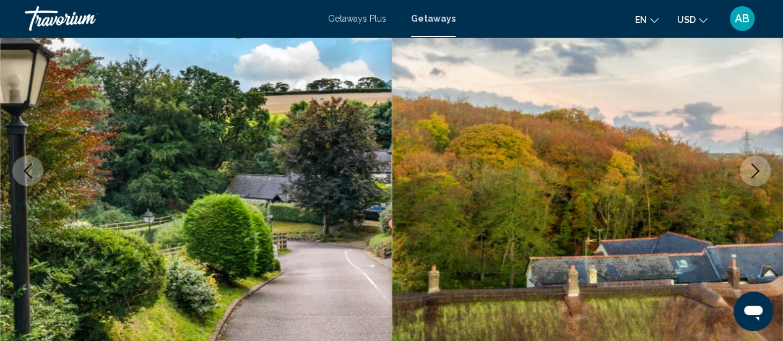
click at [750, 163] on icon "Next image" at bounding box center [755, 170] width 15 height 15
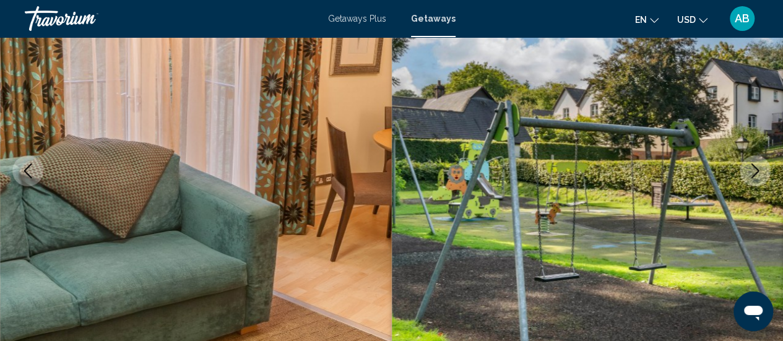
click at [750, 163] on icon "Next image" at bounding box center [755, 170] width 15 height 15
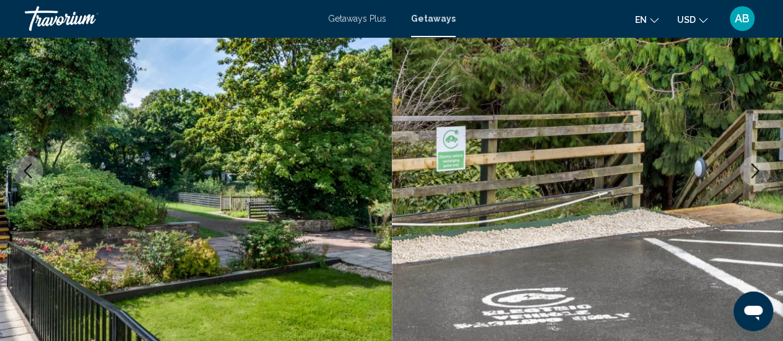
click at [750, 163] on icon "Next image" at bounding box center [755, 170] width 15 height 15
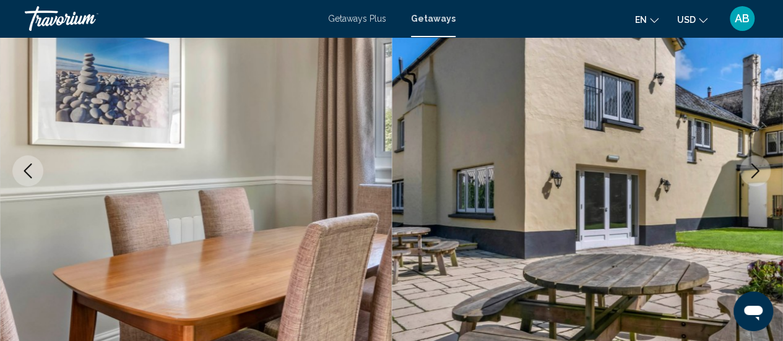
click at [750, 163] on icon "Next image" at bounding box center [755, 170] width 15 height 15
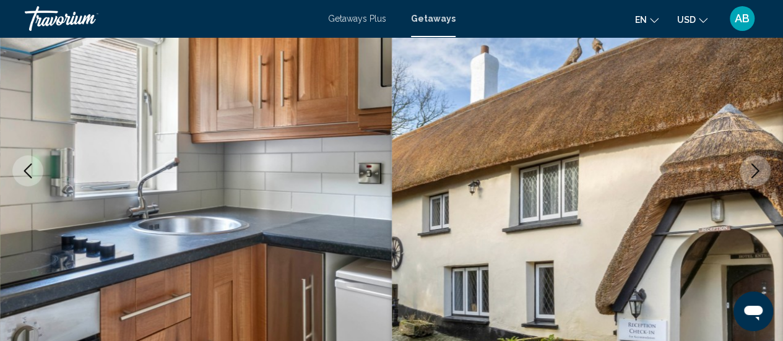
click at [750, 163] on icon "Next image" at bounding box center [755, 170] width 15 height 15
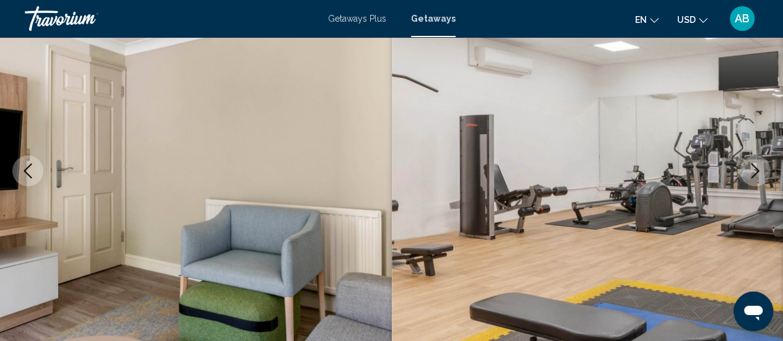
click at [750, 163] on icon "Next image" at bounding box center [755, 170] width 15 height 15
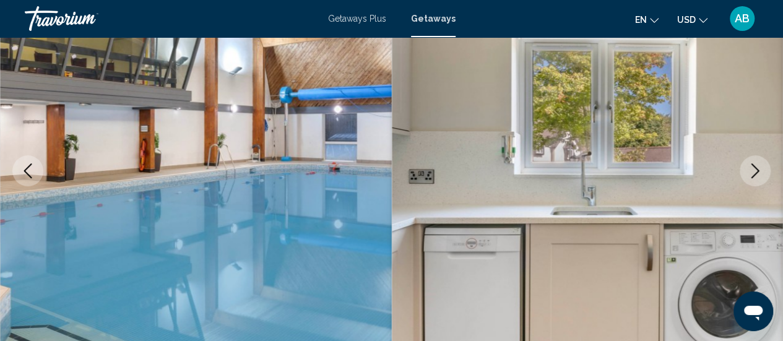
click at [750, 163] on icon "Next image" at bounding box center [755, 170] width 15 height 15
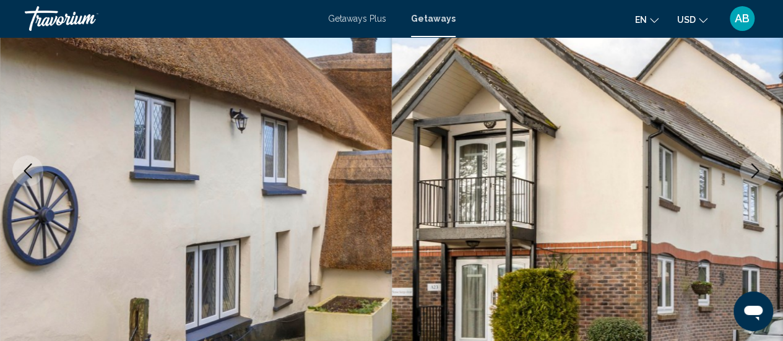
click at [750, 163] on icon "Next image" at bounding box center [755, 170] width 15 height 15
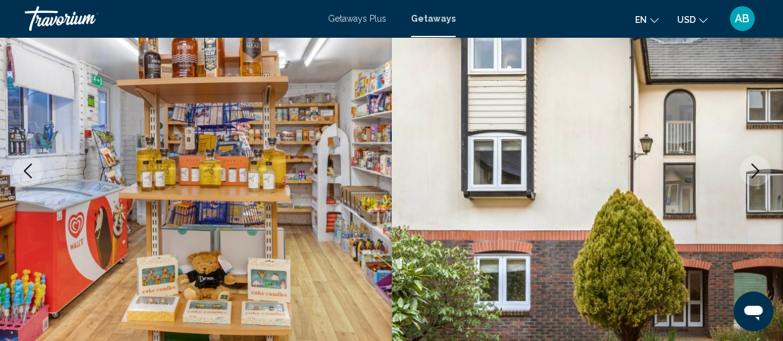
click at [750, 163] on icon "Next image" at bounding box center [755, 170] width 15 height 15
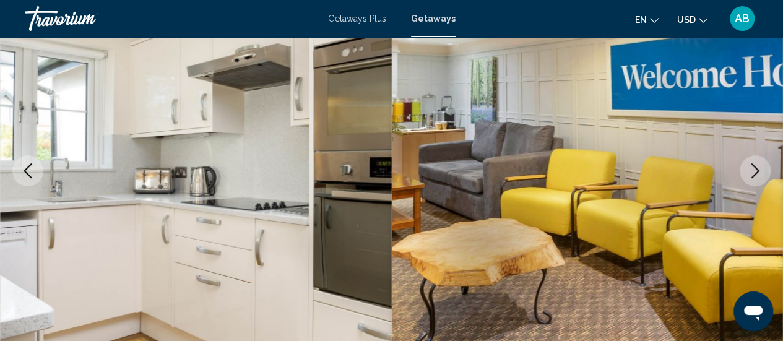
click at [750, 163] on icon "Next image" at bounding box center [755, 170] width 15 height 15
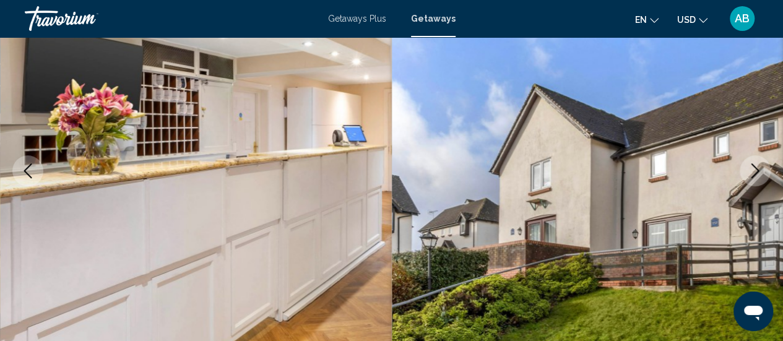
click at [750, 163] on icon "Next image" at bounding box center [755, 170] width 15 height 15
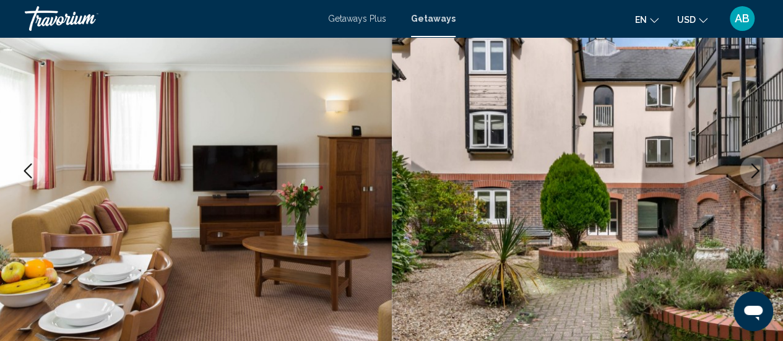
click at [750, 163] on icon "Next image" at bounding box center [755, 170] width 15 height 15
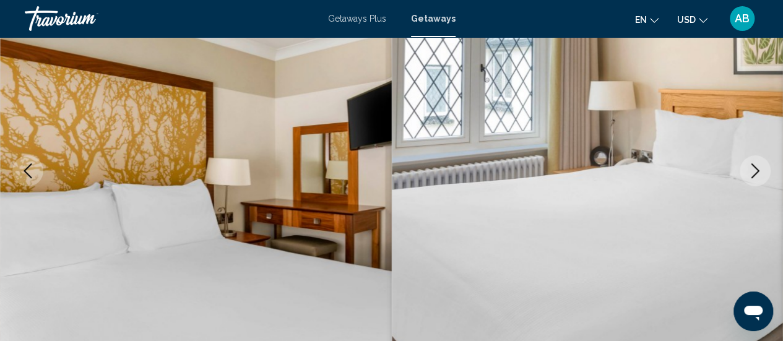
click at [750, 163] on icon "Next image" at bounding box center [755, 170] width 15 height 15
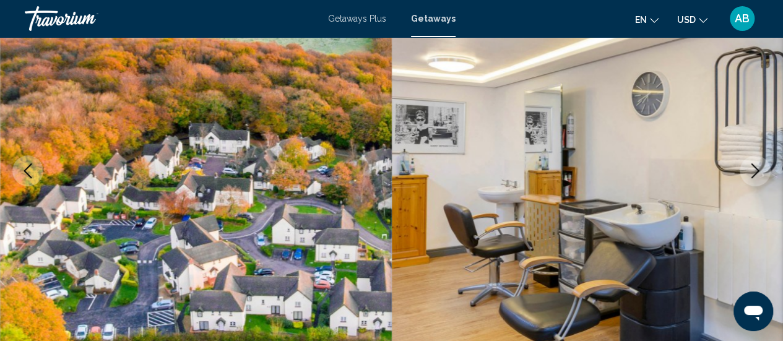
click at [750, 163] on icon "Next image" at bounding box center [755, 170] width 15 height 15
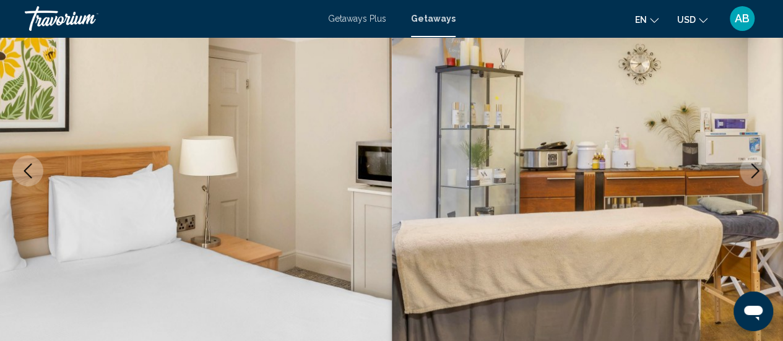
click at [750, 163] on icon "Next image" at bounding box center [755, 170] width 15 height 15
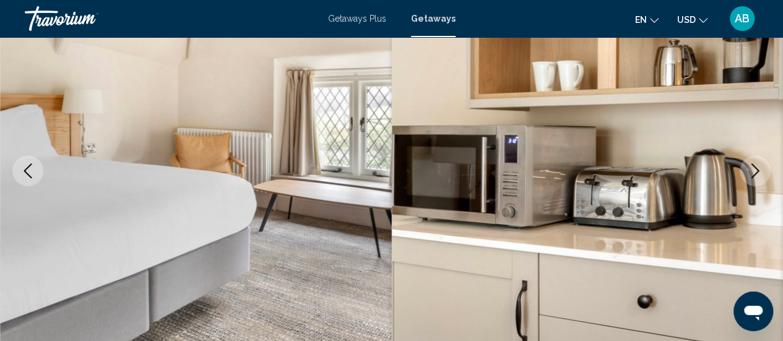
click at [750, 163] on icon "Next image" at bounding box center [755, 170] width 15 height 15
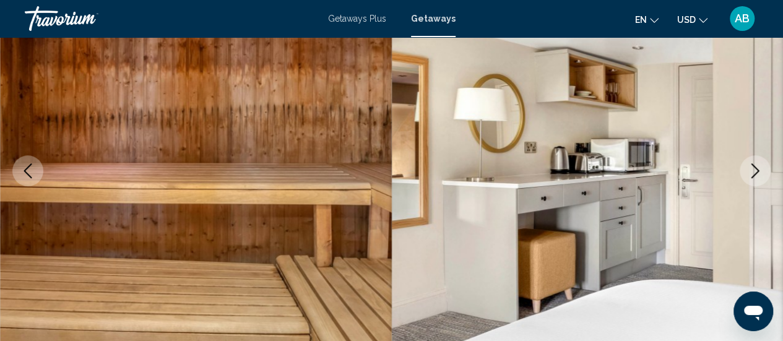
click at [750, 163] on icon "Next image" at bounding box center [755, 170] width 15 height 15
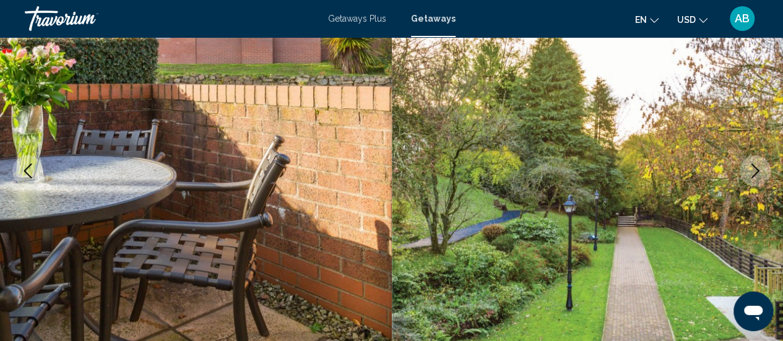
click at [24, 166] on icon "Previous image" at bounding box center [27, 170] width 15 height 15
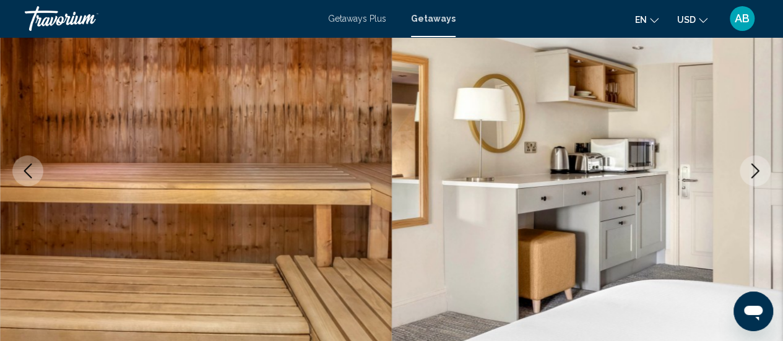
click at [761, 177] on icon "Next image" at bounding box center [755, 170] width 15 height 15
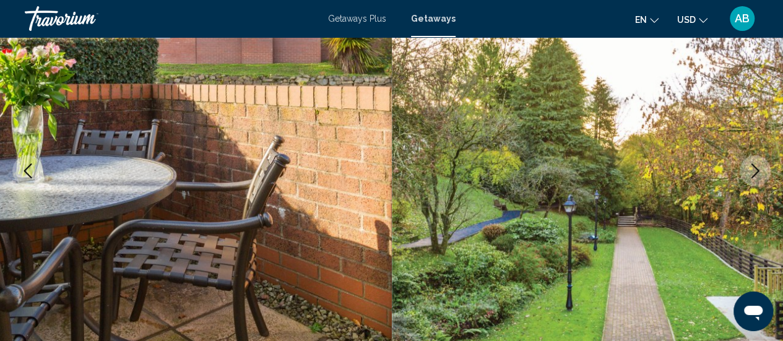
click at [761, 177] on icon "Next image" at bounding box center [755, 170] width 15 height 15
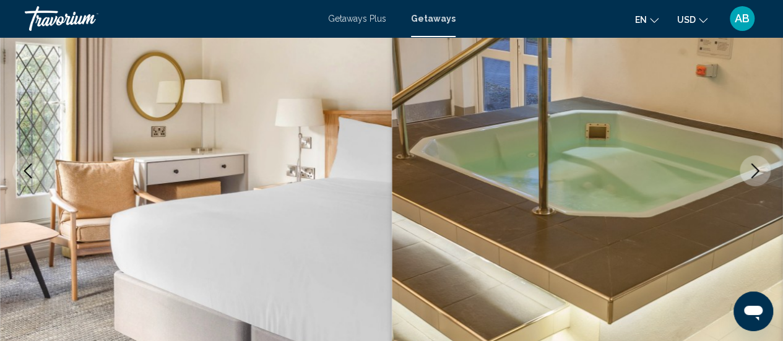
click at [761, 177] on icon "Next image" at bounding box center [755, 170] width 15 height 15
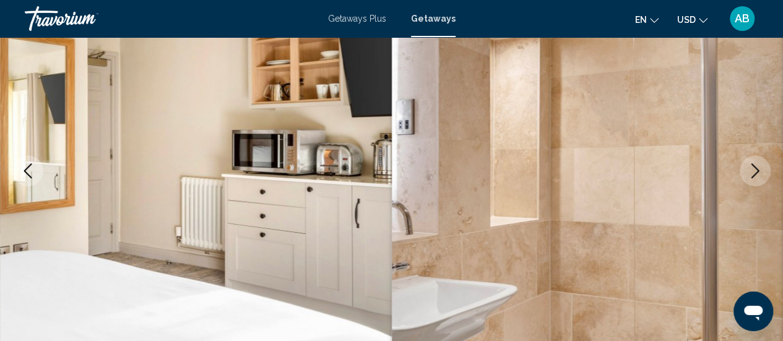
click at [761, 177] on icon "Next image" at bounding box center [755, 170] width 15 height 15
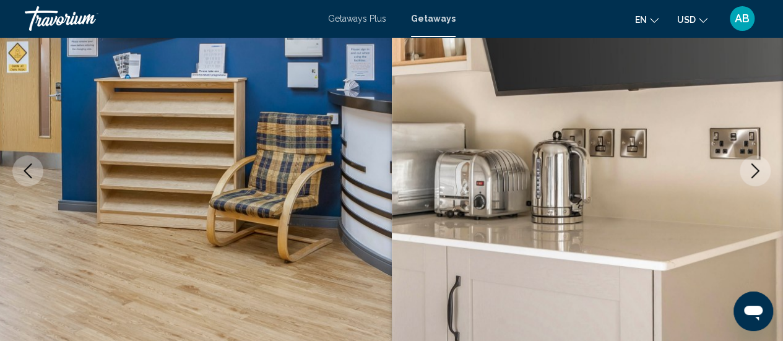
click at [761, 177] on icon "Next image" at bounding box center [755, 170] width 15 height 15
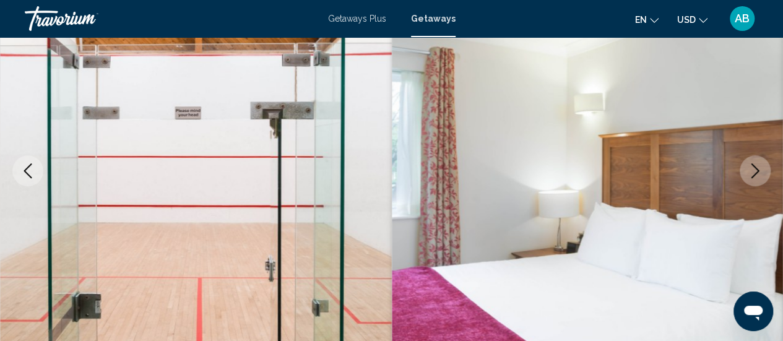
click at [761, 177] on icon "Next image" at bounding box center [755, 170] width 15 height 15
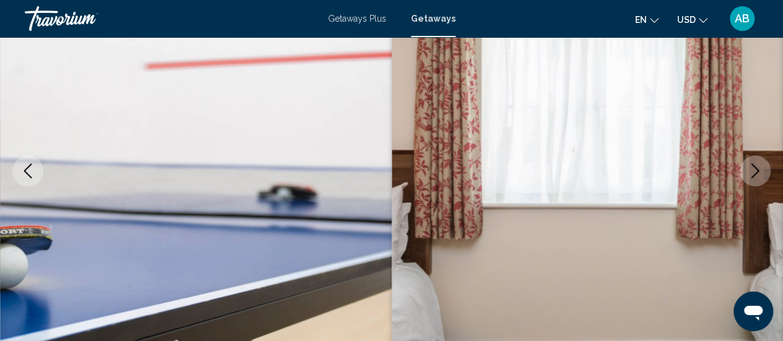
click at [761, 177] on icon "Next image" at bounding box center [755, 170] width 15 height 15
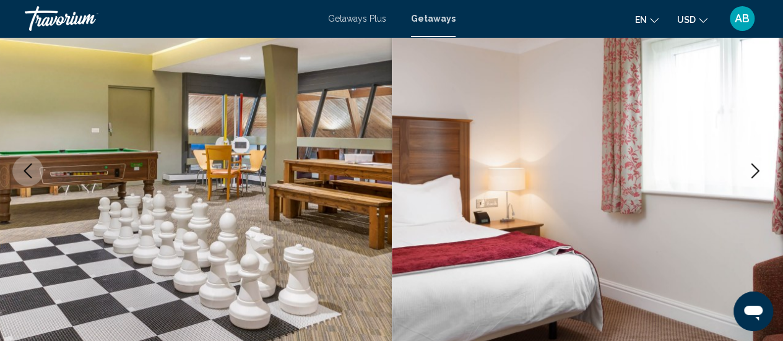
click at [761, 177] on icon "Next image" at bounding box center [755, 170] width 15 height 15
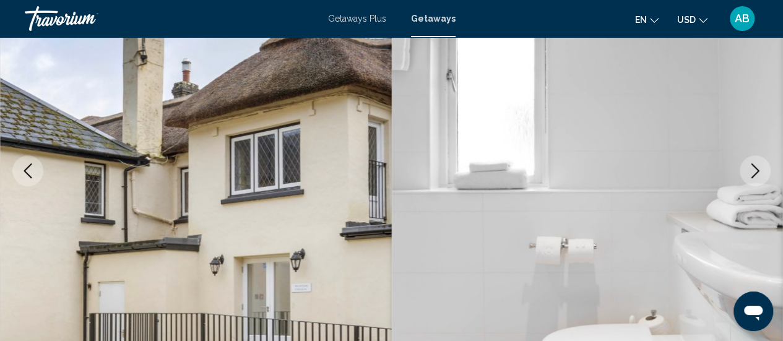
click at [761, 177] on icon "Next image" at bounding box center [755, 170] width 15 height 15
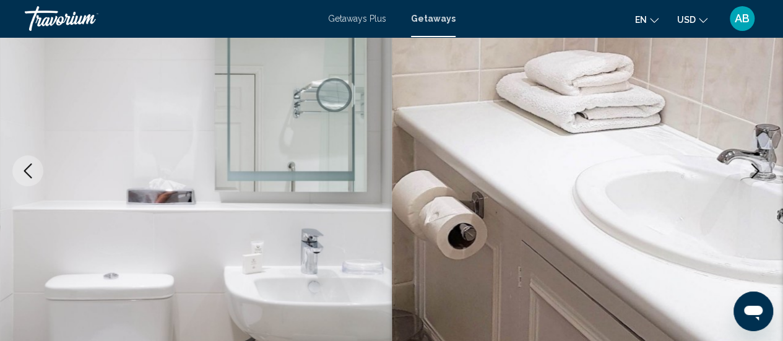
click at [761, 177] on icon "Next image" at bounding box center [755, 170] width 15 height 15
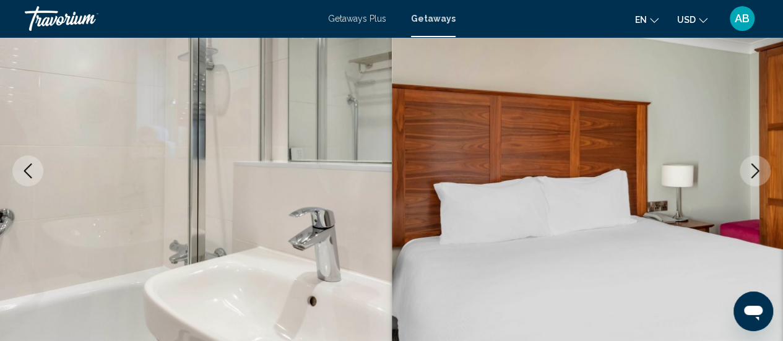
click at [761, 177] on icon "Next image" at bounding box center [755, 170] width 15 height 15
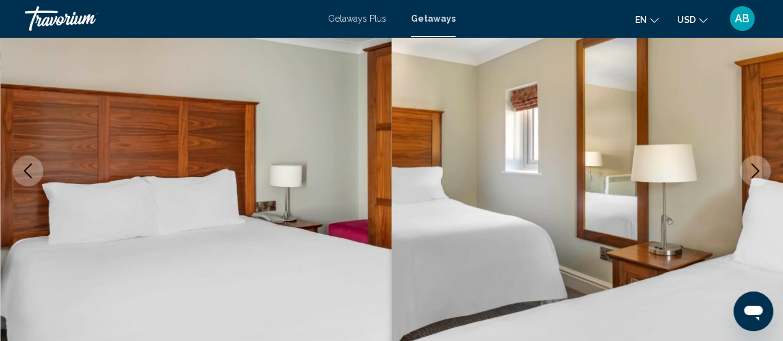
click at [761, 177] on icon "Next image" at bounding box center [755, 170] width 15 height 15
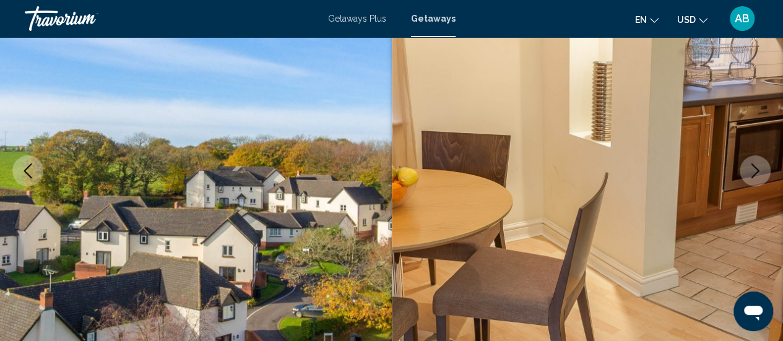
click at [761, 177] on icon "Next image" at bounding box center [755, 170] width 15 height 15
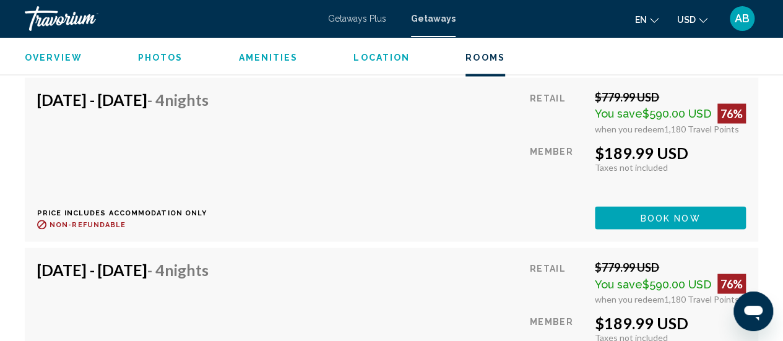
scroll to position [3513, 0]
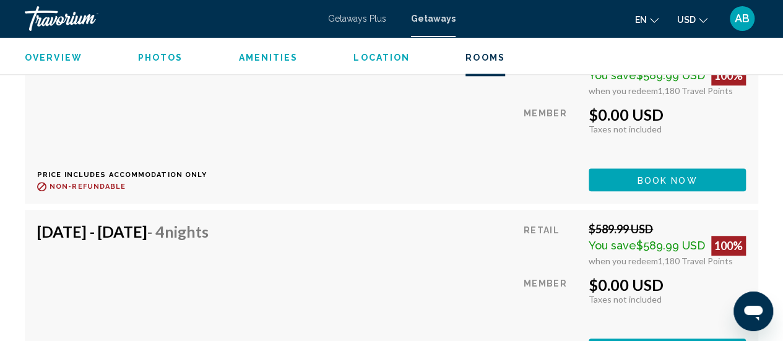
scroll to position [5123, 0]
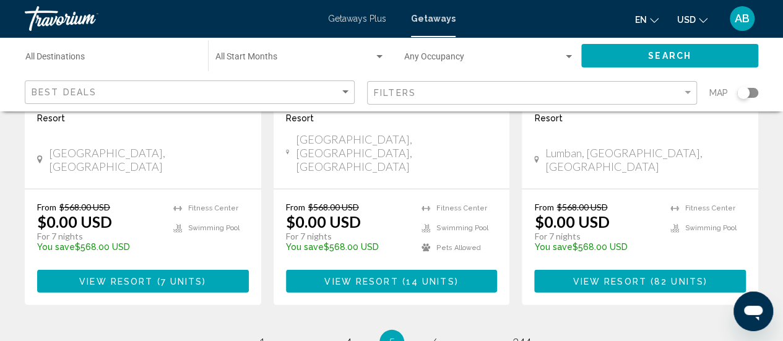
scroll to position [1691, 0]
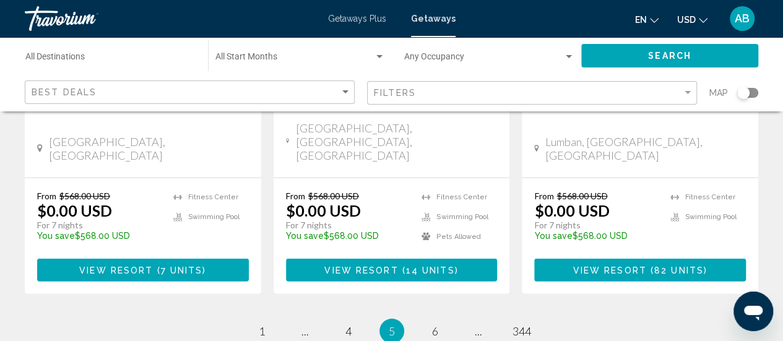
click at [751, 101] on div "Map" at bounding box center [733, 92] width 49 height 25
click at [751, 96] on div "Search widget" at bounding box center [747, 93] width 21 height 10
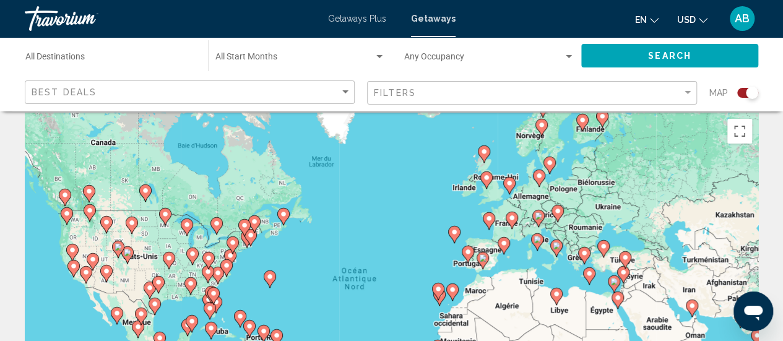
scroll to position [8, 0]
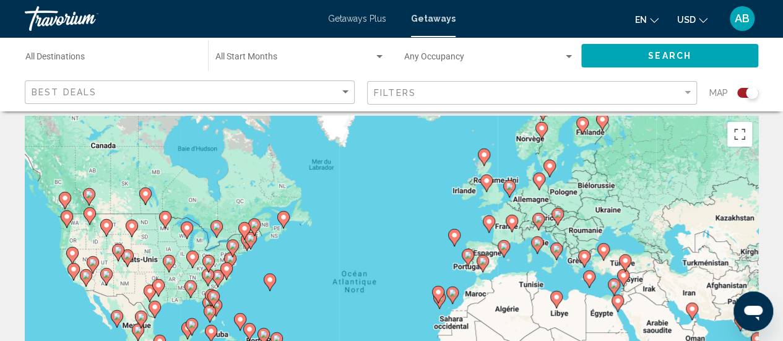
click at [454, 237] on image "Main content" at bounding box center [453, 234] width 7 height 7
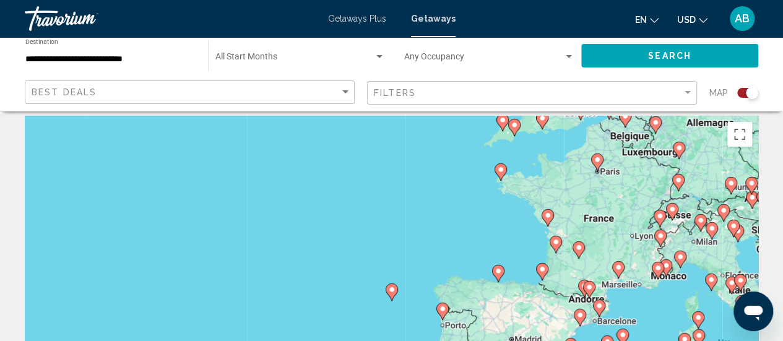
click at [395, 293] on icon "Main content" at bounding box center [392, 291] width 12 height 17
type input "**********"
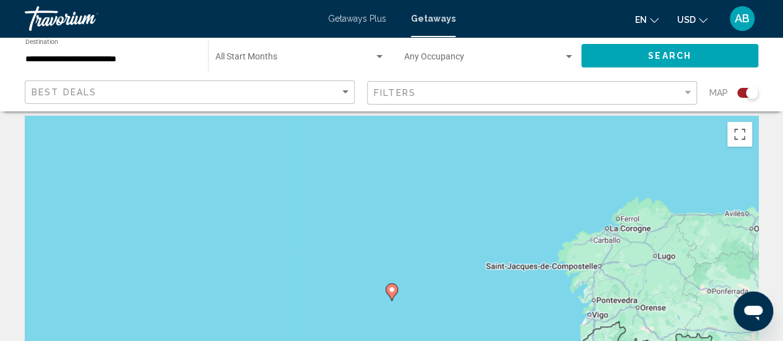
click at [395, 293] on icon "Main content" at bounding box center [392, 291] width 12 height 17
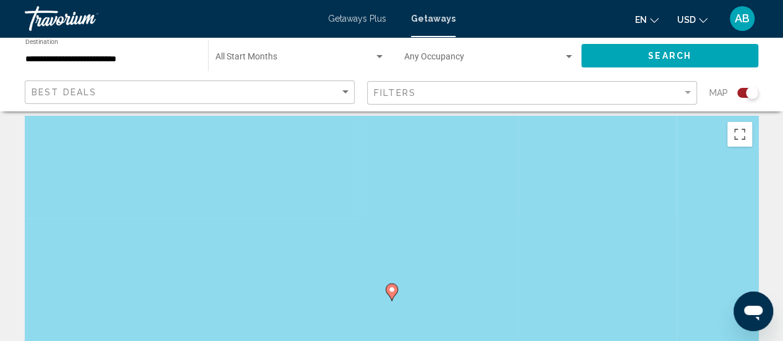
click at [395, 293] on icon "Main content" at bounding box center [392, 291] width 12 height 17
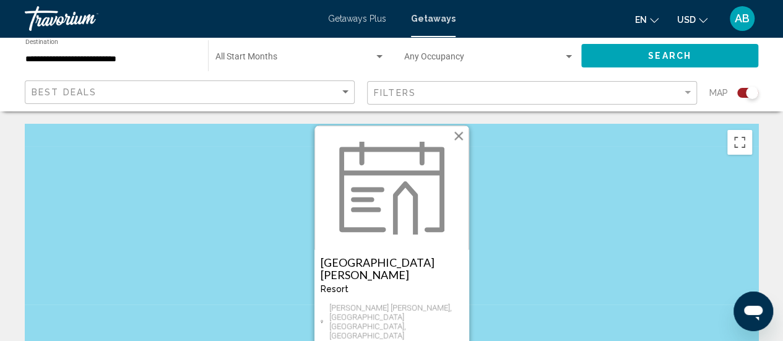
click at [351, 227] on img "Main content" at bounding box center [391, 188] width 105 height 93
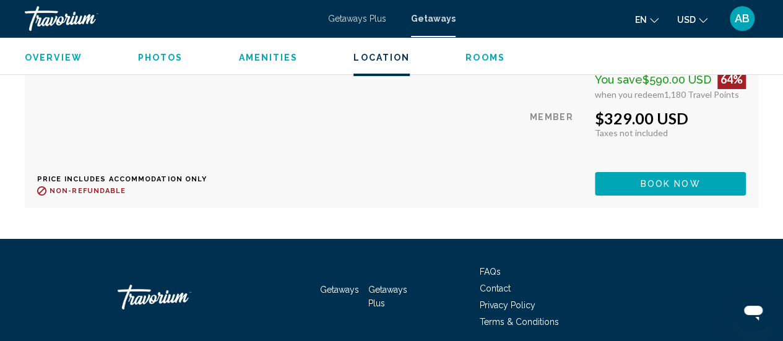
scroll to position [4497, 0]
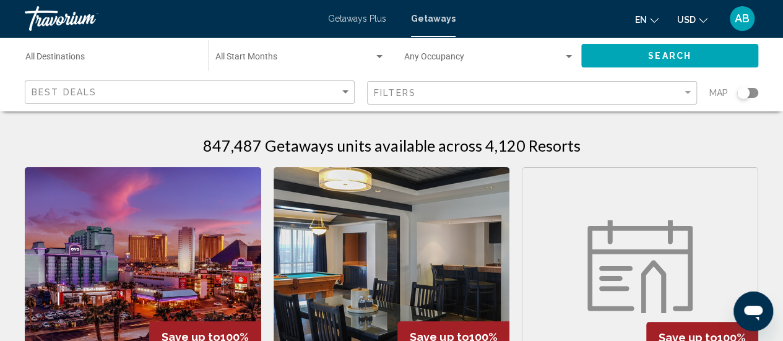
click at [750, 88] on div "Search widget" at bounding box center [747, 93] width 21 height 10
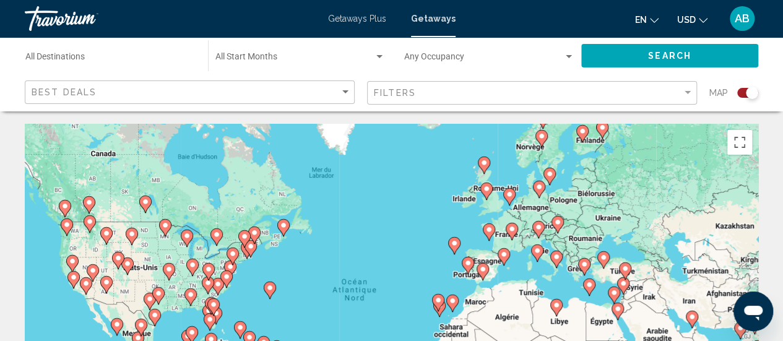
click at [483, 272] on image "Main content" at bounding box center [482, 268] width 7 height 7
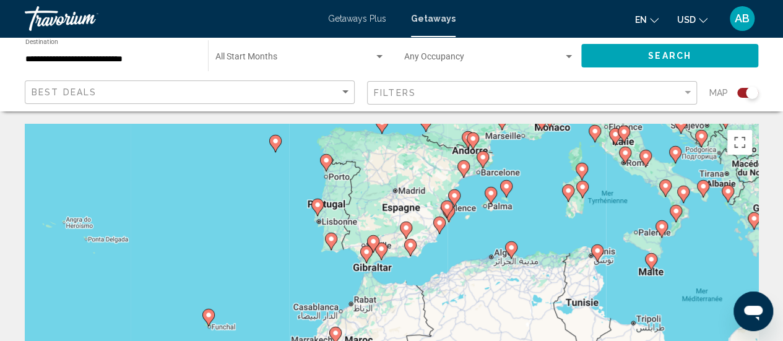
drag, startPoint x: 447, startPoint y: 302, endPoint x: 494, endPoint y: 225, distance: 90.5
click at [494, 225] on div "Pour naviguer, appuyez sur les touches fléchées. Pour activer le glissement ave…" at bounding box center [391, 309] width 733 height 371
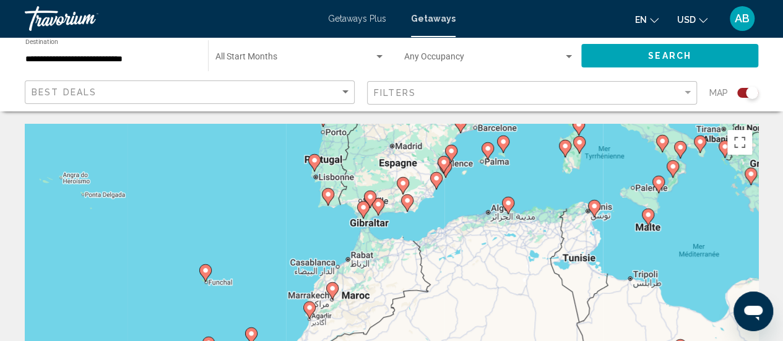
drag, startPoint x: 454, startPoint y: 272, endPoint x: 449, endPoint y: 223, distance: 49.1
click at [449, 223] on div "Pour naviguer, appuyez sur les touches fléchées. Pour activer le glissement ave…" at bounding box center [391, 309] width 733 height 371
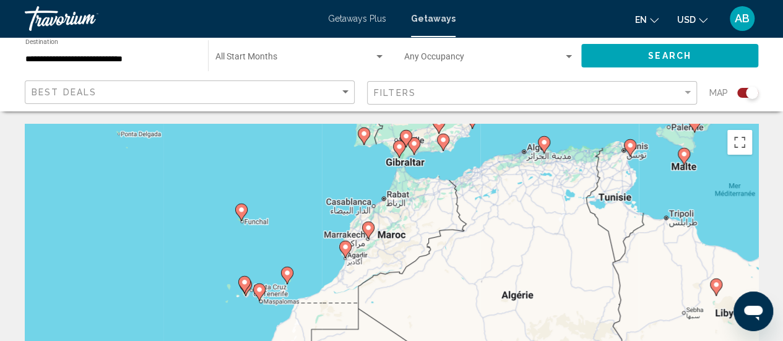
drag, startPoint x: 374, startPoint y: 290, endPoint x: 412, endPoint y: 225, distance: 74.8
click at [412, 225] on div "Pour naviguer, appuyez sur les touches fléchées. Pour activer le glissement ave…" at bounding box center [391, 309] width 733 height 371
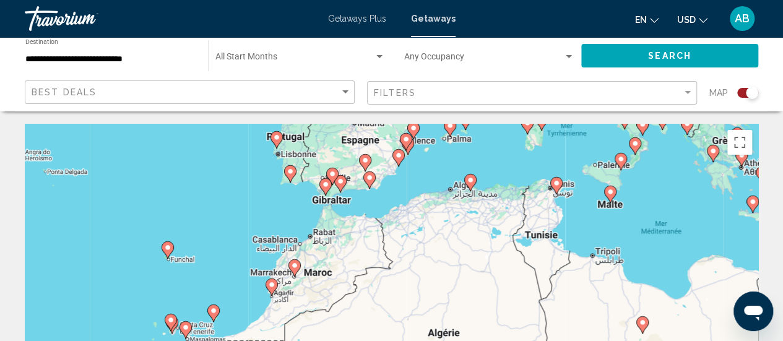
drag, startPoint x: 321, startPoint y: 295, endPoint x: 248, endPoint y: 330, distance: 80.8
click at [248, 330] on div "Pour naviguer, appuyez sur les touches fléchées. Pour activer le glissement ave…" at bounding box center [391, 309] width 733 height 371
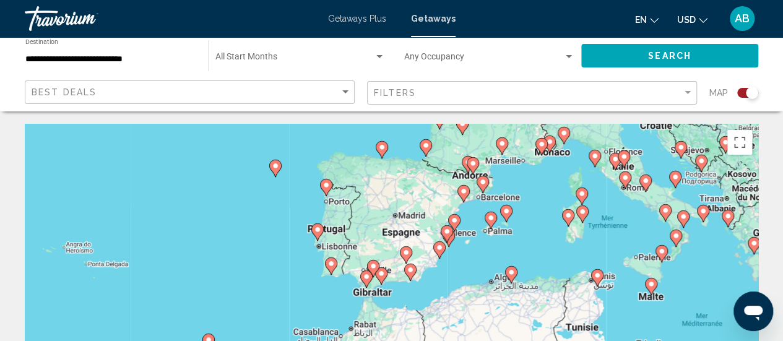
drag, startPoint x: 351, startPoint y: 205, endPoint x: 394, endPoint y: 301, distance: 105.3
click at [394, 301] on div "Pour naviguer, appuyez sur les touches fléchées. Pour activer le glissement ave…" at bounding box center [391, 309] width 733 height 371
click at [363, 280] on icon "Main content" at bounding box center [365, 279] width 11 height 16
type input "**********"
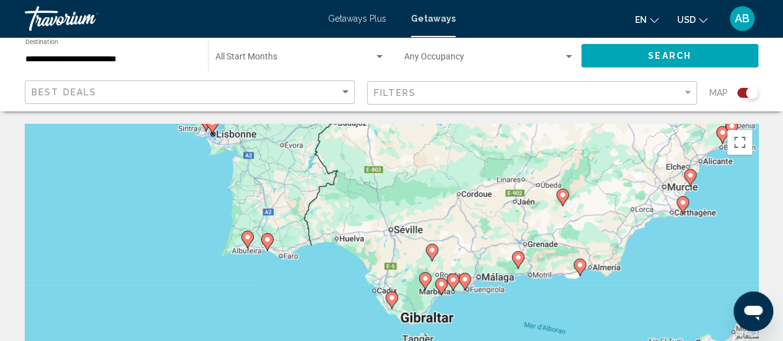
click at [442, 285] on image "Main content" at bounding box center [440, 283] width 7 height 7
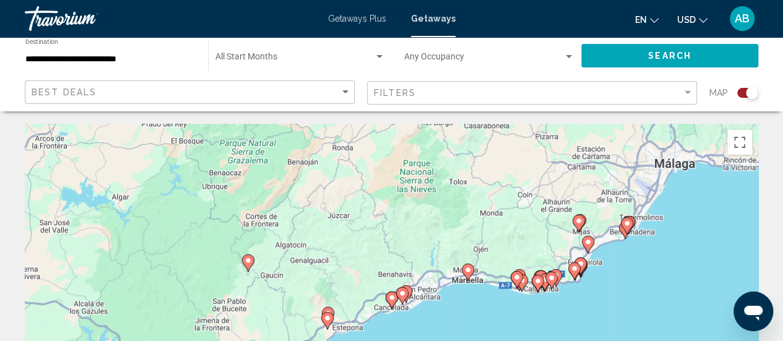
click at [401, 299] on icon "Main content" at bounding box center [401, 296] width 11 height 16
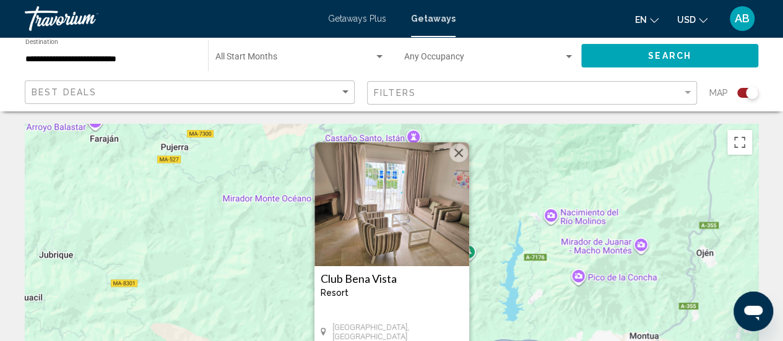
click at [399, 209] on img "Main content" at bounding box center [391, 204] width 155 height 124
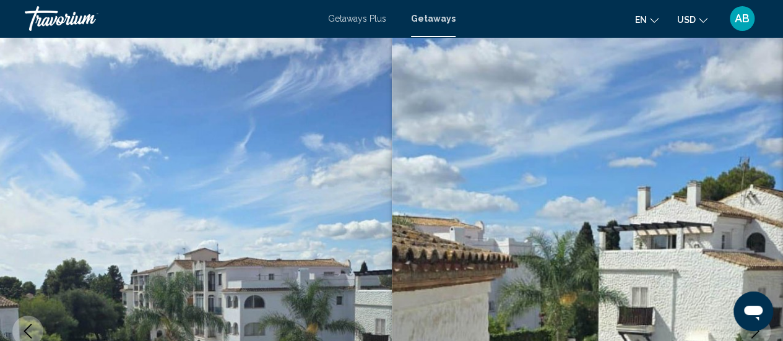
scroll to position [160, 0]
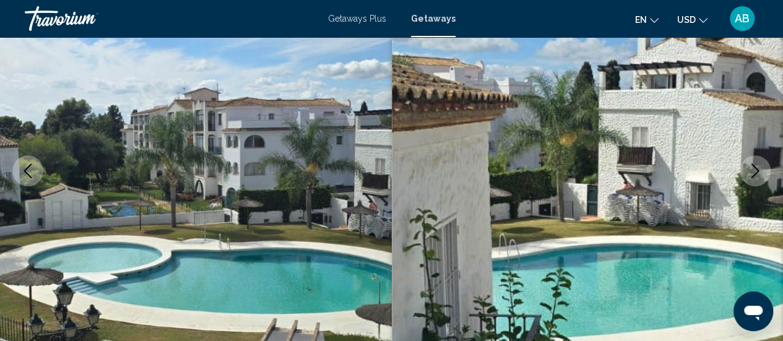
click at [761, 169] on icon "Next image" at bounding box center [755, 170] width 15 height 15
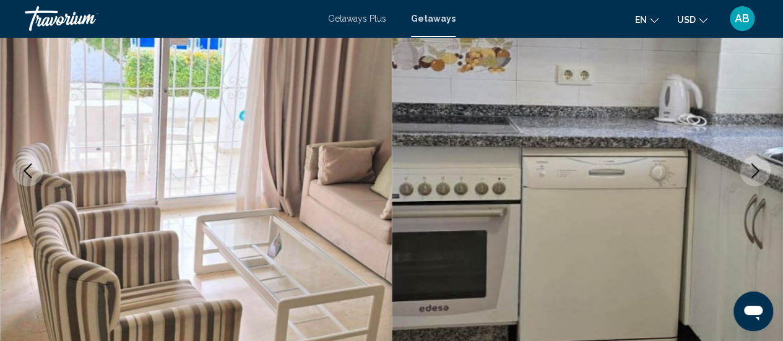
click at [761, 169] on icon "Next image" at bounding box center [755, 170] width 15 height 15
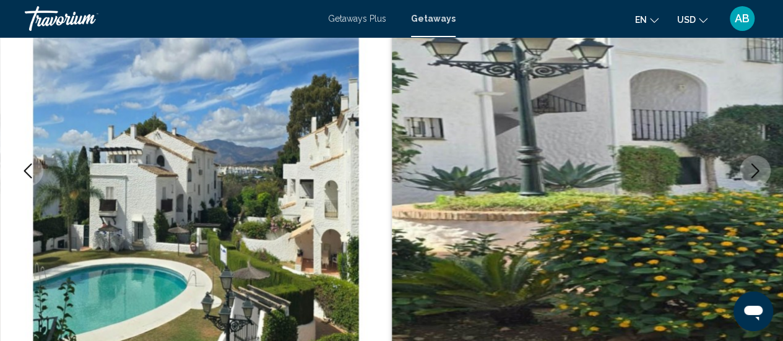
click at [761, 169] on icon "Next image" at bounding box center [755, 170] width 15 height 15
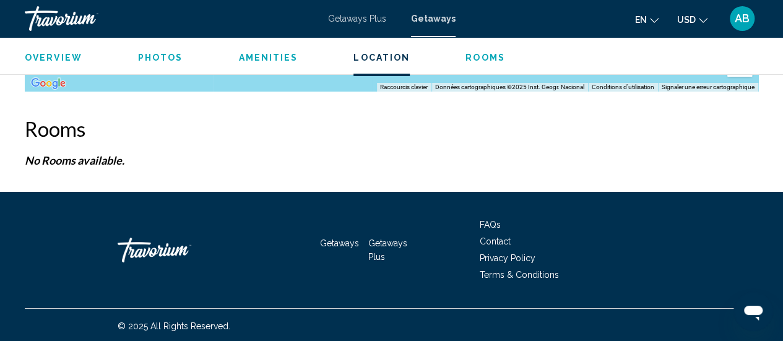
scroll to position [2234, 0]
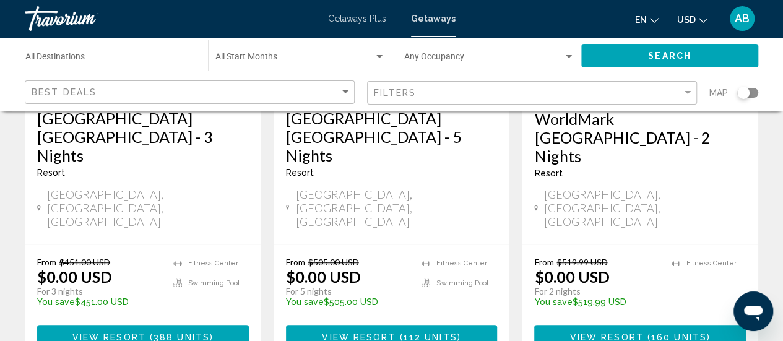
click at [749, 90] on div "Search widget" at bounding box center [747, 93] width 21 height 10
drag, startPoint x: 791, startPoint y: 137, endPoint x: 540, endPoint y: 46, distance: 267.6
click at [540, 46] on div "Occupancy Any Occupancy" at bounding box center [489, 56] width 170 height 34
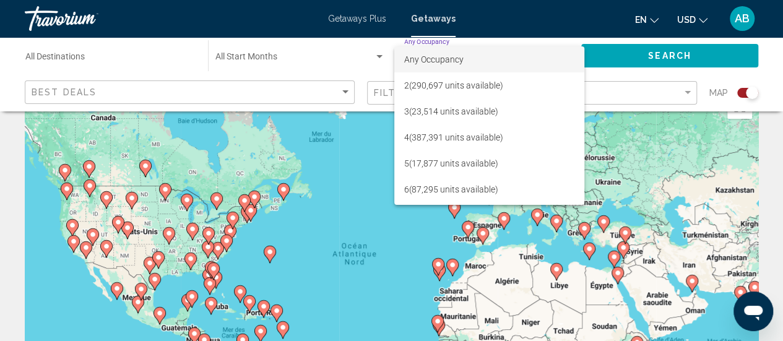
scroll to position [0, 0]
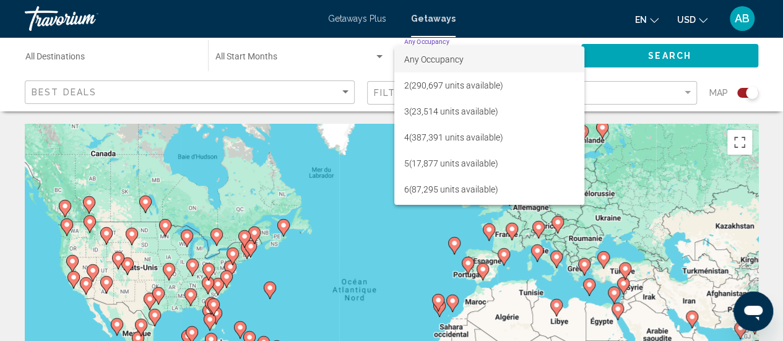
click at [367, 227] on div at bounding box center [391, 170] width 783 height 341
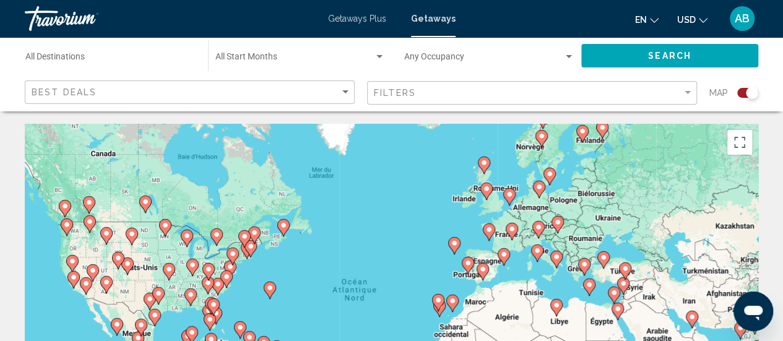
click at [509, 228] on image "Main content" at bounding box center [511, 228] width 7 height 7
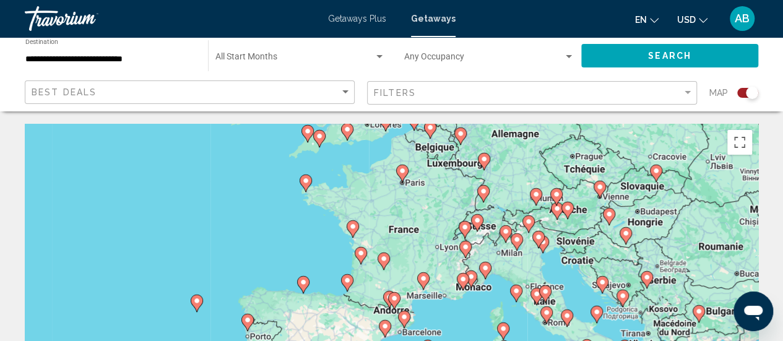
click at [390, 297] on icon "Main content" at bounding box center [393, 301] width 11 height 16
type input "**********"
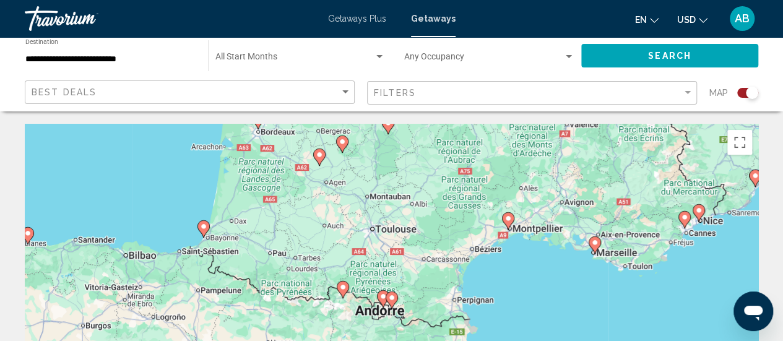
click at [390, 297] on image "Main content" at bounding box center [391, 297] width 7 height 7
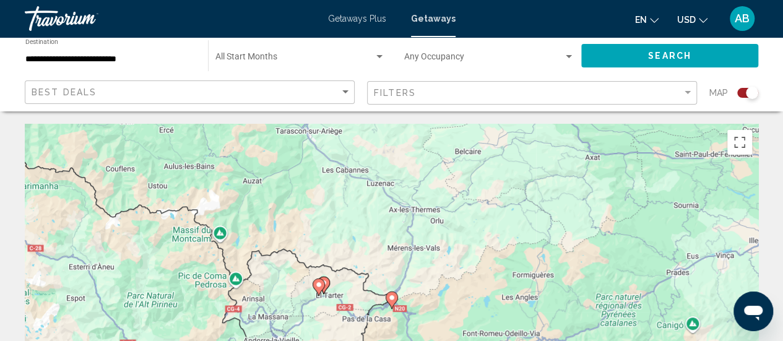
click at [390, 297] on image "Main content" at bounding box center [391, 297] width 7 height 7
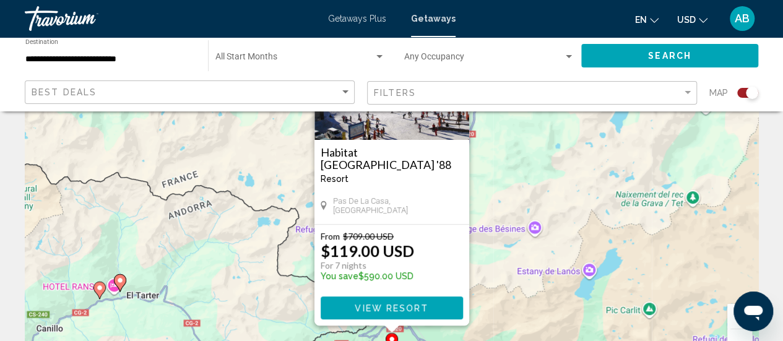
scroll to position [128, 0]
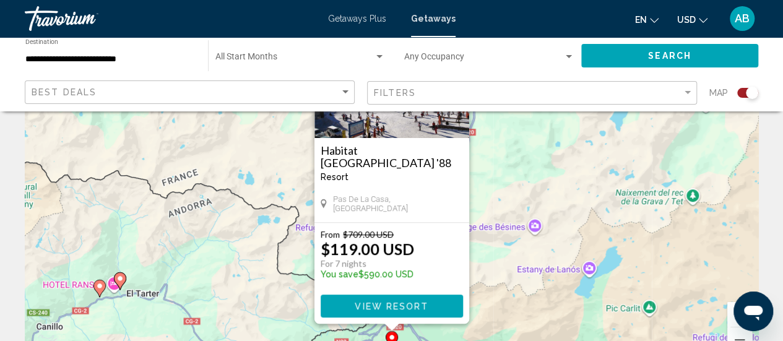
click at [391, 128] on img "Main content" at bounding box center [391, 76] width 155 height 124
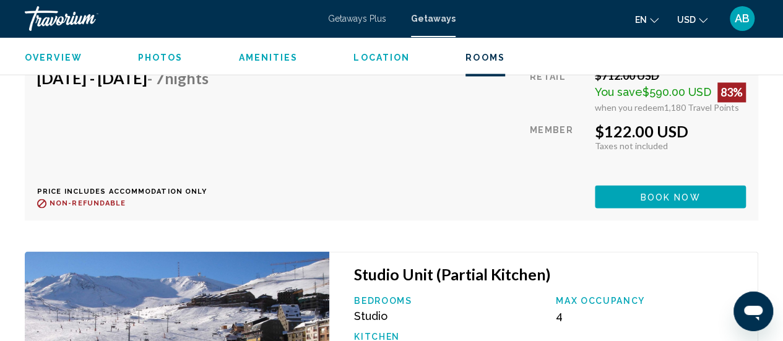
scroll to position [2929, 0]
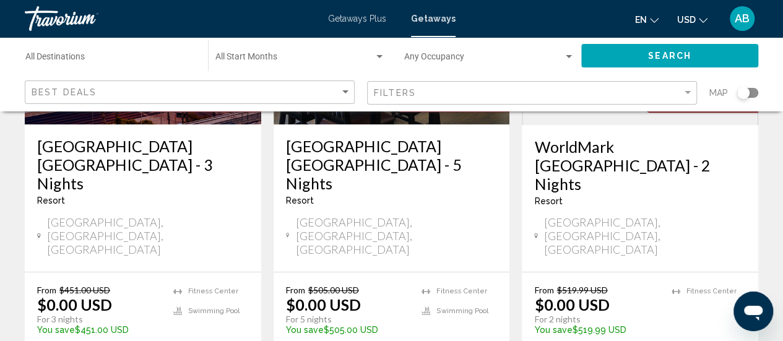
scroll to position [28, 0]
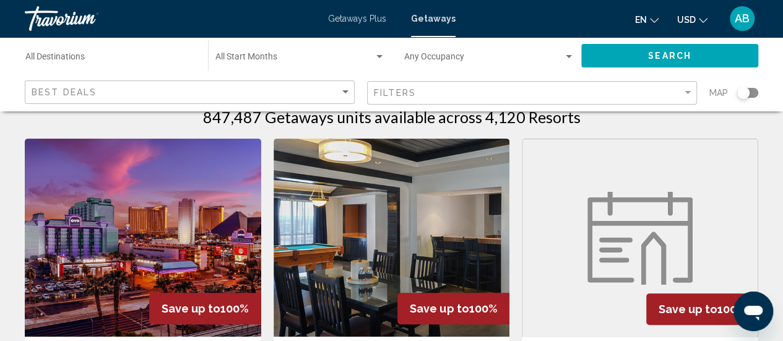
click at [754, 90] on div "Search widget" at bounding box center [747, 93] width 21 height 10
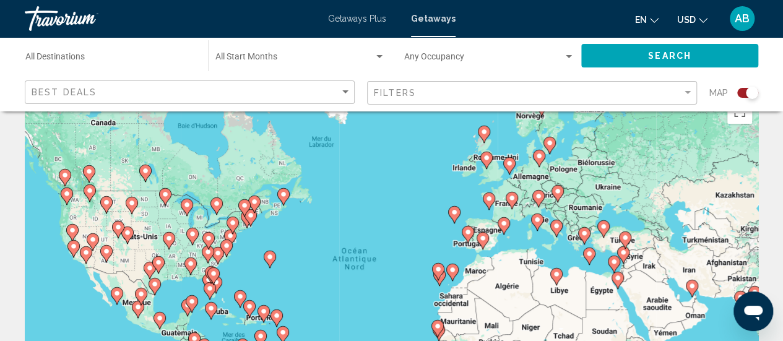
scroll to position [27, 0]
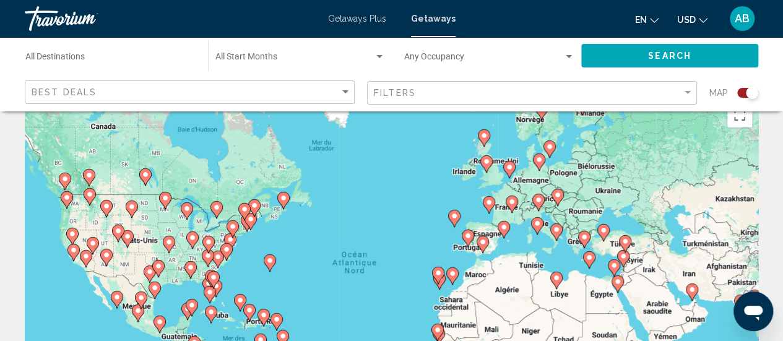
click at [510, 225] on div "Pour activer le glissement avec le clavier, appuyez sur Alt+Entrée. Une fois ce…" at bounding box center [391, 282] width 733 height 371
click at [506, 230] on image "Main content" at bounding box center [503, 226] width 7 height 7
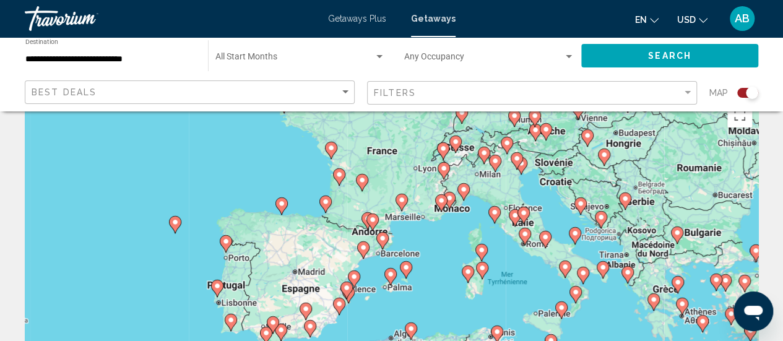
click at [369, 222] on image "Main content" at bounding box center [372, 219] width 7 height 7
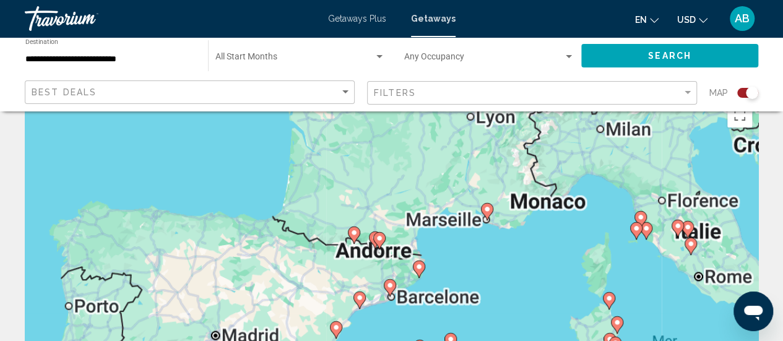
click at [369, 222] on div "Pour activer le glissement avec le clavier, appuyez sur Alt+Entrée. Une fois ce…" at bounding box center [391, 282] width 733 height 371
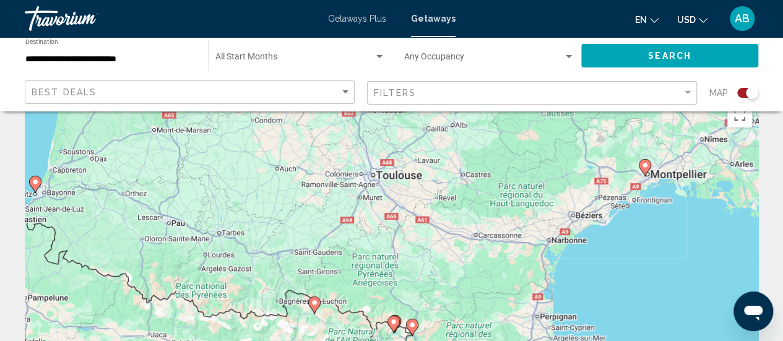
click at [317, 308] on icon "Main content" at bounding box center [314, 304] width 12 height 17
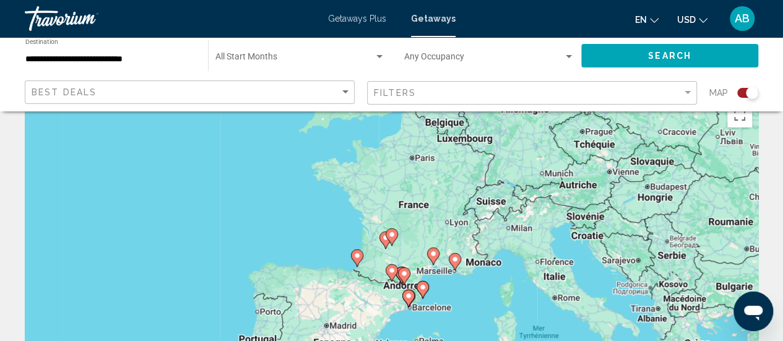
click at [390, 274] on icon "Main content" at bounding box center [391, 273] width 11 height 16
type input "**********"
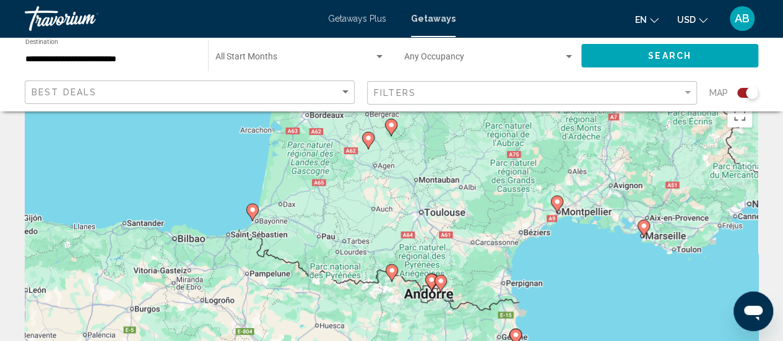
click at [390, 274] on icon "Main content" at bounding box center [391, 273] width 11 height 16
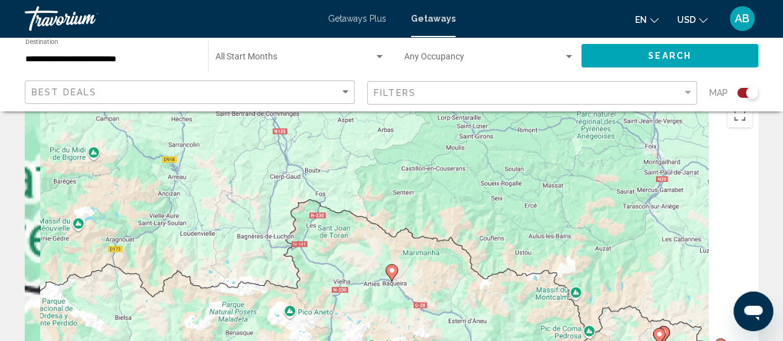
click at [390, 274] on icon "Main content" at bounding box center [391, 273] width 11 height 16
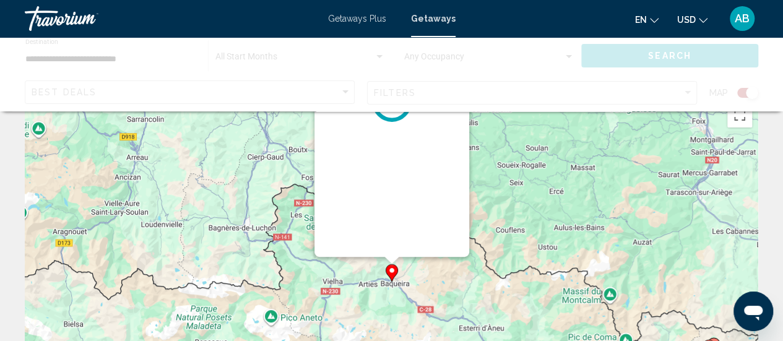
scroll to position [0, 0]
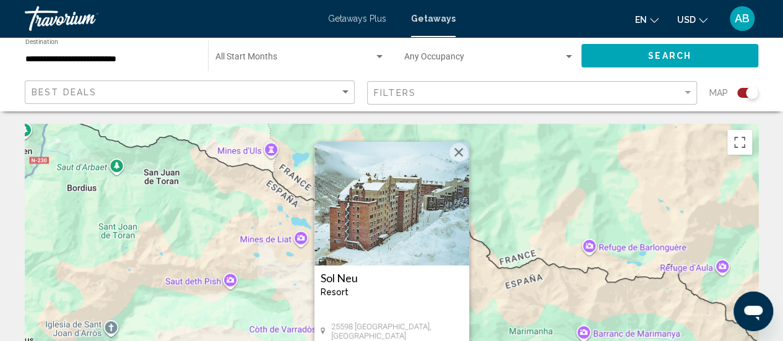
click at [383, 199] on img "Main content" at bounding box center [391, 204] width 155 height 124
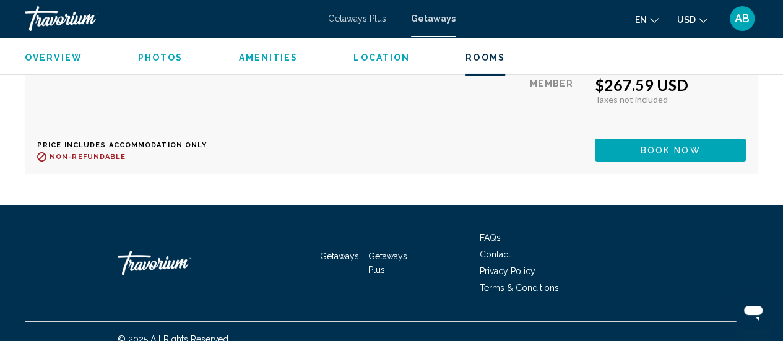
scroll to position [4496, 0]
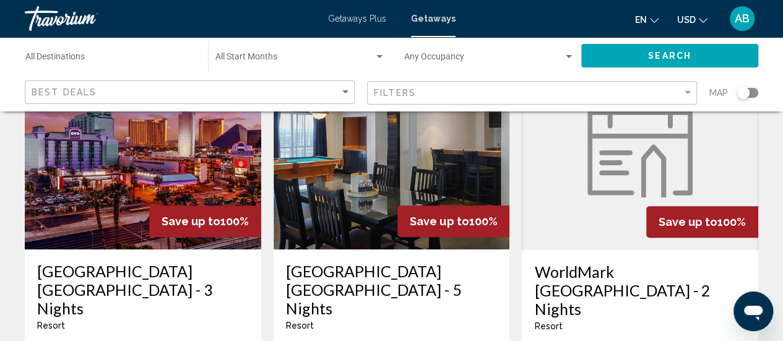
scroll to position [140, 0]
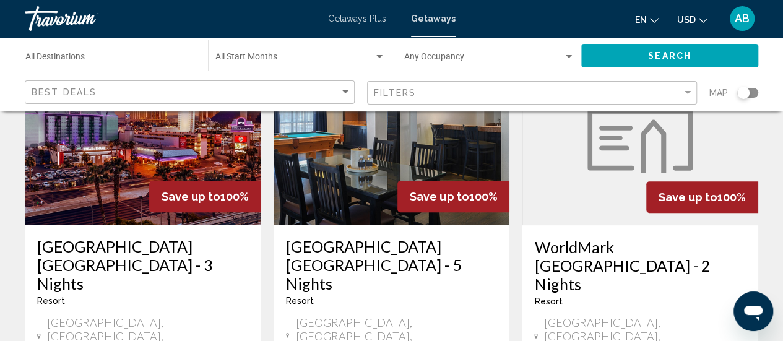
click at [750, 98] on div "Map" at bounding box center [733, 92] width 49 height 25
click at [754, 92] on div "Search widget" at bounding box center [747, 93] width 21 height 10
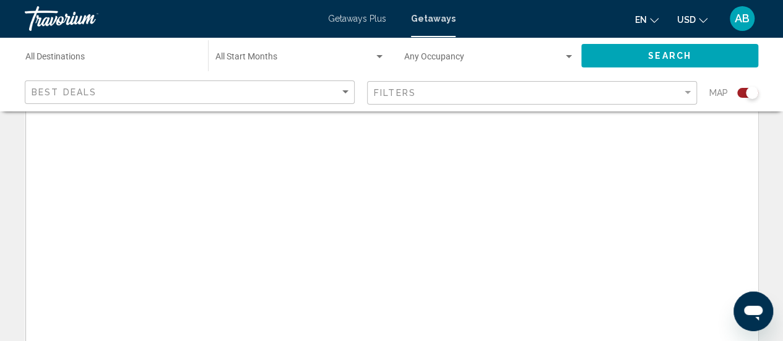
scroll to position [142, 0]
drag, startPoint x: 488, startPoint y: 187, endPoint x: 488, endPoint y: 278, distance: 91.0
click at [488, 278] on div "Main content" at bounding box center [391, 166] width 733 height 371
